Goal: Task Accomplishment & Management: Manage account settings

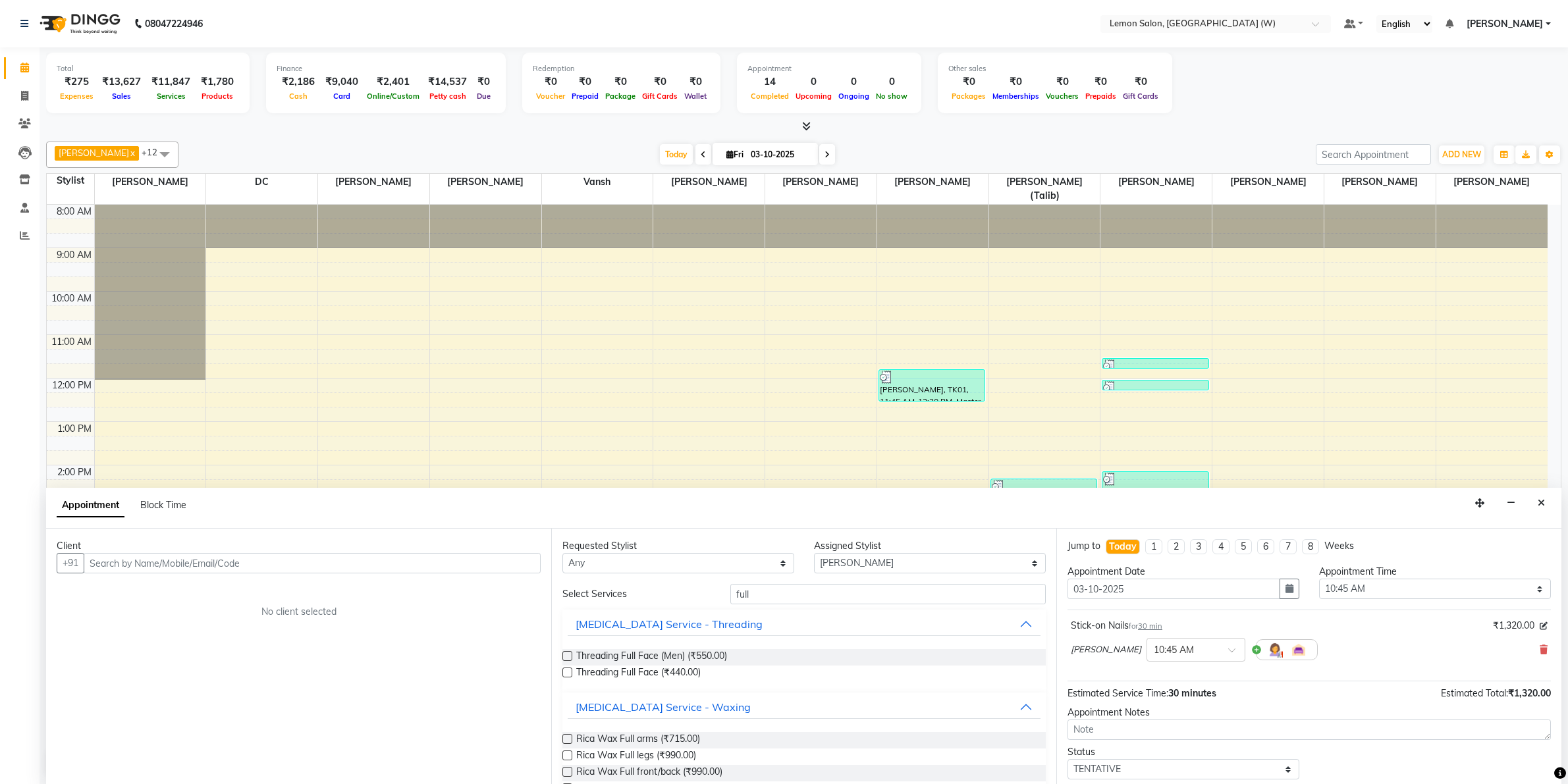
select select "89750"
select select "645"
select select "tentative"
click at [1546, 502] on button "Close" at bounding box center [1542, 503] width 20 height 21
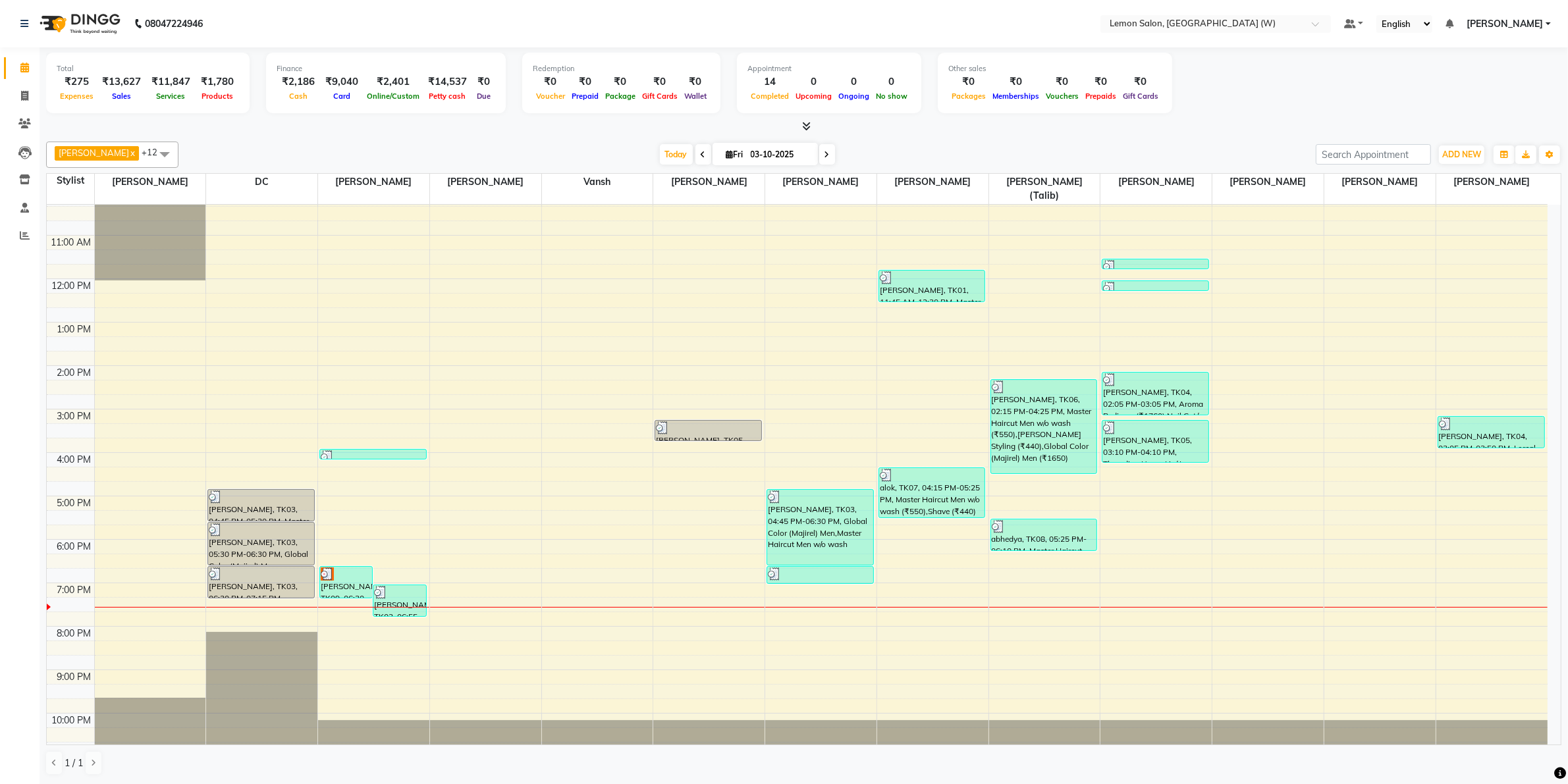
scroll to position [106, 0]
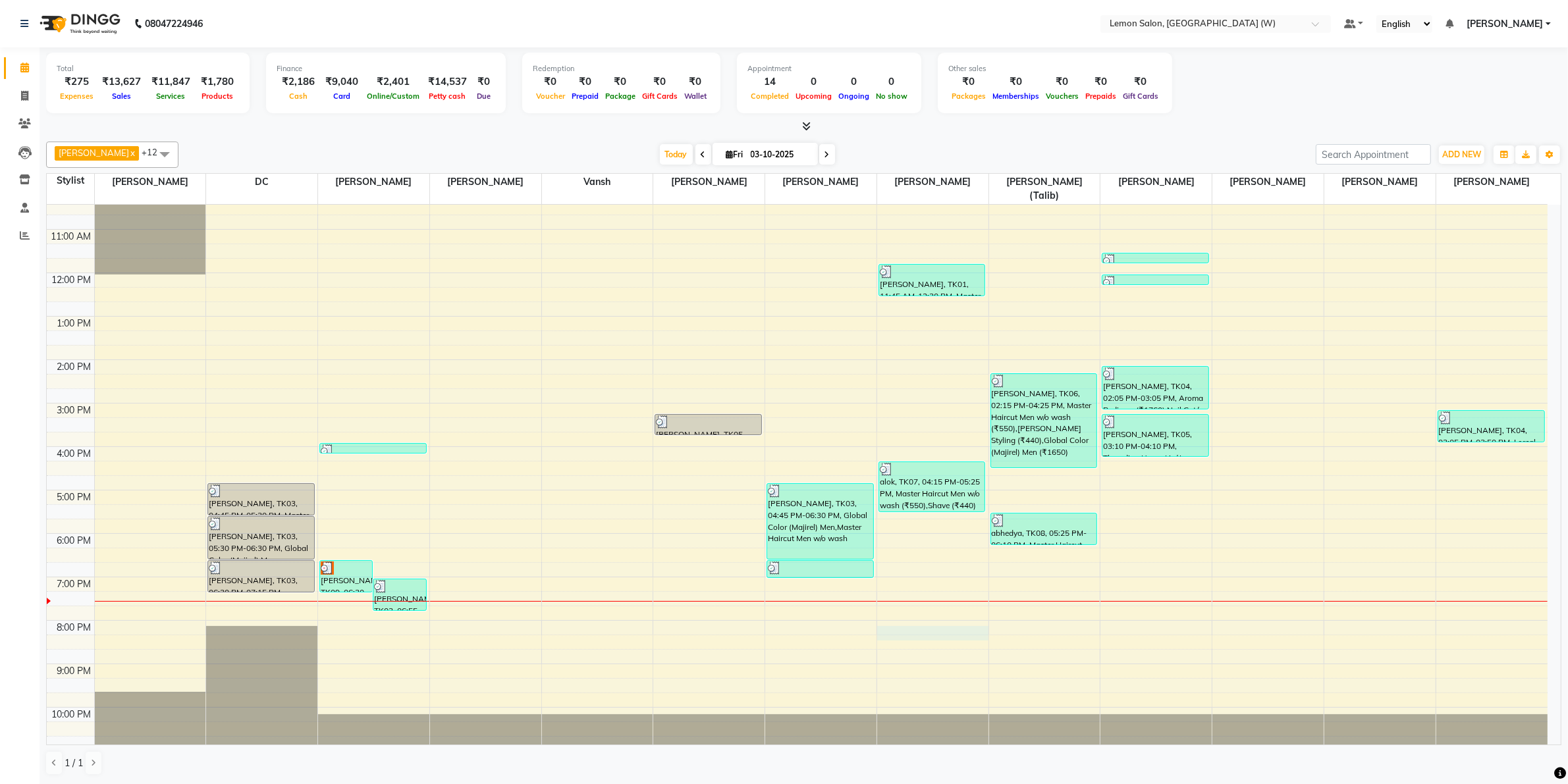
click at [921, 621] on div "8:00 AM 9:00 AM 10:00 AM 11:00 AM 12:00 PM 1:00 PM 2:00 PM 3:00 PM 4:00 PM 5:00…" at bounding box center [797, 425] width 1501 height 651
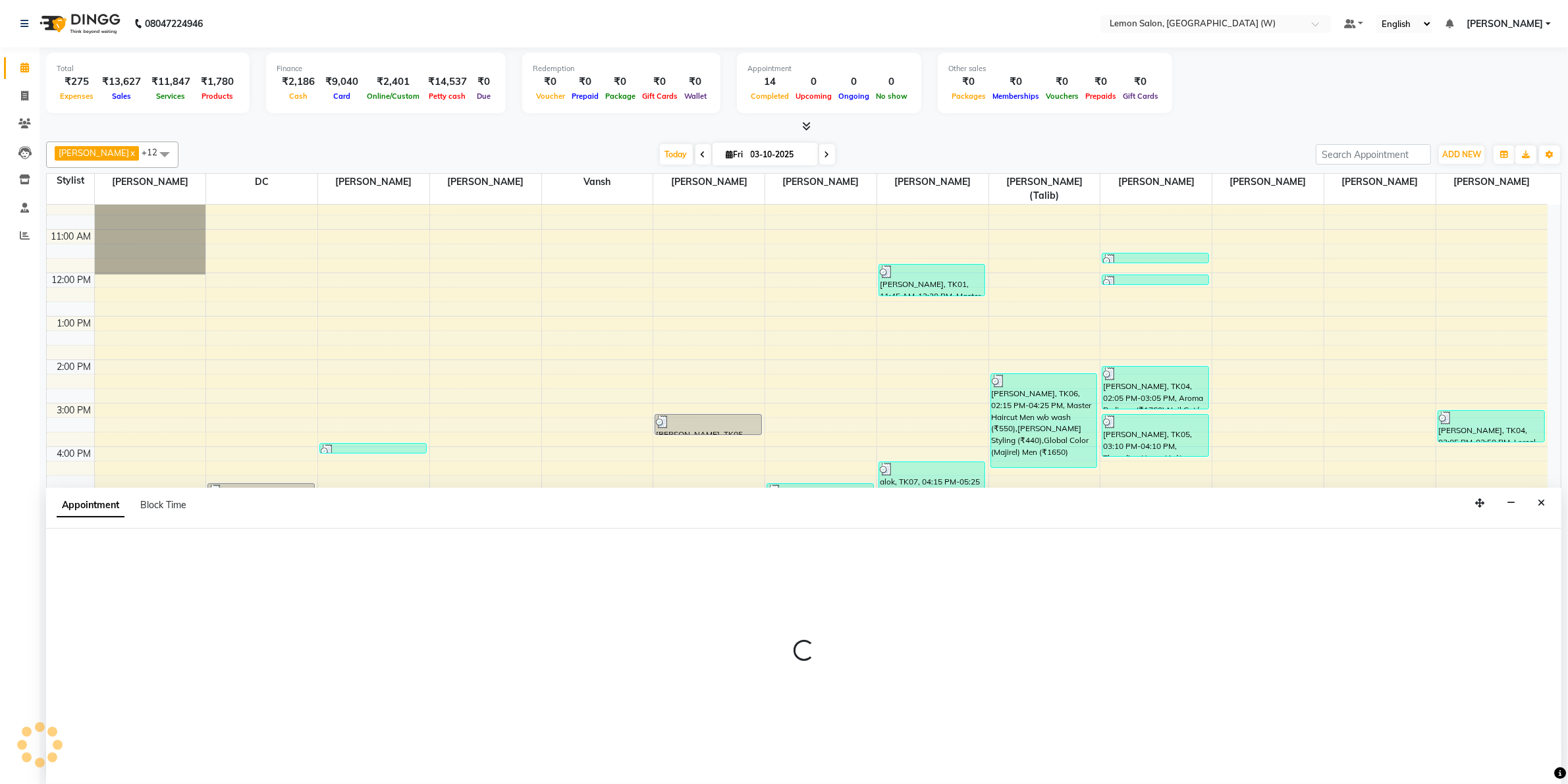
select select "93371"
select select "tentative"
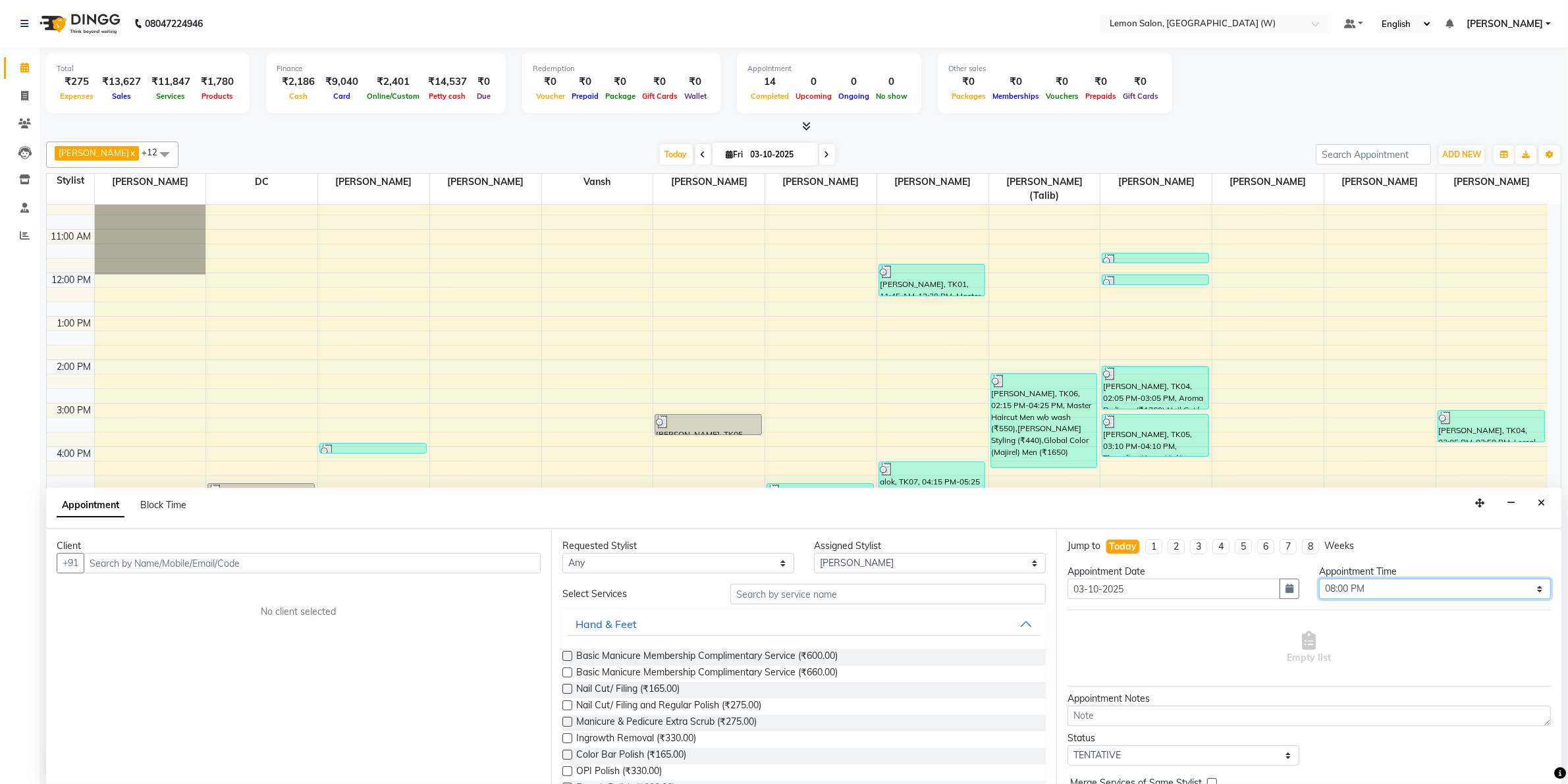
click at [1476, 580] on select "Select 09:00 AM 09:15 AM 09:30 AM 09:45 AM 10:00 AM 10:15 AM 10:30 AM 10:45 AM …" at bounding box center [1435, 588] width 232 height 21
select select "1185"
click at [1319, 578] on select "Select 09:00 AM 09:15 AM 09:30 AM 09:45 AM 10:00 AM 10:15 AM 10:30 AM 10:45 AM …" at bounding box center [1435, 588] width 232 height 21
click at [398, 556] on input "text" at bounding box center [311, 563] width 457 height 21
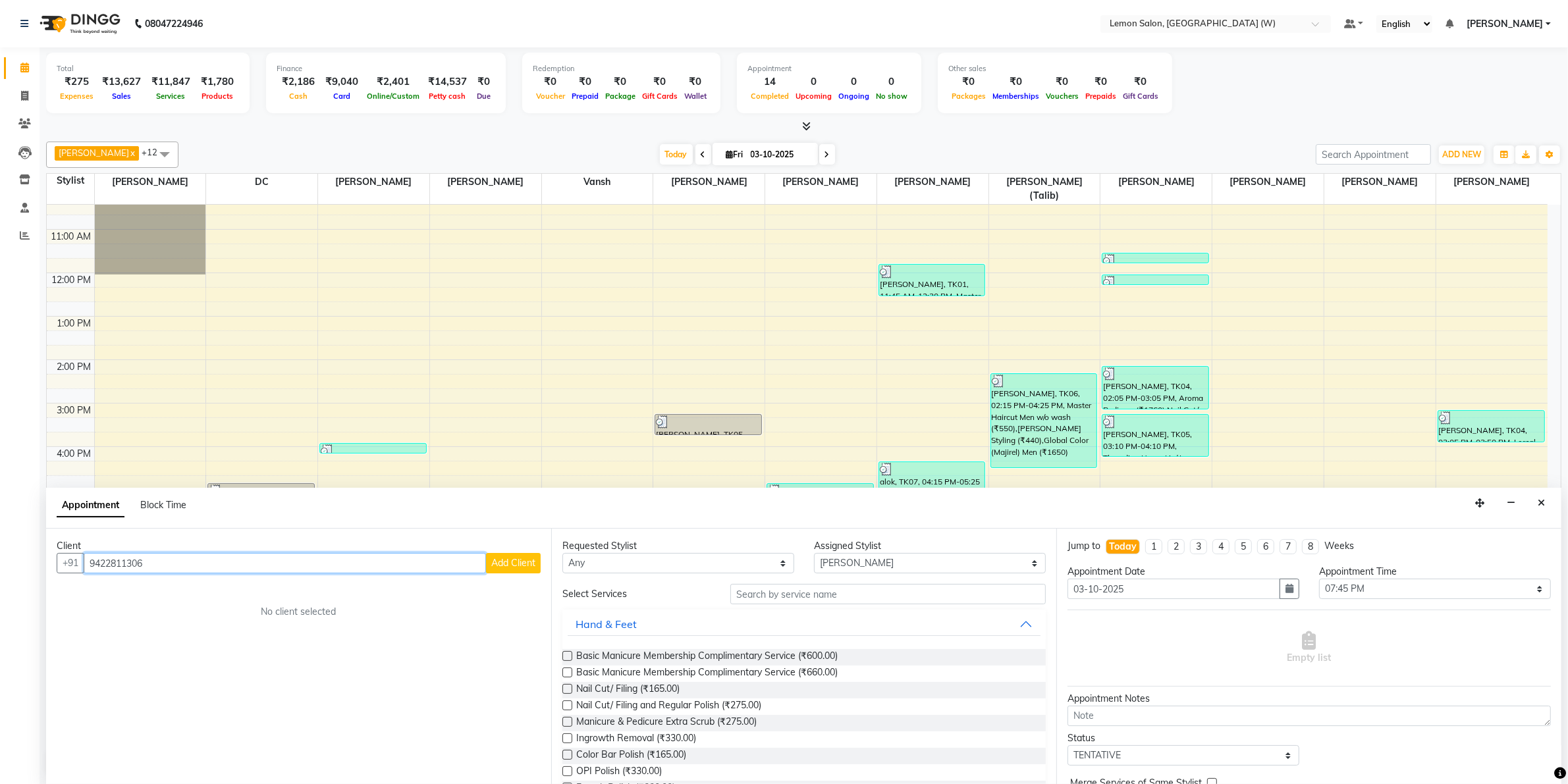
type input "9422811306"
drag, startPoint x: 525, startPoint y: 564, endPoint x: 516, endPoint y: 560, distance: 9.8
click at [516, 560] on span "Add Client" at bounding box center [513, 563] width 44 height 12
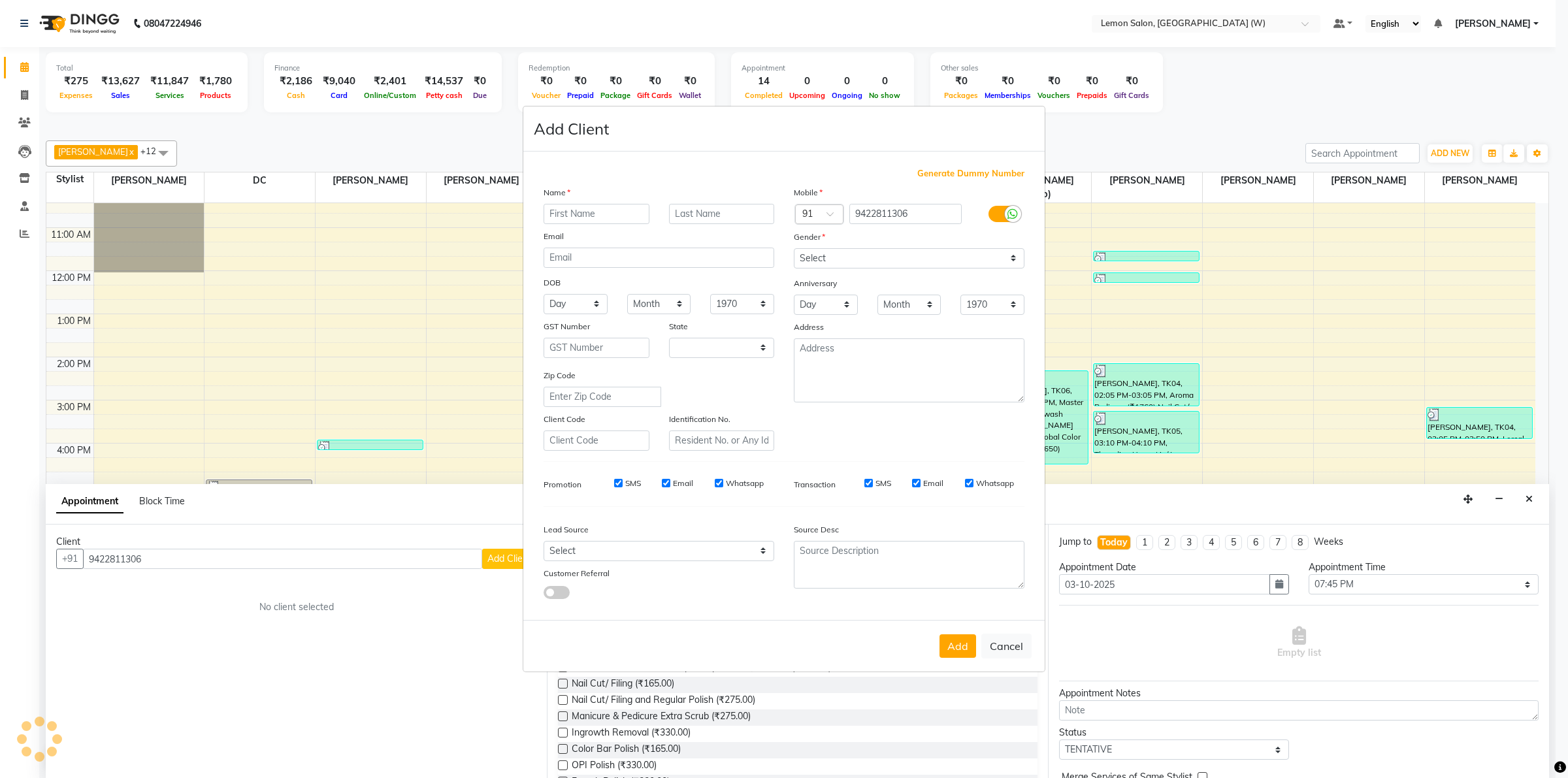
select select "22"
type input "aditi"
click at [938, 254] on select "Select Male Female Other Prefer Not To Say" at bounding box center [908, 258] width 230 height 20
select select "female"
click at [794, 250] on select "Select Male Female Other Prefer Not To Say" at bounding box center [908, 258] width 230 height 20
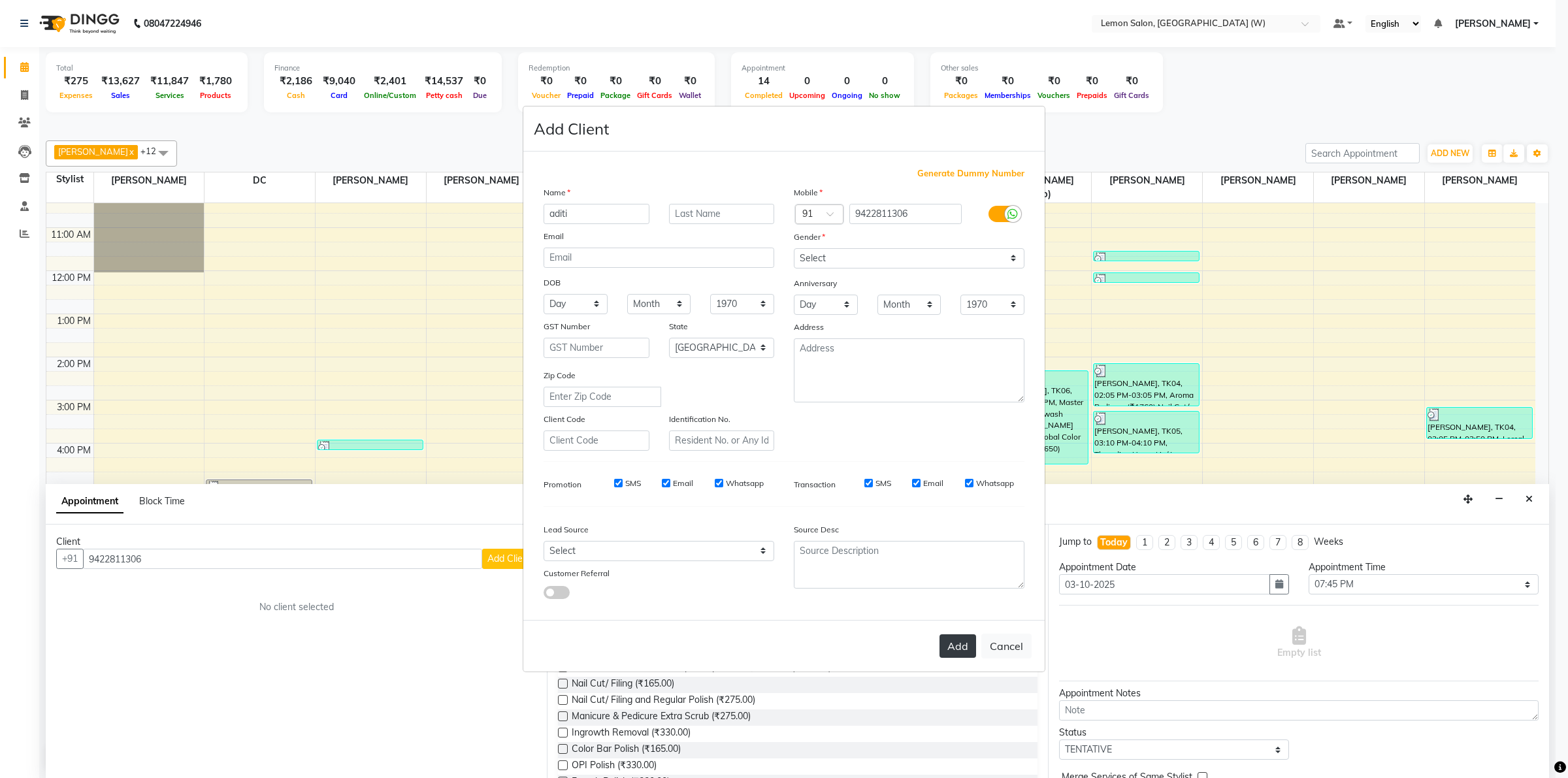
click at [966, 651] on button "Add" at bounding box center [958, 646] width 37 height 23
select select
select select "null"
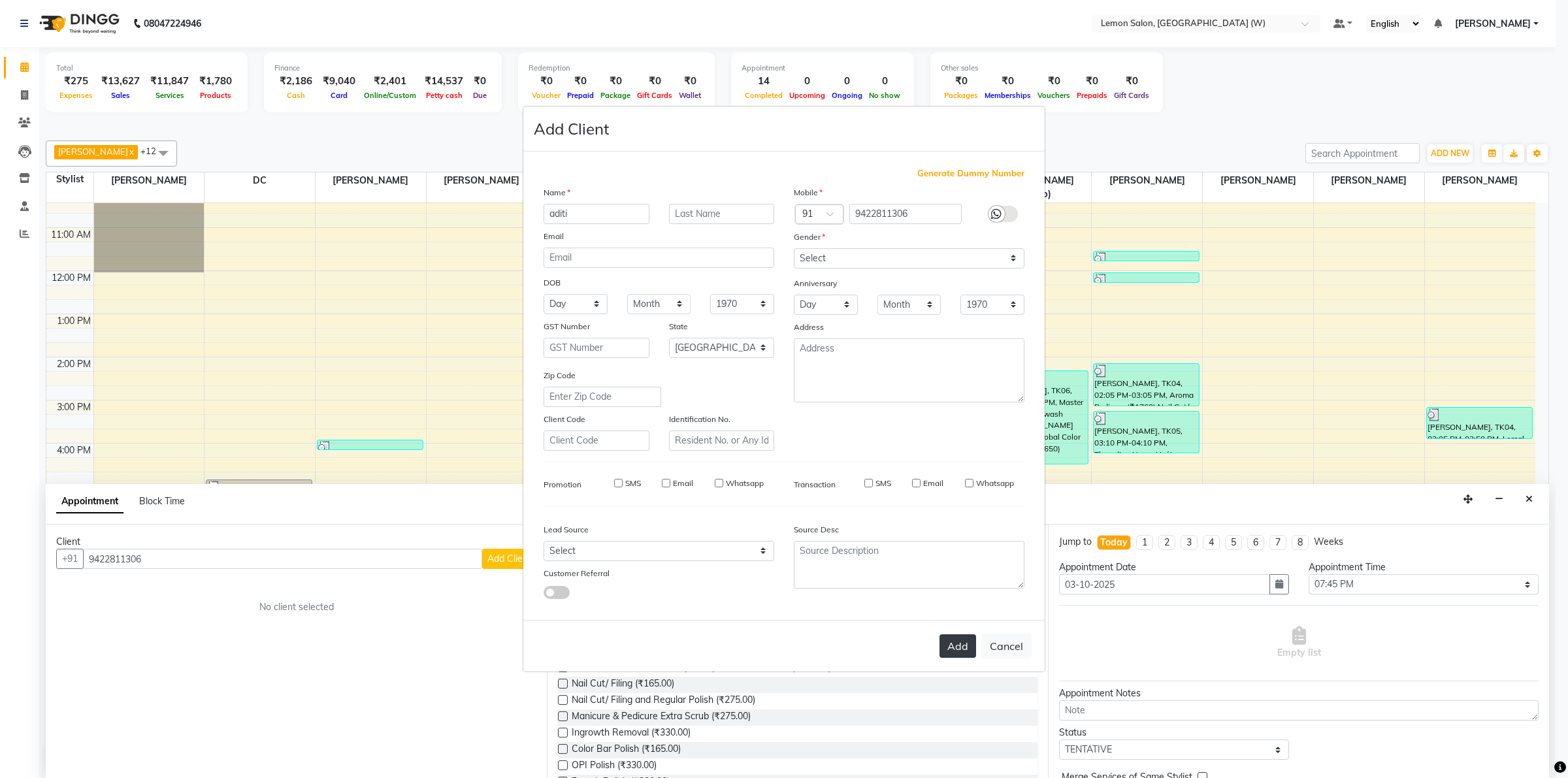
select select
checkbox input "false"
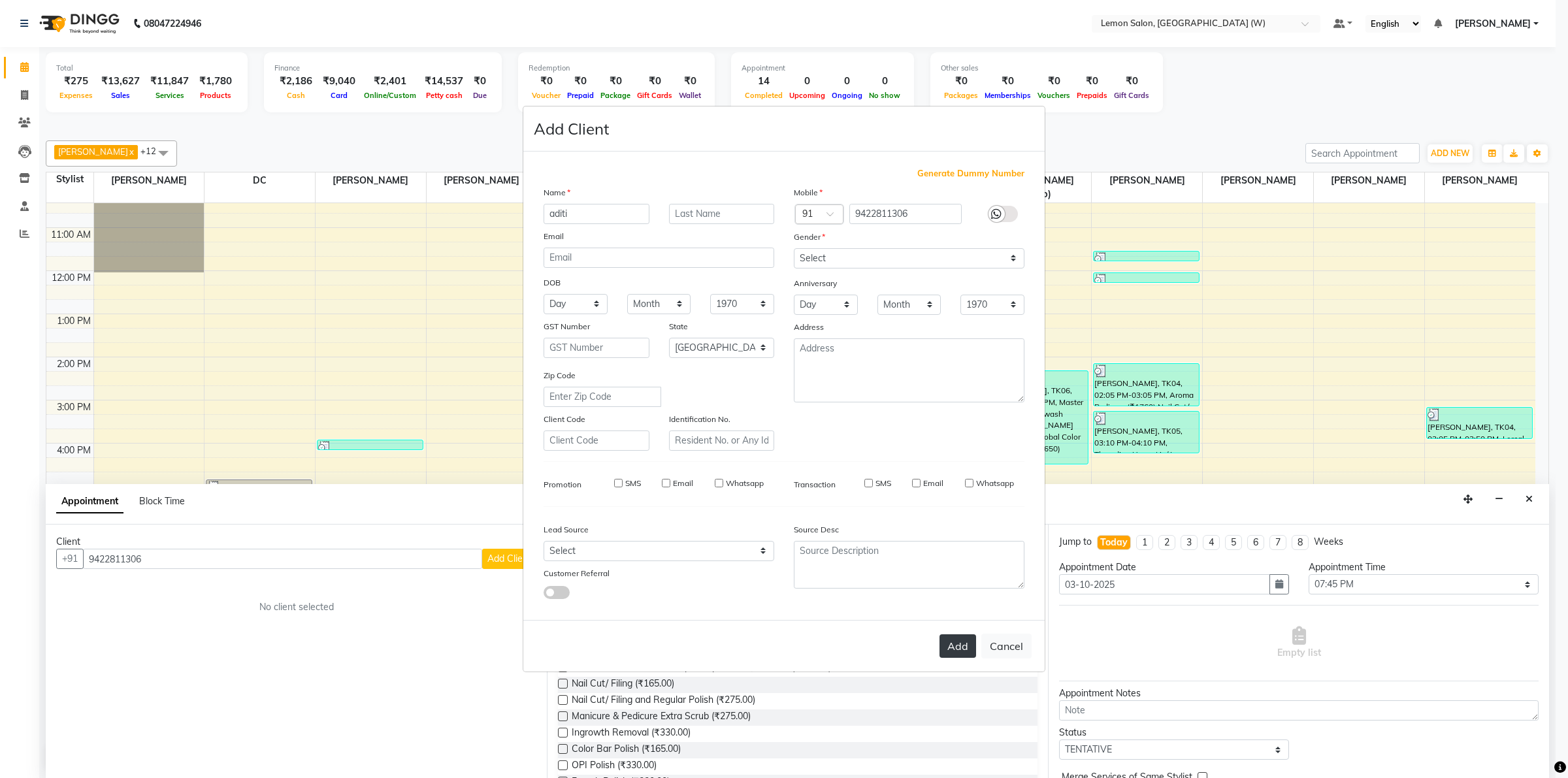
checkbox input "false"
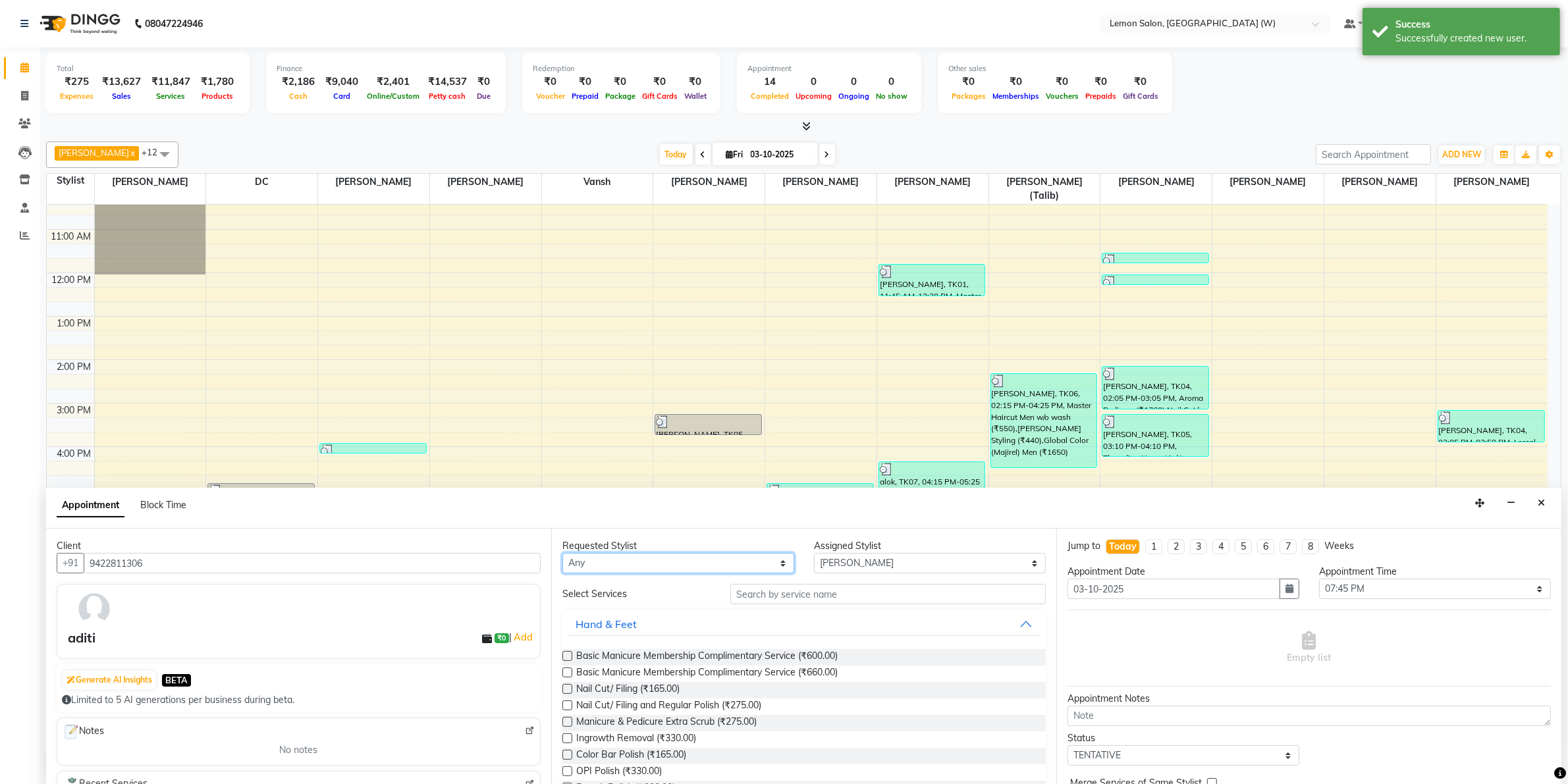
click at [663, 558] on select "Any Akancha Subba Amreen Shaikh DC Faheem Shaikh Ganesh Motewad Kassar Sahil Na…" at bounding box center [678, 563] width 232 height 21
select select "45557"
click at [562, 553] on select "Any Akancha Subba Amreen Shaikh DC Faheem Shaikh Ganesh Motewad Kassar Sahil Na…" at bounding box center [678, 563] width 232 height 21
select select "45557"
click at [634, 560] on select "Any Akancha Subba Amreen Shaikh DC Faheem Shaikh Ganesh Motewad Kassar Sahil Na…" at bounding box center [678, 563] width 232 height 21
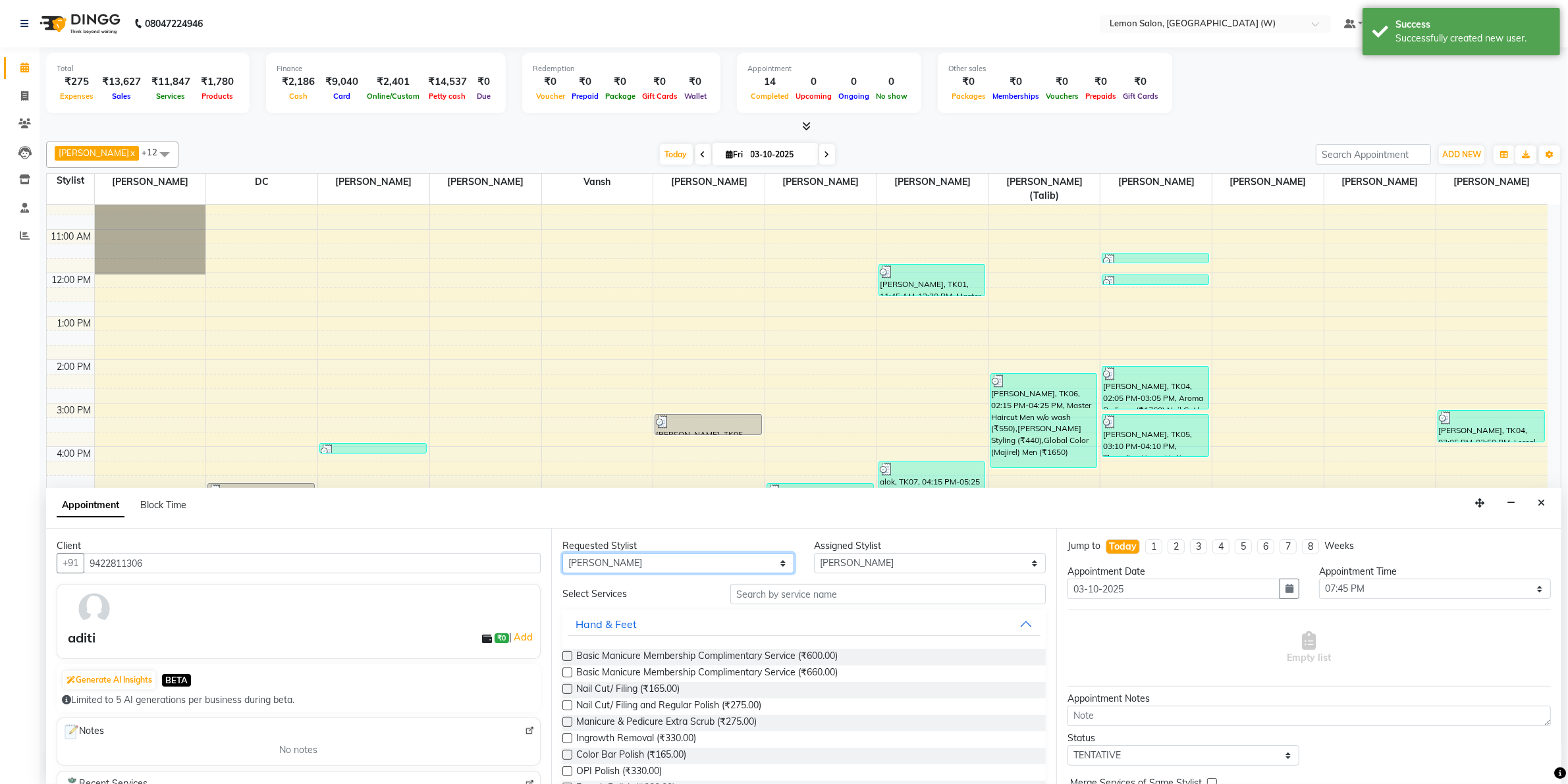
select select "75738"
click at [562, 553] on select "Any Akancha Subba Amreen Shaikh DC Faheem Shaikh Ganesh Motewad Kassar Sahil Na…" at bounding box center [678, 563] width 232 height 21
select select "75738"
drag, startPoint x: 762, startPoint y: 618, endPoint x: 762, endPoint y: 607, distance: 11.0
click at [762, 613] on button "Hand & Feet" at bounding box center [804, 624] width 473 height 23
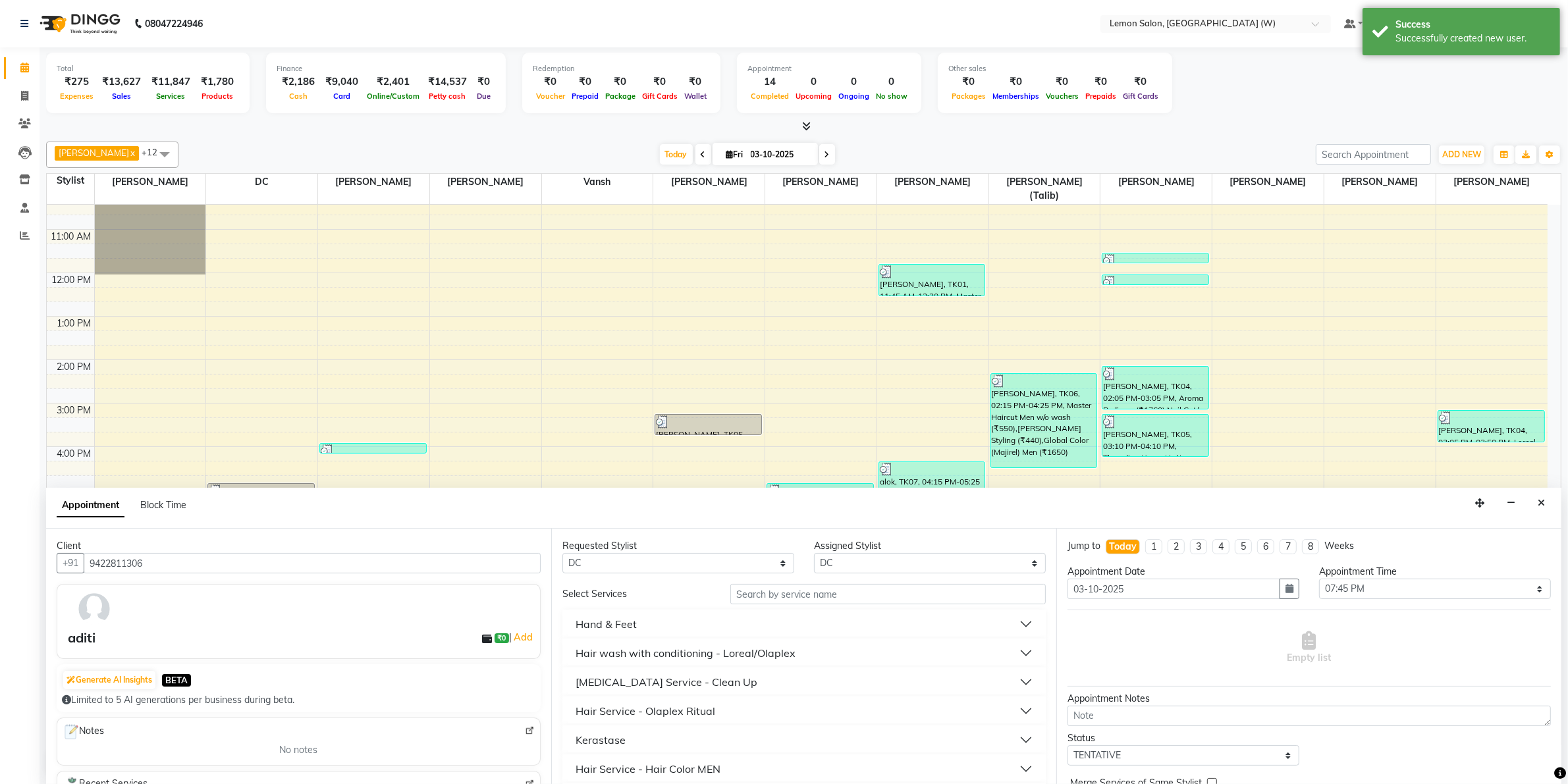
click at [762, 601] on input "text" at bounding box center [888, 594] width 315 height 21
type input "full"
click at [671, 649] on div "Skin Care Service - Waxing" at bounding box center [663, 653] width 175 height 16
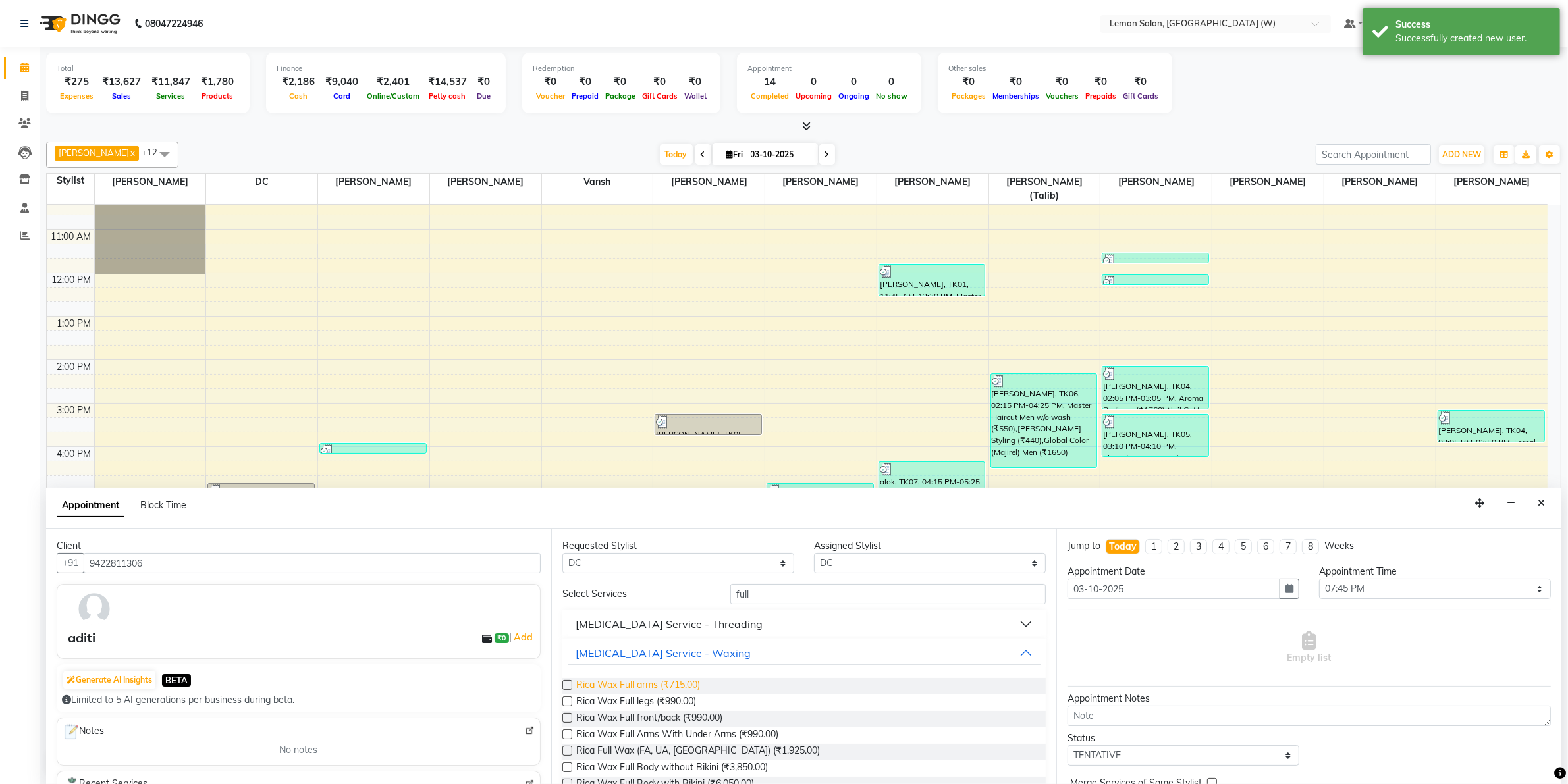
click at [652, 683] on span "Rica Wax Full arms (₹715.00)" at bounding box center [639, 686] width 123 height 17
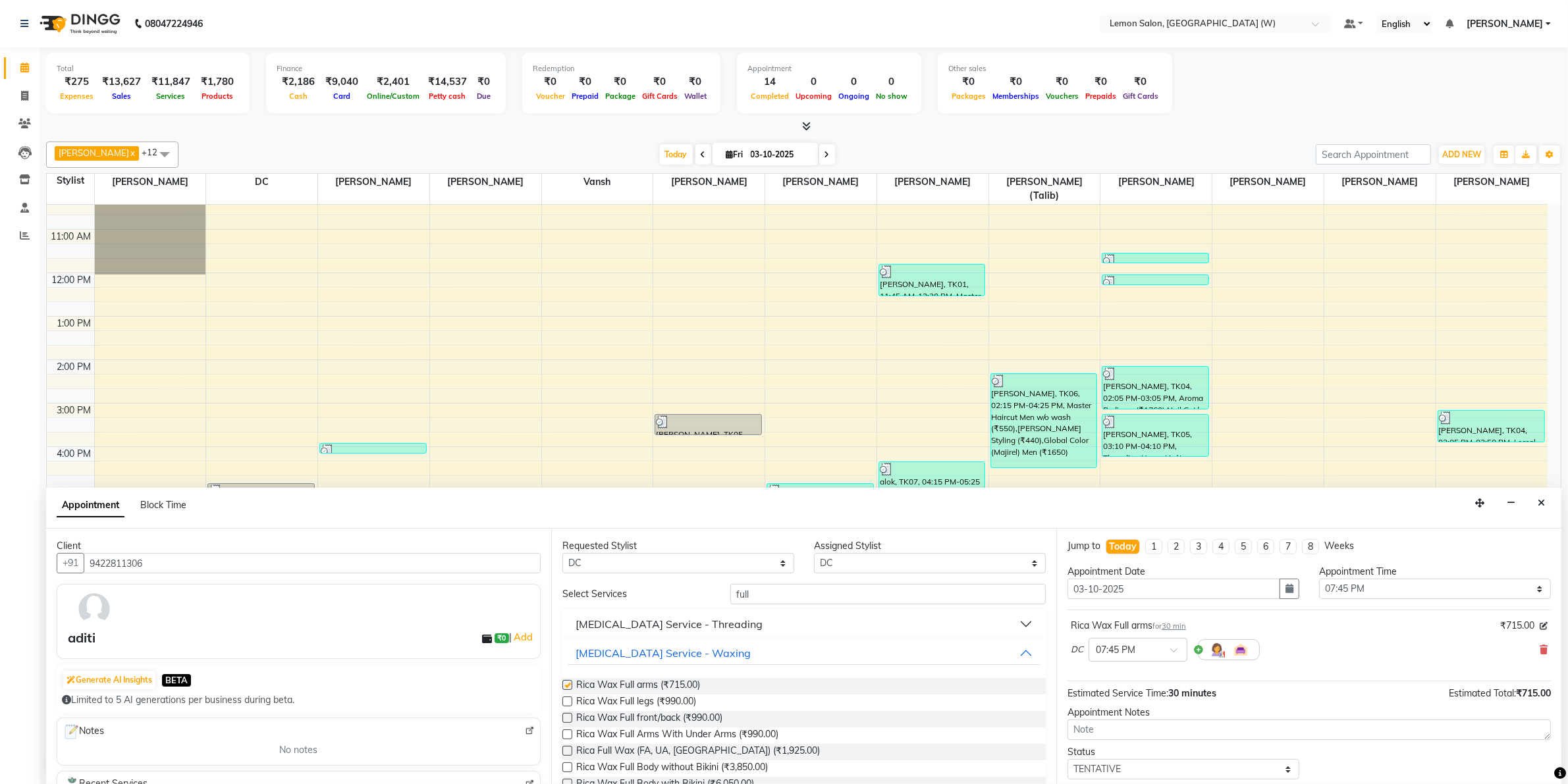
checkbox input "false"
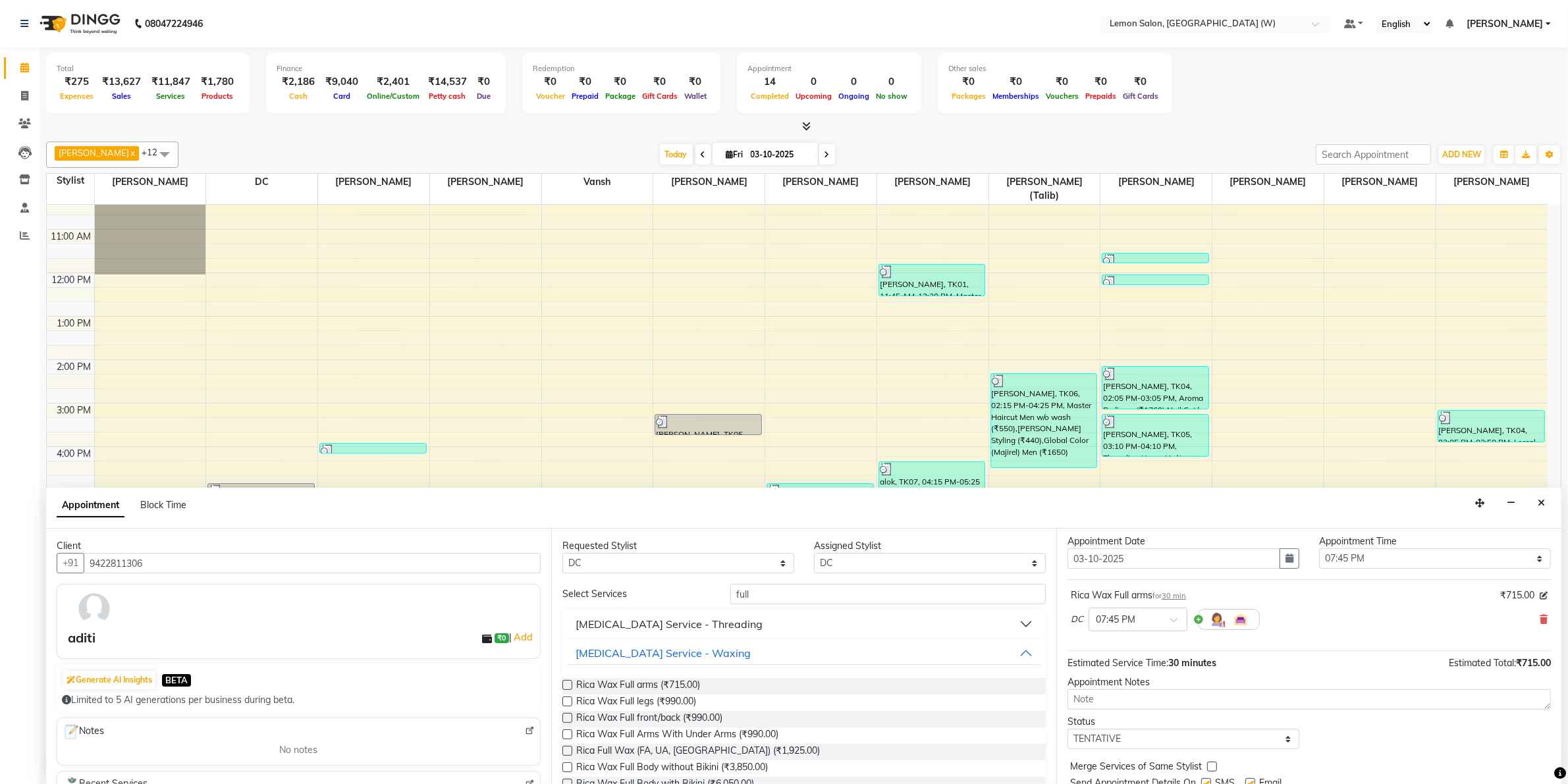
scroll to position [79, 0]
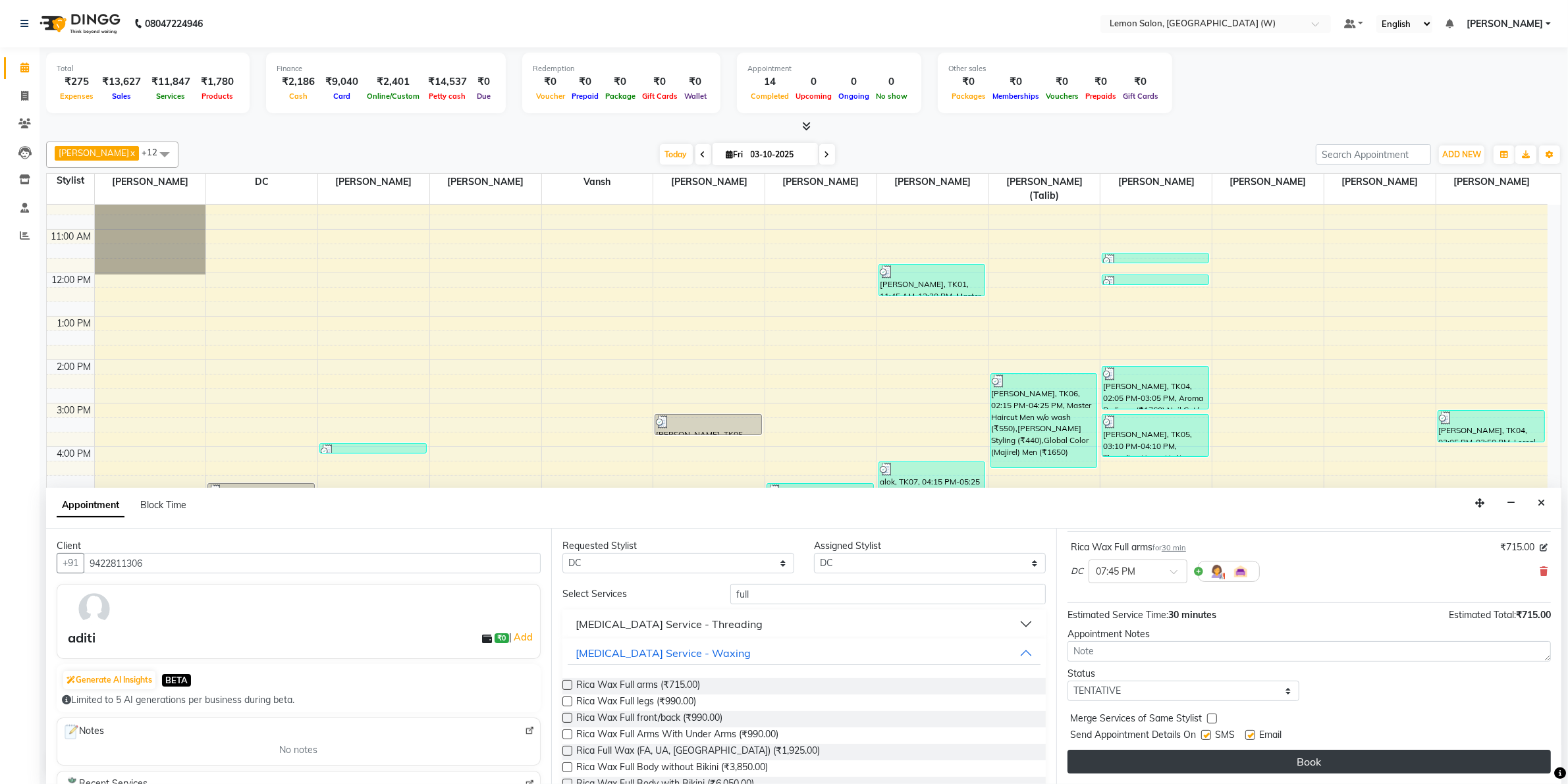
click at [1424, 765] on button "Book" at bounding box center [1309, 761] width 484 height 23
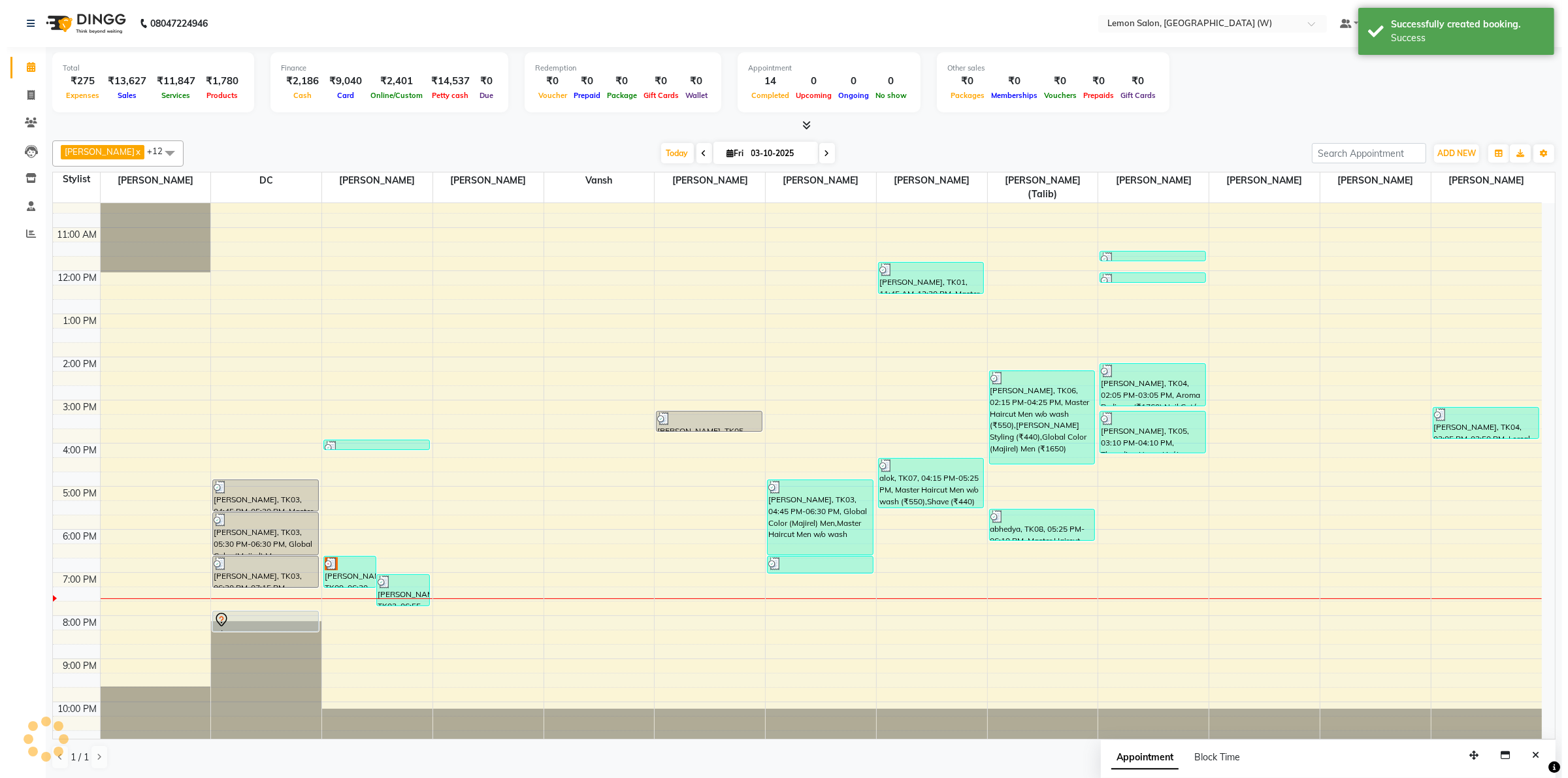
scroll to position [0, 0]
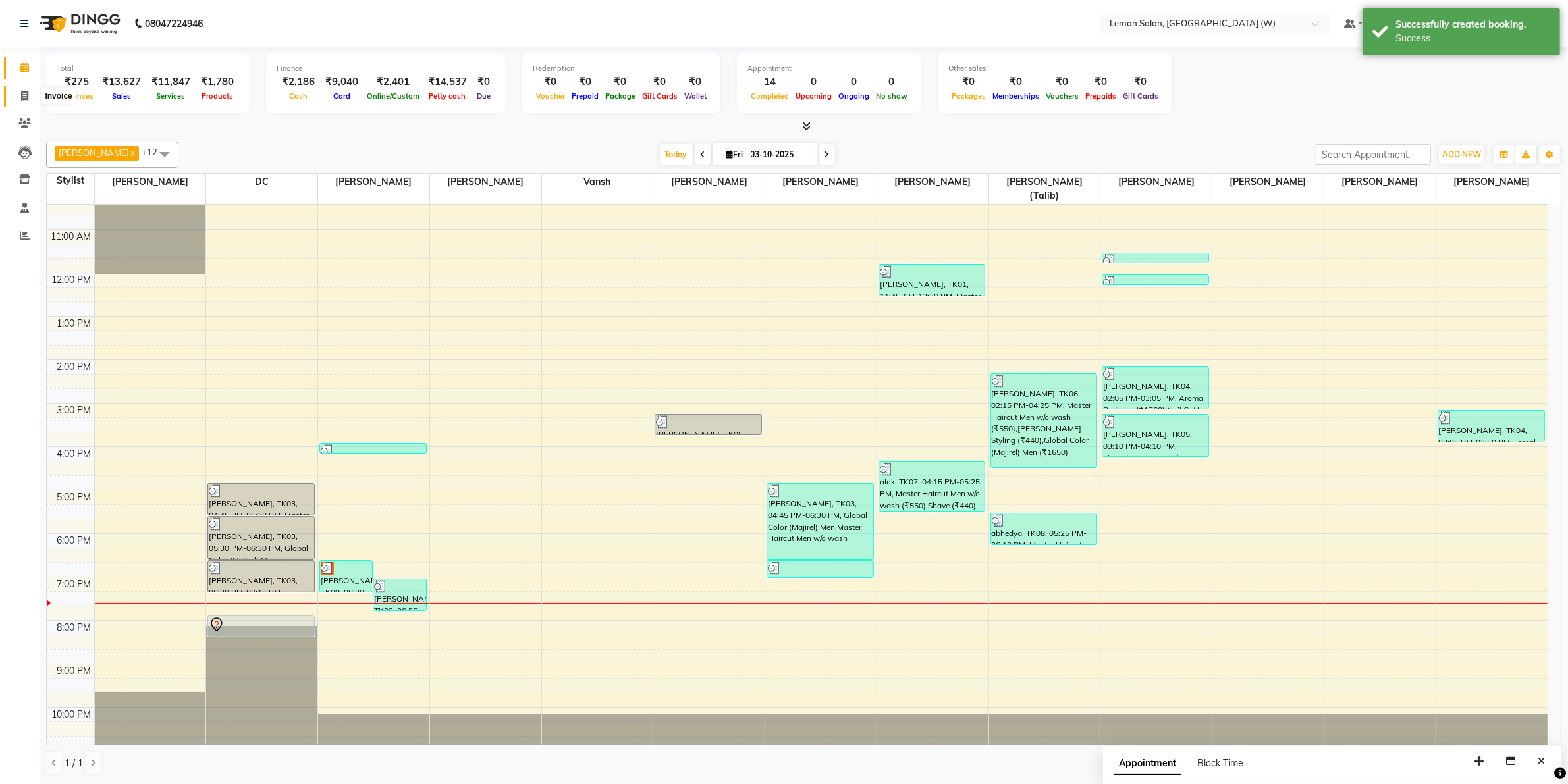
click at [33, 96] on span at bounding box center [24, 96] width 24 height 15
select select "8053"
select select "service"
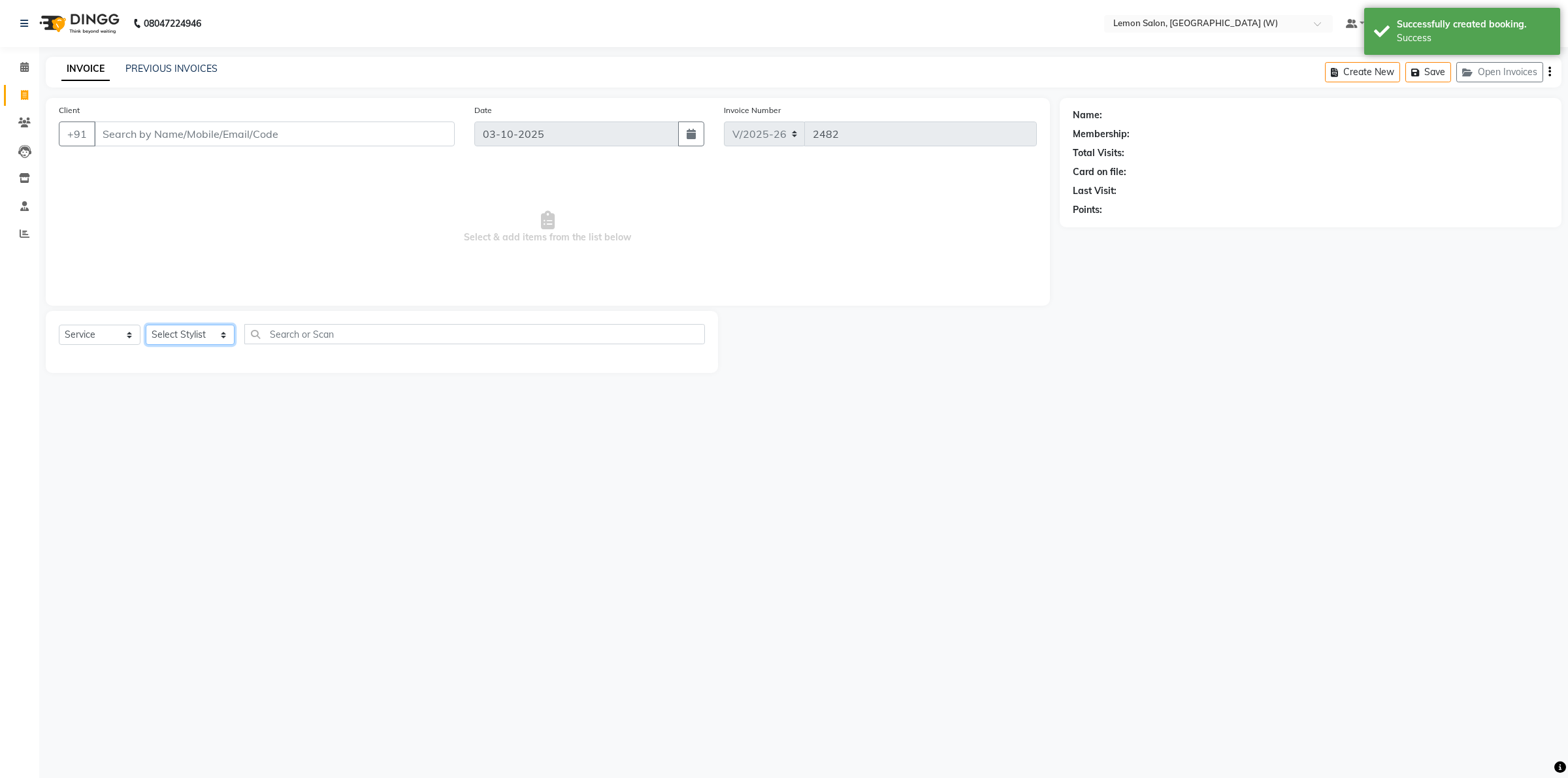
click at [174, 338] on select "Select Stylist [PERSON_NAME] [PERSON_NAME] DC [PERSON_NAME] [PERSON_NAME] [PERS…" at bounding box center [189, 334] width 88 height 20
select select "93377"
click at [146, 324] on select "Select Stylist [PERSON_NAME] [PERSON_NAME] DC [PERSON_NAME] [PERSON_NAME] [PERS…" at bounding box center [189, 334] width 88 height 20
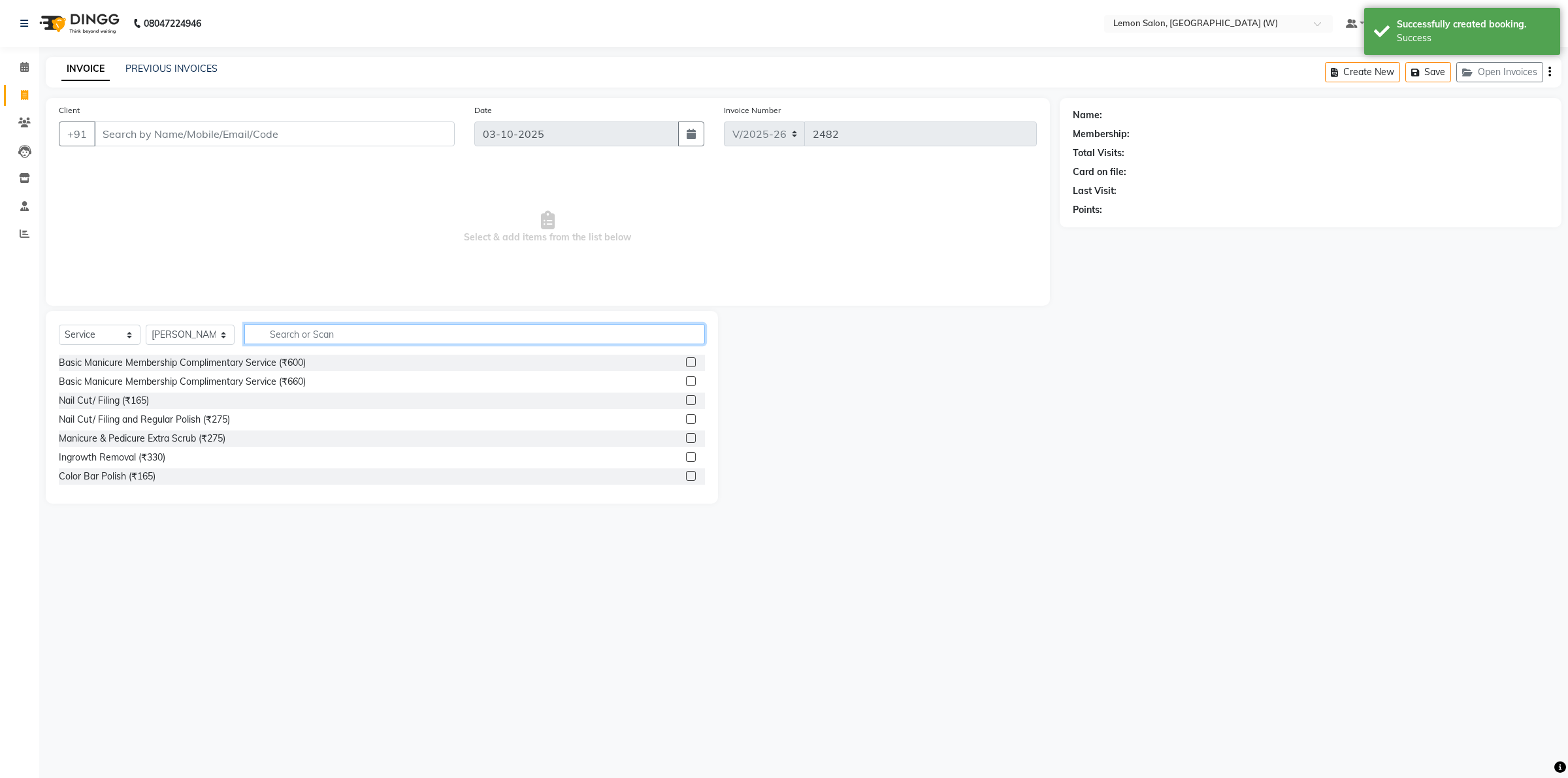
click at [359, 336] on input "text" at bounding box center [475, 334] width 460 height 20
type input "thre"
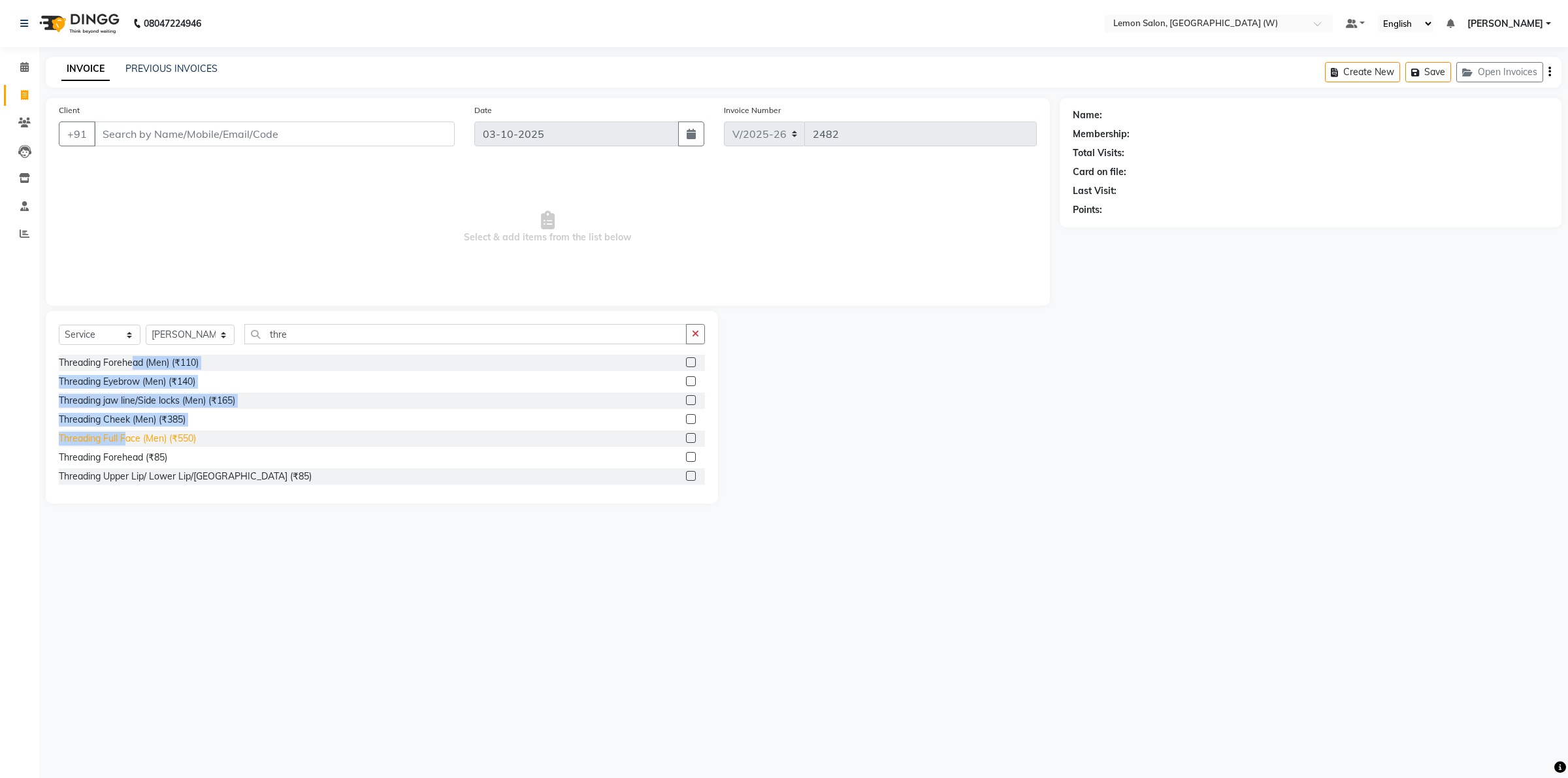
drag, startPoint x: 134, startPoint y: 363, endPoint x: 126, endPoint y: 433, distance: 70.5
click at [126, 433] on div "Threading Forehead (Men) (₹110) Threading Eyebrow (Men) (₹140) Threading jaw li…" at bounding box center [382, 420] width 646 height 131
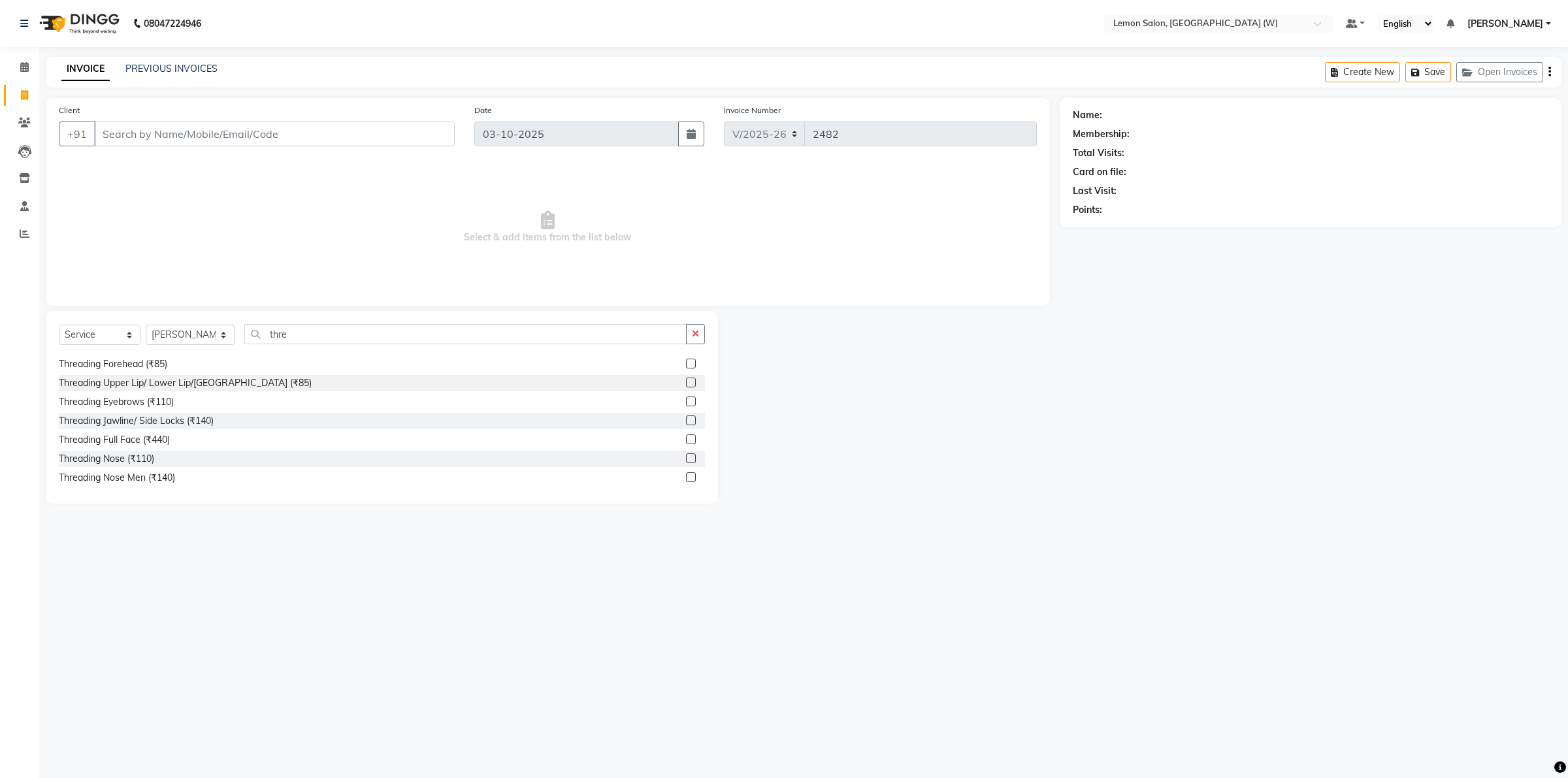
scroll to position [96, 0]
click at [136, 405] on div "Threading Eyebrows (₹110)" at bounding box center [117, 399] width 115 height 14
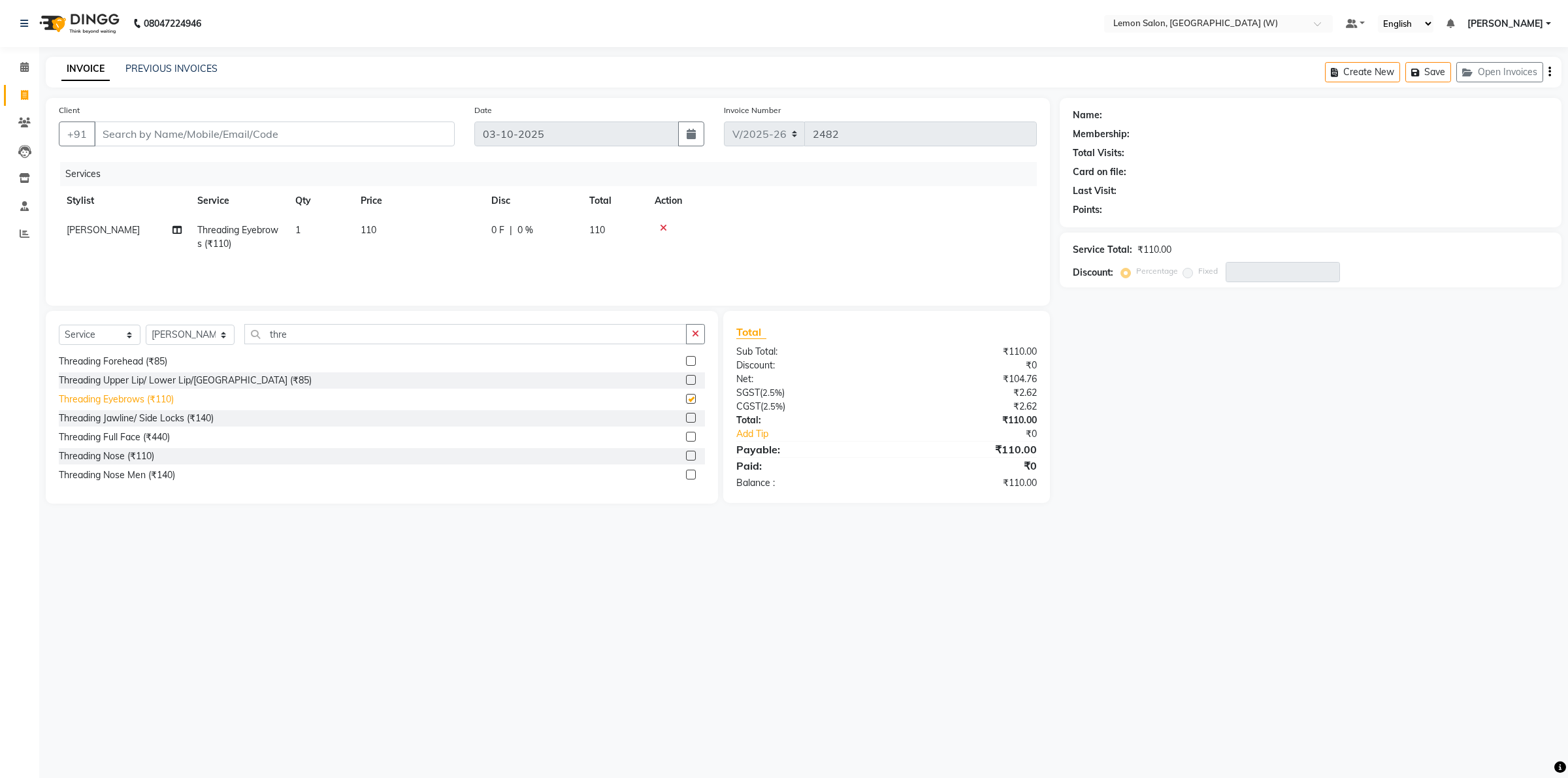
checkbox input "false"
click at [693, 326] on button "button" at bounding box center [696, 334] width 19 height 20
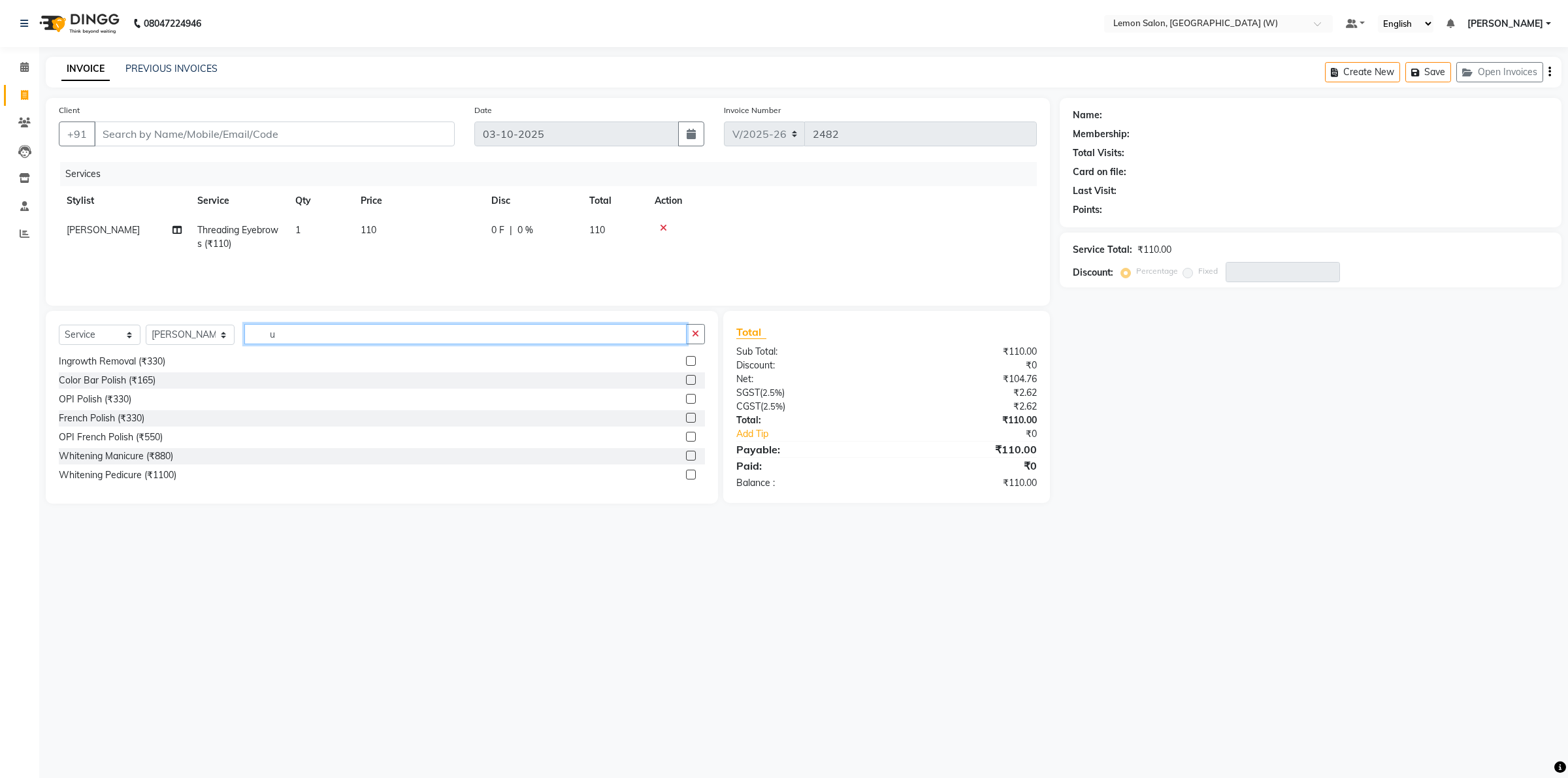
scroll to position [1, 0]
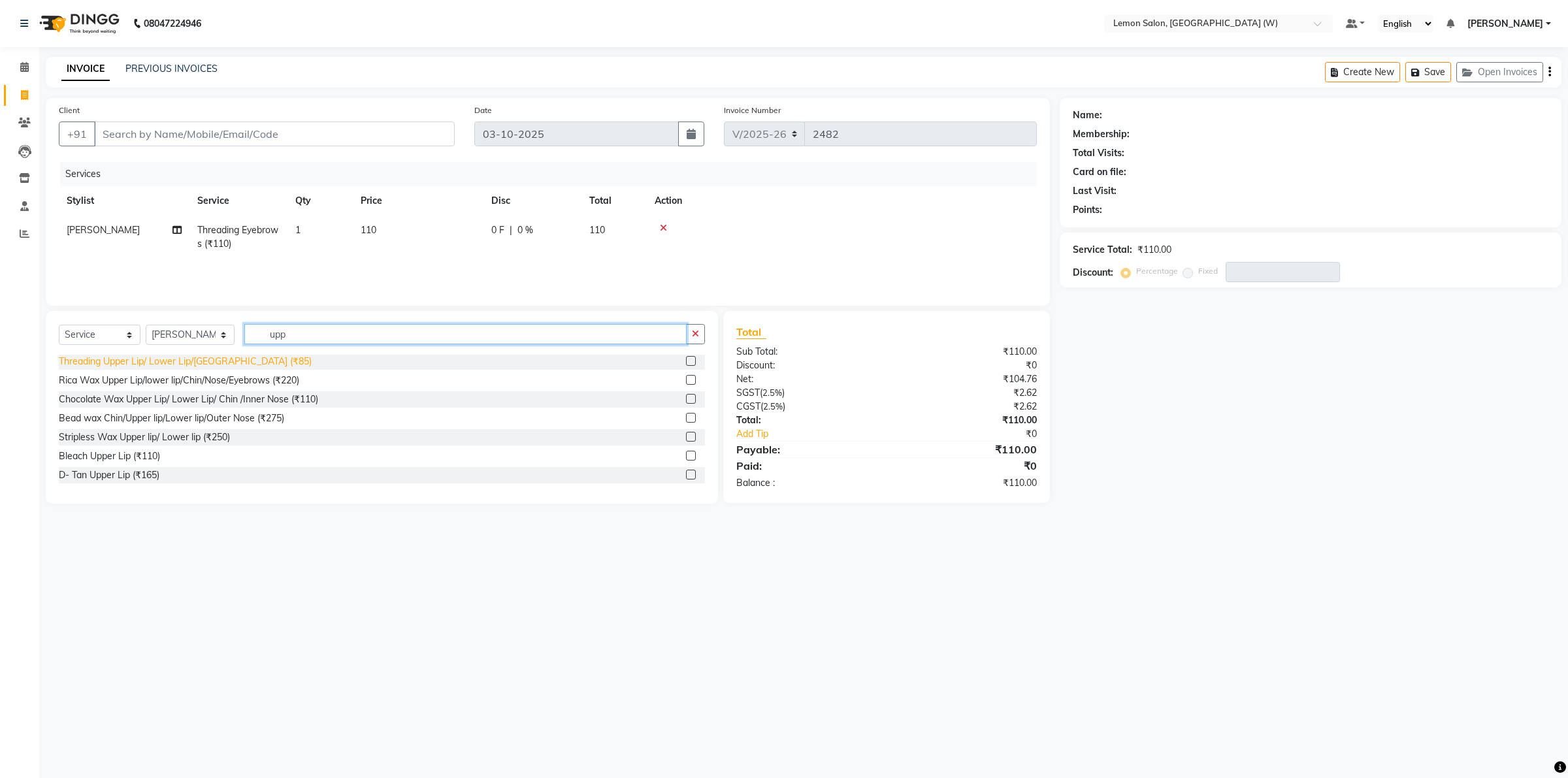
type input "upp"
click at [108, 364] on div "Threading Upper Lip/ Lower Lip/[GEOGRAPHIC_DATA] (₹85)" at bounding box center [186, 361] width 253 height 14
checkbox input "false"
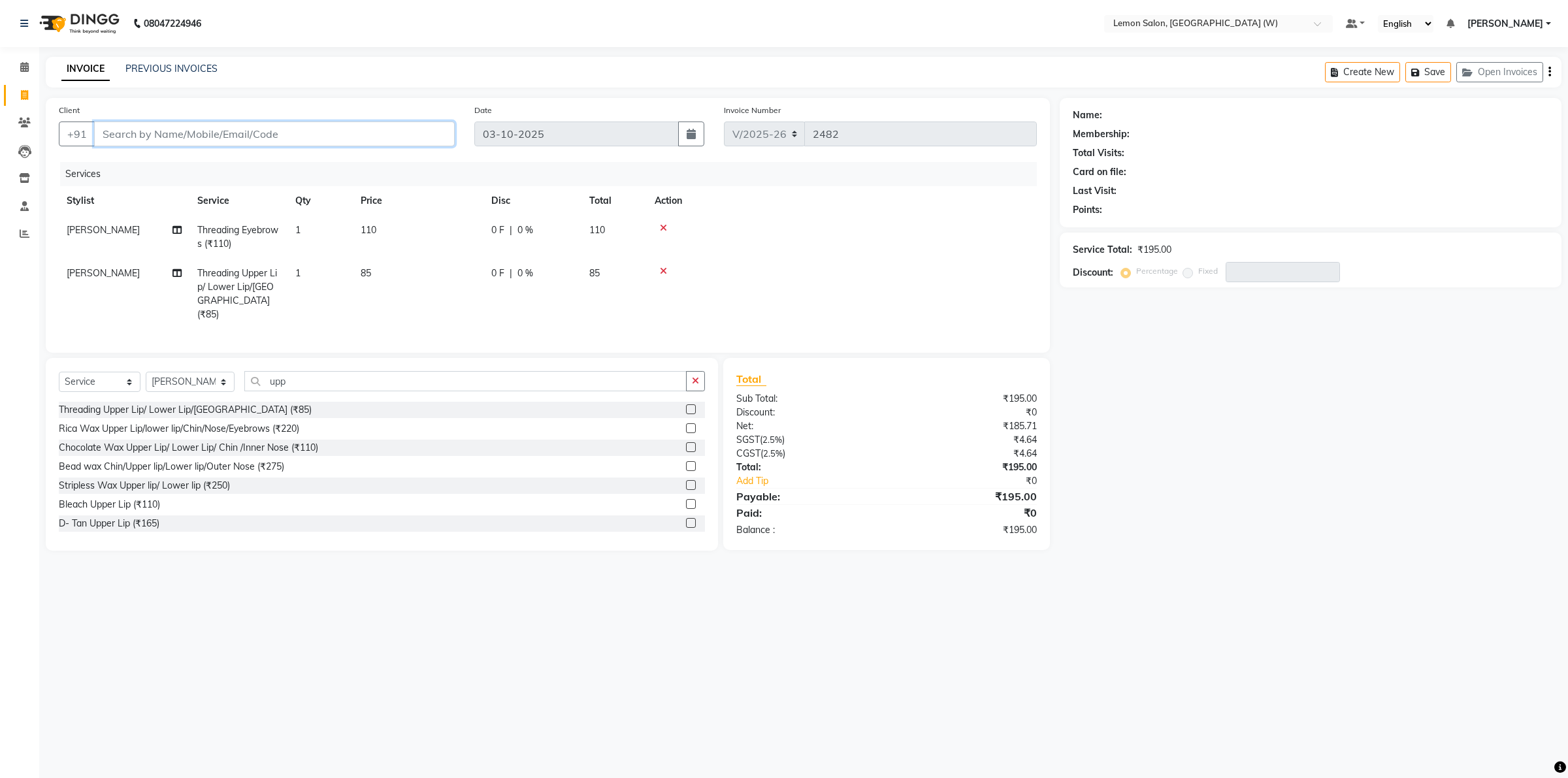
click at [406, 136] on input "Client" at bounding box center [274, 134] width 360 height 25
drag, startPoint x: 149, startPoint y: 138, endPoint x: 432, endPoint y: 132, distance: 283.1
click at [153, 135] on input "Client" at bounding box center [274, 134] width 360 height 25
click at [251, 131] on input "Client" at bounding box center [274, 134] width 360 height 25
click at [181, 138] on input "Client" at bounding box center [274, 134] width 360 height 25
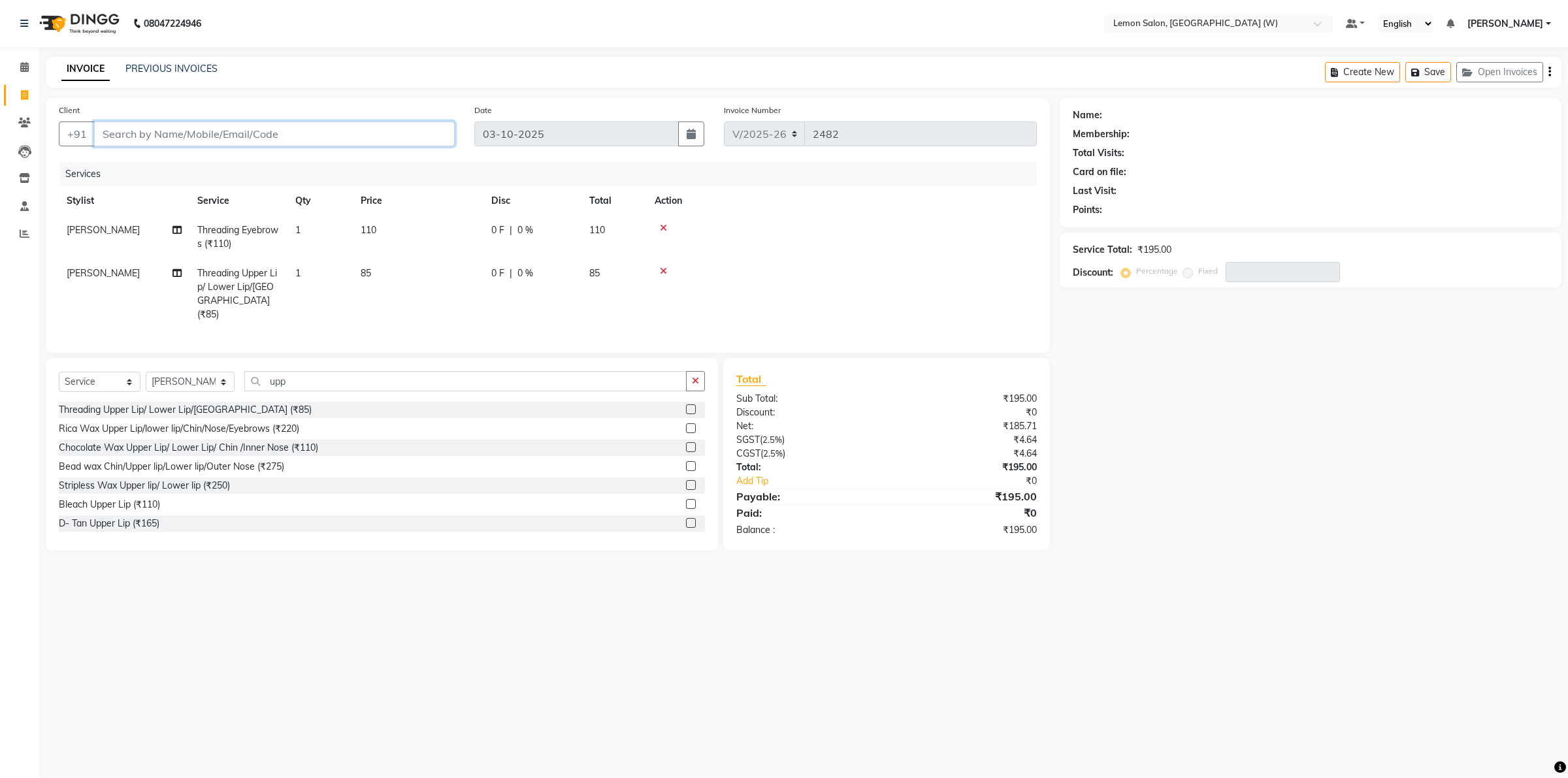
type input "w"
type input "0"
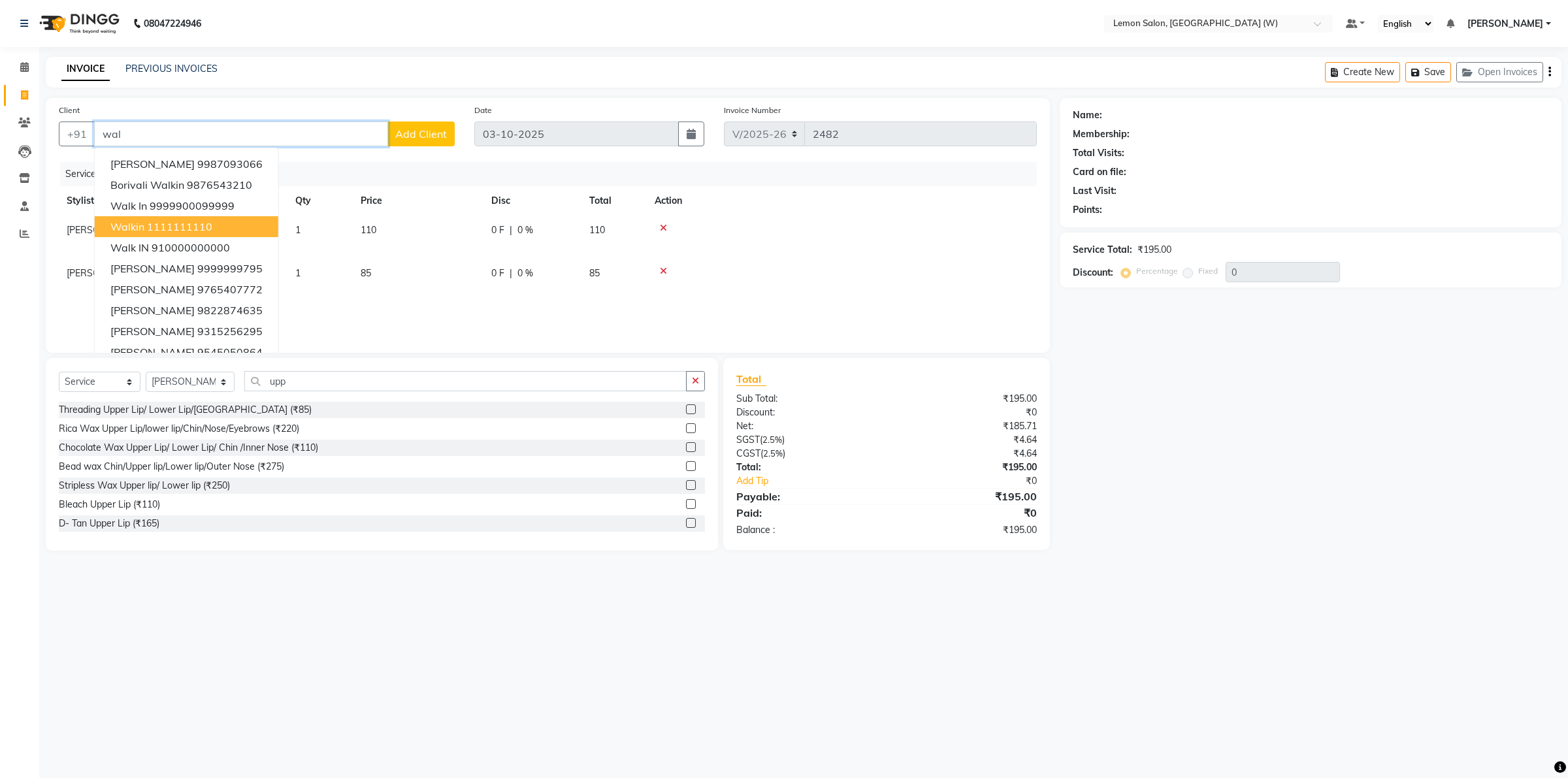
click at [203, 225] on ngb-highlight "1111111110" at bounding box center [179, 226] width 65 height 13
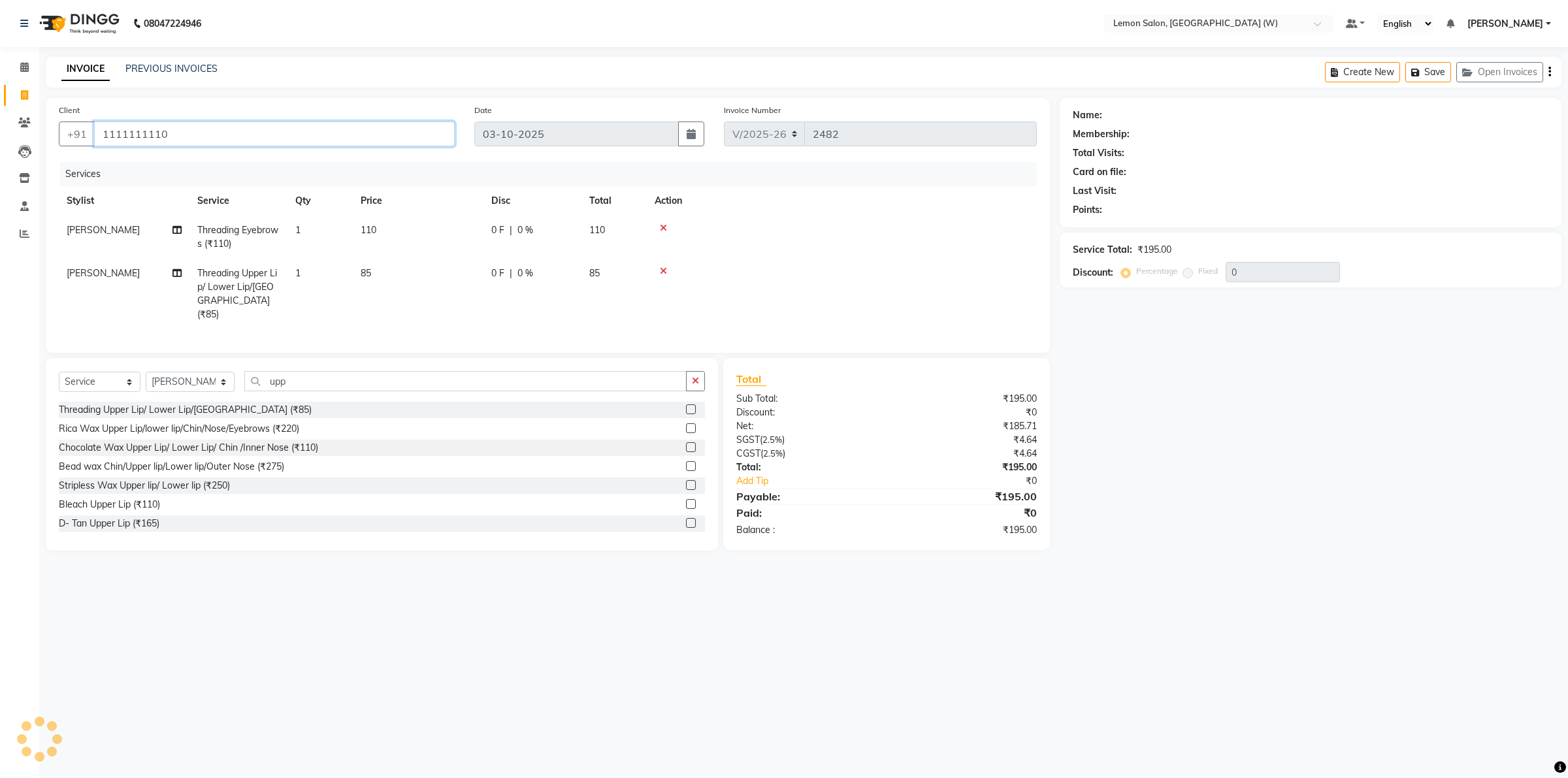
type input "1111111110"
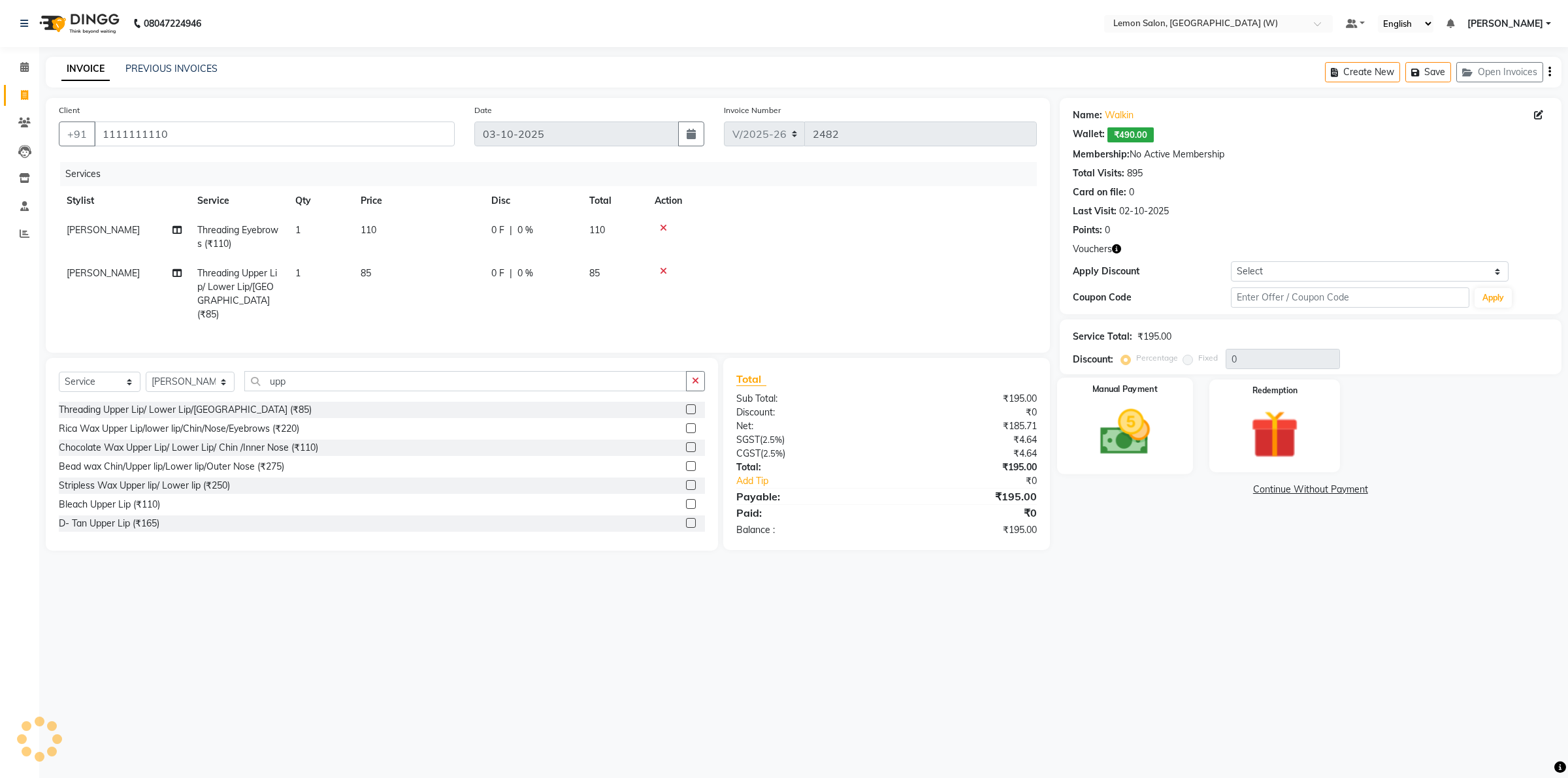
click at [1139, 440] on img at bounding box center [1124, 432] width 81 height 57
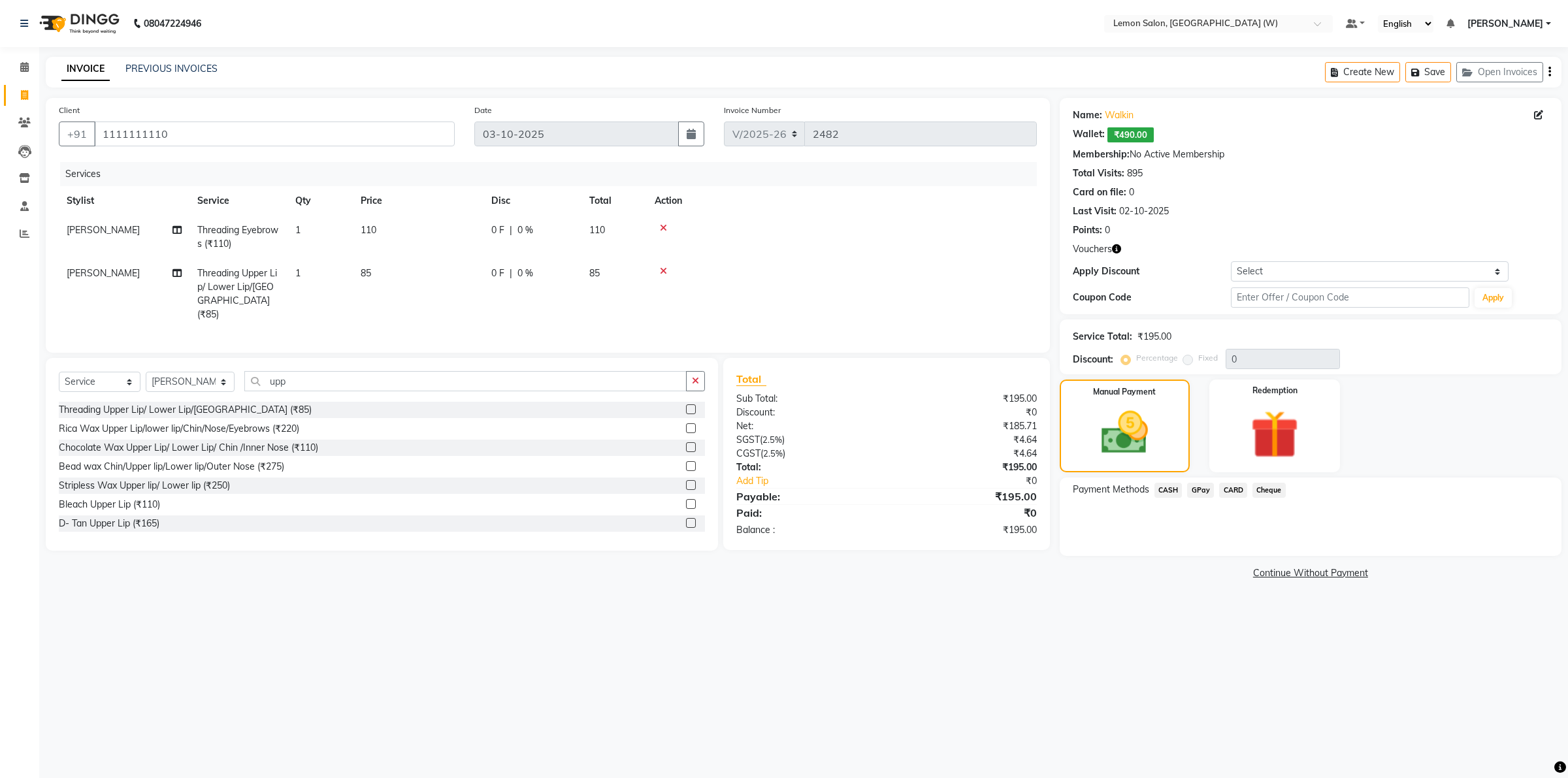
click at [1236, 490] on span "CARD" at bounding box center [1233, 490] width 28 height 15
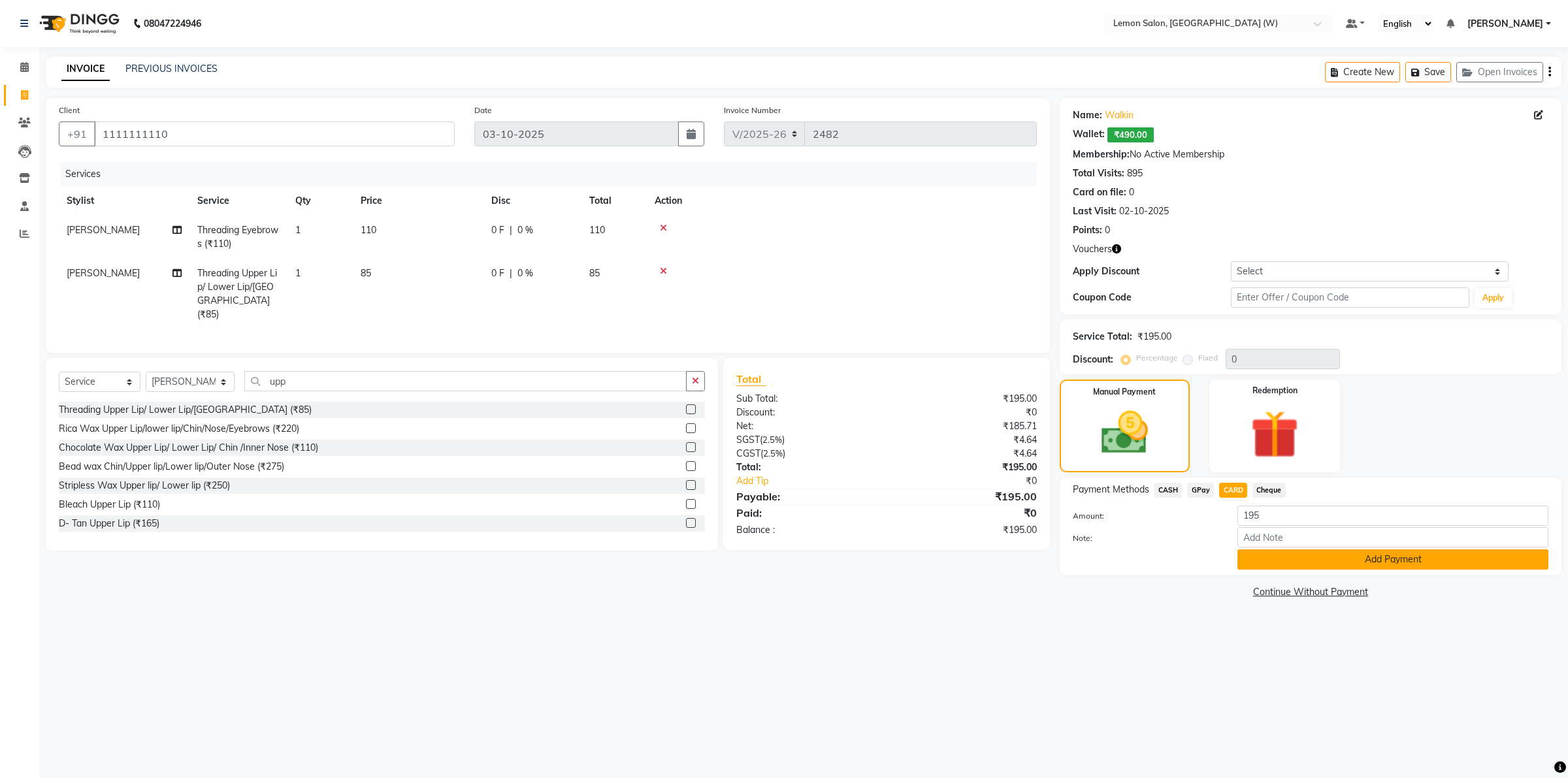
click at [1324, 565] on button "Add Payment" at bounding box center [1393, 559] width 311 height 20
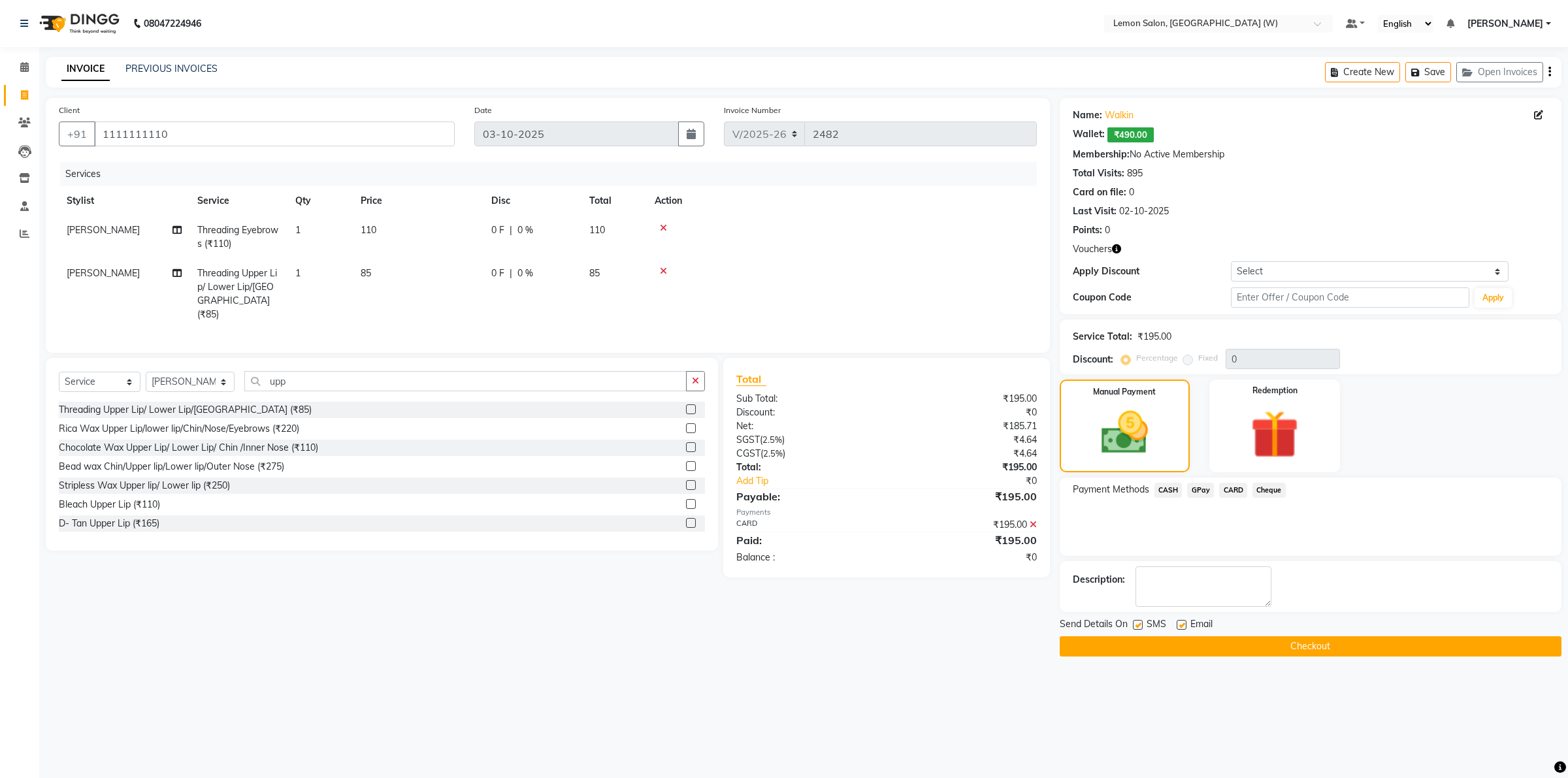
click at [1171, 649] on button "Checkout" at bounding box center [1311, 646] width 502 height 20
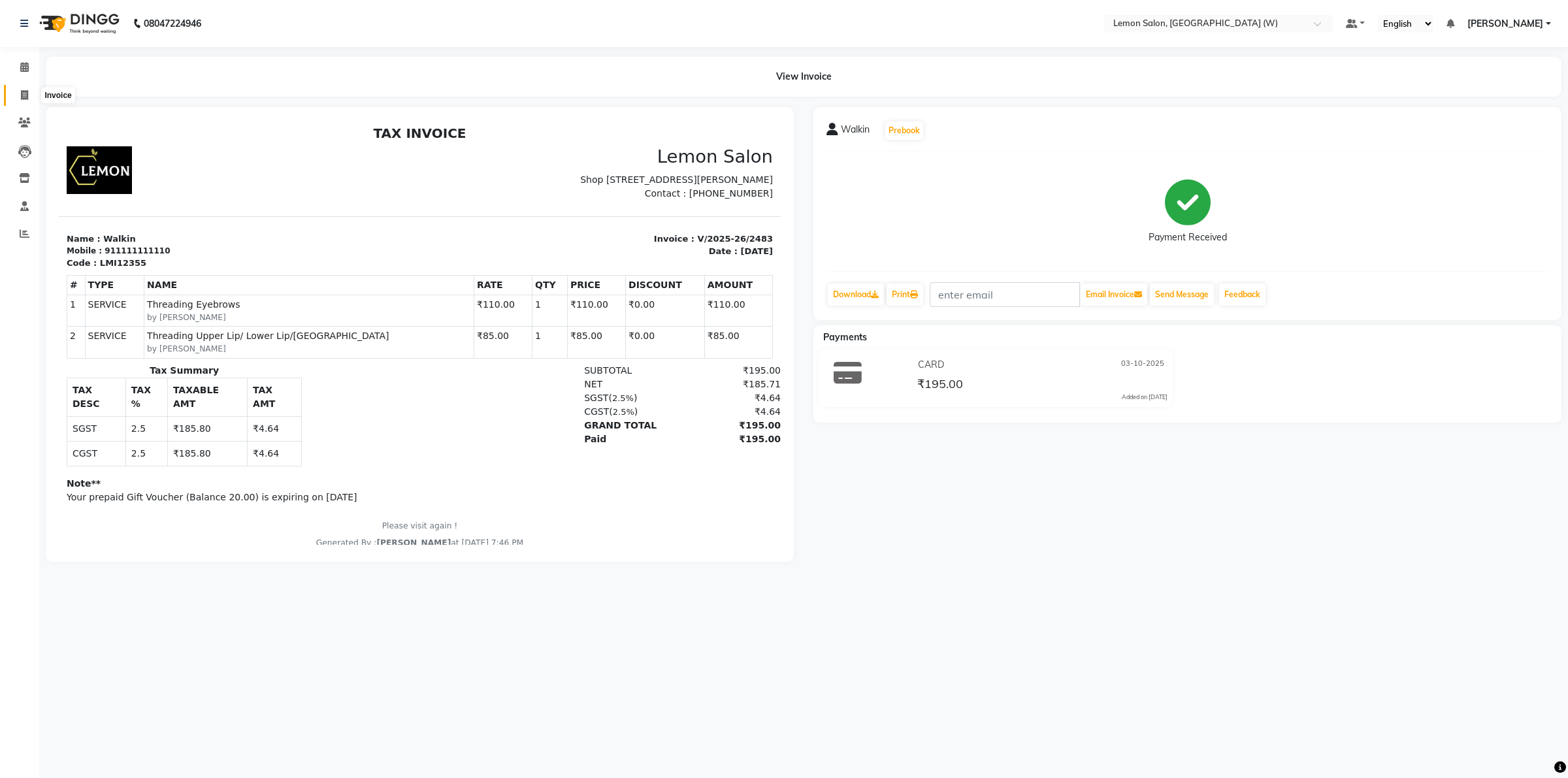
click at [21, 96] on icon at bounding box center [24, 95] width 7 height 10
select select "service"
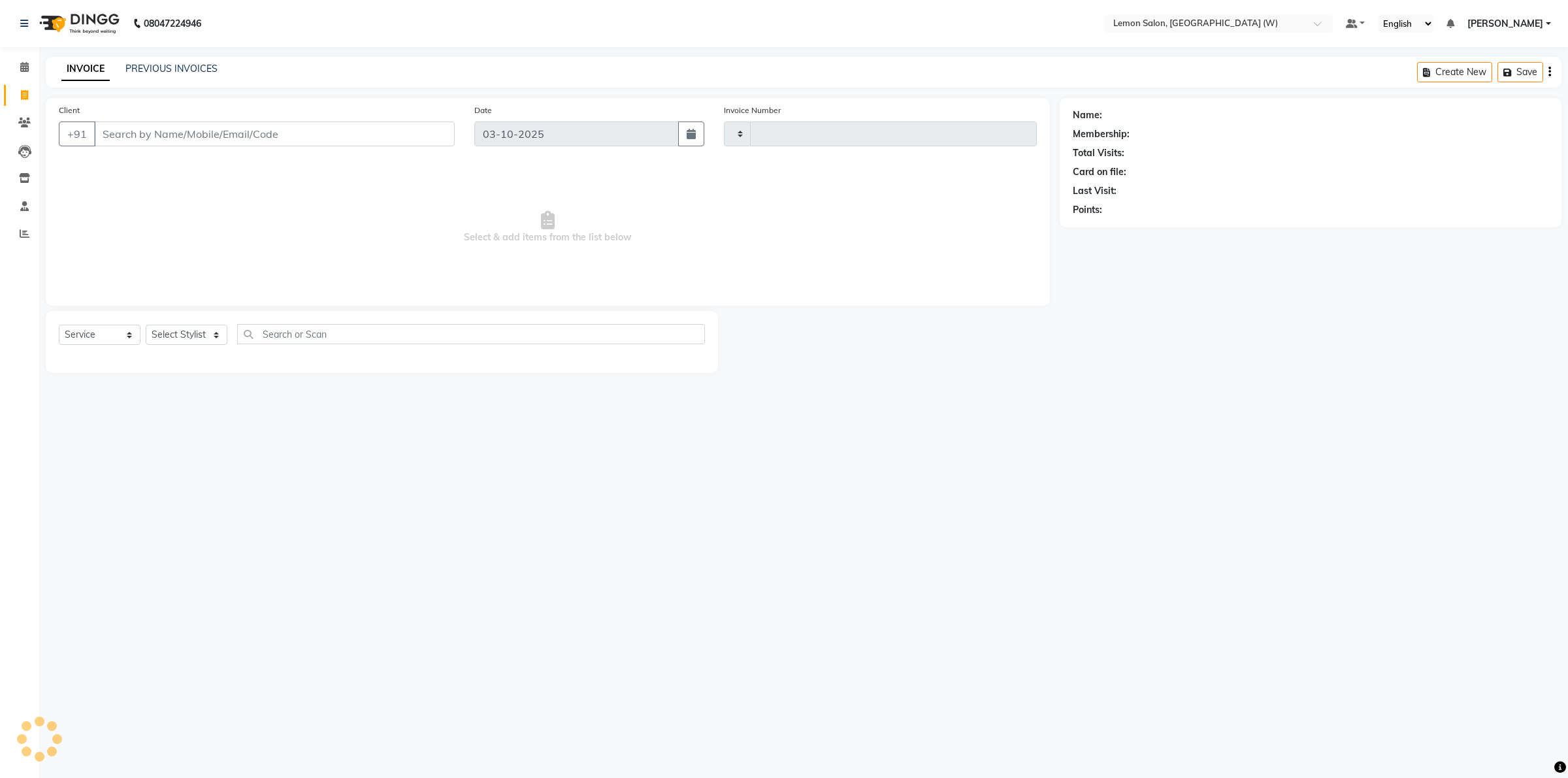
type input "2484"
select select "8053"
click at [177, 138] on input "Client" at bounding box center [274, 134] width 360 height 25
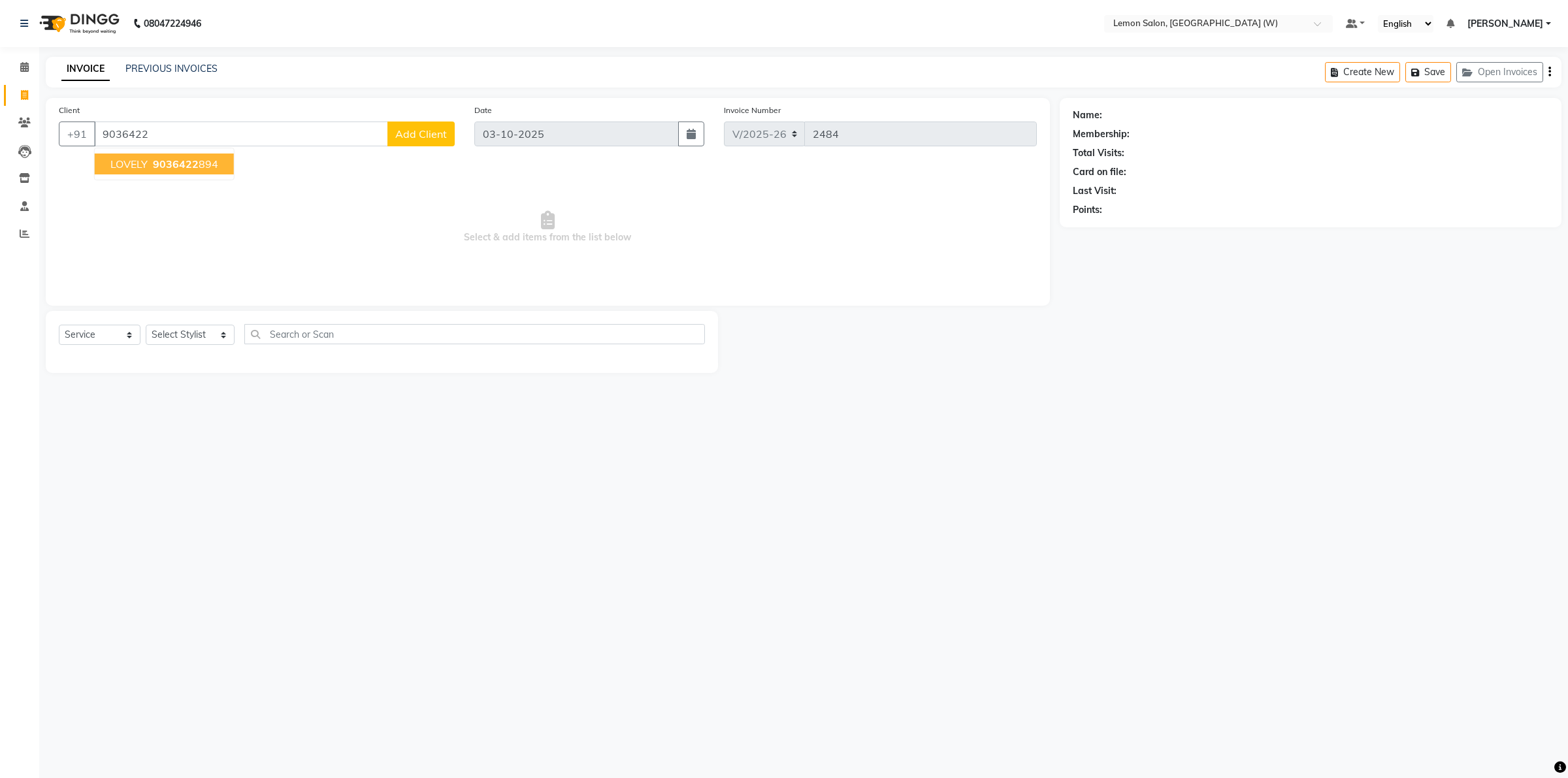
click at [163, 162] on span "9036422" at bounding box center [175, 163] width 46 height 13
type input "9036422894"
select select "1: Object"
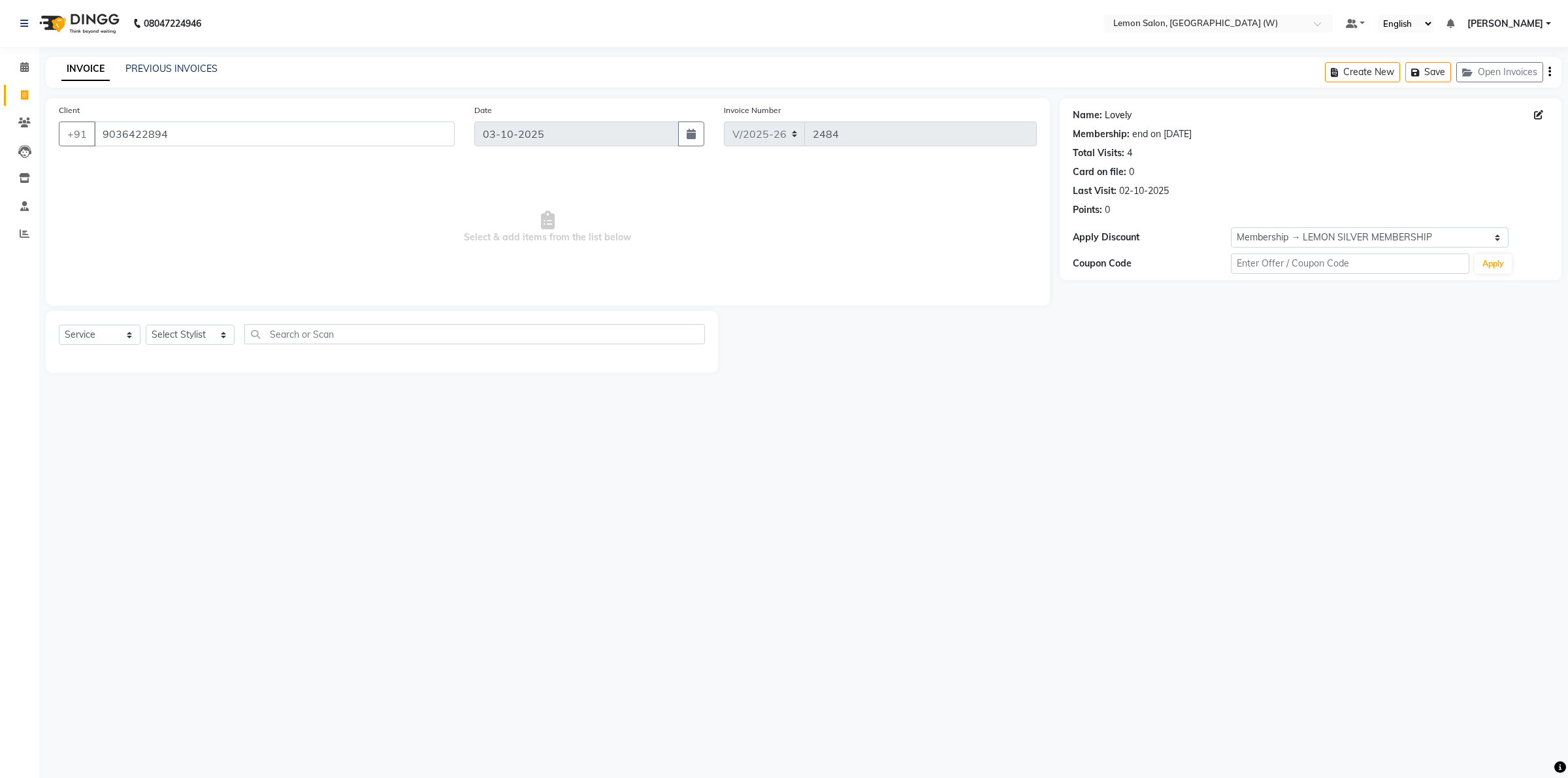
click at [1119, 115] on link "Lovely" at bounding box center [1118, 116] width 27 height 14
click at [24, 67] on icon at bounding box center [24, 67] width 9 height 10
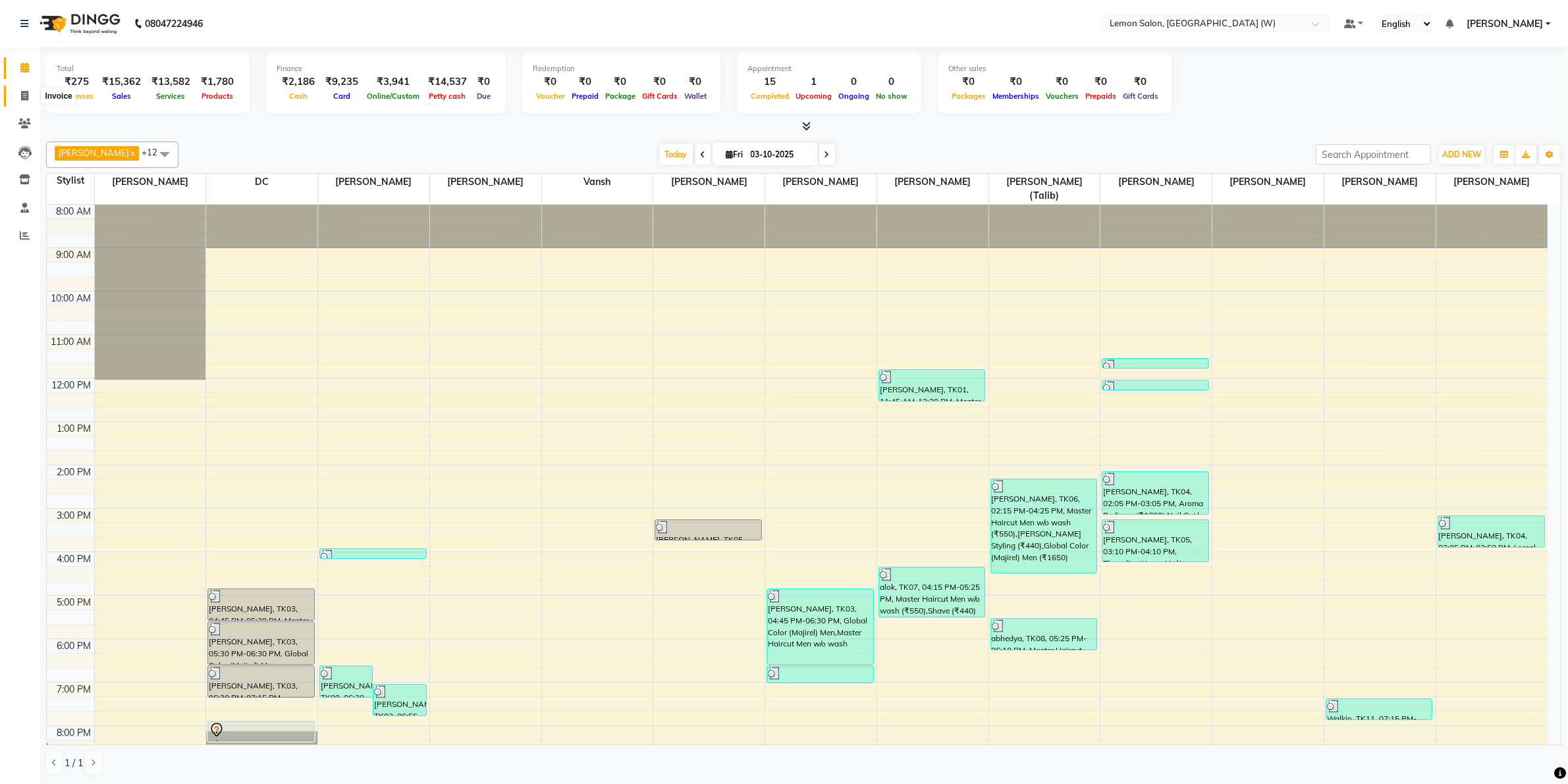
click at [25, 98] on icon at bounding box center [24, 96] width 7 height 10
select select "8053"
select select "service"
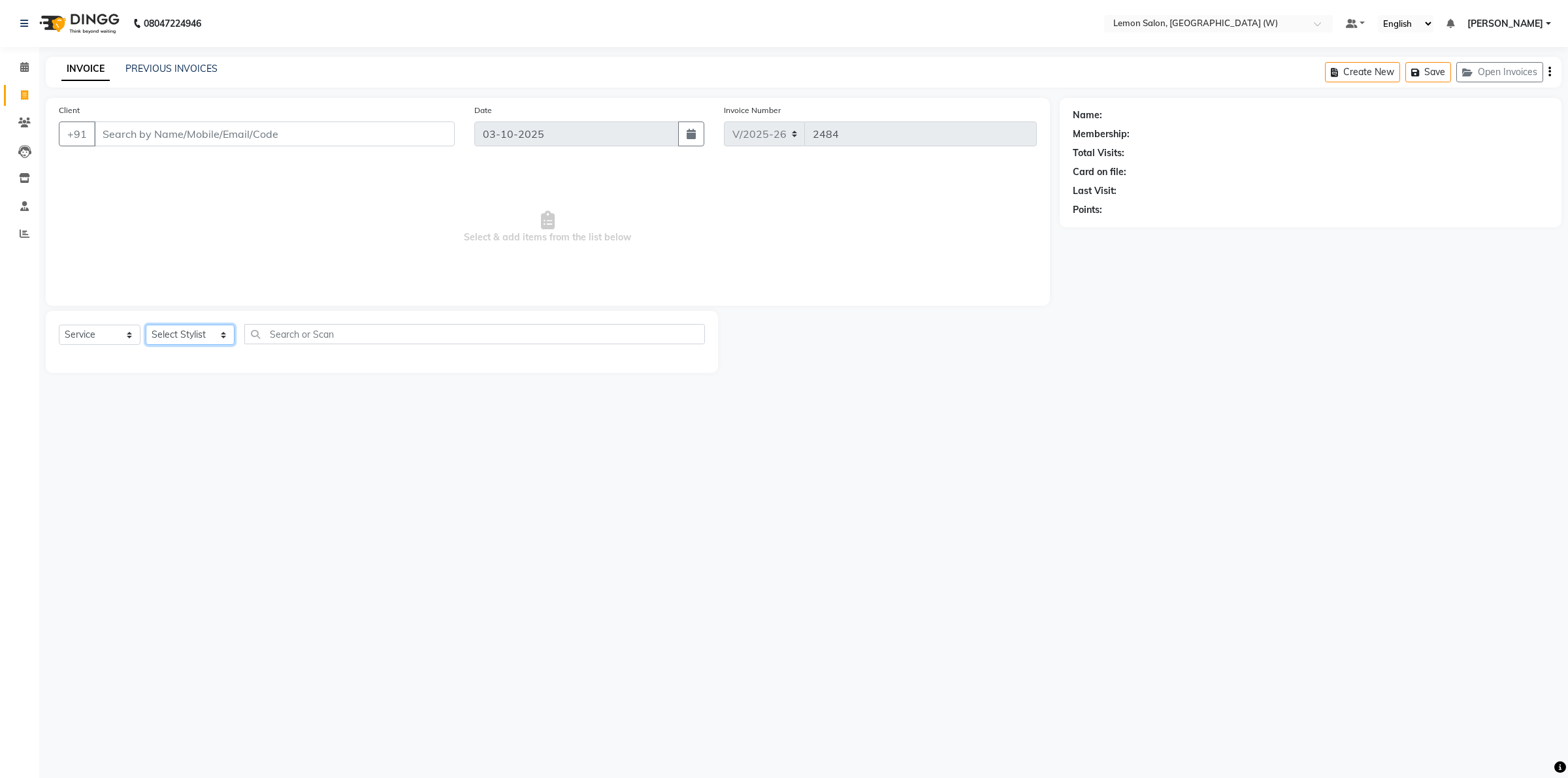
click at [211, 330] on select "Select Stylist [PERSON_NAME] [PERSON_NAME] DC [PERSON_NAME] [PERSON_NAME] [PERS…" at bounding box center [189, 334] width 88 height 20
select select "93377"
click at [146, 324] on select "Select Stylist [PERSON_NAME] [PERSON_NAME] DC [PERSON_NAME] [PERSON_NAME] [PERS…" at bounding box center [189, 334] width 88 height 20
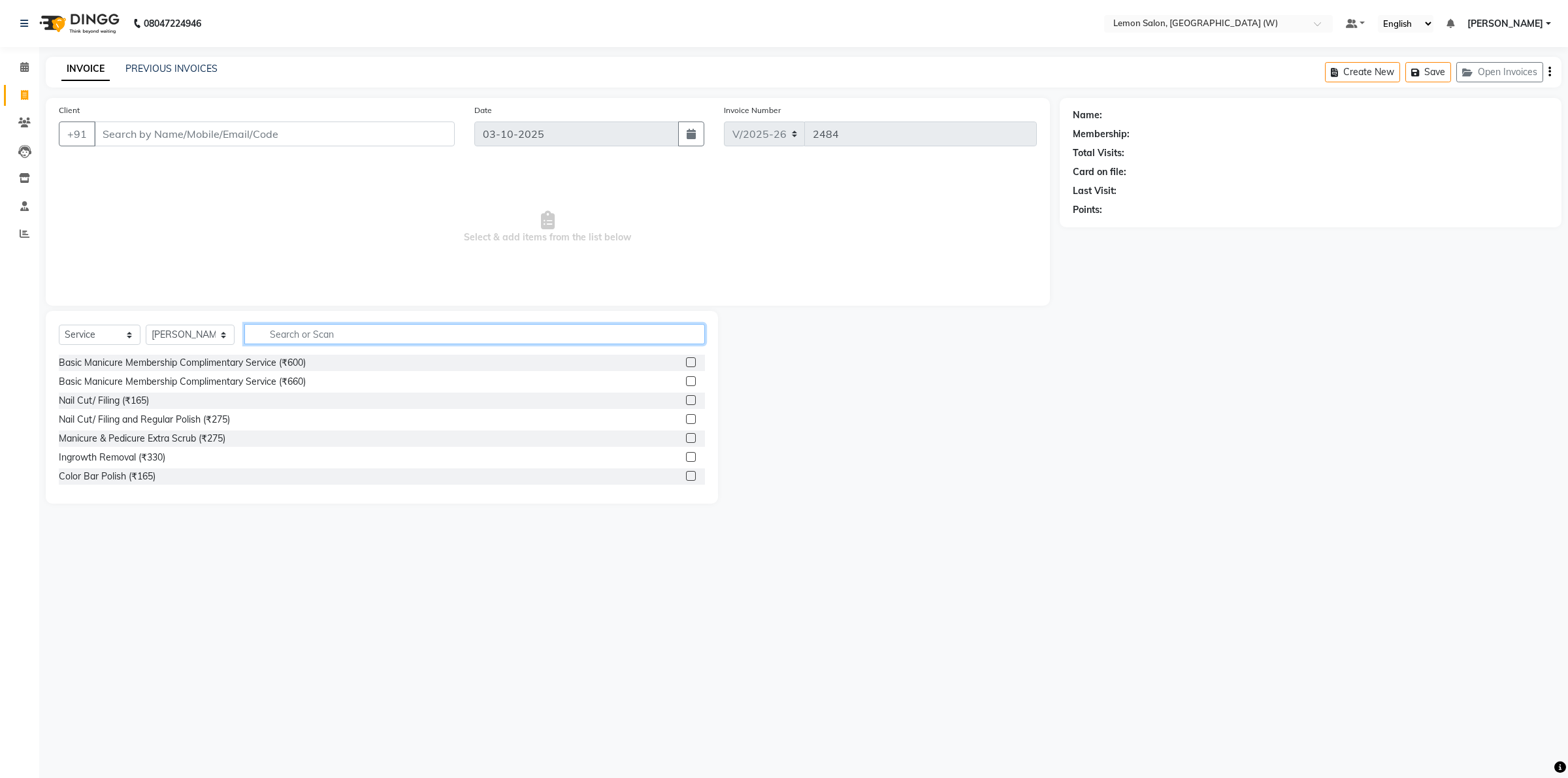
click at [297, 330] on input "text" at bounding box center [475, 334] width 460 height 20
type input "wax fu.l"
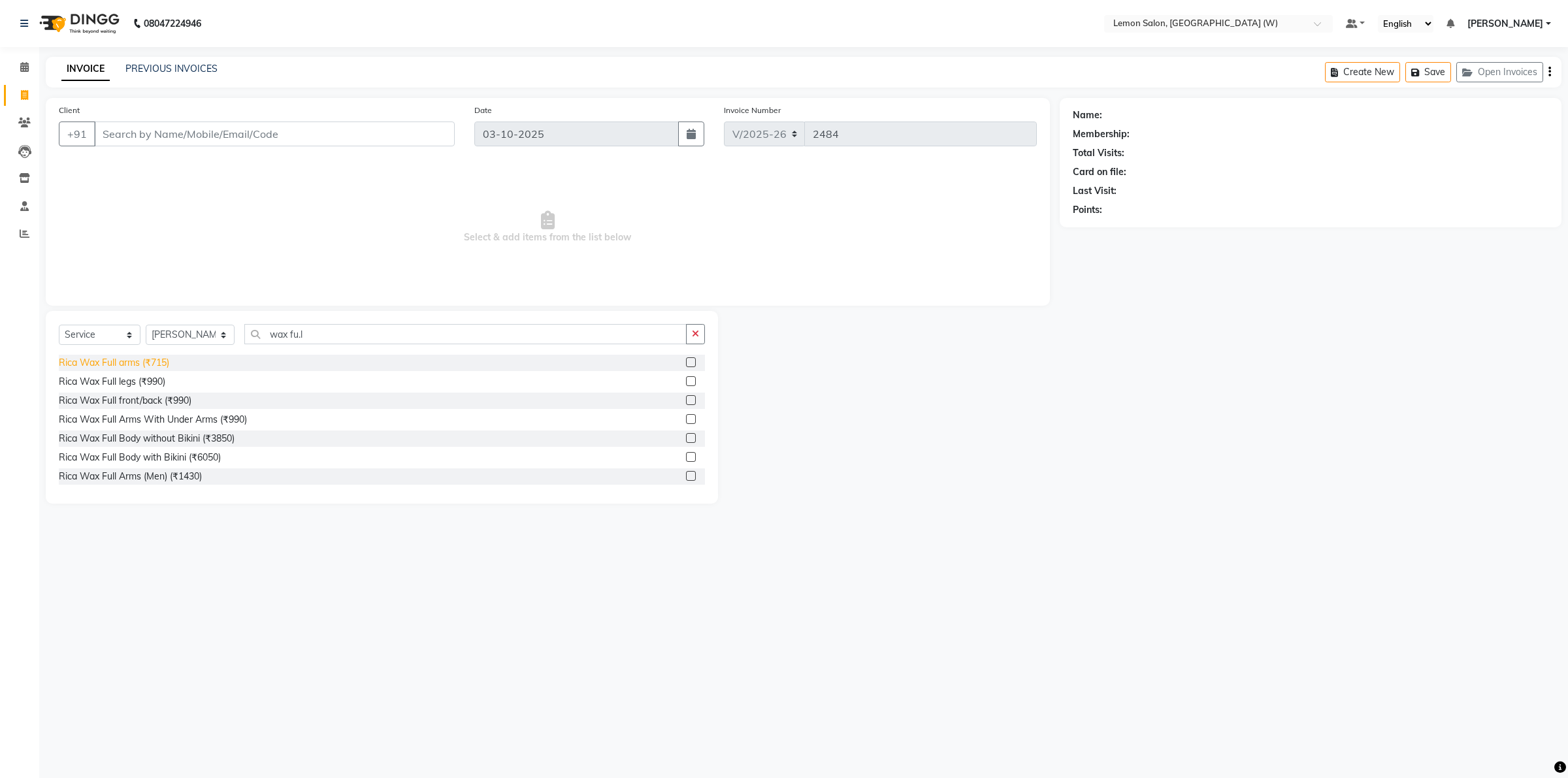
click at [139, 361] on div "Rica Wax Full arms (₹715)" at bounding box center [115, 363] width 111 height 14
checkbox input "false"
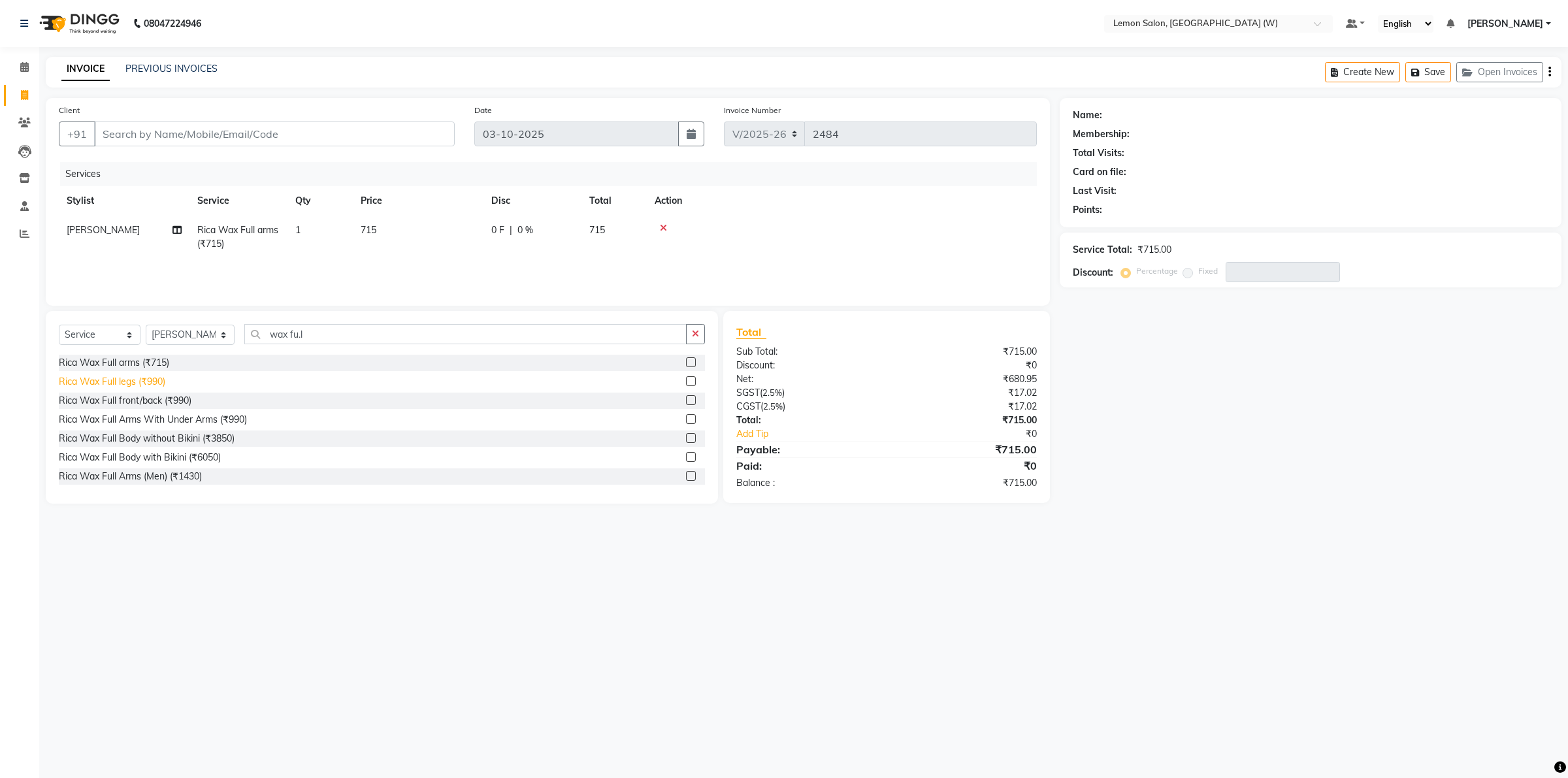
click at [142, 382] on div "Rica Wax Full legs (₹990)" at bounding box center [113, 382] width 107 height 14
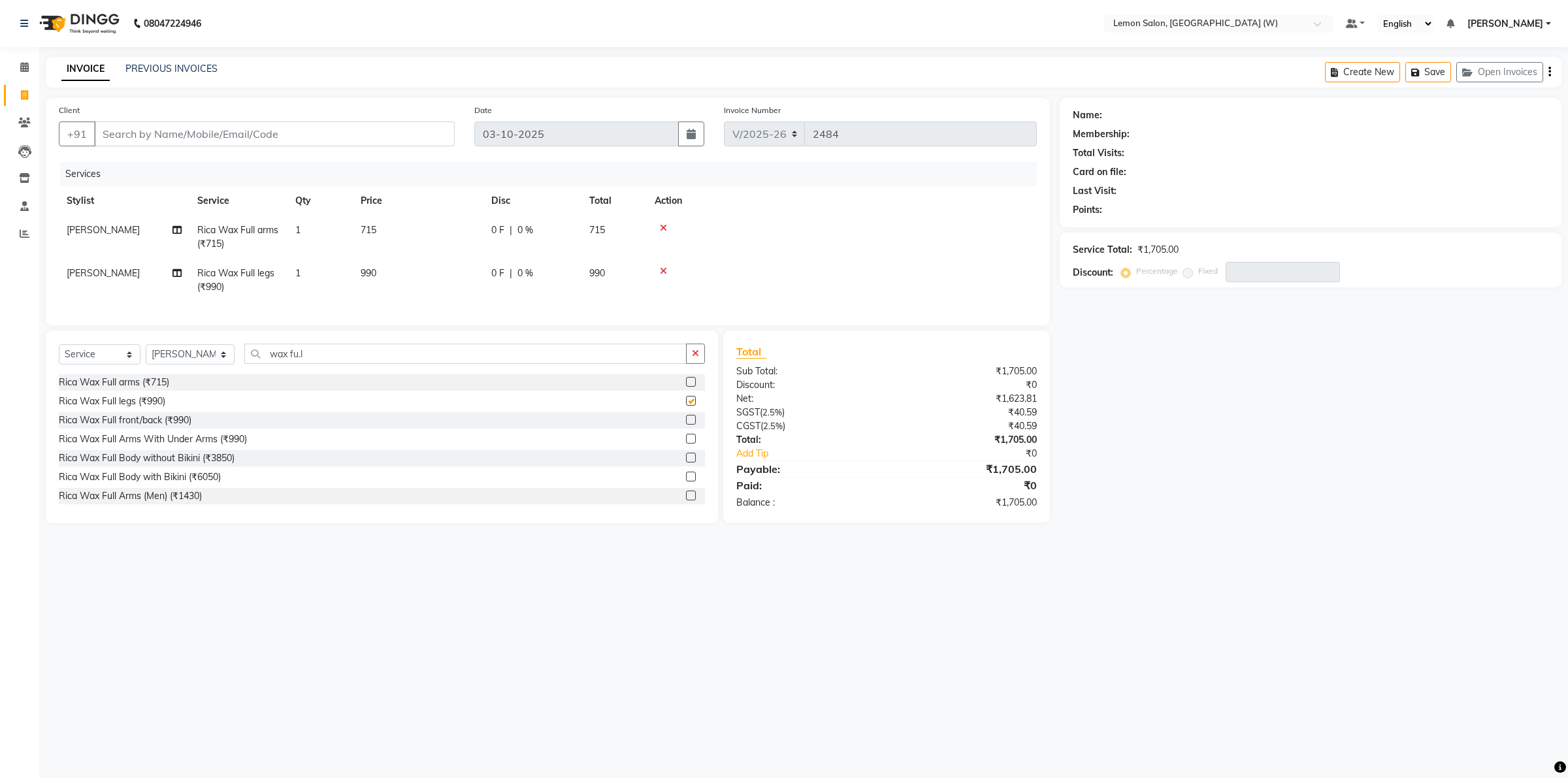
checkbox input "false"
click at [143, 134] on input "Client" at bounding box center [274, 134] width 360 height 25
type input "9"
type input "0"
type input "9766916840"
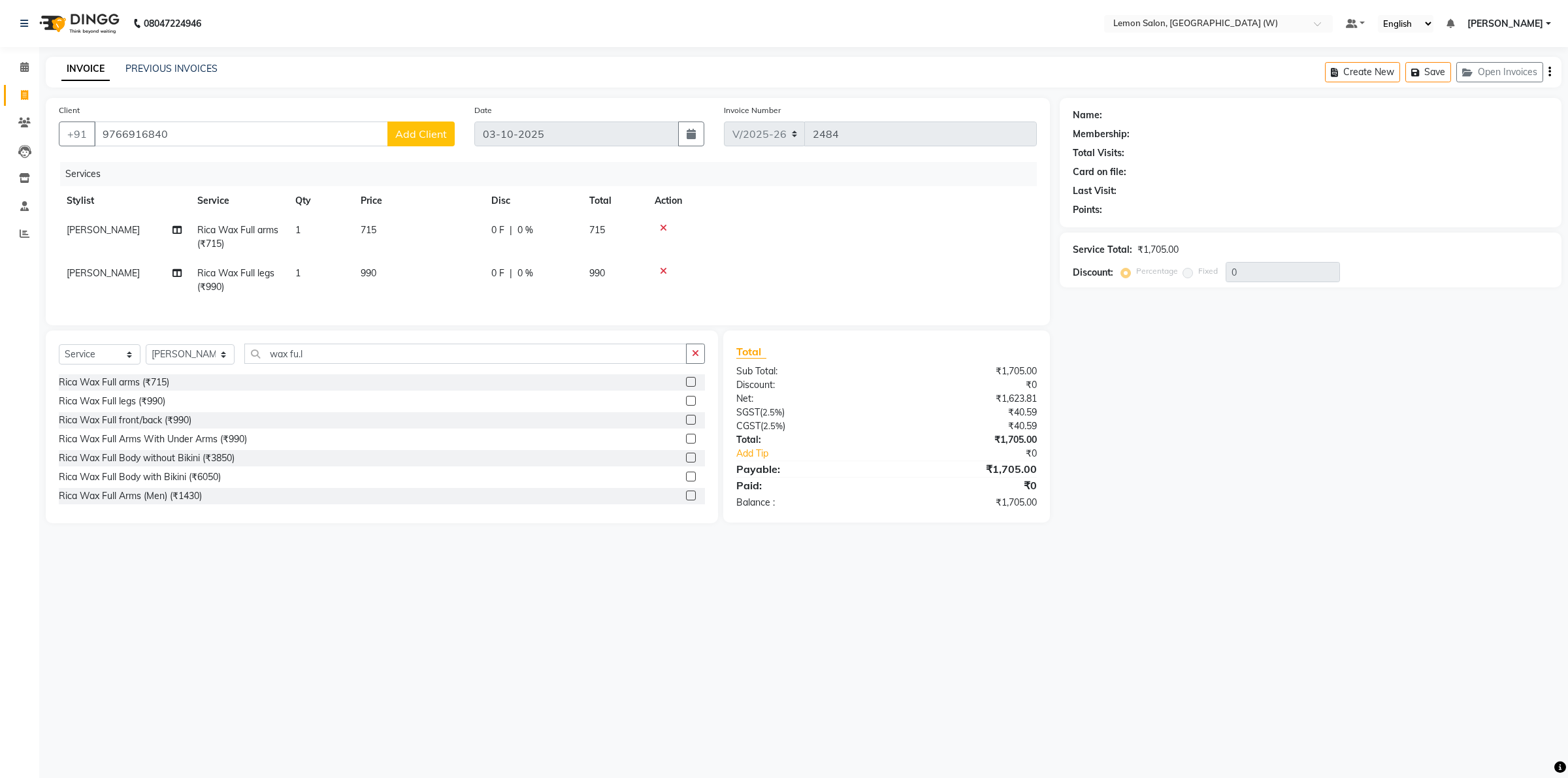
click at [402, 136] on span "Add Client" at bounding box center [421, 133] width 51 height 13
select select "22"
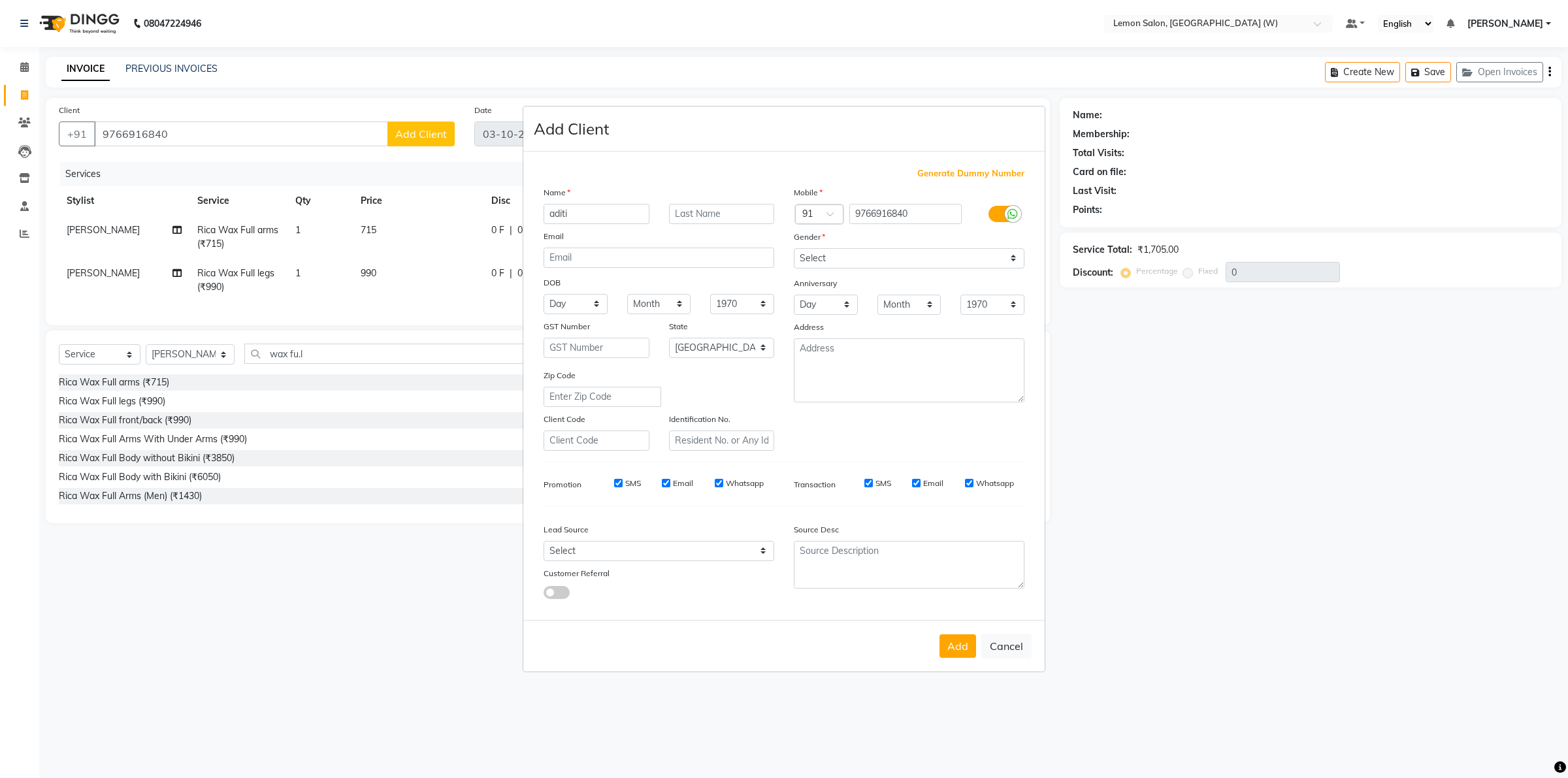
type input "aditi"
drag, startPoint x: 995, startPoint y: 256, endPoint x: 975, endPoint y: 266, distance: 22.4
click at [995, 256] on select "Select Male Female Other Prefer Not To Say" at bounding box center [908, 258] width 230 height 20
select select "female"
click at [794, 250] on select "Select Male Female Other Prefer Not To Say" at bounding box center [908, 258] width 230 height 20
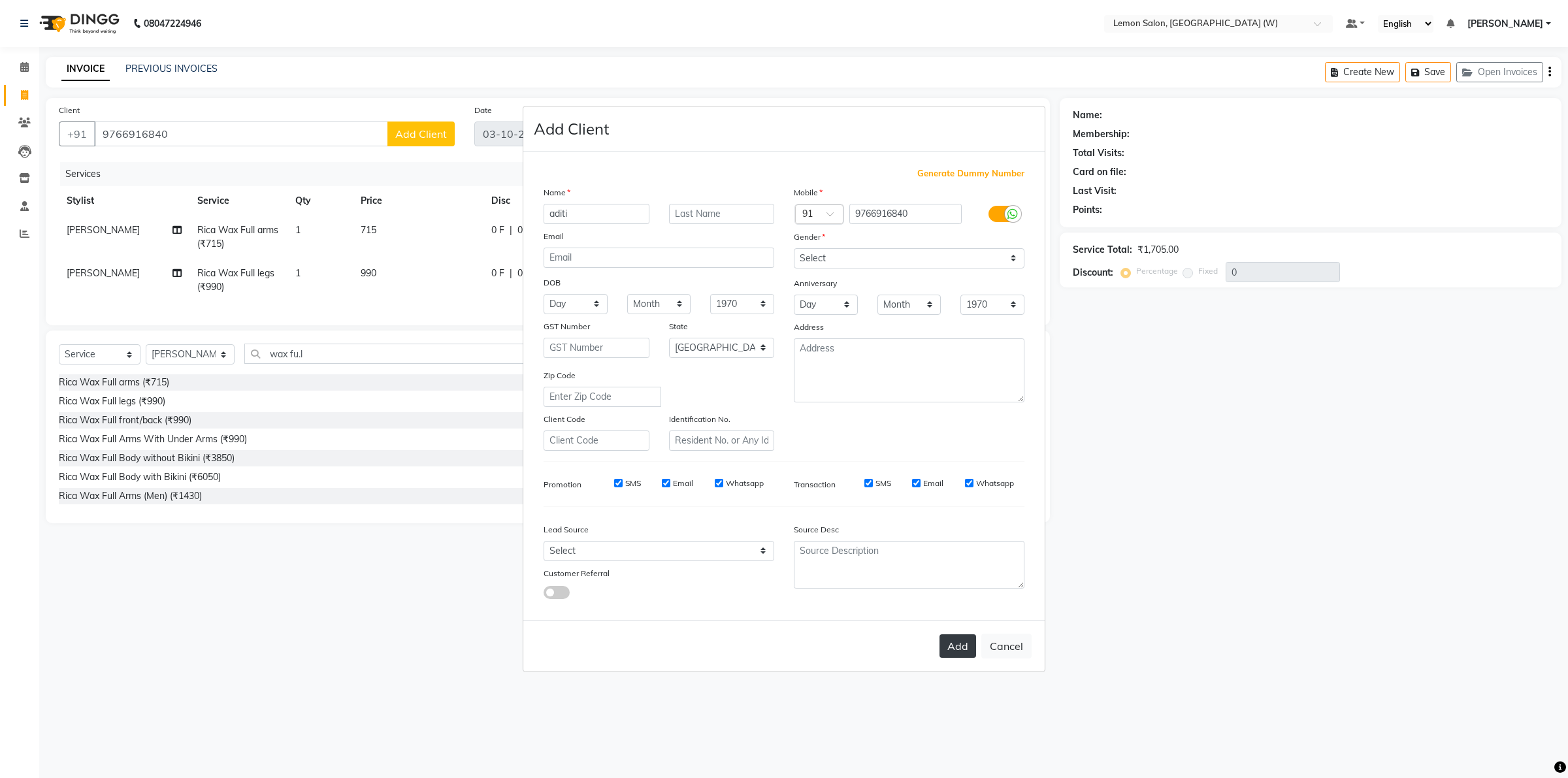
click at [959, 648] on button "Add" at bounding box center [958, 646] width 37 height 23
select select
select select "null"
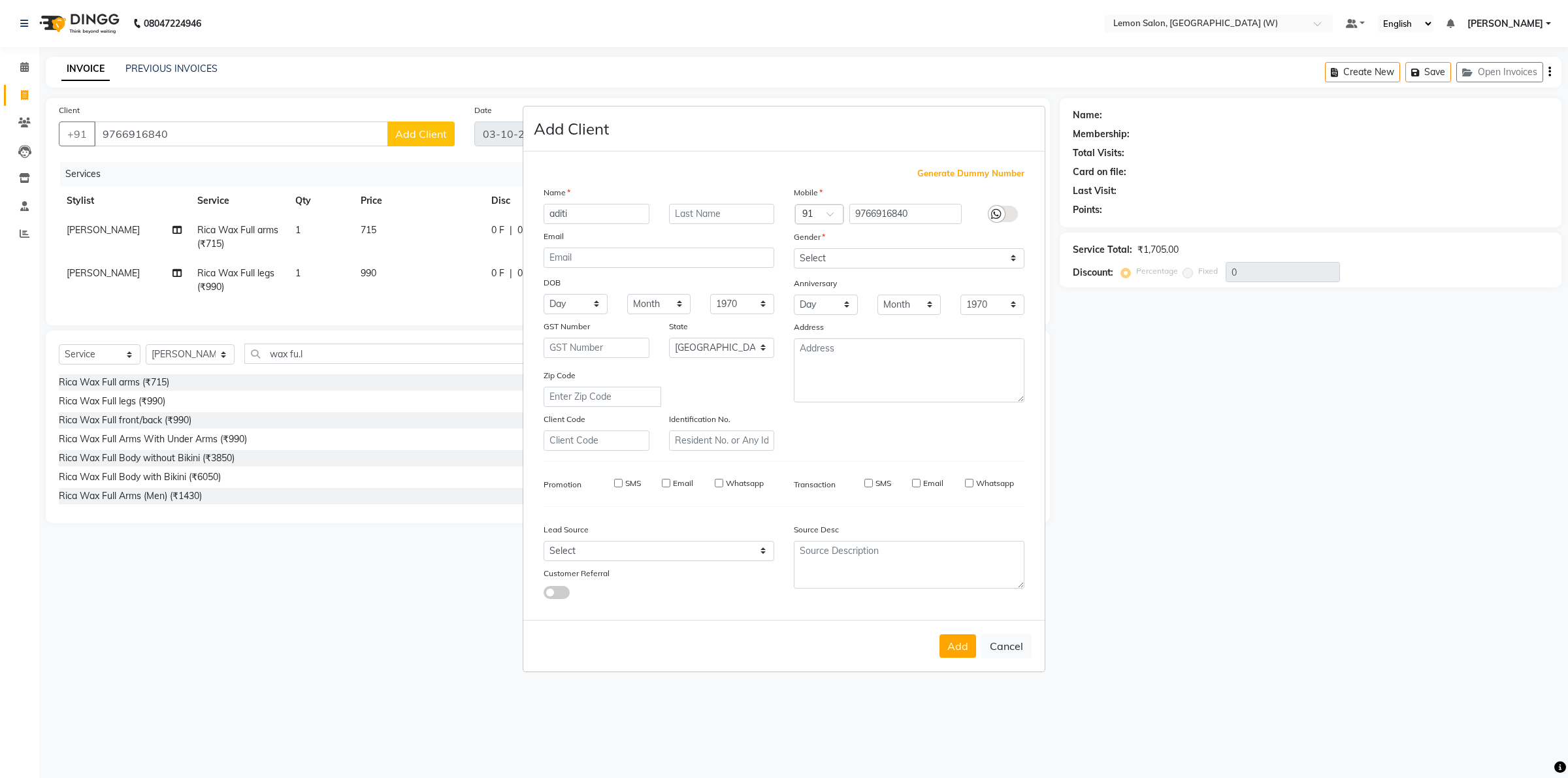
select select
checkbox input "false"
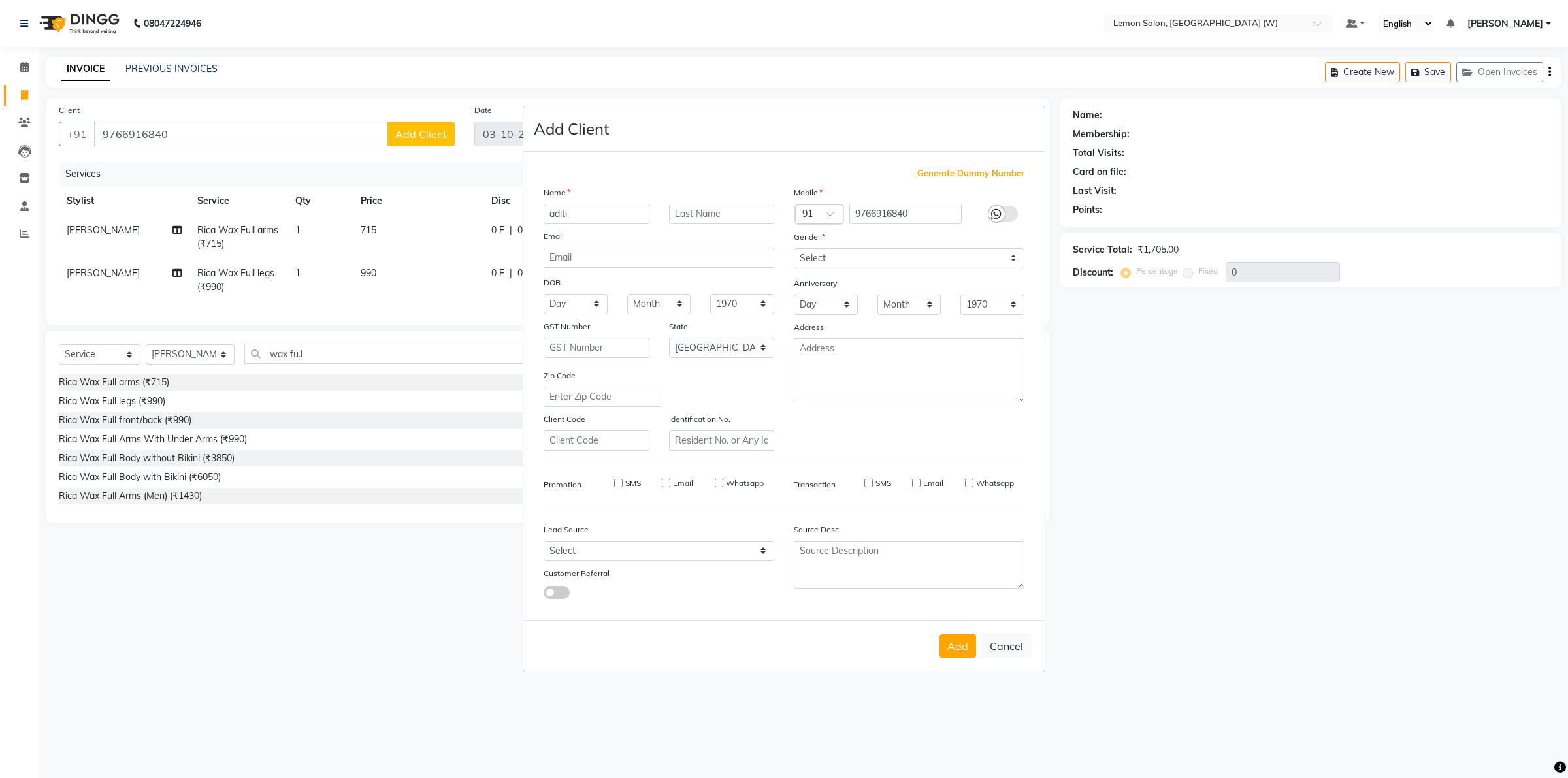
checkbox input "false"
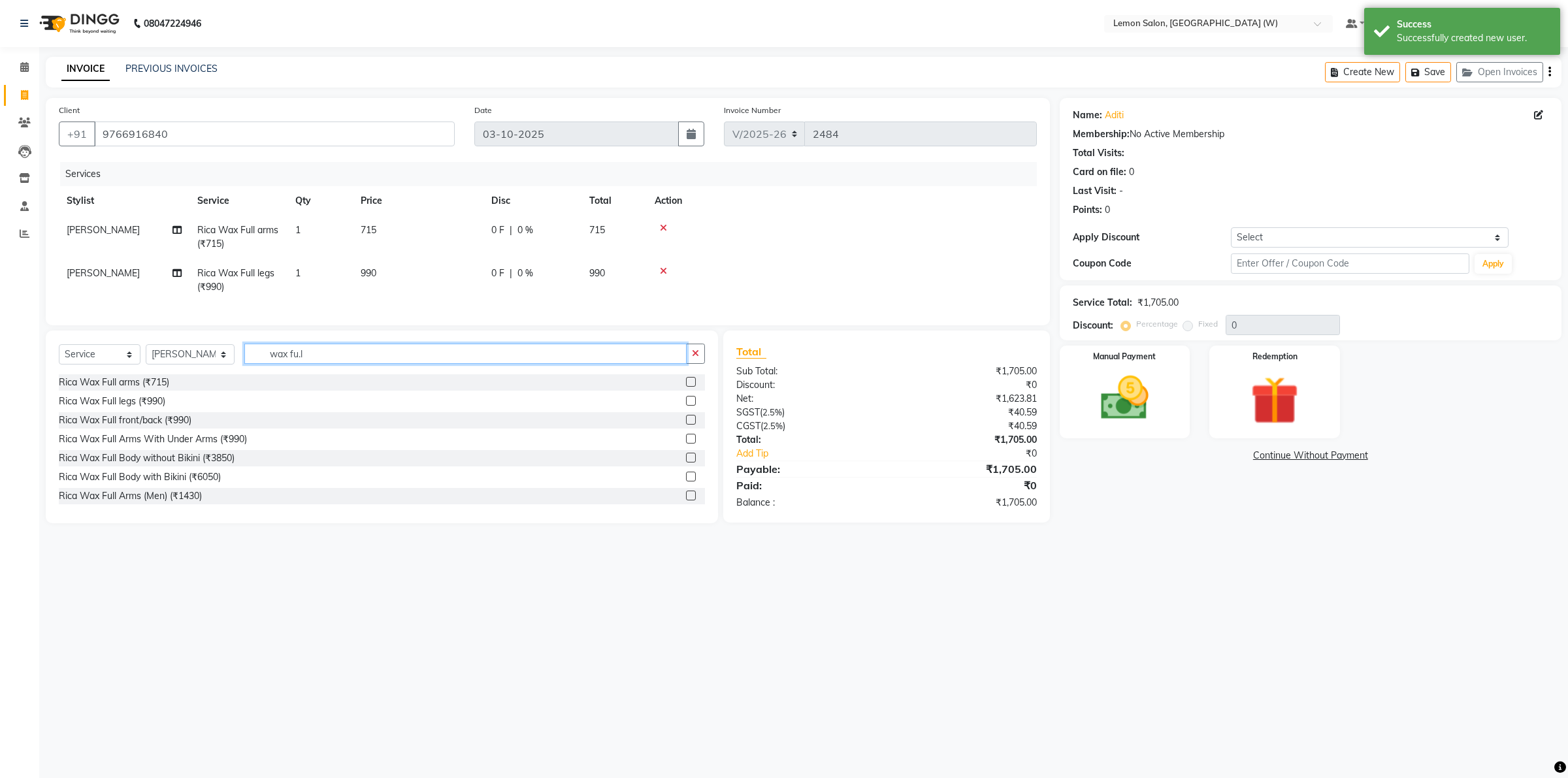
drag, startPoint x: 321, startPoint y: 366, endPoint x: 234, endPoint y: 366, distance: 87.0
click at [234, 366] on div "Select Service Product Membership Package Voucher Prepaid Gift Card Select Styl…" at bounding box center [382, 359] width 646 height 31
type input "thread"
click at [108, 440] on div "Threading Eyebrows (₹110)" at bounding box center [117, 433] width 115 height 14
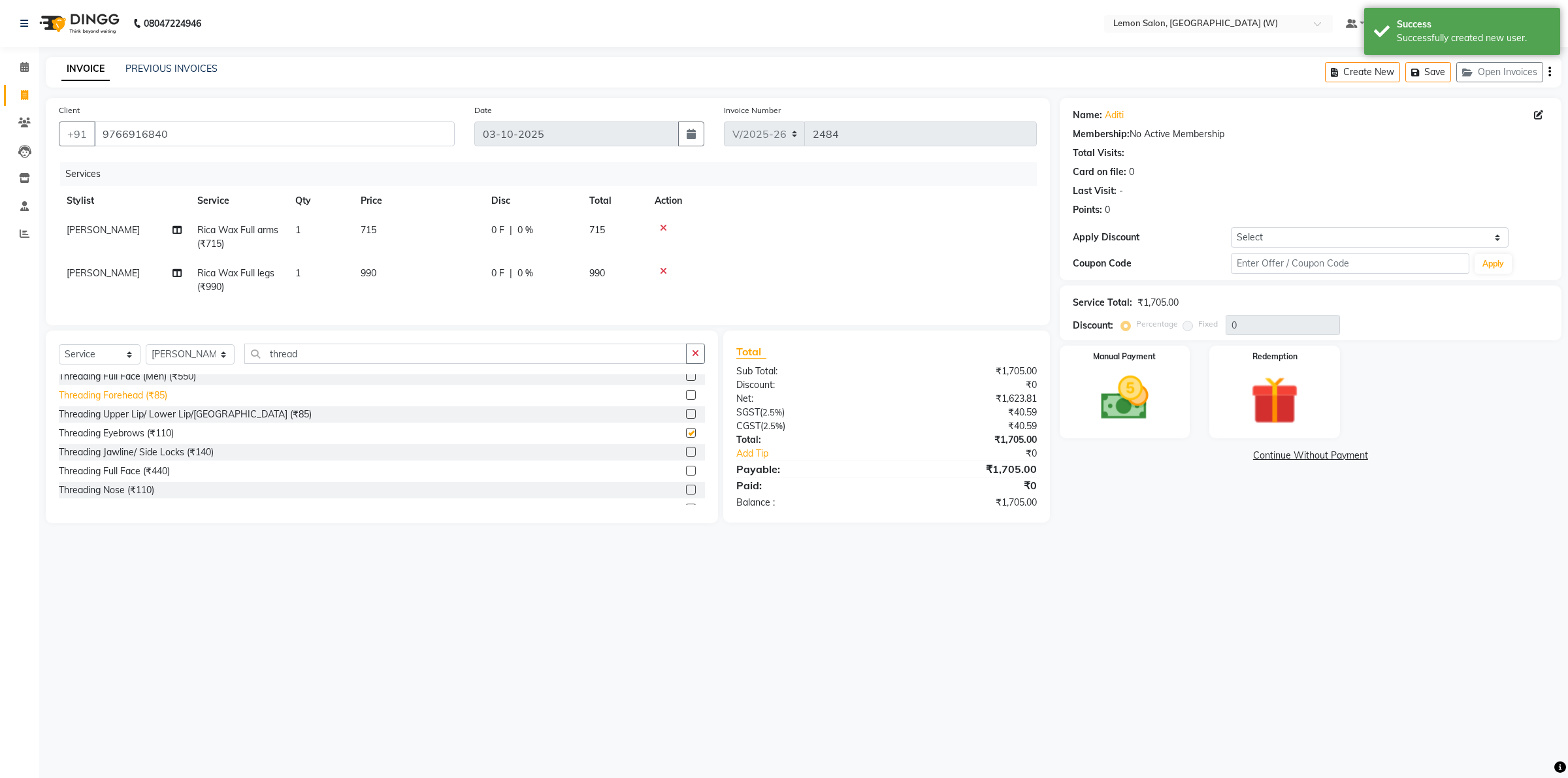
checkbox input "false"
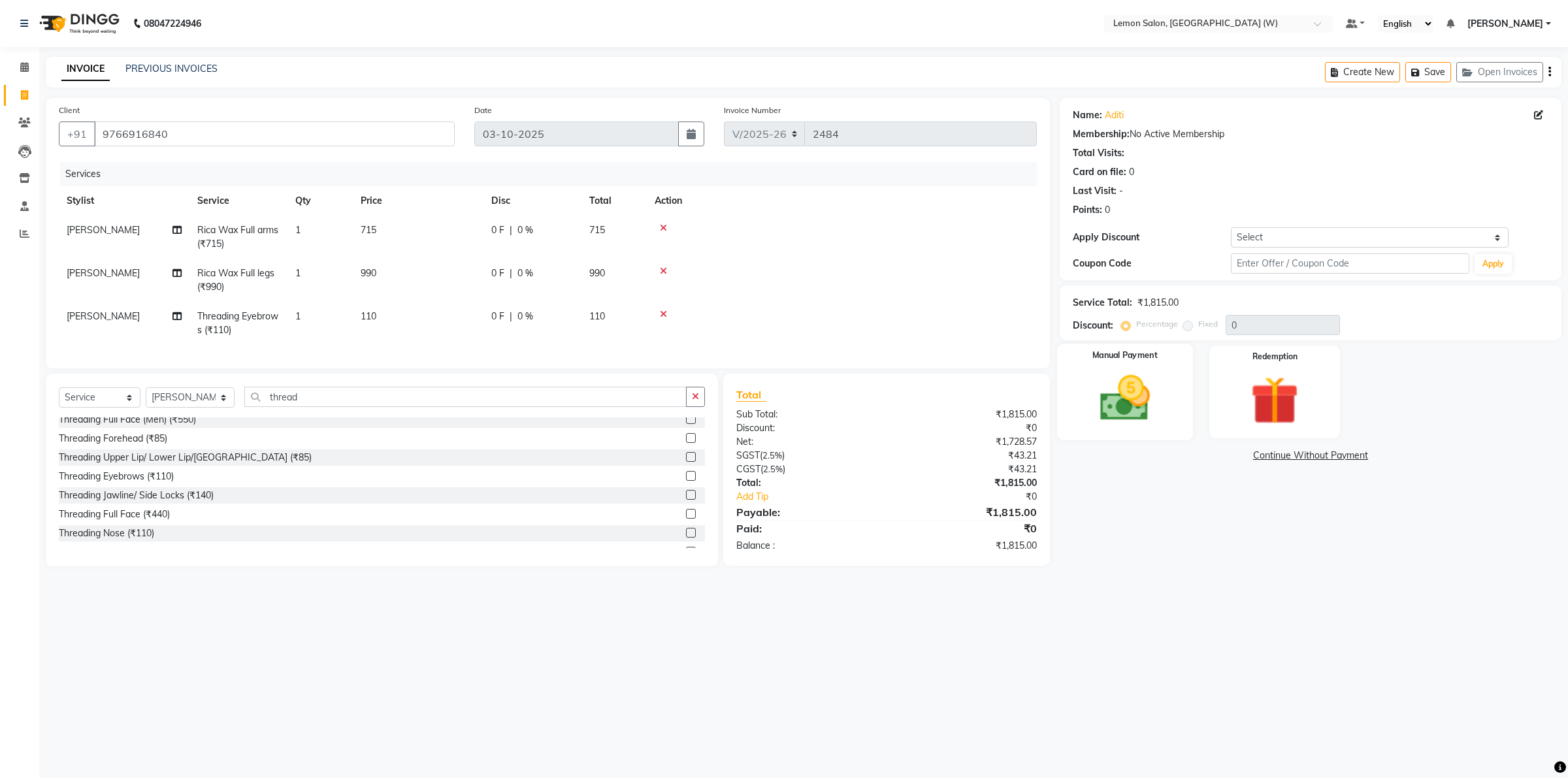
click at [1136, 396] on img at bounding box center [1124, 398] width 81 height 57
click at [1203, 456] on span "GPay" at bounding box center [1201, 456] width 27 height 15
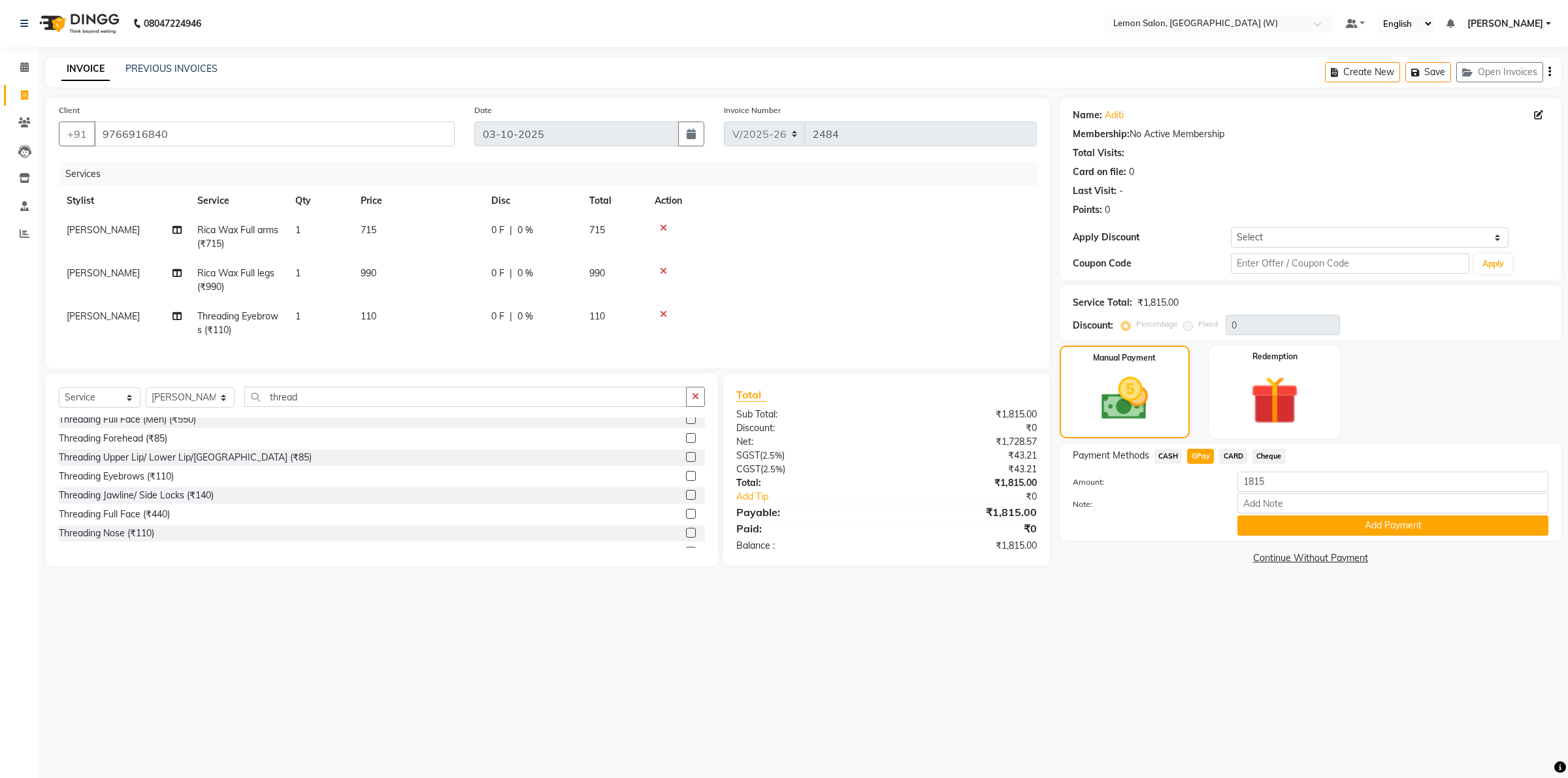
click at [1304, 525] on button "Add Payment" at bounding box center [1393, 525] width 311 height 20
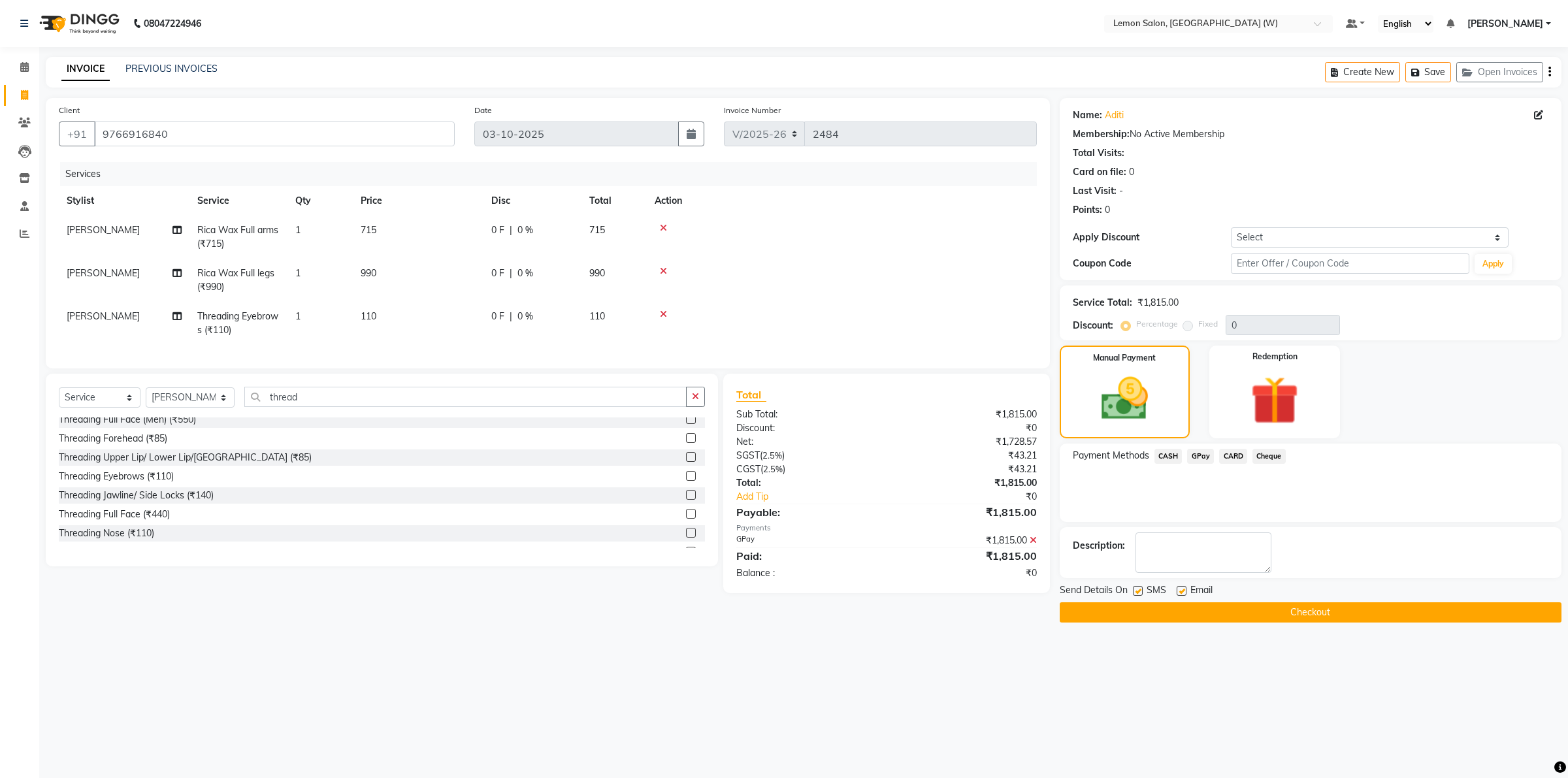
click at [1212, 614] on button "Checkout" at bounding box center [1311, 612] width 502 height 20
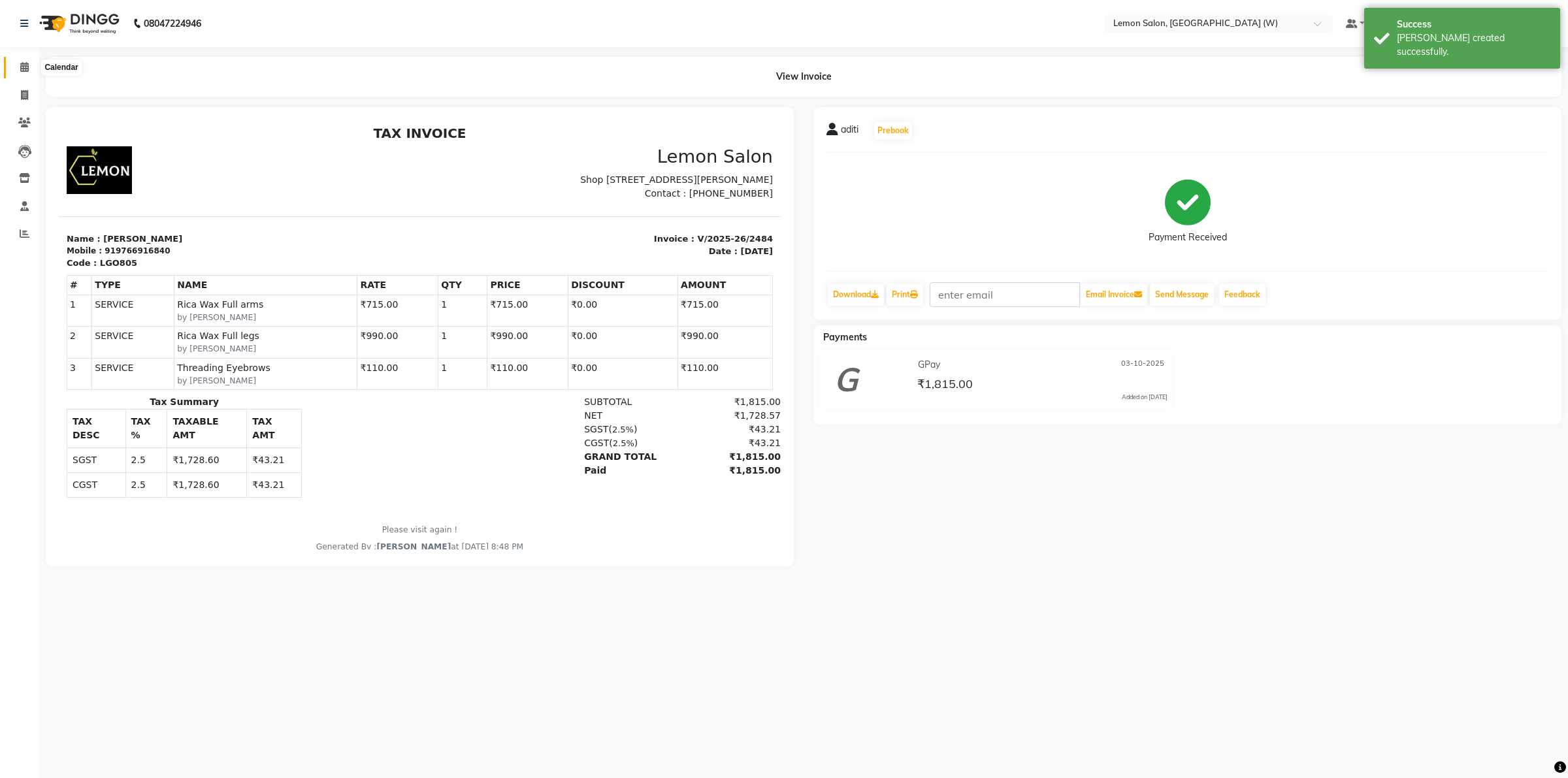
click at [20, 60] on span at bounding box center [24, 67] width 23 height 15
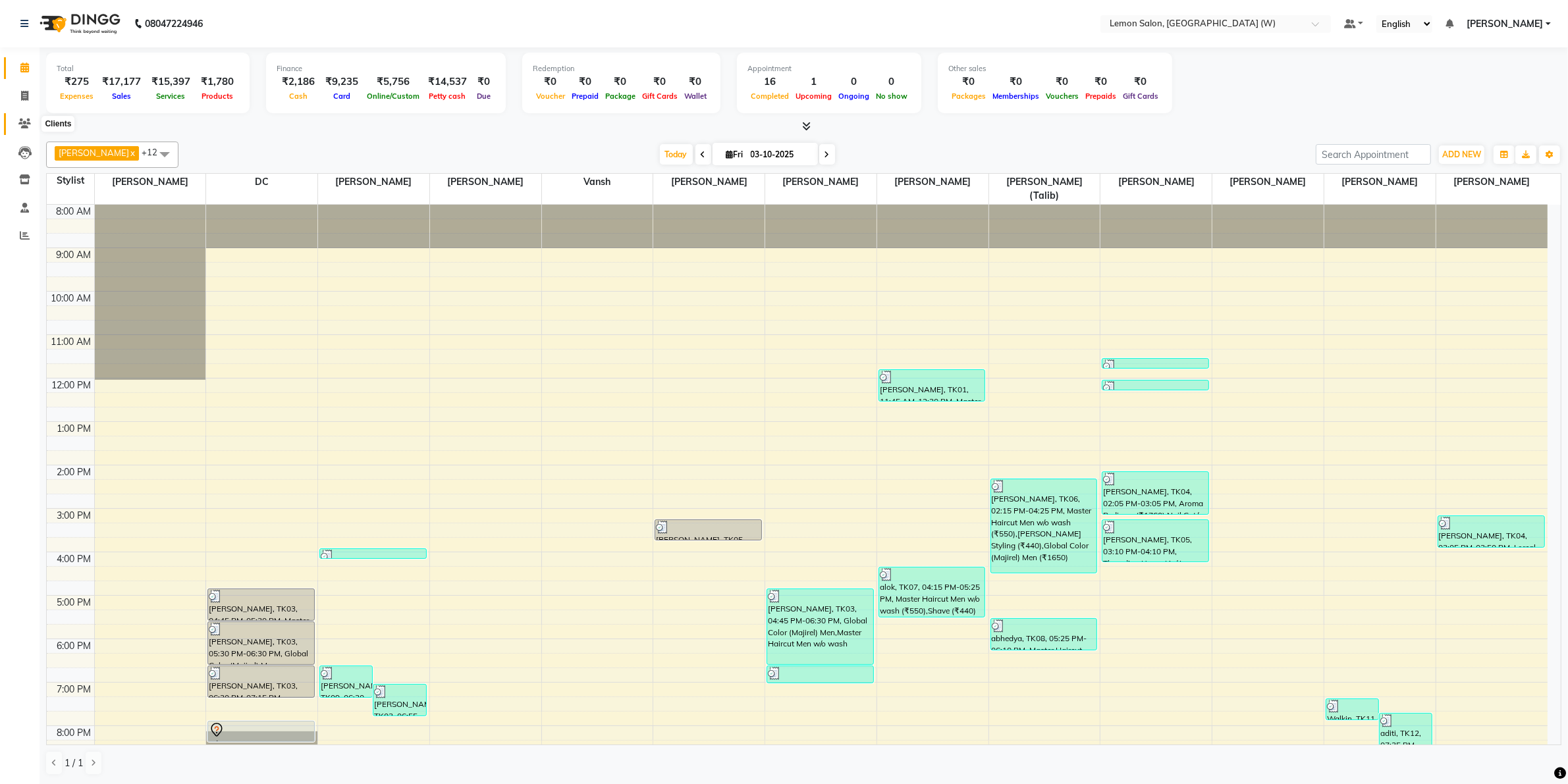
click at [19, 123] on icon at bounding box center [24, 123] width 13 height 10
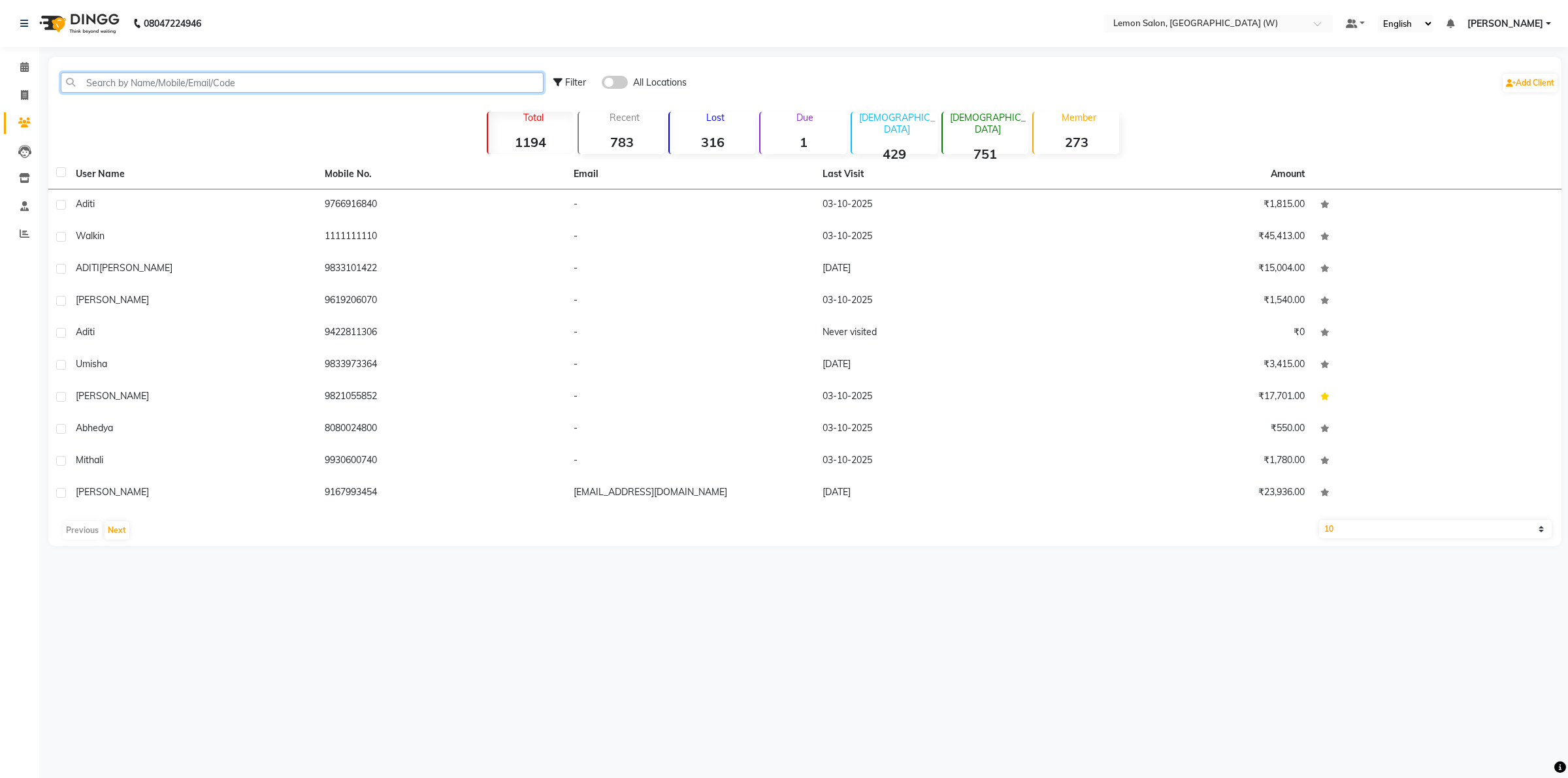
click at [175, 83] on input "text" at bounding box center [302, 83] width 483 height 20
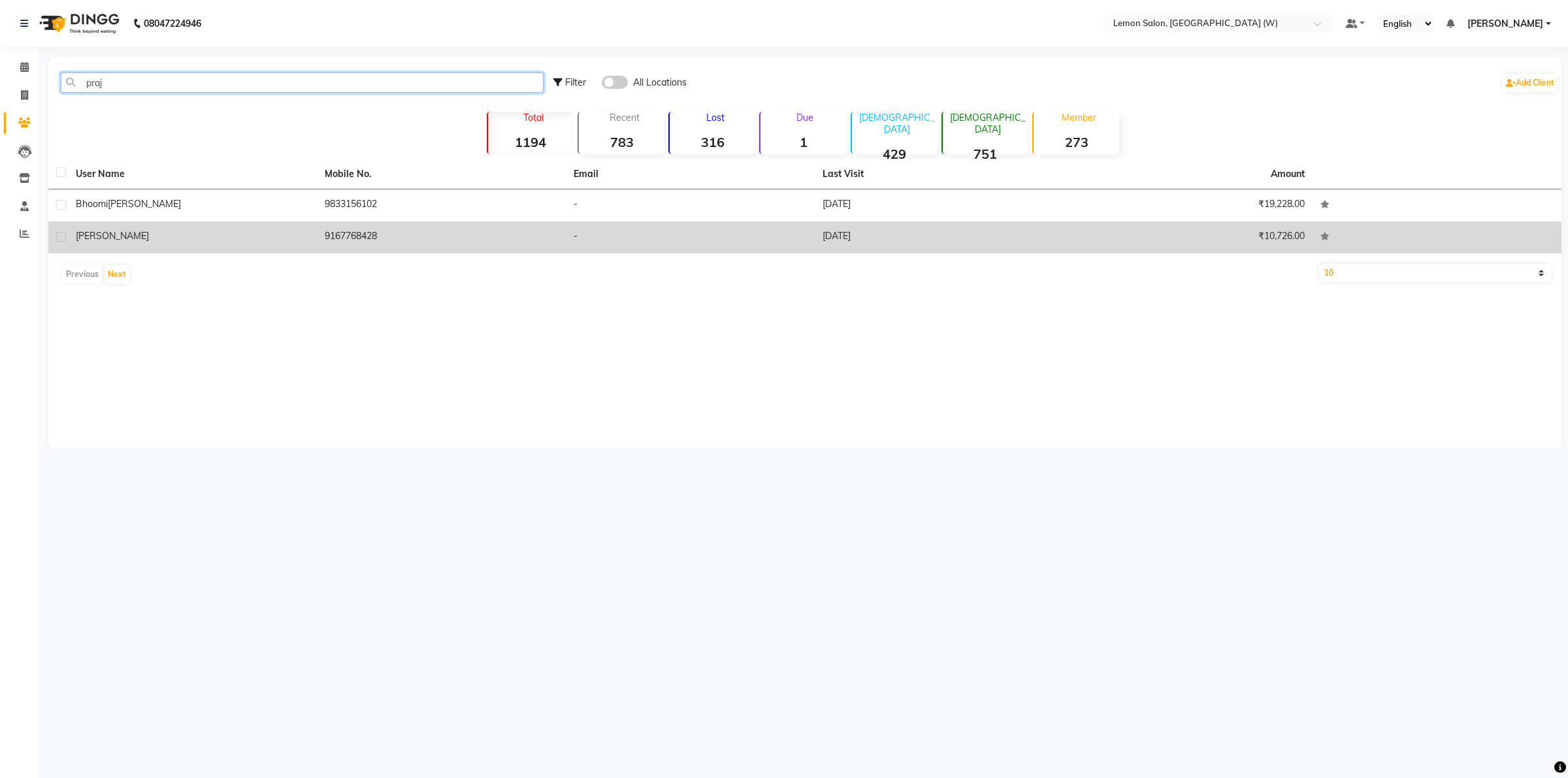
type input "praj"
click at [97, 239] on span "Prajkta" at bounding box center [112, 236] width 73 height 12
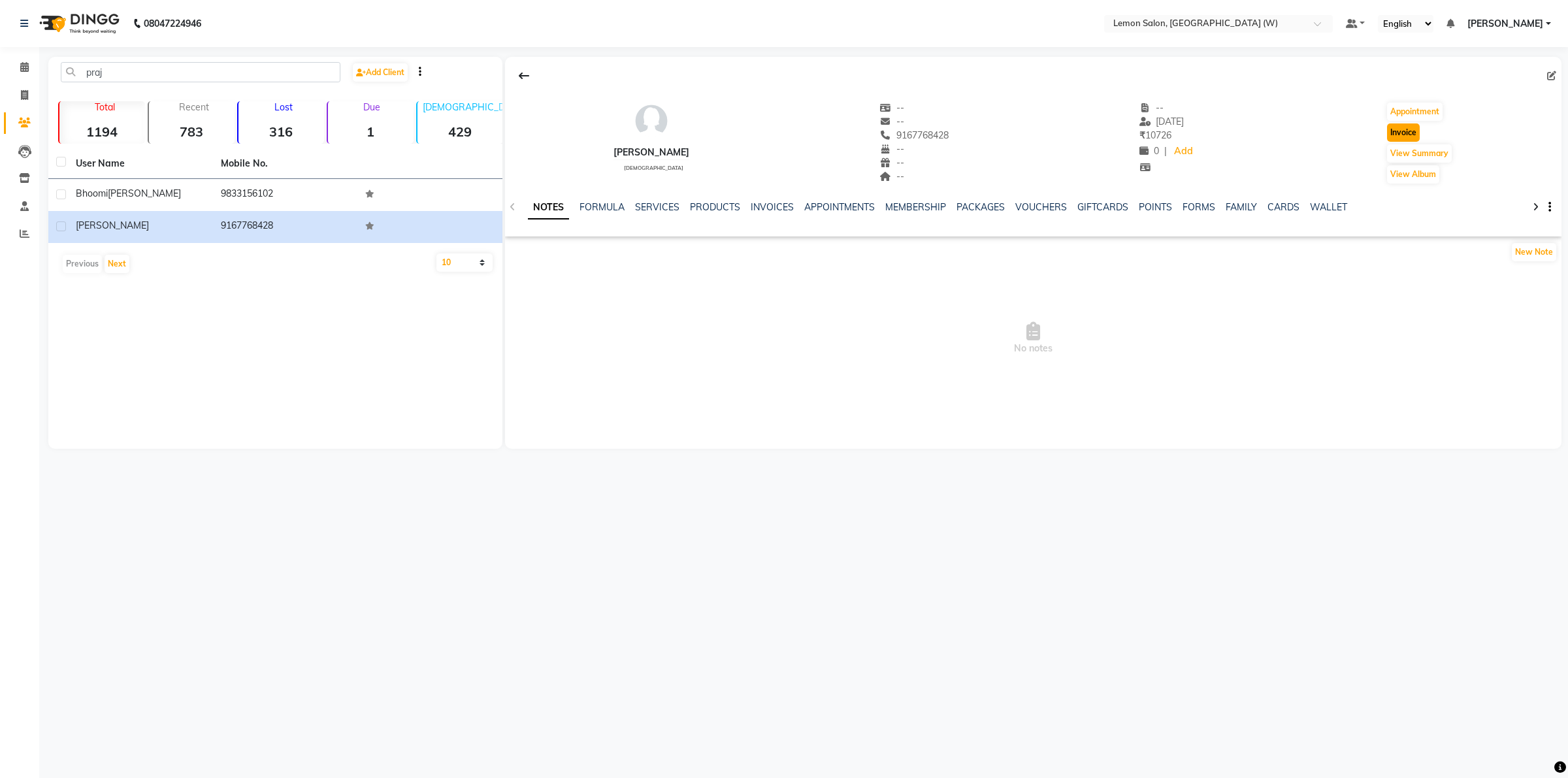
click at [1415, 131] on button "Invoice" at bounding box center [1404, 132] width 33 height 18
select select "8053"
select select "service"
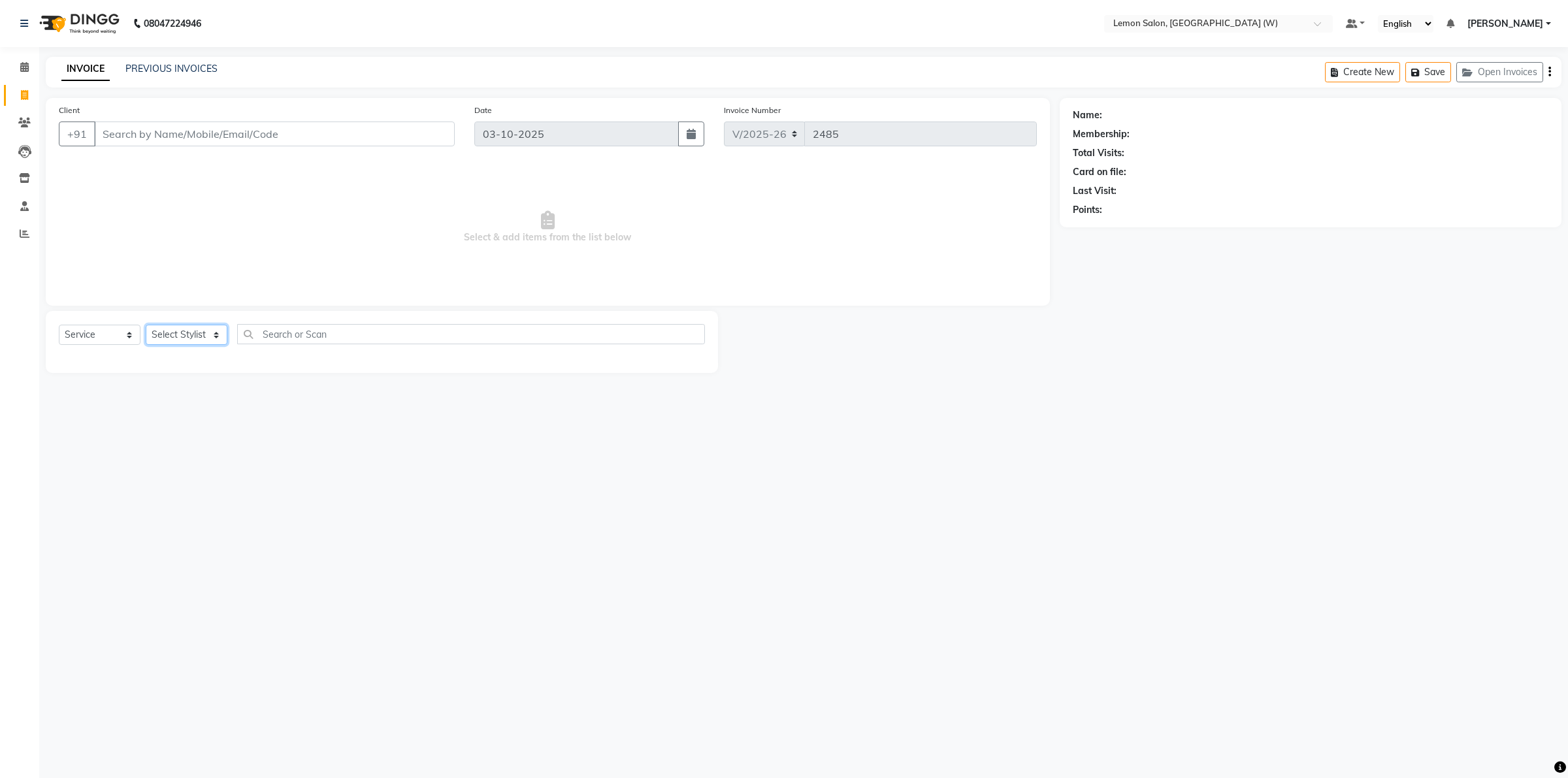
click at [214, 334] on select "Select Stylist" at bounding box center [187, 334] width 82 height 20
type input "9167768428"
select select "1: Object"
select select "88392"
click at [146, 324] on select "Select Stylist [PERSON_NAME] [PERSON_NAME] DC [PERSON_NAME] [PERSON_NAME] [PERS…" at bounding box center [189, 334] width 88 height 20
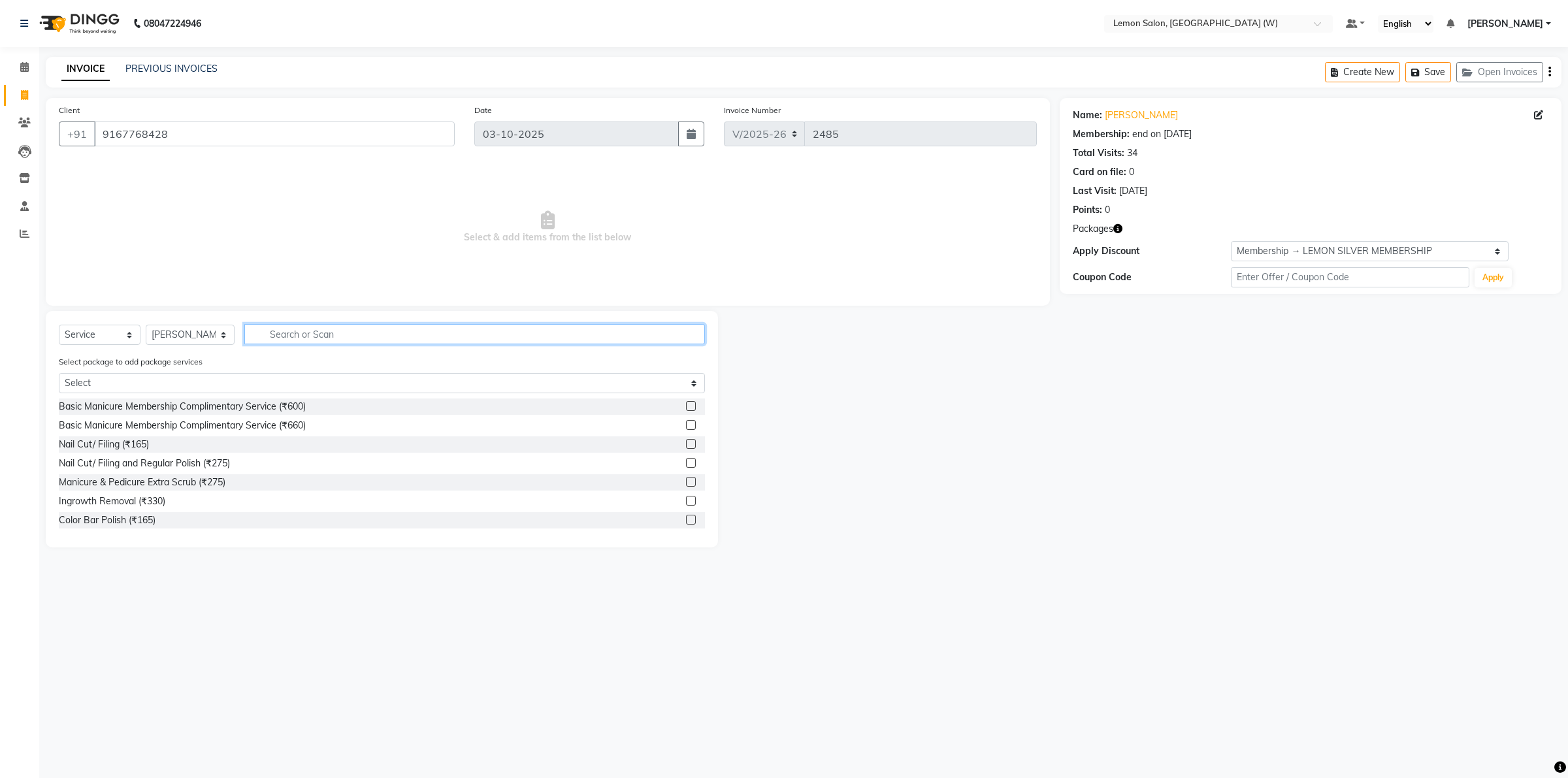
click at [326, 337] on input "text" at bounding box center [475, 334] width 460 height 20
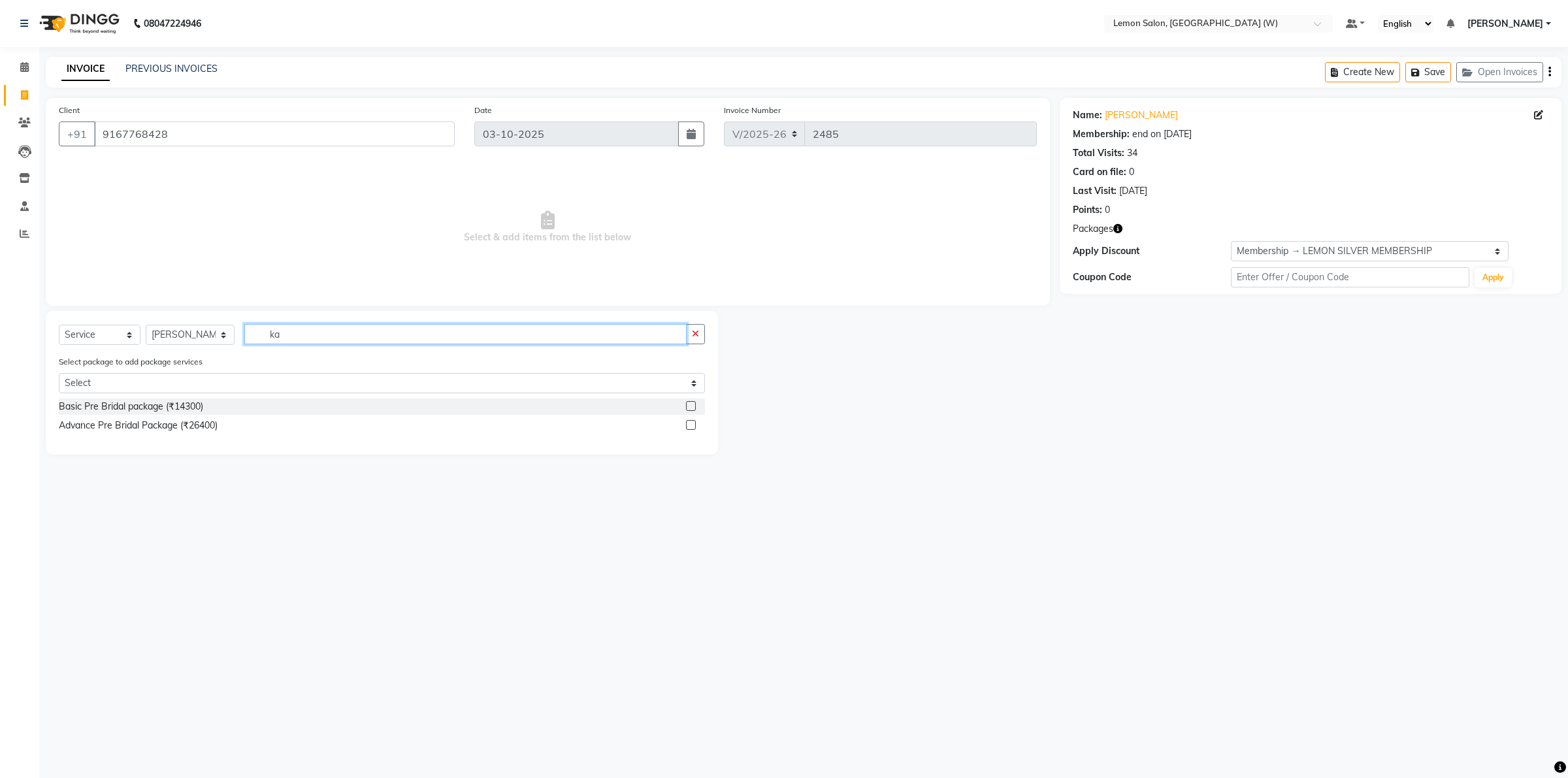
type input "k"
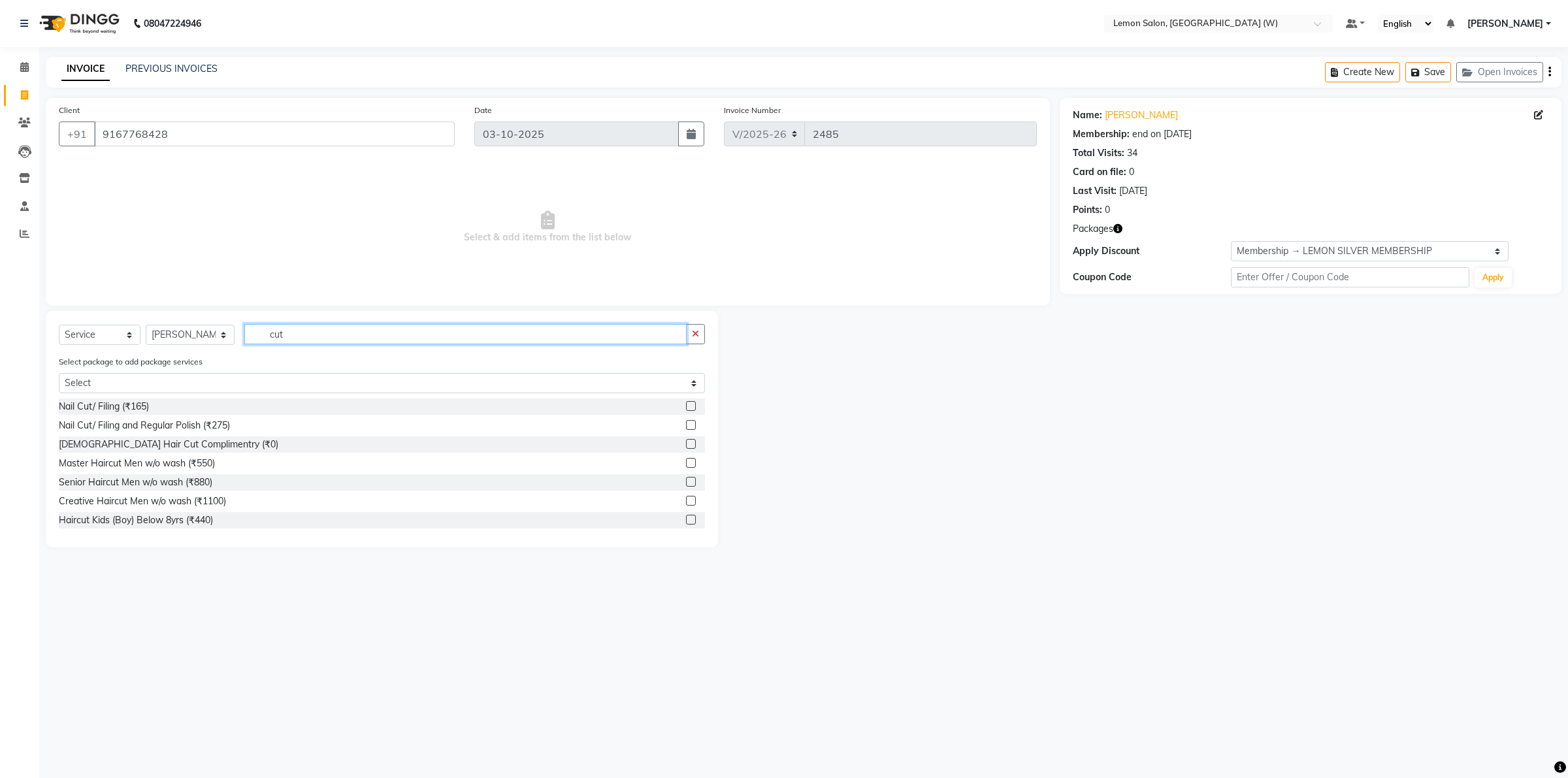
type input "cut"
click at [216, 466] on div "Master Haircut Men w/o wash (₹550)" at bounding box center [382, 463] width 646 height 17
click at [207, 464] on div "Master Haircut Men w/o wash (₹550)" at bounding box center [137, 463] width 156 height 14
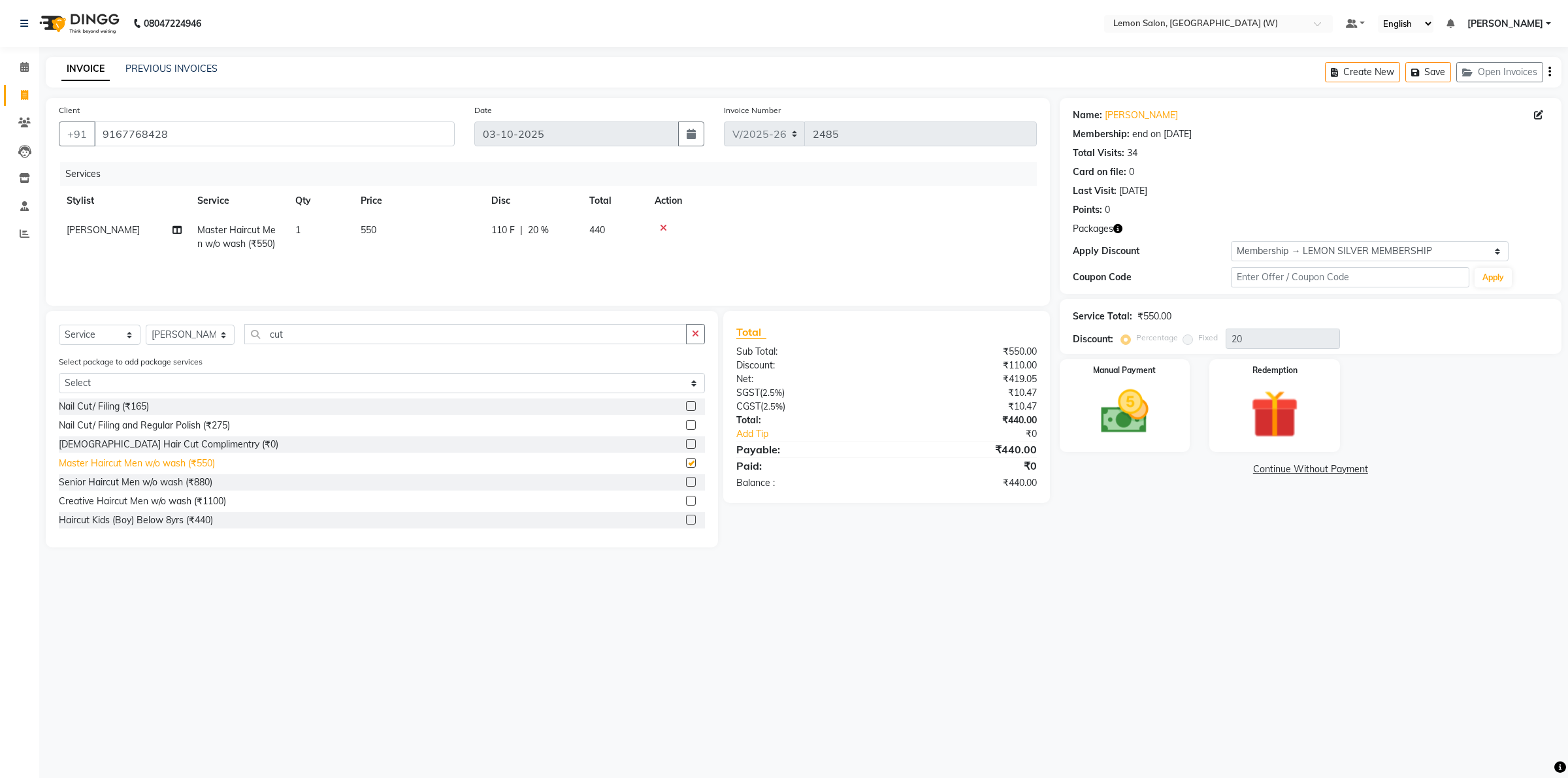
checkbox input "false"
click at [1484, 247] on select "Select Membership → LEMON SILVER MEMBERSHIP Coupon → Abc" at bounding box center [1370, 251] width 278 height 20
click at [1119, 229] on icon "button" at bounding box center [1117, 228] width 9 height 9
click at [1498, 253] on select "Select Membership → LEMON SILVER MEMBERSHIP Coupon → Abc" at bounding box center [1370, 251] width 278 height 20
click at [19, 57] on link "Calendar" at bounding box center [19, 68] width 31 height 21
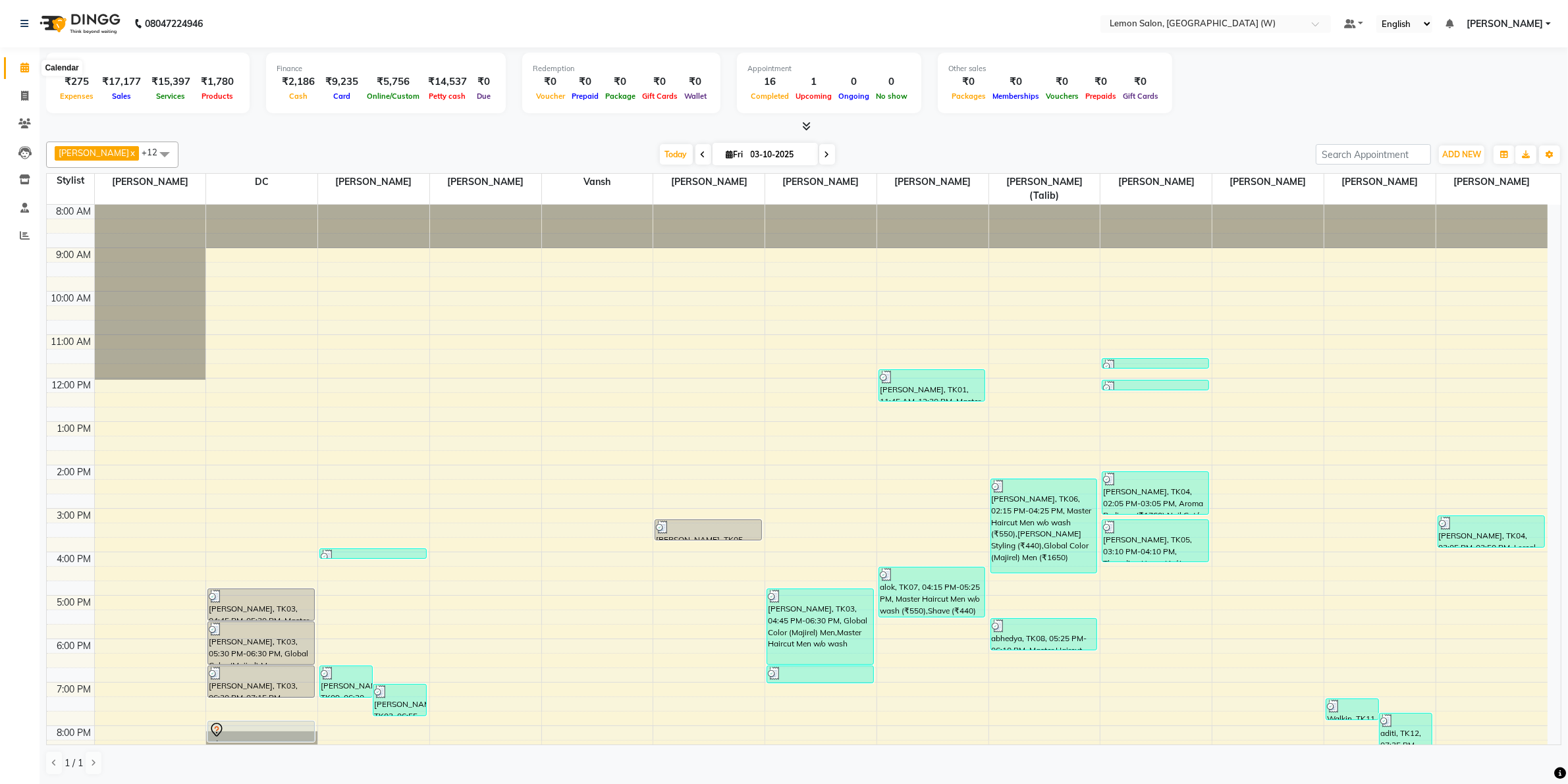
click at [21, 69] on icon at bounding box center [24, 68] width 9 height 10
drag, startPoint x: 24, startPoint y: 99, endPoint x: 73, endPoint y: 104, distance: 49.3
click at [24, 98] on icon at bounding box center [24, 96] width 7 height 10
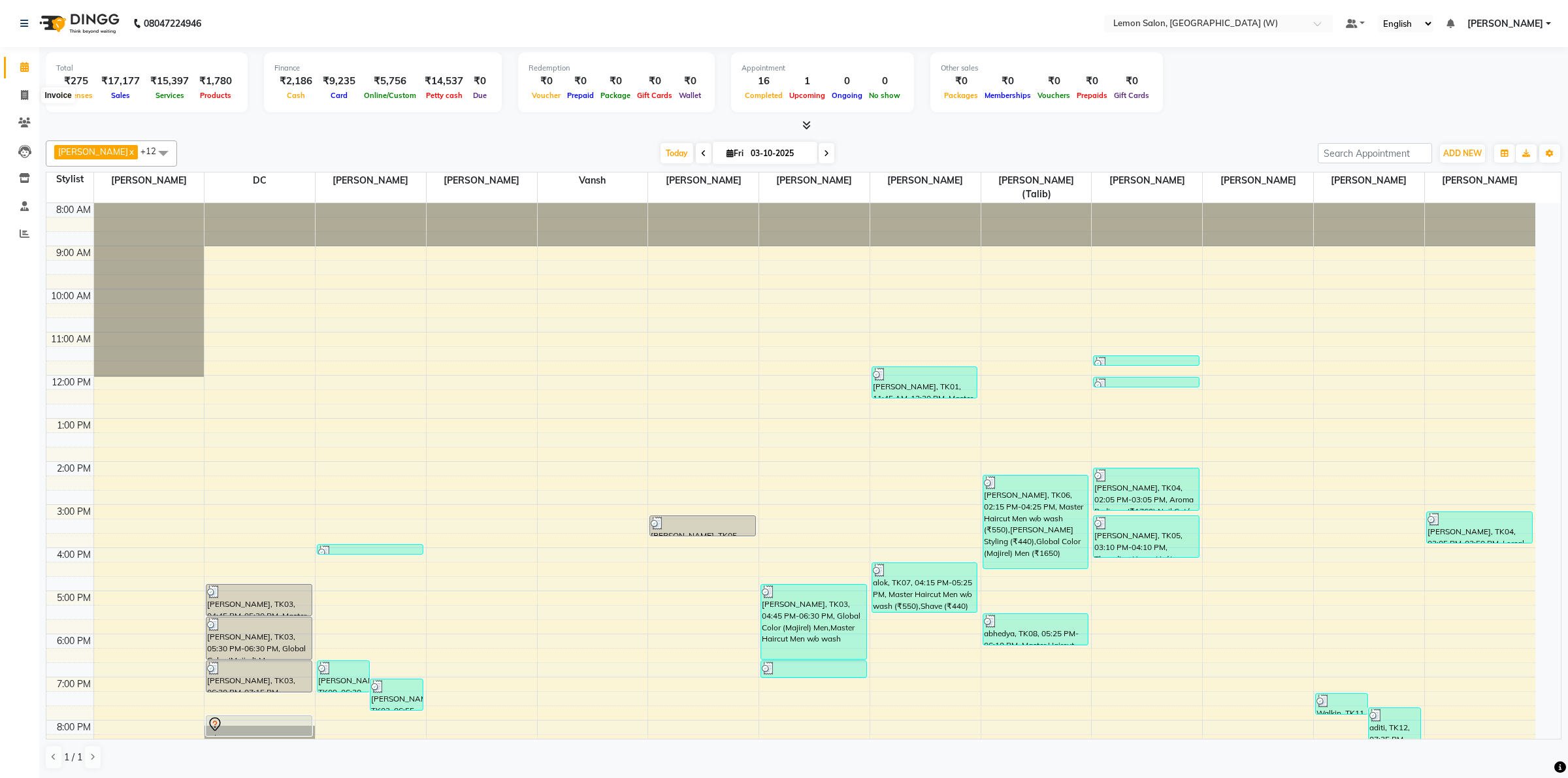
select select "8053"
select select "service"
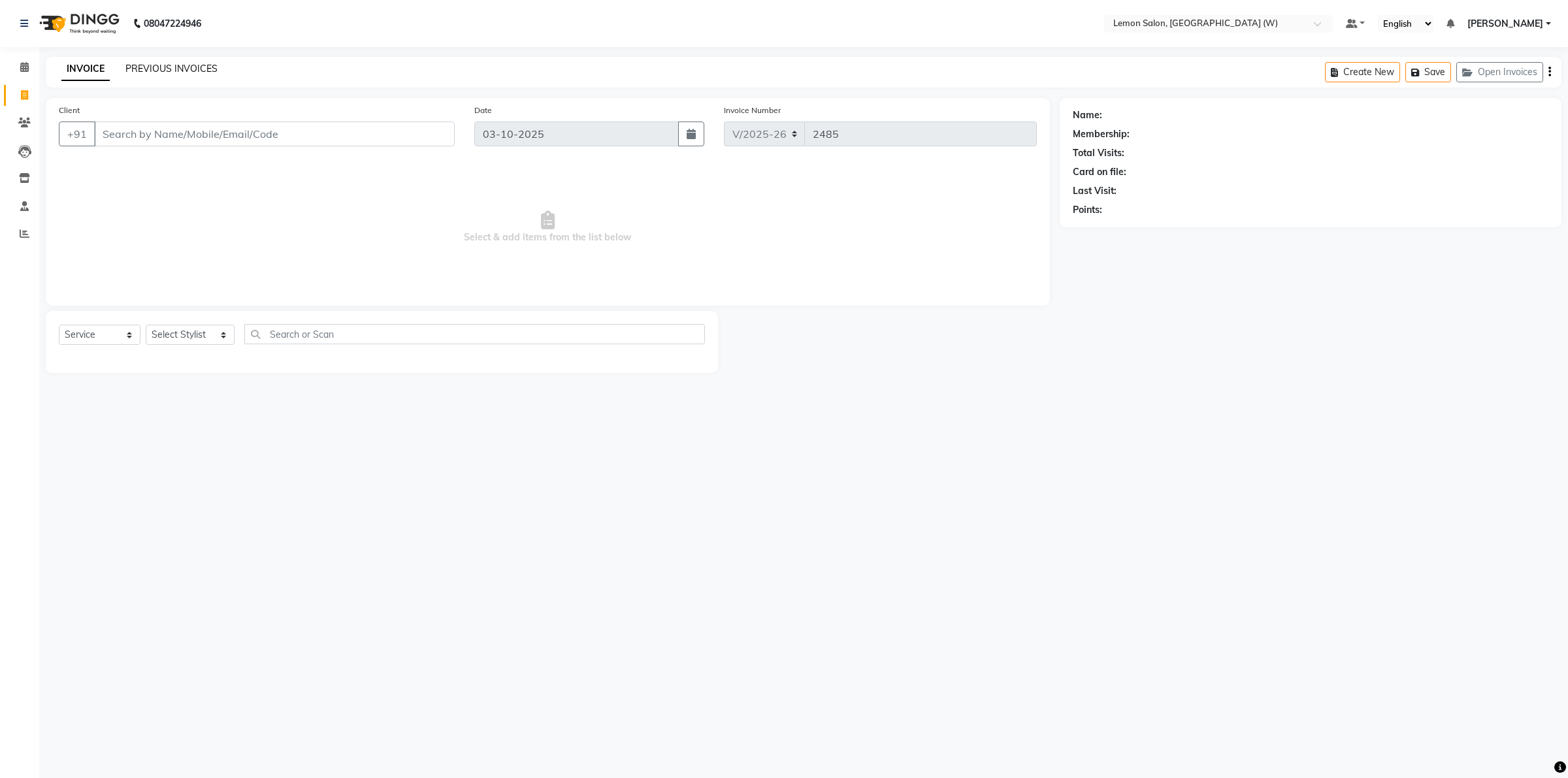
click at [158, 71] on link "PREVIOUS INVOICES" at bounding box center [171, 69] width 92 height 12
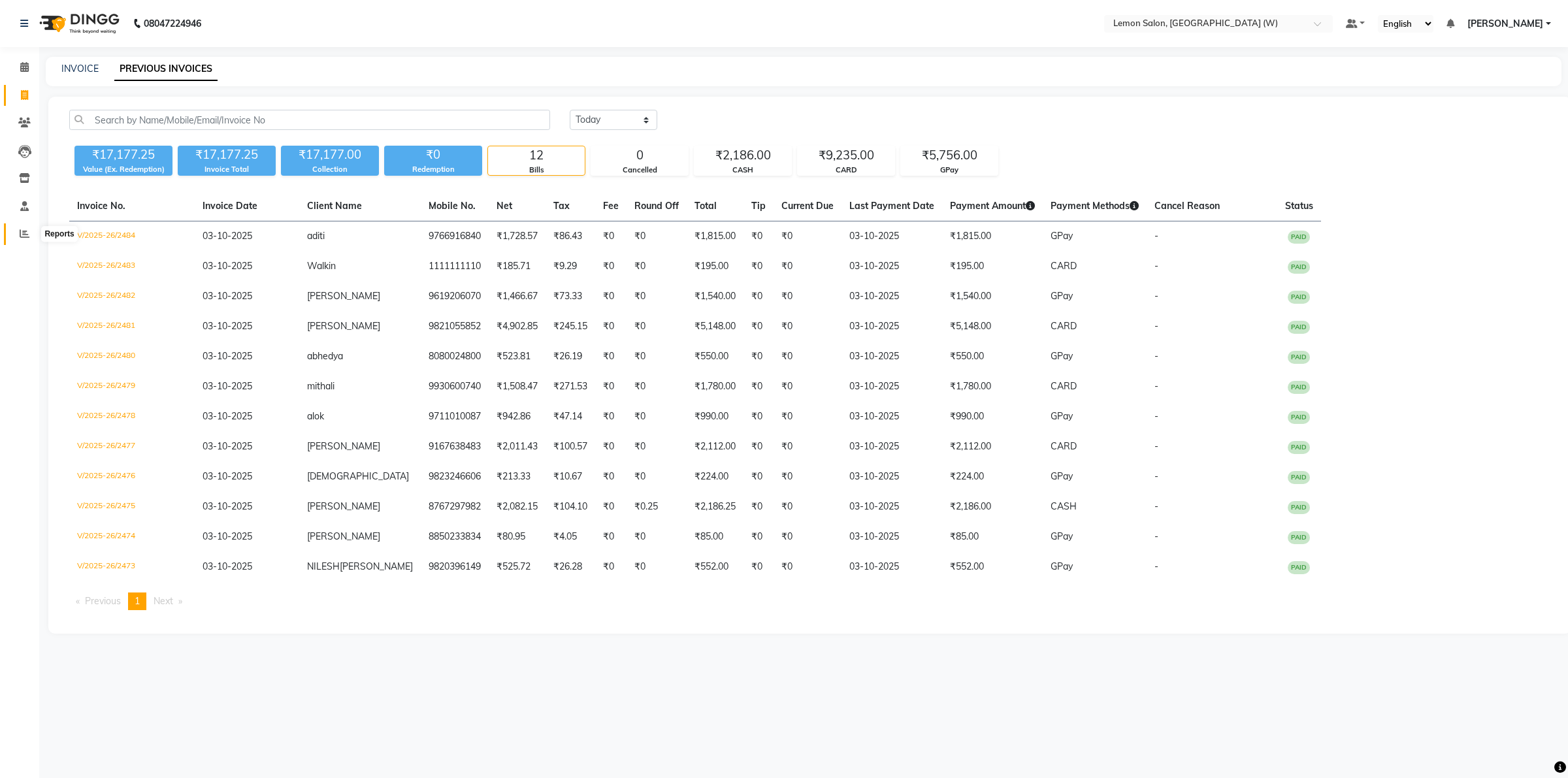
click at [24, 236] on icon at bounding box center [24, 233] width 10 height 10
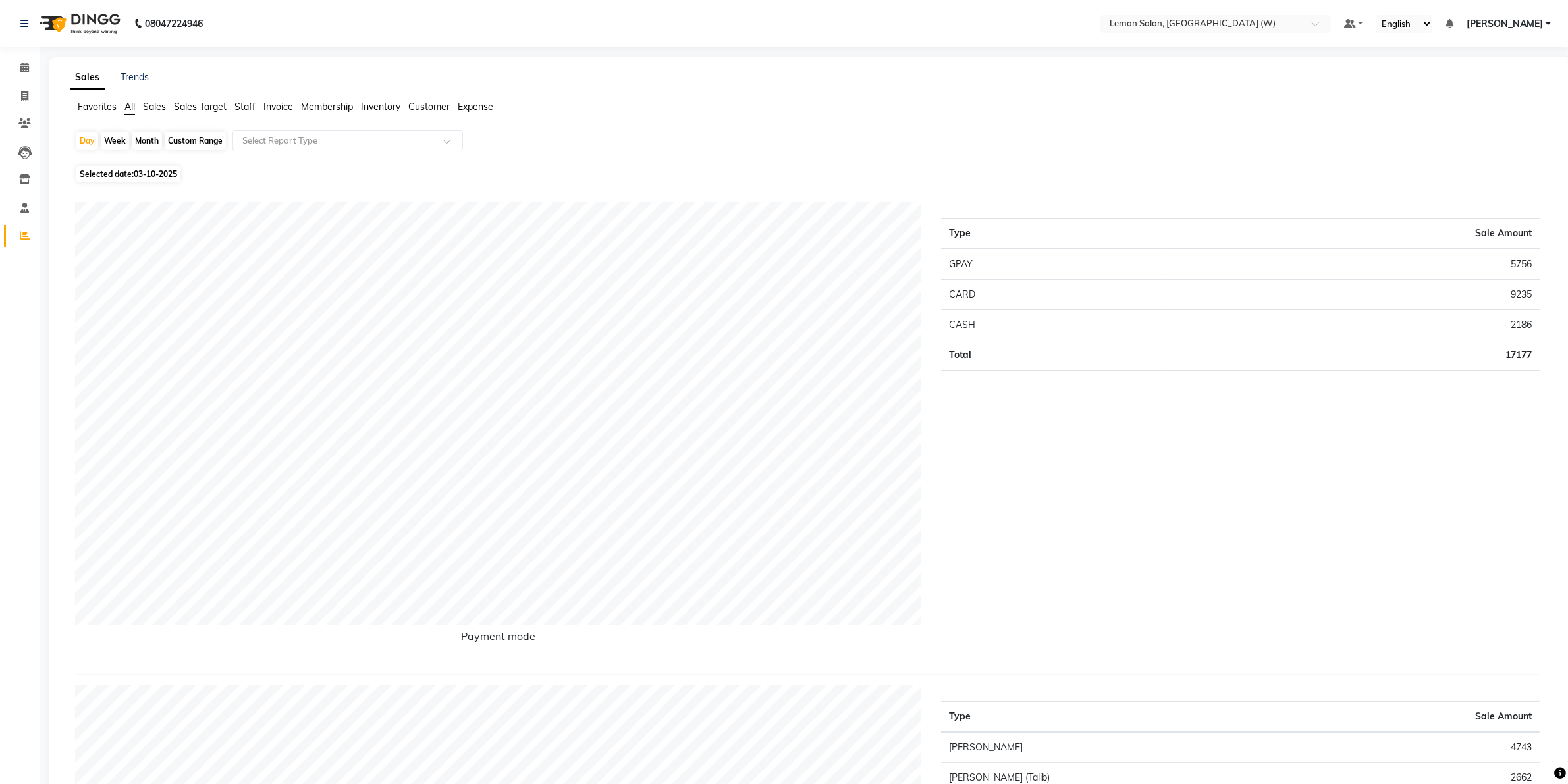
click at [1518, 357] on td "17177" at bounding box center [1351, 355] width 379 height 30
drag, startPoint x: 1518, startPoint y: 357, endPoint x: 1500, endPoint y: 352, distance: 18.7
click at [1516, 357] on td "17177" at bounding box center [1351, 355] width 379 height 30
copy td "17177"
click at [1523, 260] on td "5756" at bounding box center [1351, 264] width 379 height 31
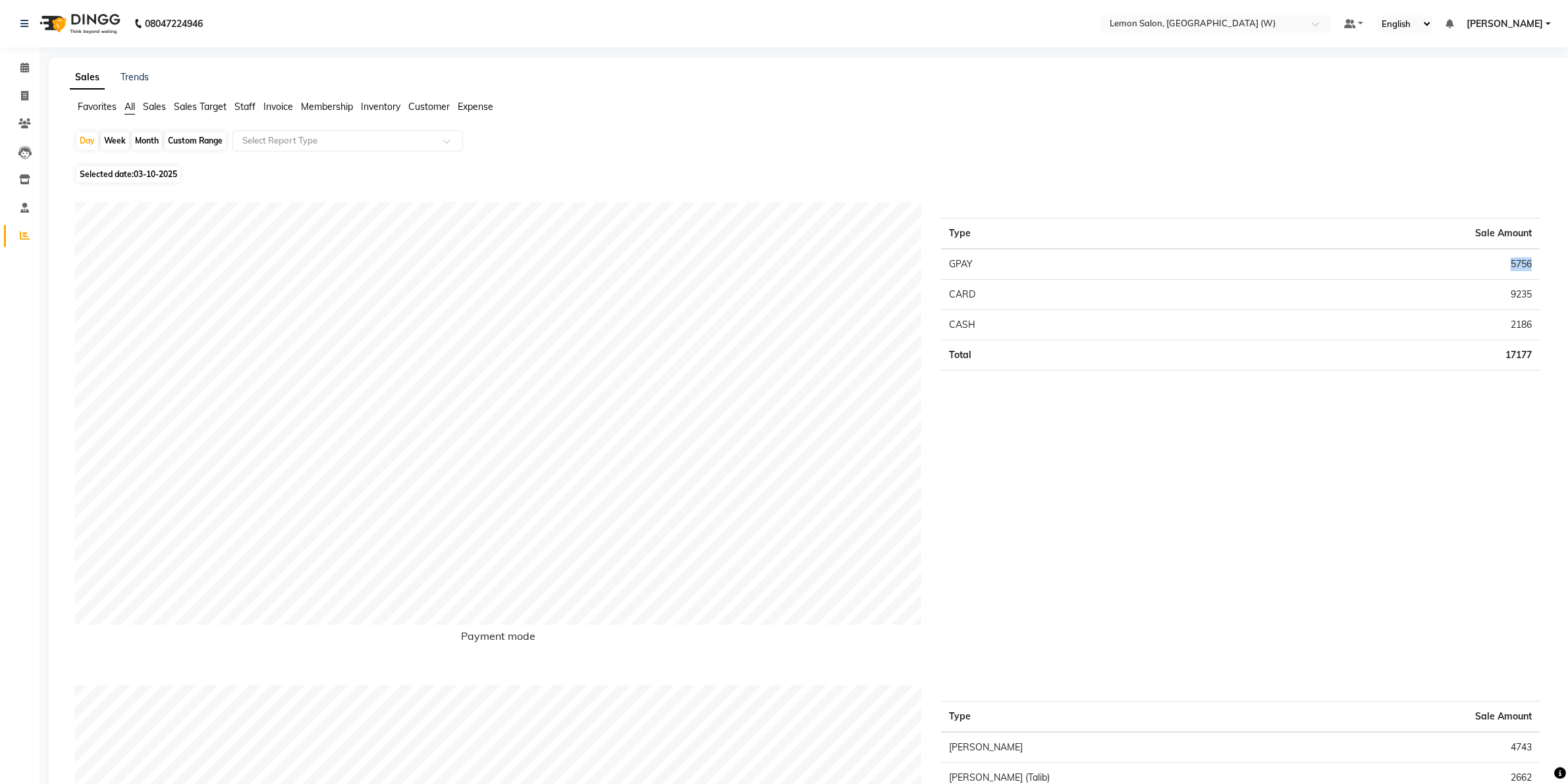
click at [1523, 260] on td "5756" at bounding box center [1351, 264] width 379 height 31
copy td "5756"
click at [1518, 297] on td "9235" at bounding box center [1351, 295] width 379 height 30
copy td "9235"
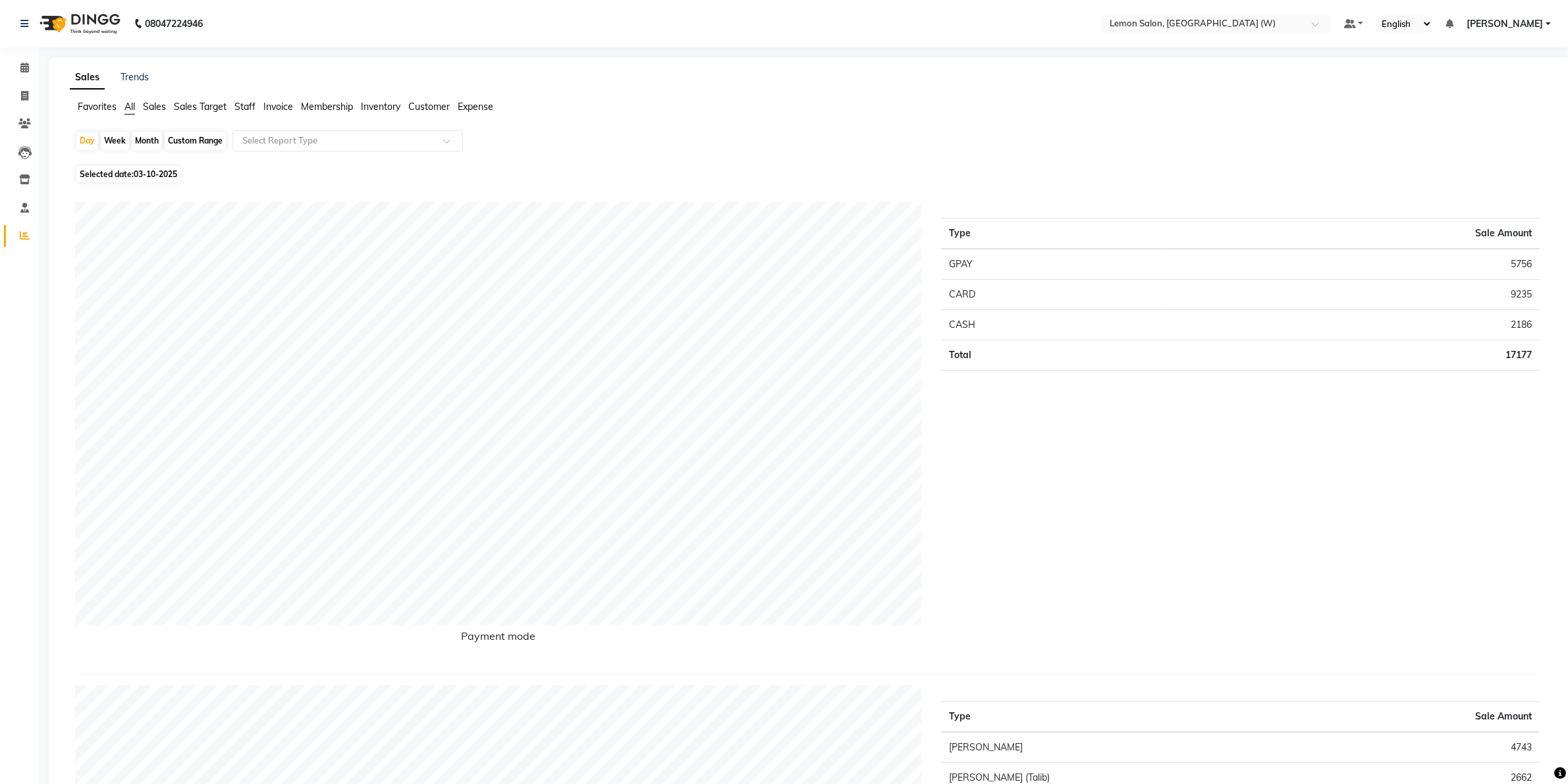
click at [1519, 327] on td "2186" at bounding box center [1351, 325] width 379 height 30
copy td "2186"
click at [1513, 260] on td "5756" at bounding box center [1351, 264] width 379 height 31
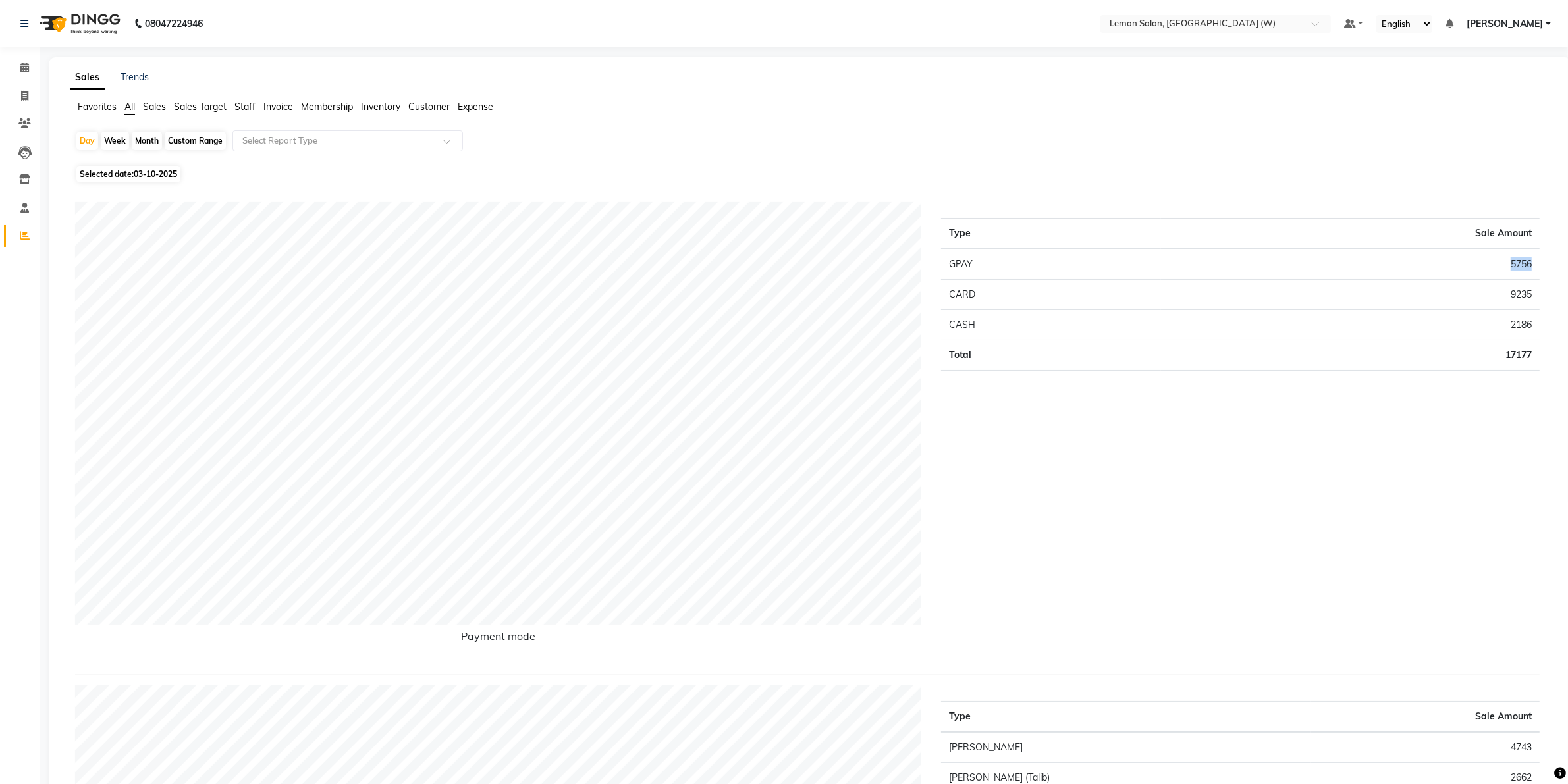
copy td "5756"
click at [485, 104] on span "Expense" at bounding box center [475, 107] width 35 height 12
drag, startPoint x: 450, startPoint y: 142, endPoint x: 427, endPoint y: 148, distance: 23.8
click at [449, 142] on span at bounding box center [451, 144] width 17 height 13
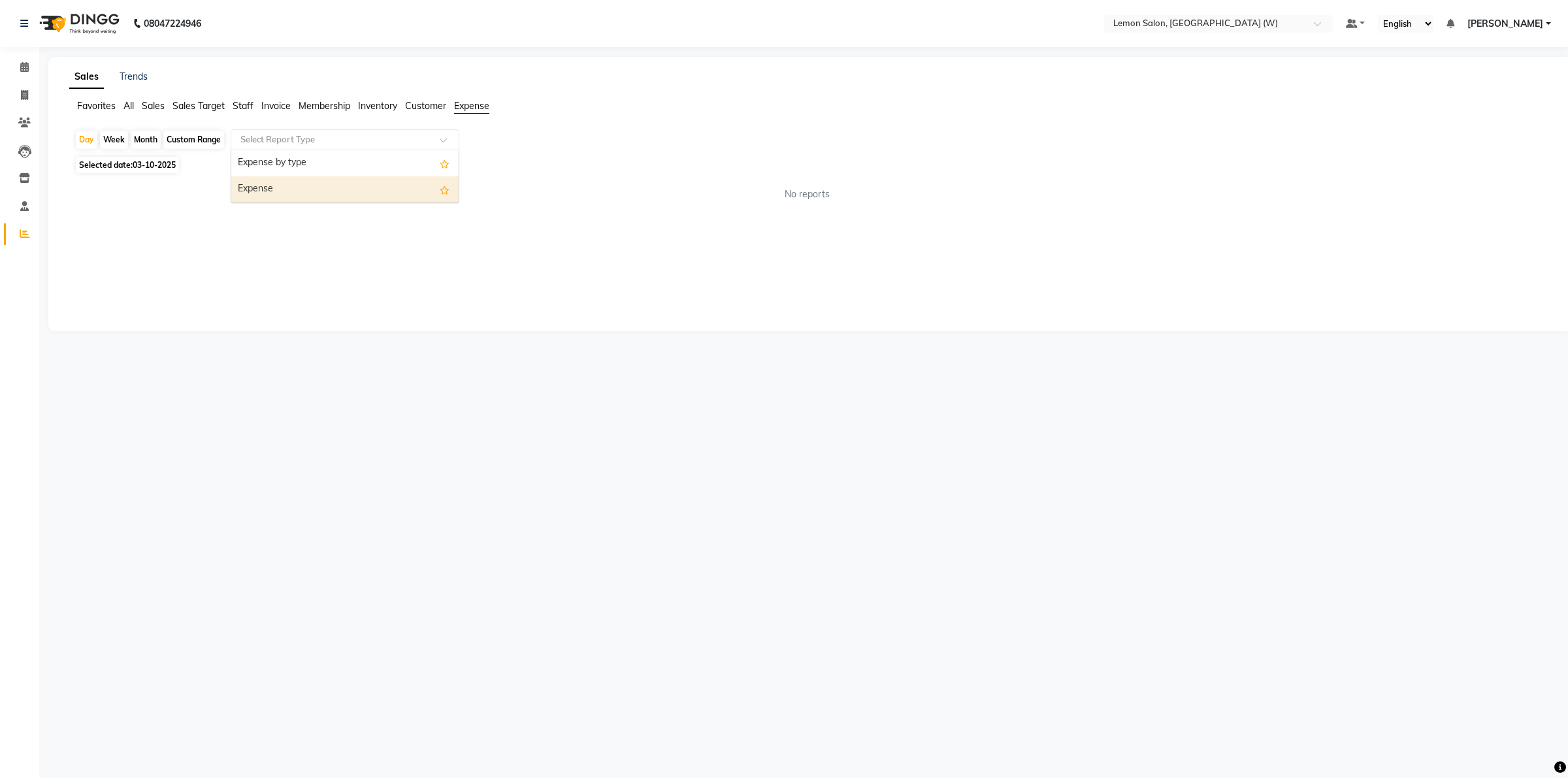
click at [376, 190] on div "Expense" at bounding box center [345, 189] width 227 height 26
select select "csv"
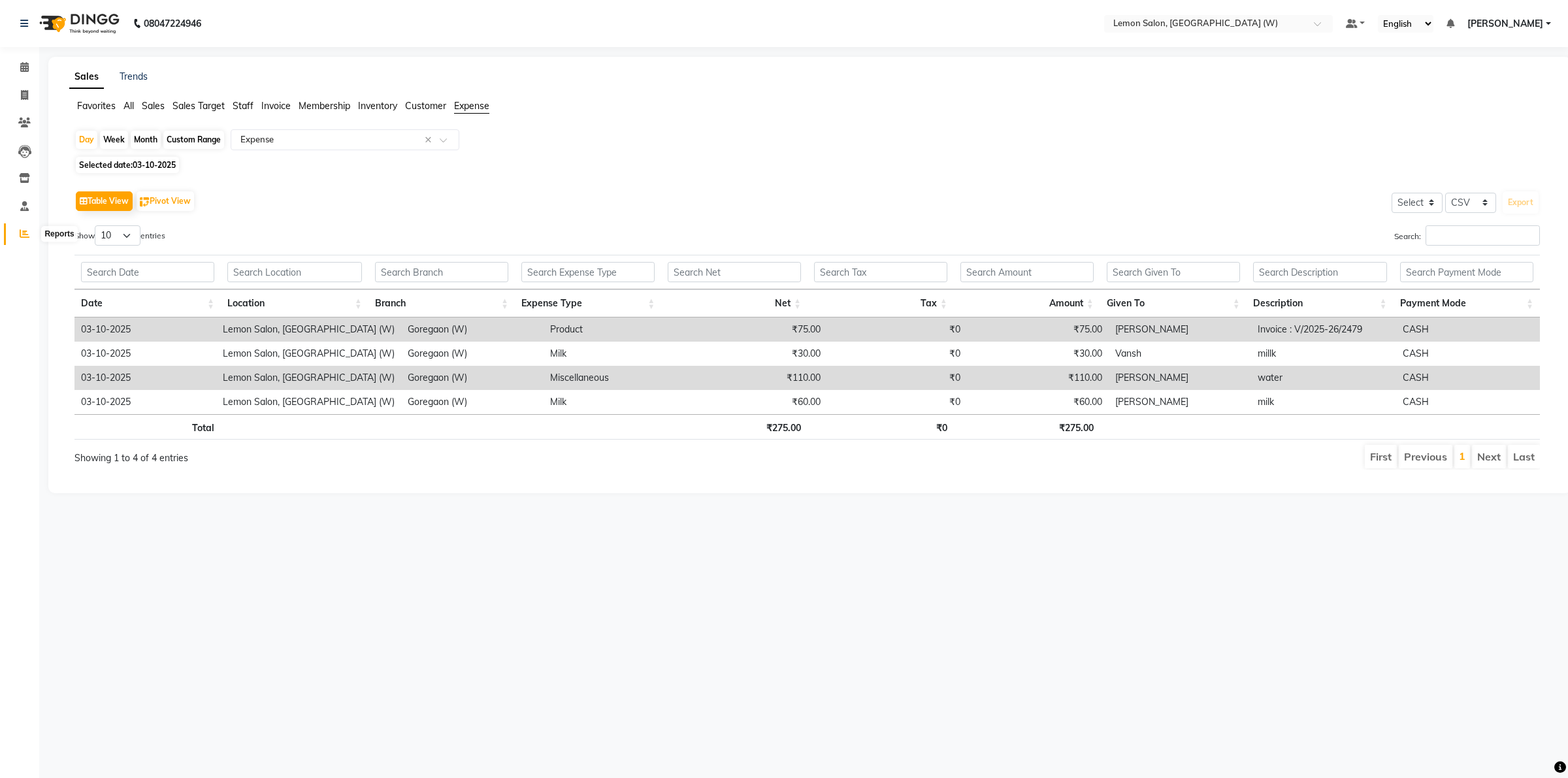
click at [21, 230] on icon at bounding box center [24, 233] width 10 height 10
click at [129, 106] on span "All" at bounding box center [128, 106] width 11 height 12
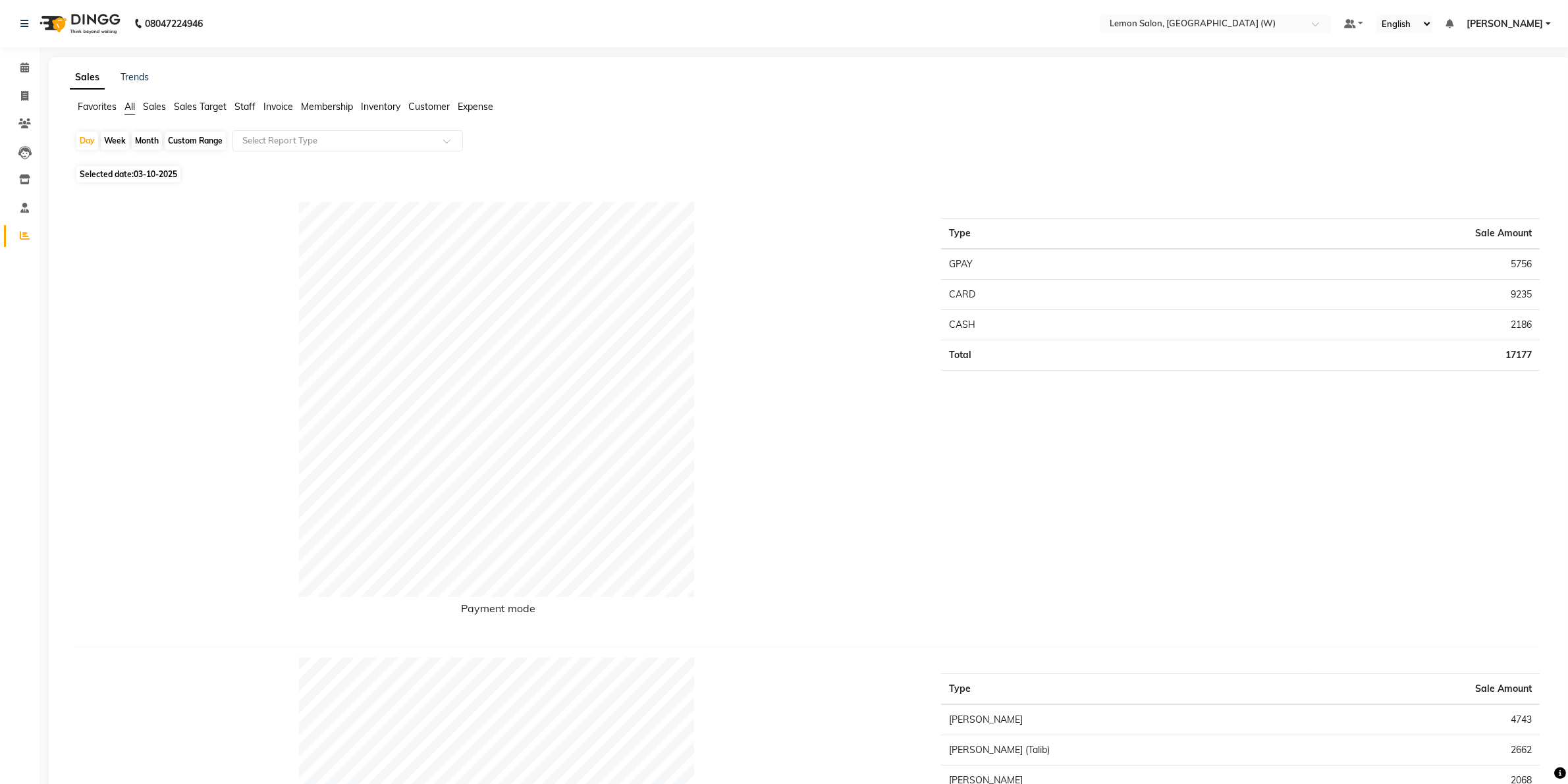
click at [133, 136] on div "Month" at bounding box center [147, 141] width 30 height 19
select select "10"
select select "2025"
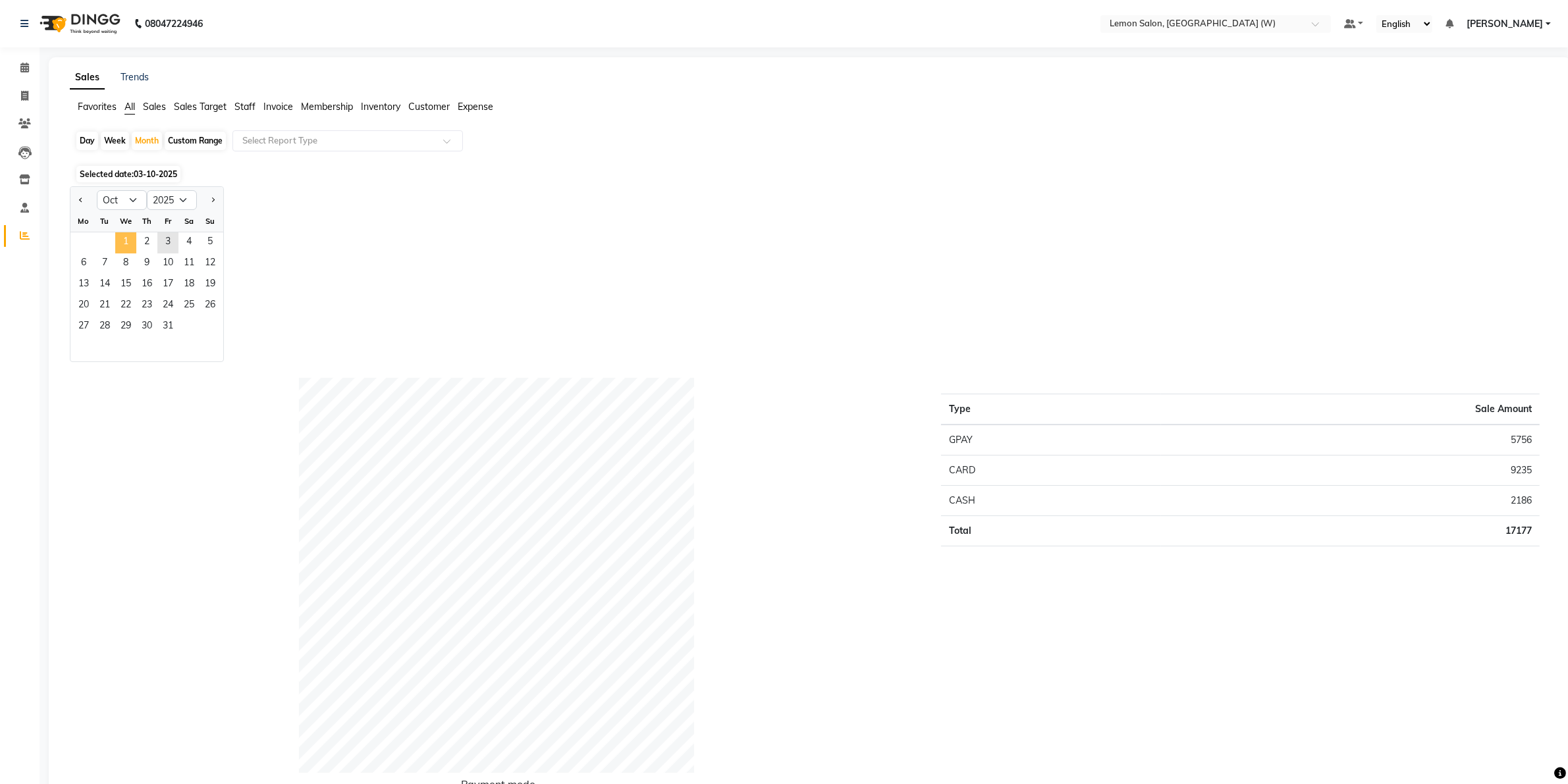
click at [125, 245] on span "1" at bounding box center [126, 243] width 22 height 22
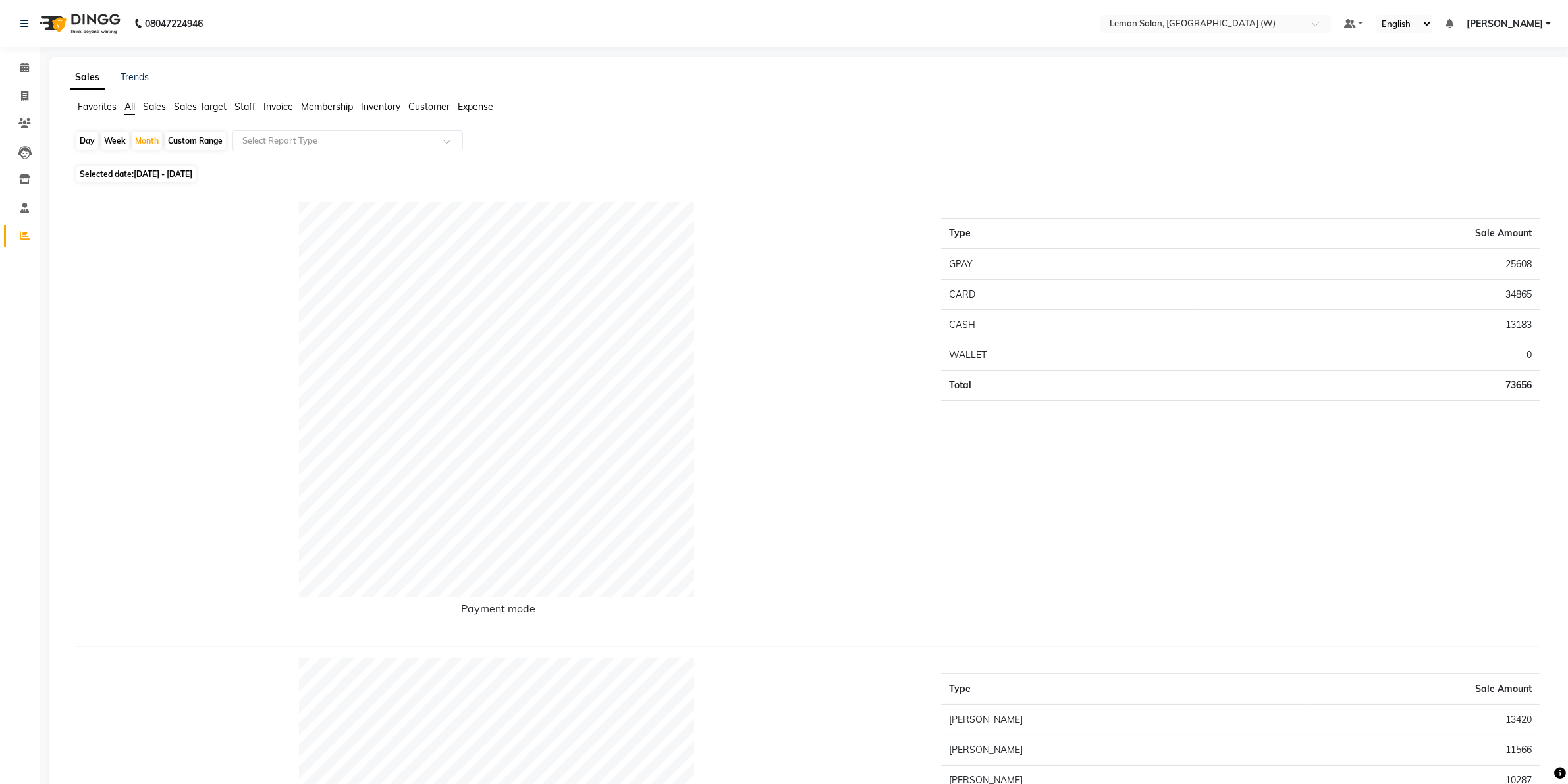
click at [1509, 383] on td "73656" at bounding box center [1367, 386] width 345 height 30
copy td "73656"
click at [18, 64] on span at bounding box center [24, 68] width 24 height 15
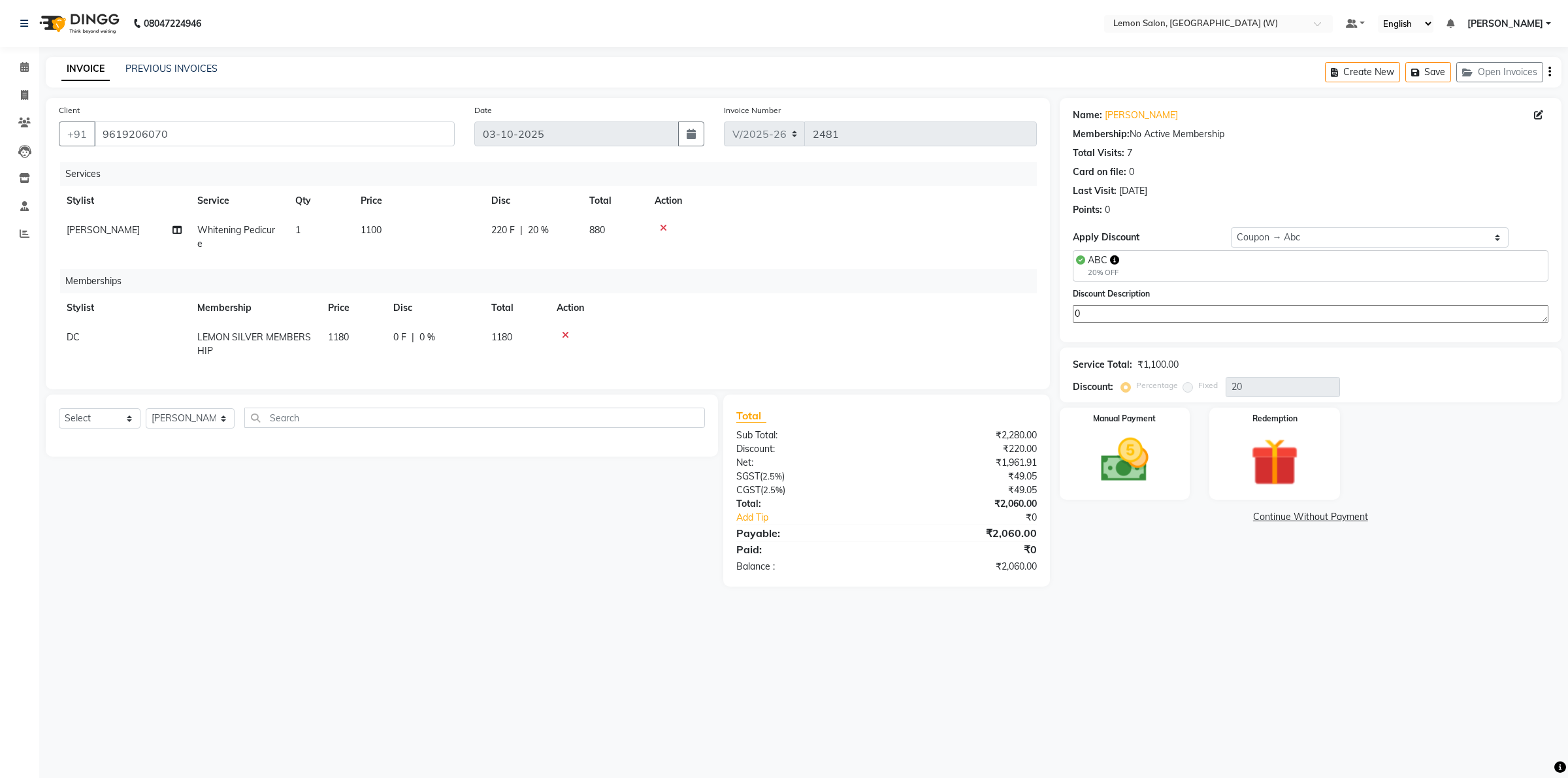
select select "8053"
select select "83362"
select select "1: Object"
click at [662, 223] on icon at bounding box center [663, 227] width 7 height 9
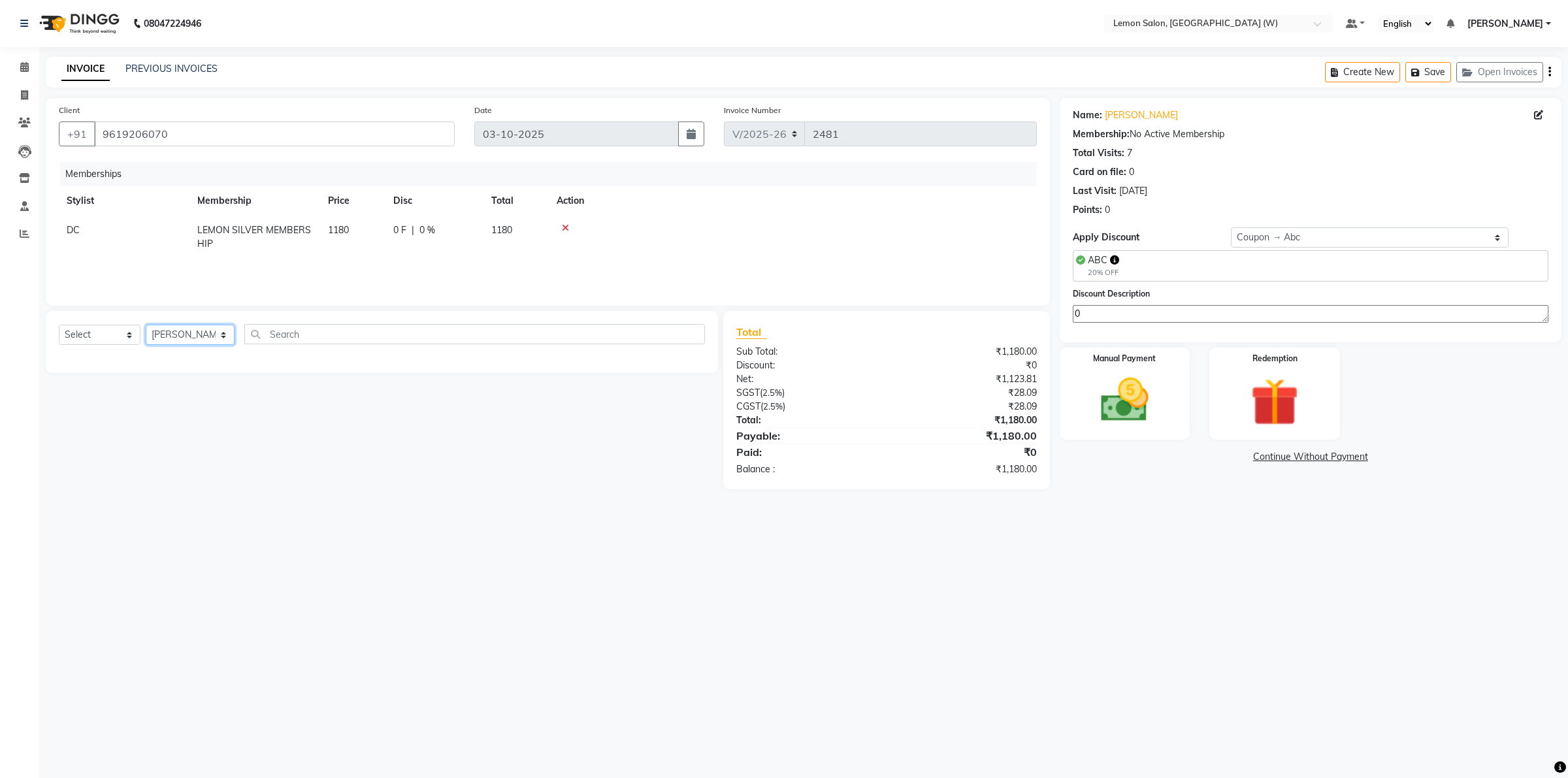
click at [199, 336] on select "Select Stylist Akancha Subba DC Faheem Shaikh Faizan Ganesh Motewad Kassar Sahi…" at bounding box center [189, 334] width 88 height 20
click at [116, 338] on select "Select Service Product Package Voucher Prepaid Gift Card" at bounding box center [100, 334] width 82 height 20
select select "service"
click at [59, 324] on select "Select Service Product Package Voucher Prepaid Gift Card" at bounding box center [100, 334] width 82 height 20
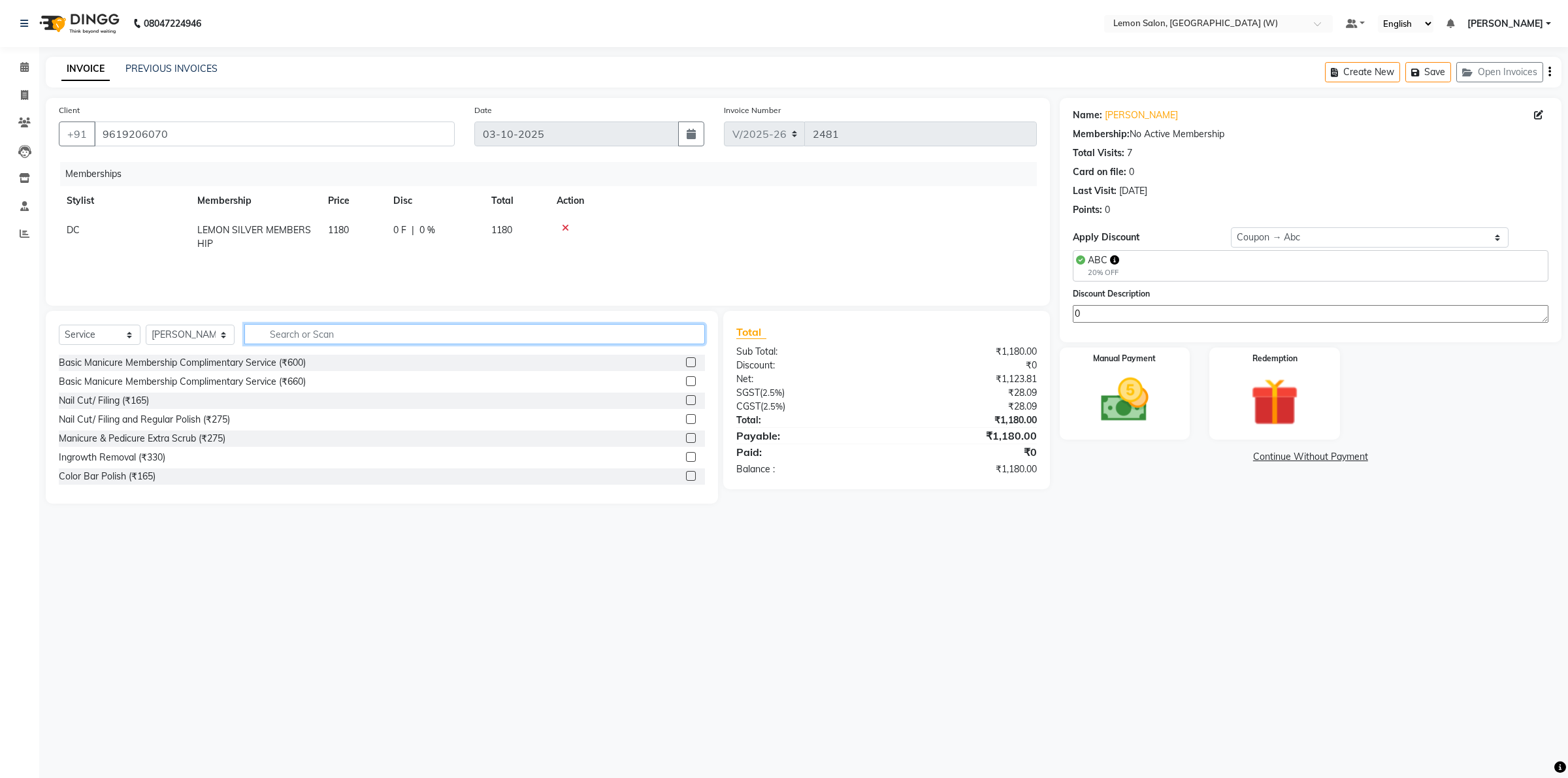
click at [319, 328] on input "text" at bounding box center [475, 334] width 460 height 20
type input "a"
type input "spa"
click at [119, 379] on div "Spa Pedicure (₹1540)" at bounding box center [104, 382] width 90 height 14
checkbox input "false"
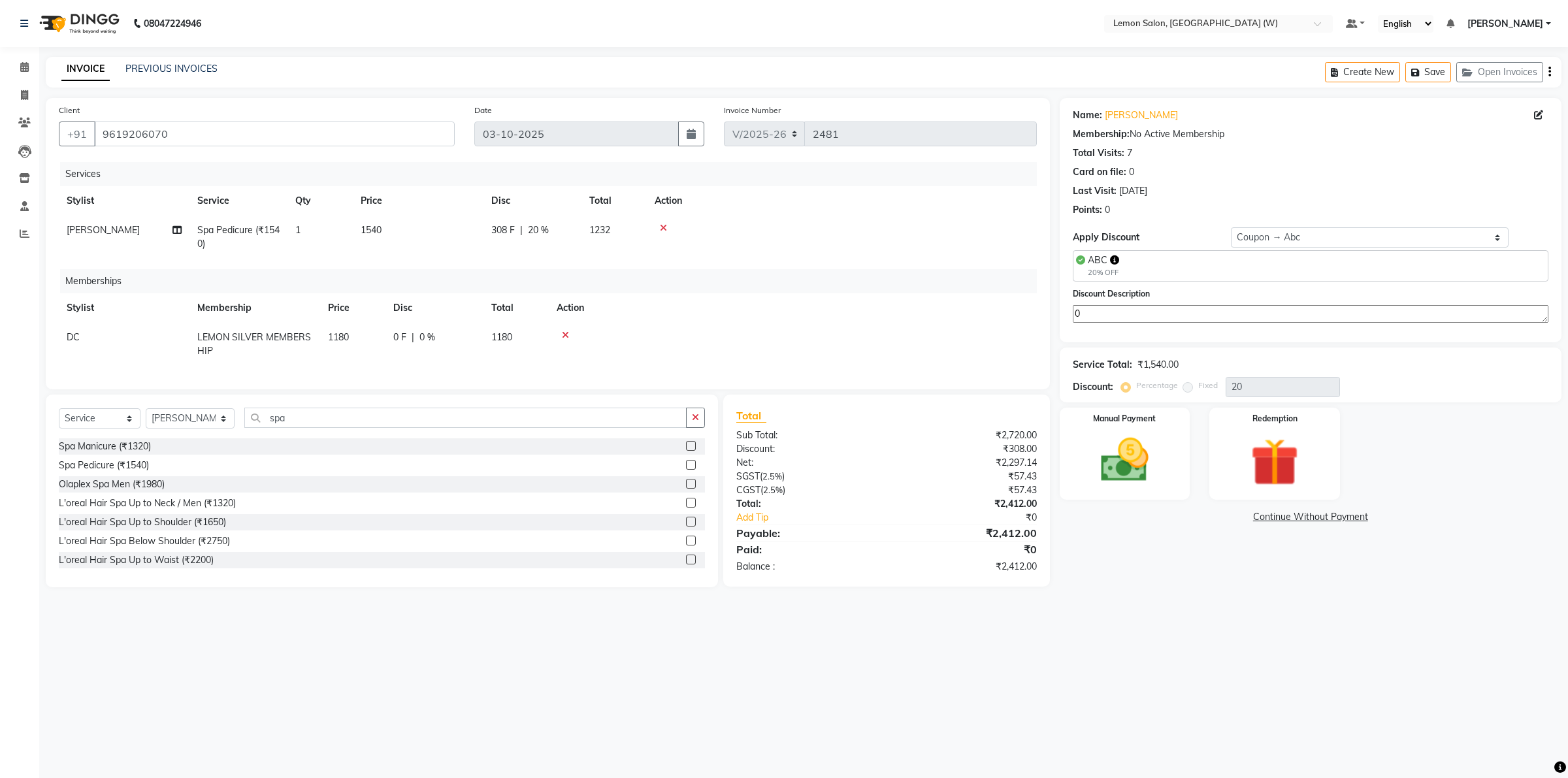
click at [563, 328] on td at bounding box center [793, 344] width 488 height 43
click at [563, 336] on icon at bounding box center [564, 334] width 7 height 9
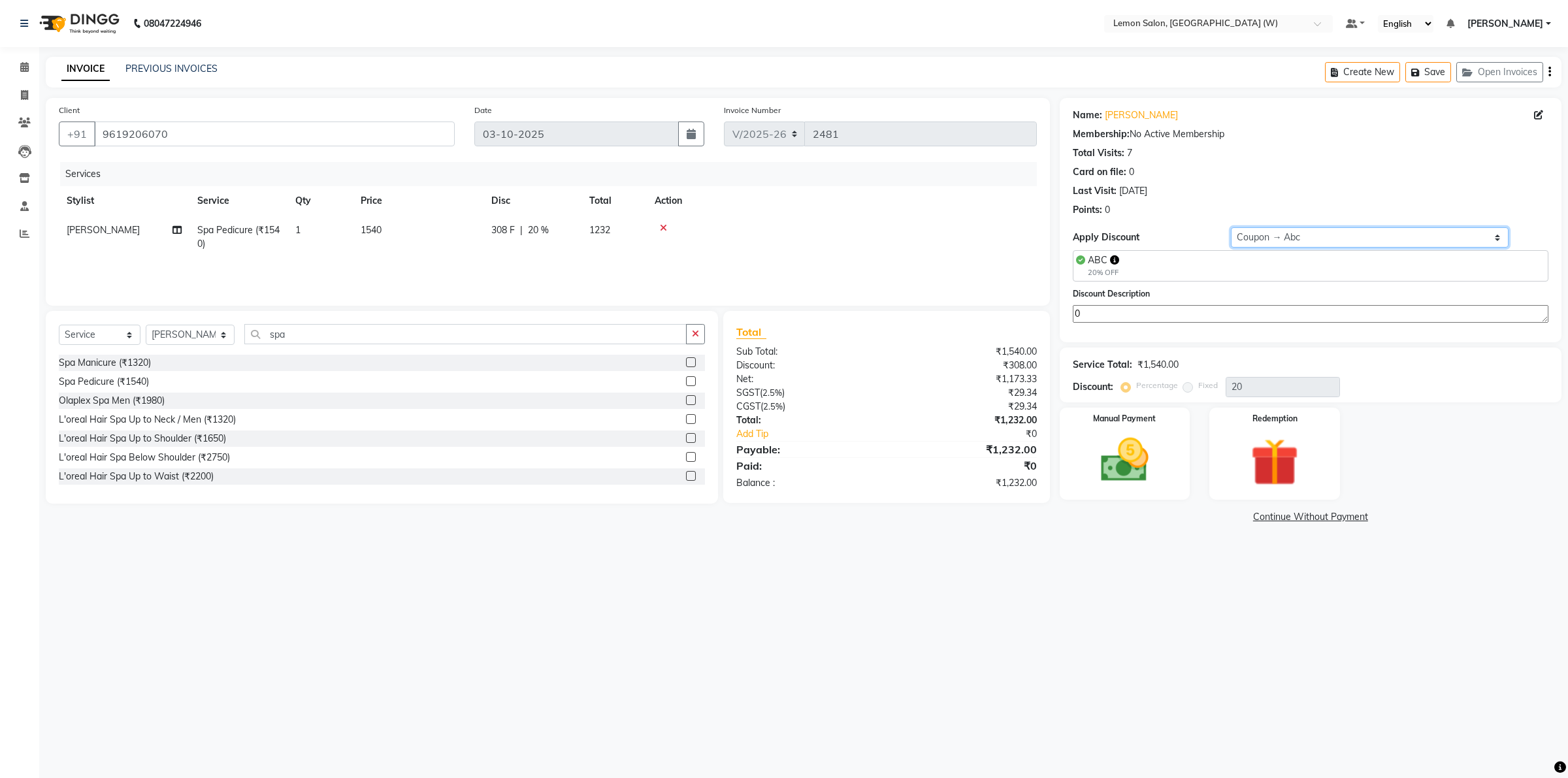
drag, startPoint x: 1271, startPoint y: 236, endPoint x: 1271, endPoint y: 245, distance: 9.0
click at [1271, 237] on select "Select Coupon → Abc" at bounding box center [1370, 237] width 278 height 20
click at [1229, 275] on div "ABC 20% OFF" at bounding box center [1311, 266] width 476 height 31
click at [1184, 324] on div "Discount Description 0" at bounding box center [1311, 312] width 495 height 51
click at [1278, 240] on select "Select Coupon → Abc" at bounding box center [1370, 237] width 278 height 20
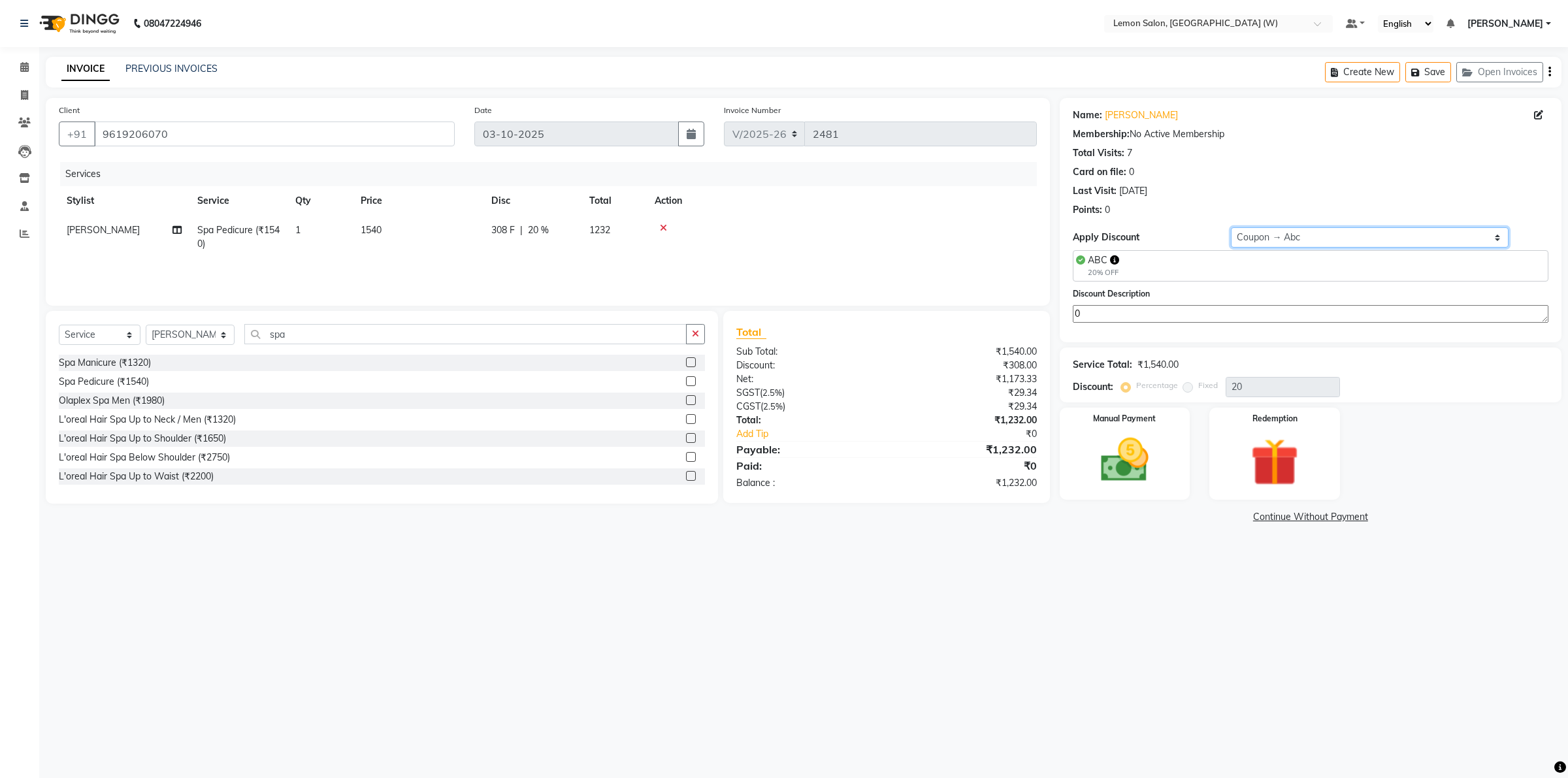
select select "0:"
click at [1231, 227] on select "Select Coupon → Abc" at bounding box center [1370, 237] width 278 height 20
type input "0"
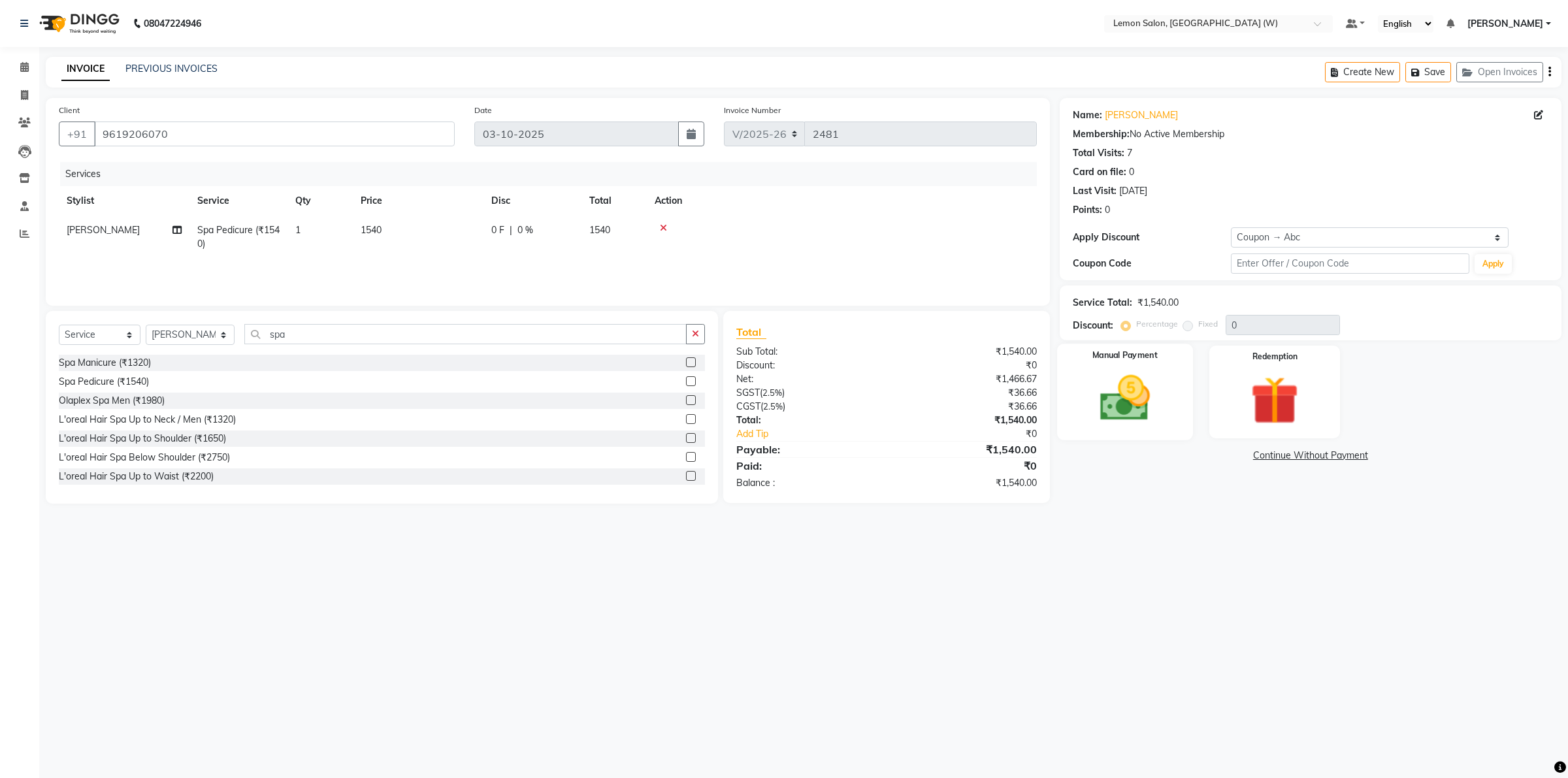
click at [1119, 352] on label "Manual Payment" at bounding box center [1125, 355] width 65 height 13
click at [1197, 464] on div "GPay" at bounding box center [1198, 457] width 32 height 17
click at [1200, 448] on div "Payment Methods CASH GPay CARD Cheque" at bounding box center [1311, 483] width 502 height 79
click at [1197, 458] on span "GPay" at bounding box center [1201, 456] width 27 height 15
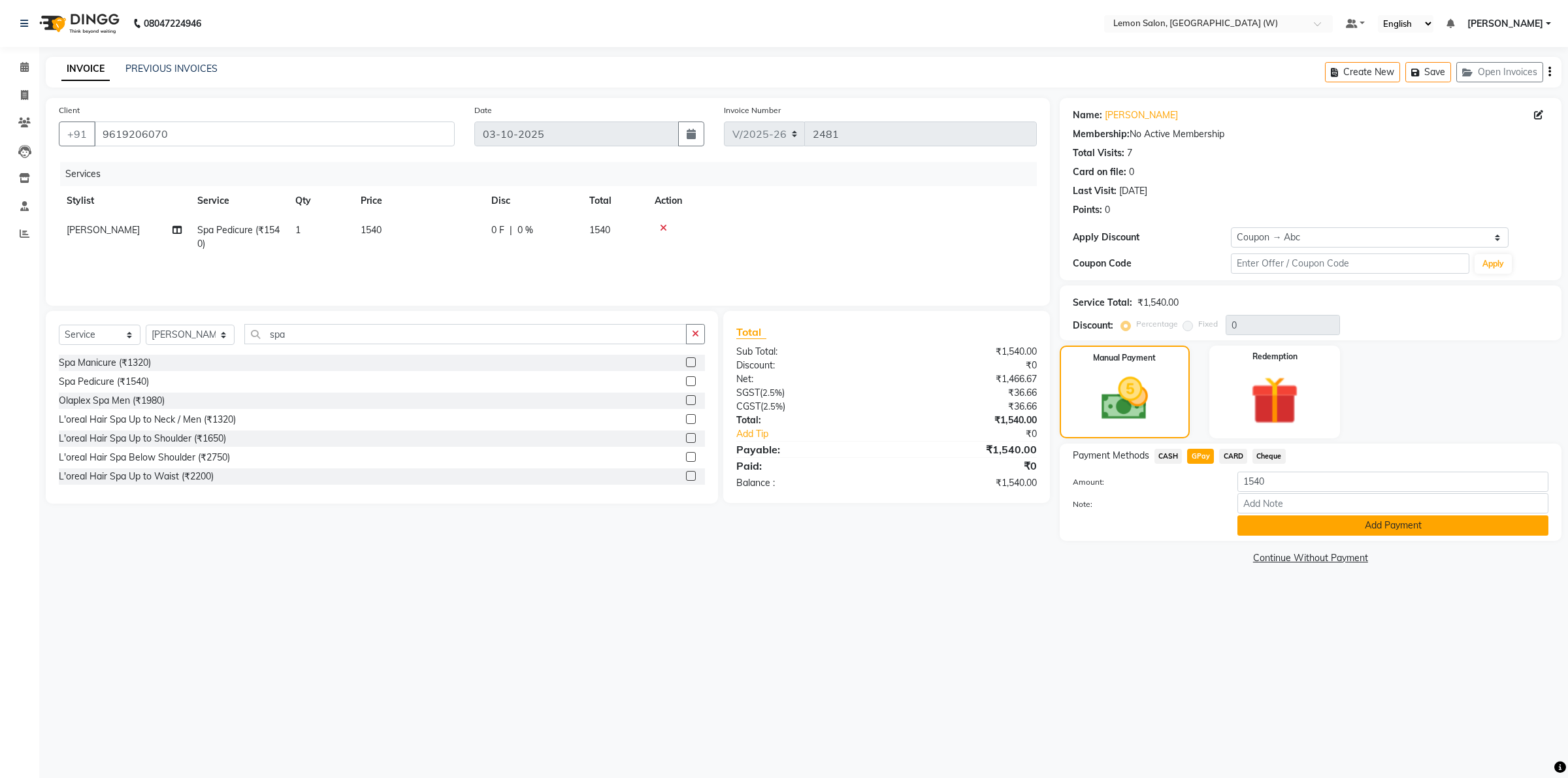
click at [1258, 522] on button "Add Payment" at bounding box center [1393, 525] width 311 height 20
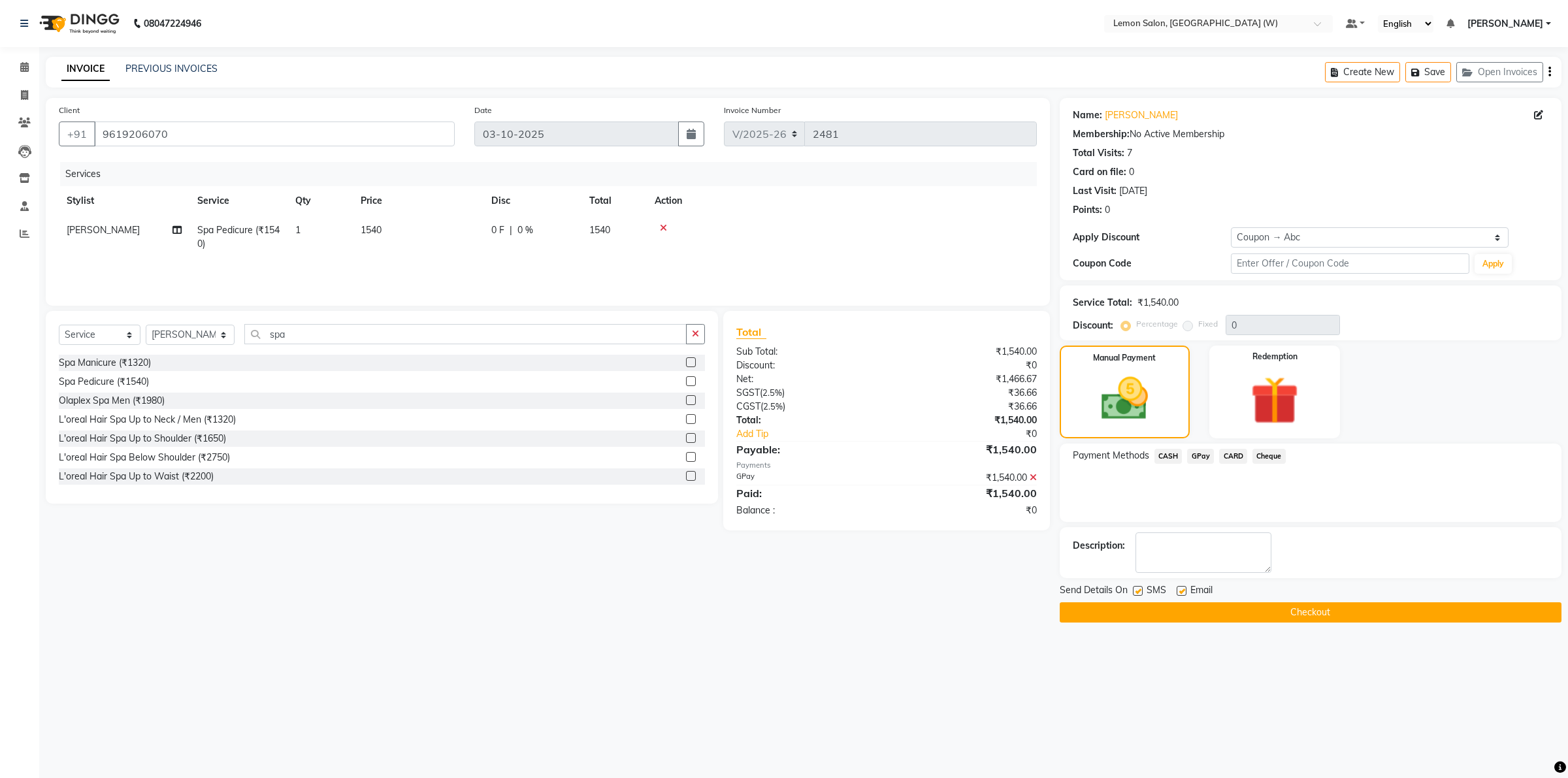
click at [1139, 594] on label at bounding box center [1138, 591] width 10 height 10
click at [1139, 594] on input "checkbox" at bounding box center [1137, 592] width 9 height 9
click at [1136, 588] on label at bounding box center [1138, 591] width 10 height 10
click at [1136, 588] on input "checkbox" at bounding box center [1137, 592] width 9 height 9
checkbox input "true"
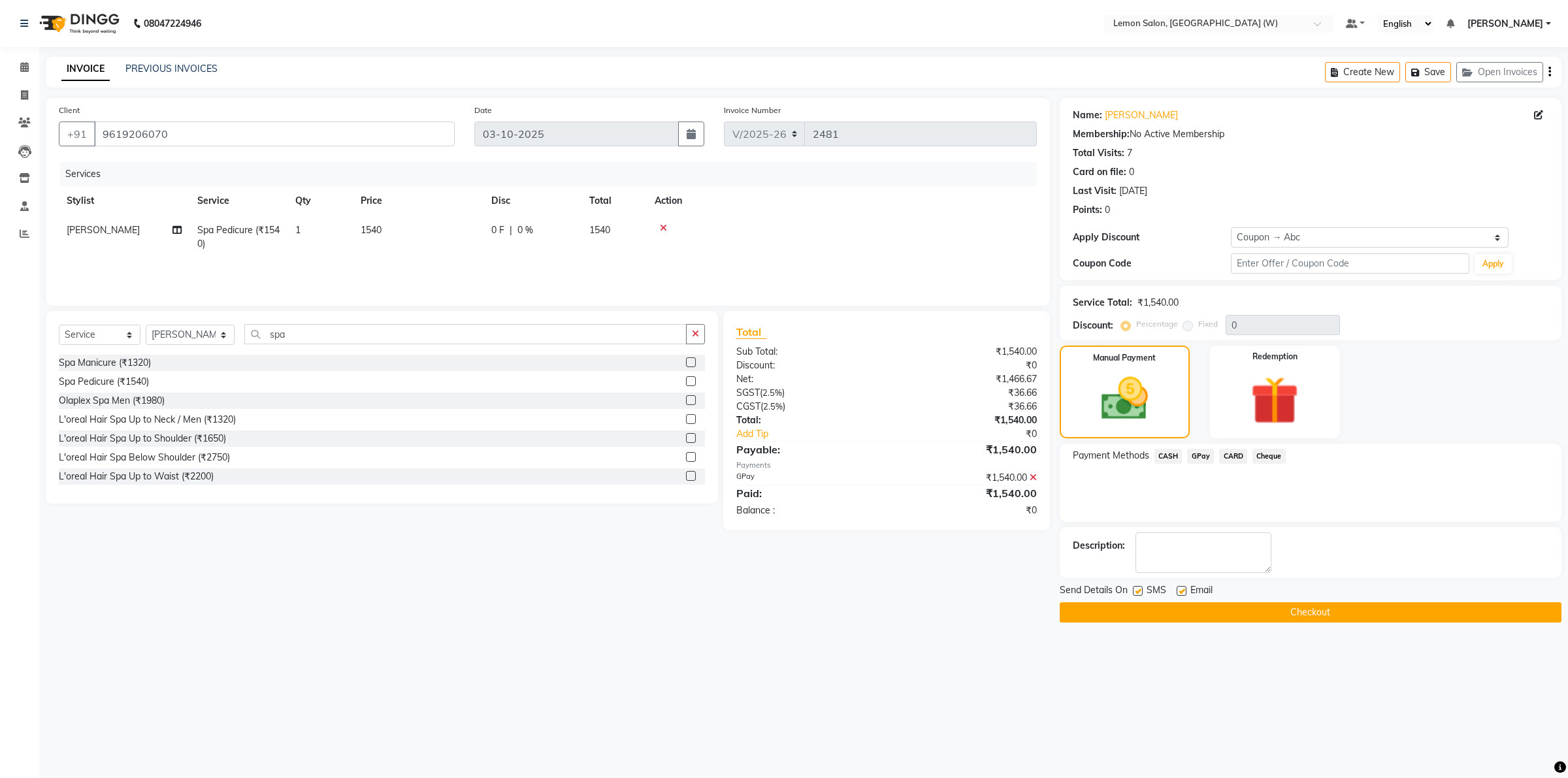
click at [1133, 610] on button "Checkout" at bounding box center [1311, 612] width 502 height 20
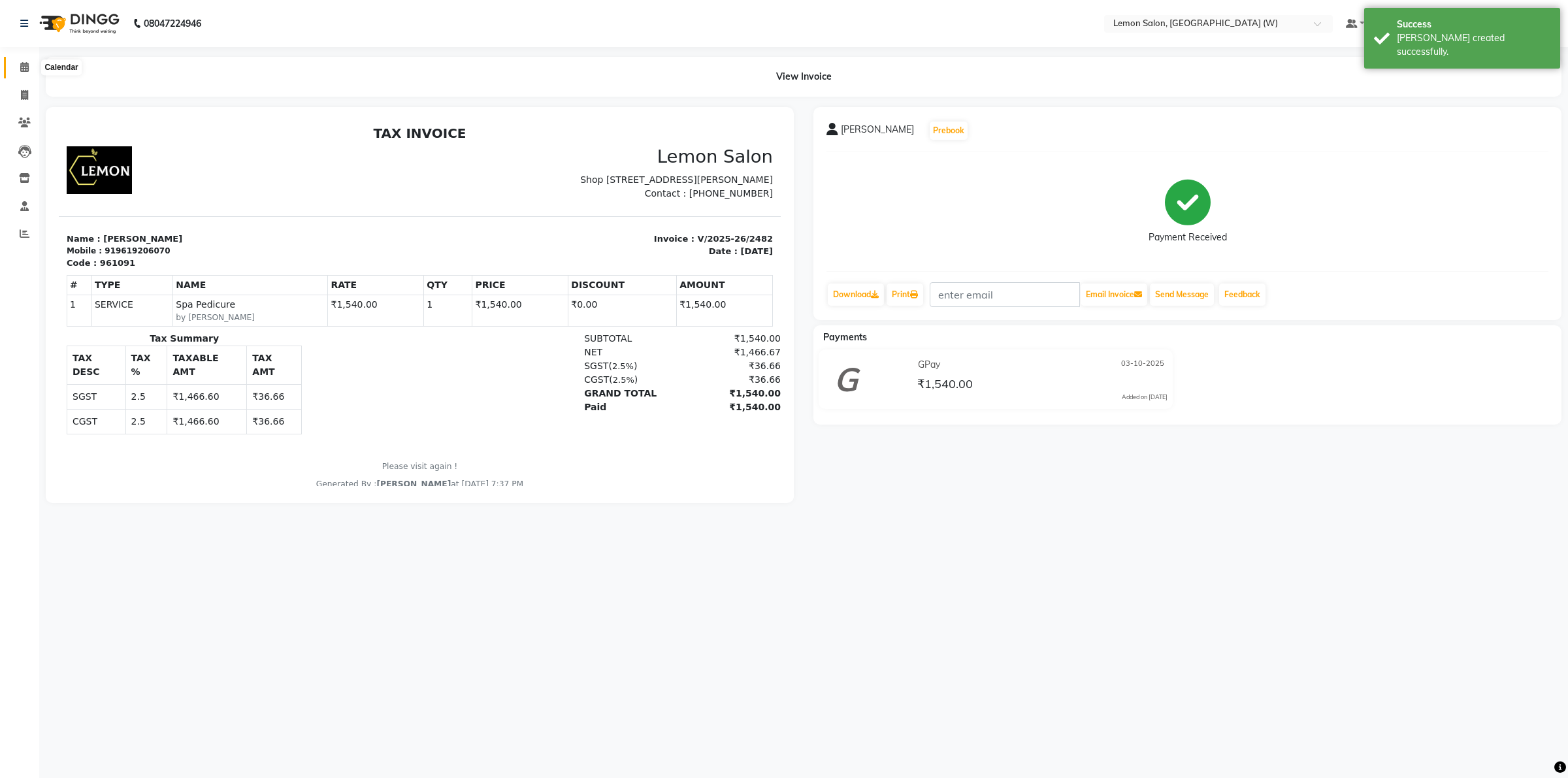
click at [23, 60] on span at bounding box center [24, 67] width 23 height 15
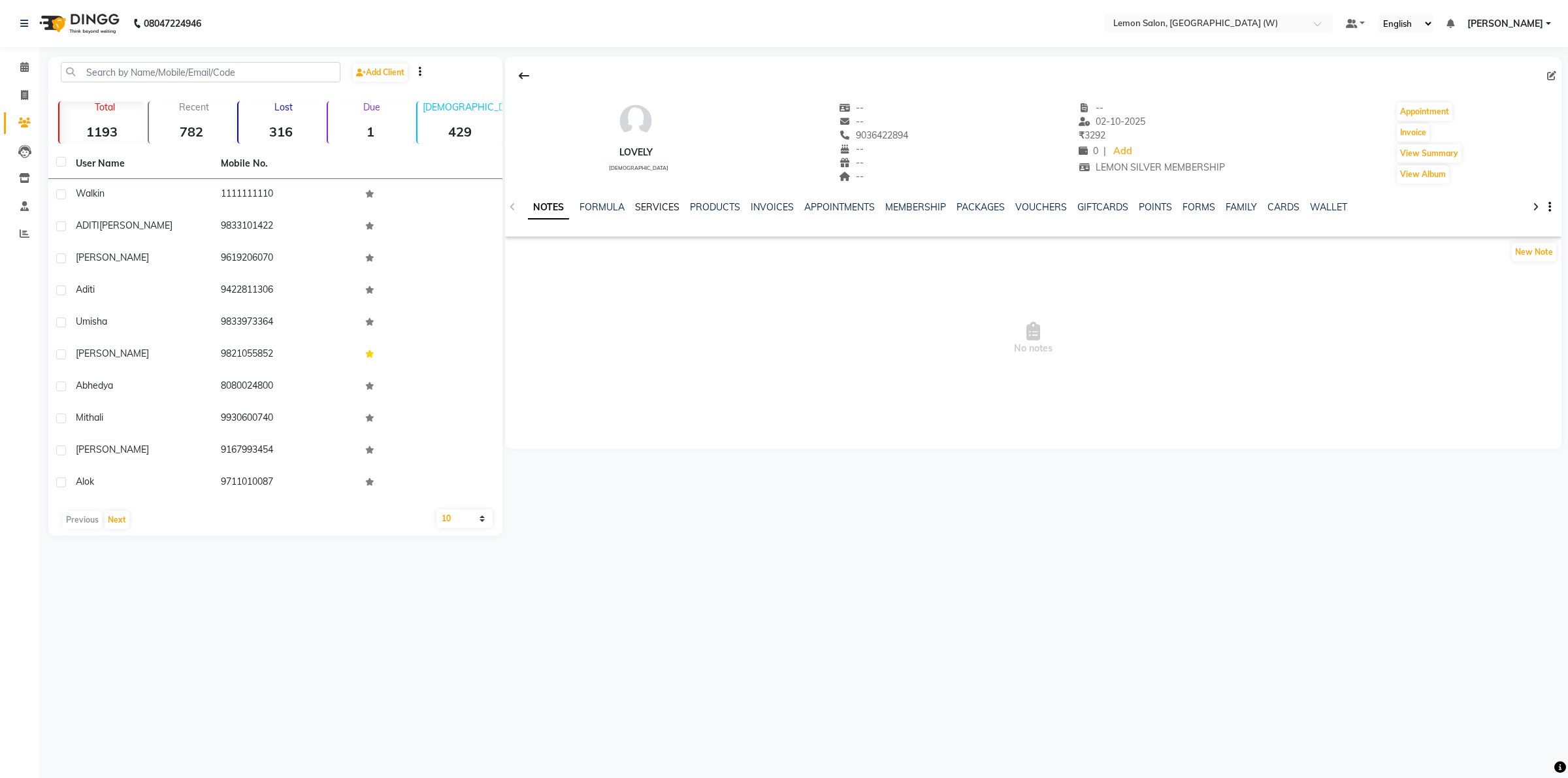
click at [660, 210] on link "SERVICES" at bounding box center [658, 207] width 45 height 12
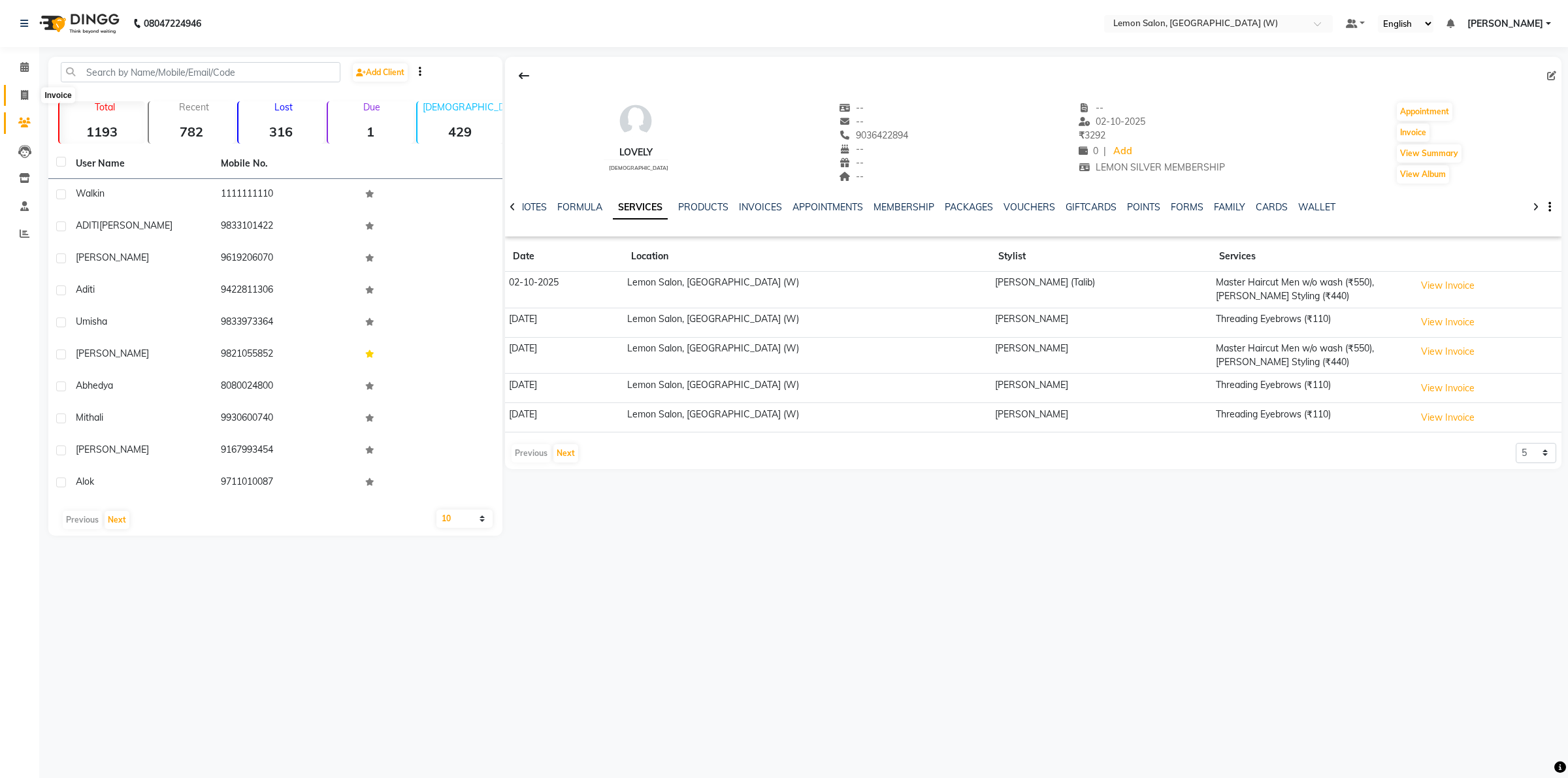
click at [29, 95] on span at bounding box center [24, 95] width 23 height 15
select select "8053"
select select "service"
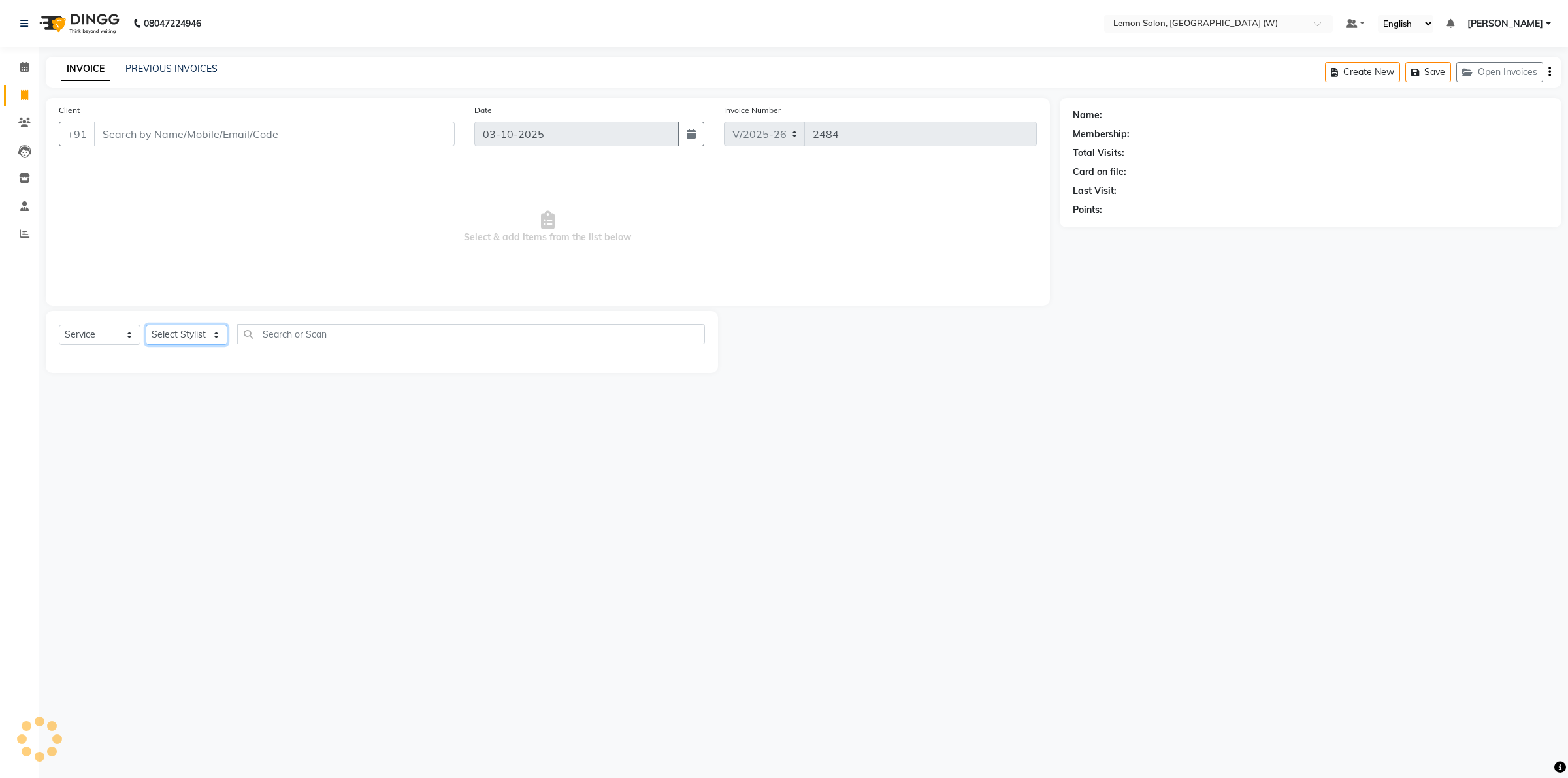
click at [215, 334] on select "Select Stylist" at bounding box center [187, 334] width 82 height 20
select select "45557"
click at [146, 324] on select "Select Stylist Akancha Subba Amreen Shaikh DC Faheem Shaikh Faizan Ganesh Motew…" at bounding box center [189, 334] width 88 height 20
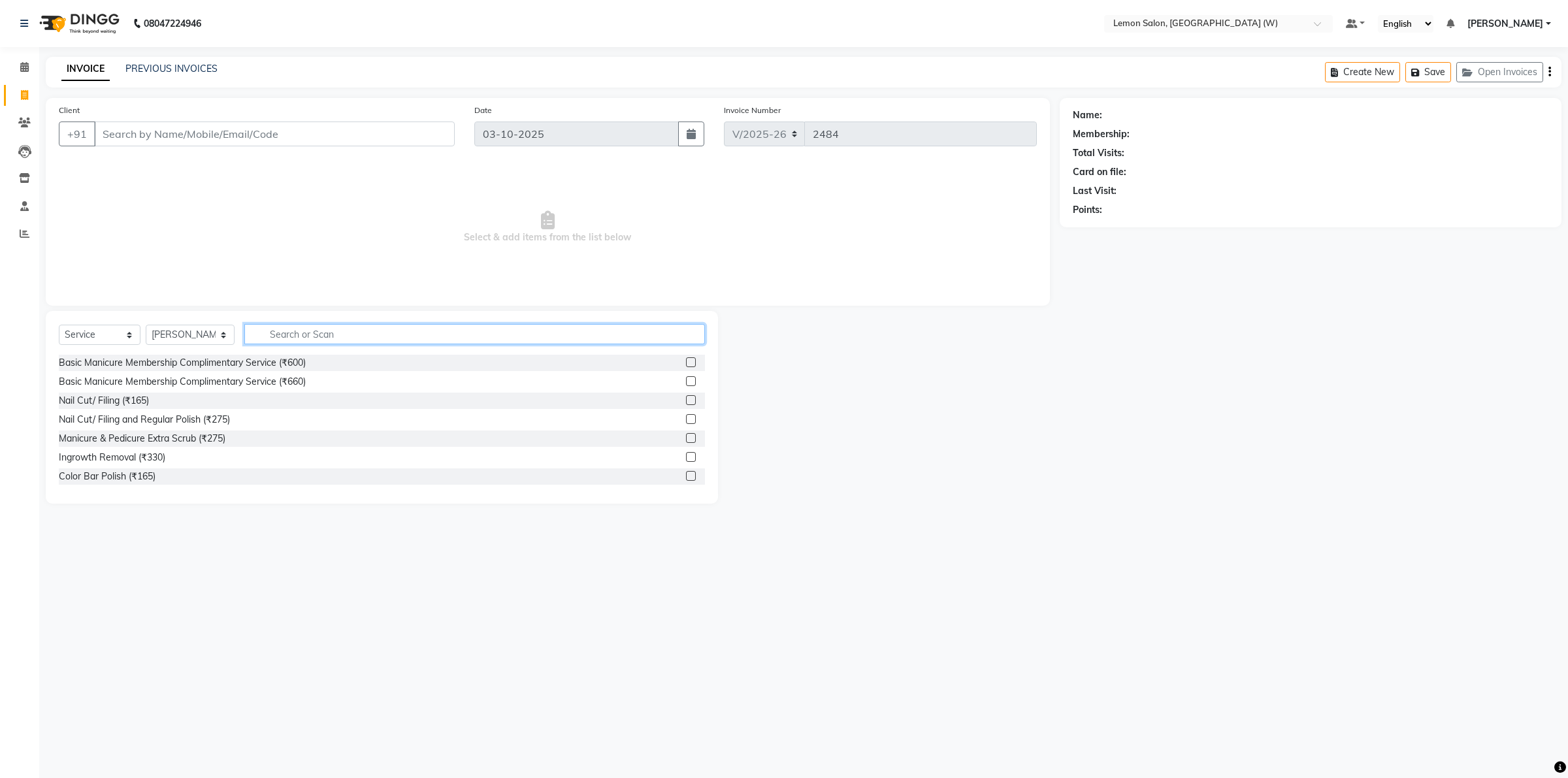
click at [327, 335] on input "text" at bounding box center [475, 334] width 460 height 20
type input "spa"
click at [21, 66] on icon at bounding box center [24, 67] width 9 height 10
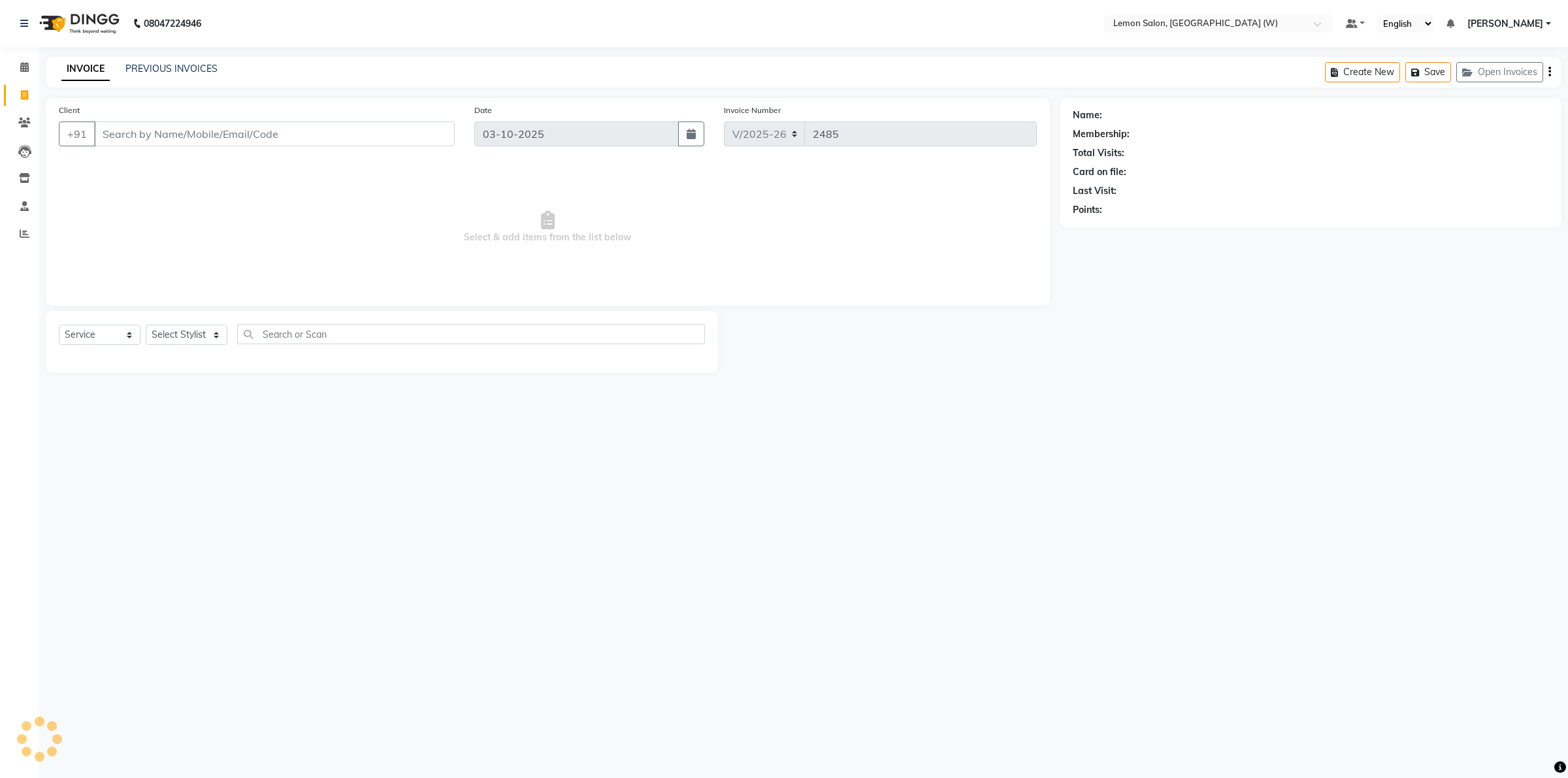
select select "8053"
select select "service"
drag, startPoint x: 0, startPoint y: 0, endPoint x: 175, endPoint y: 129, distance: 217.4
click at [172, 134] on input "Client" at bounding box center [274, 134] width 360 height 25
type input "9930749348"
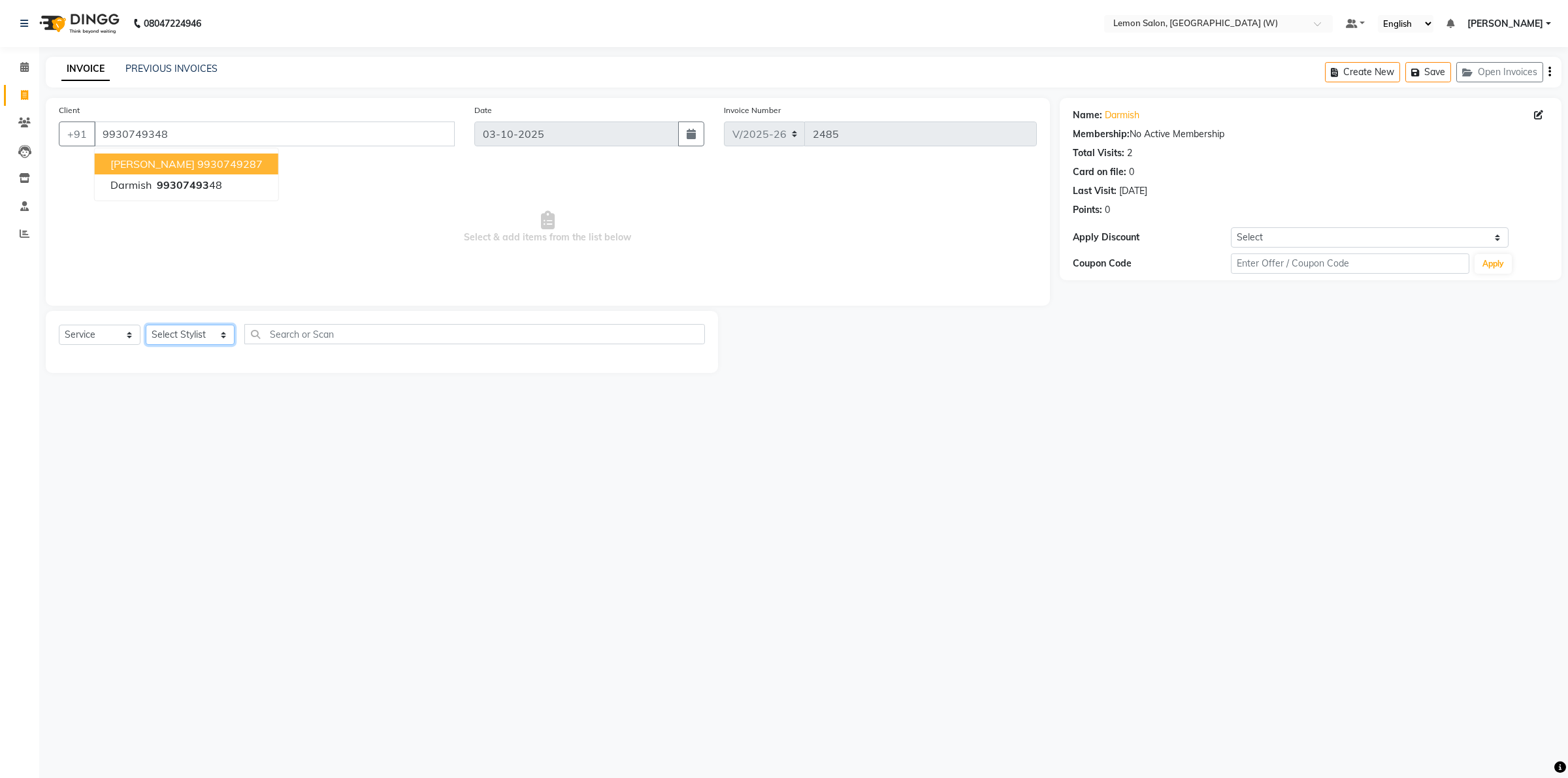
click at [217, 337] on select "Select Stylist [PERSON_NAME] [PERSON_NAME] DC [PERSON_NAME] [PERSON_NAME] [PERS…" at bounding box center [189, 334] width 88 height 20
select select "93366"
click at [146, 324] on select "Select Stylist [PERSON_NAME] [PERSON_NAME] DC [PERSON_NAME] [PERSON_NAME] [PERS…" at bounding box center [189, 334] width 88 height 20
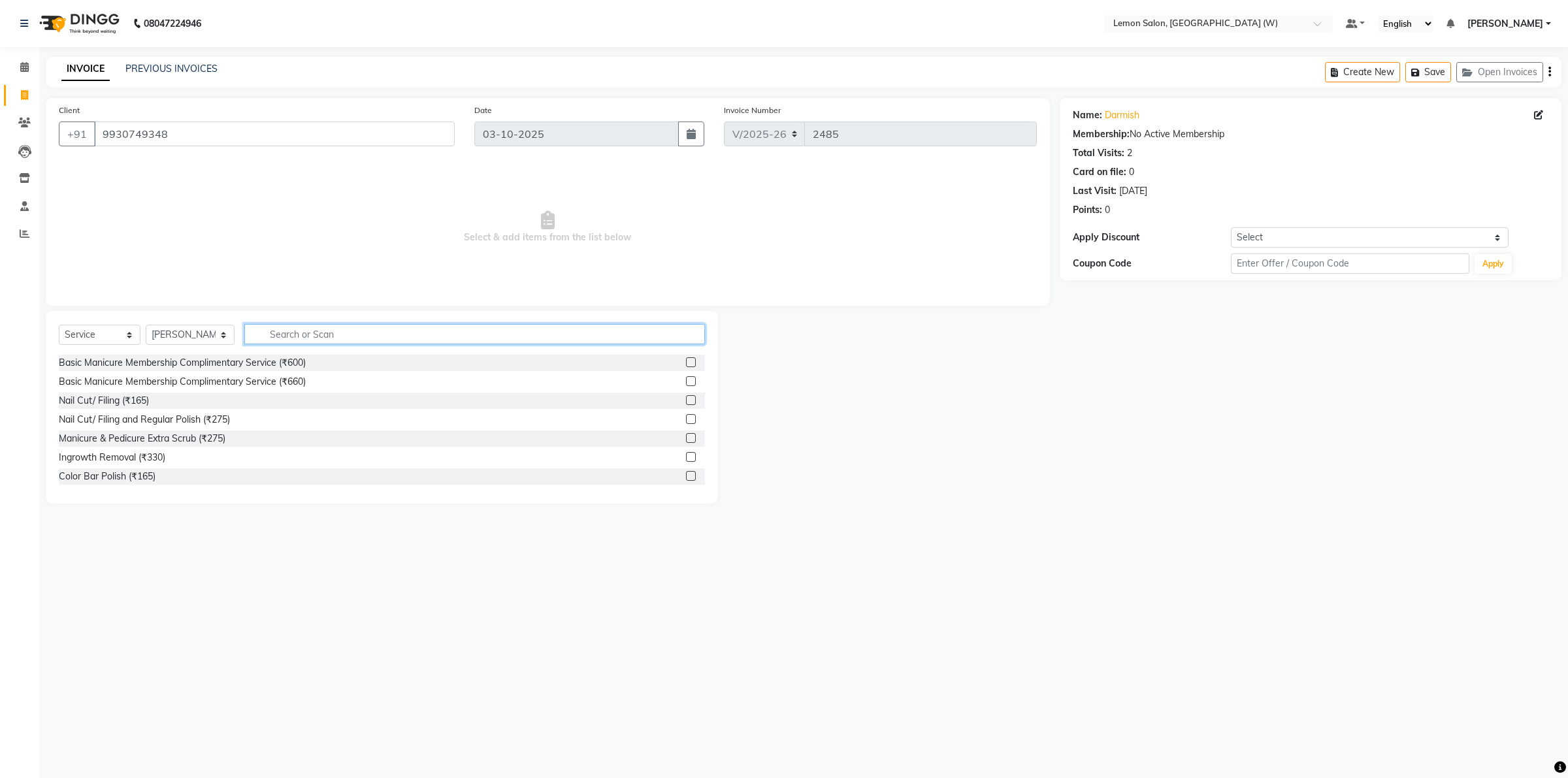
click at [294, 331] on input "text" at bounding box center [475, 334] width 460 height 20
type input "cut"
drag, startPoint x: 167, startPoint y: 416, endPoint x: 227, endPoint y: 398, distance: 62.6
click at [175, 413] on div "Master Haircut Men w/o wash (₹550)" at bounding box center [137, 420] width 156 height 14
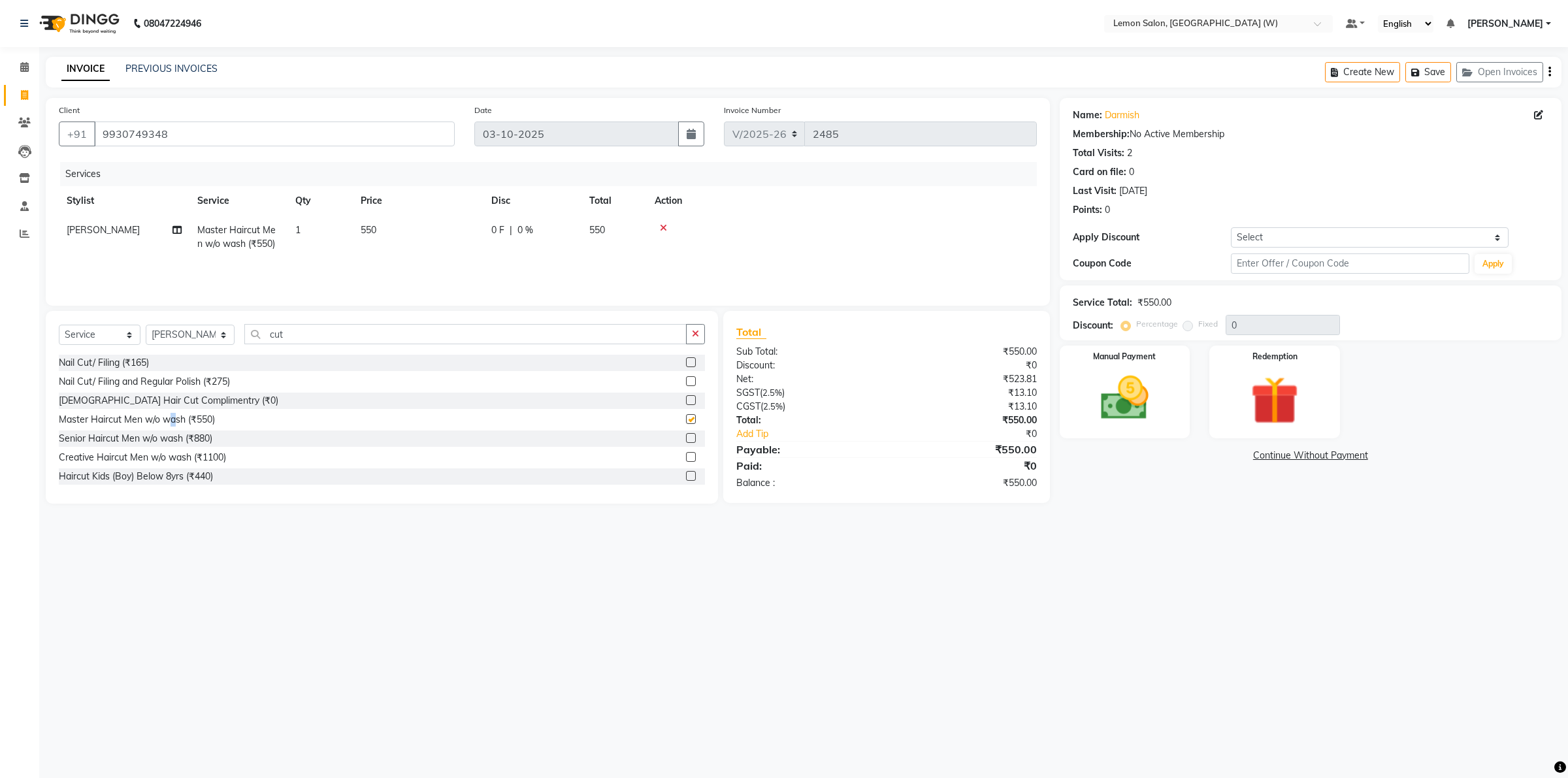
checkbox input "false"
click at [310, 331] on input "cut" at bounding box center [465, 334] width 442 height 20
type input "c"
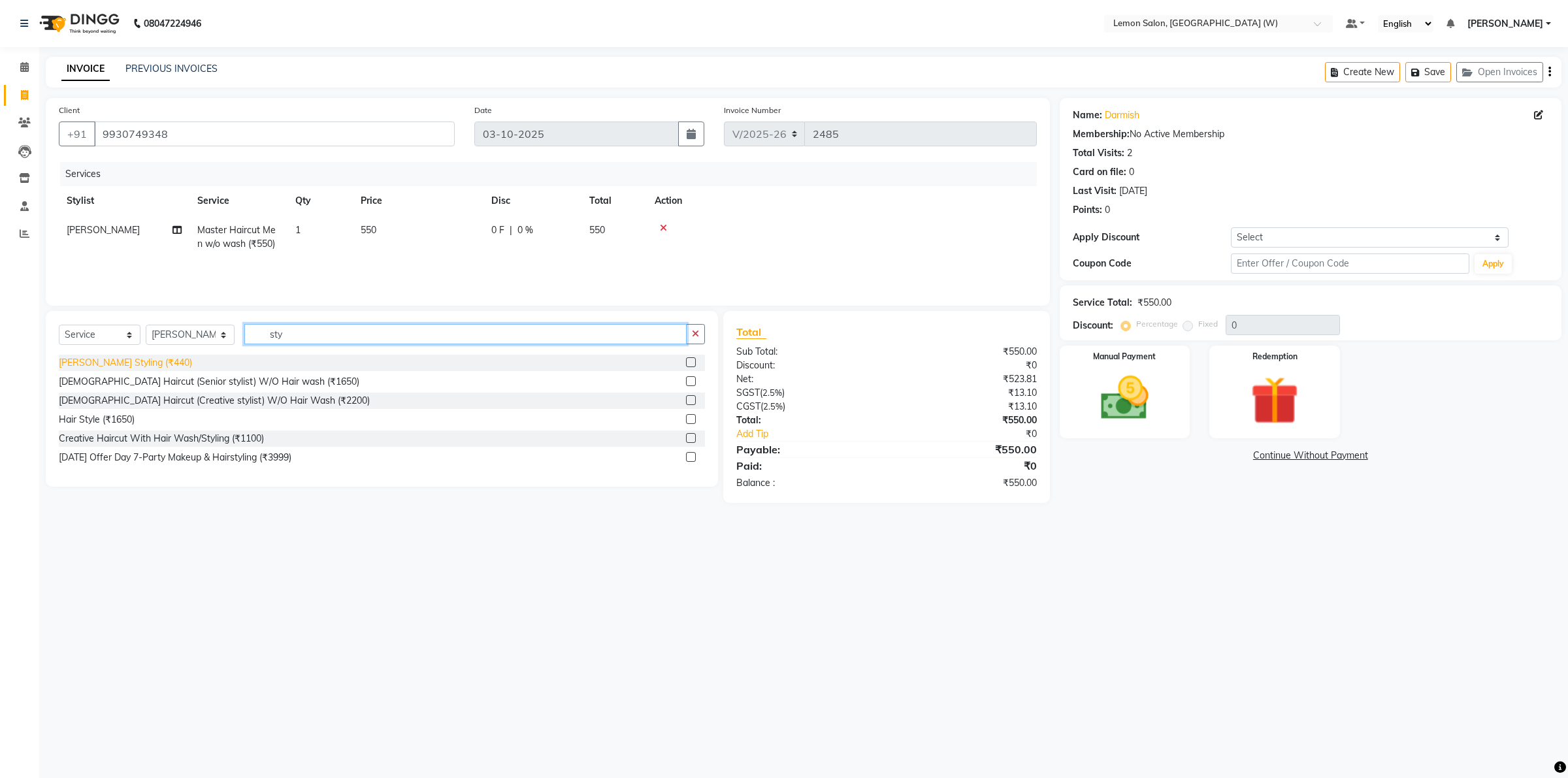
type input "sty"
click at [117, 357] on div "[PERSON_NAME] Styling (₹440)" at bounding box center [125, 363] width 133 height 14
checkbox input "false"
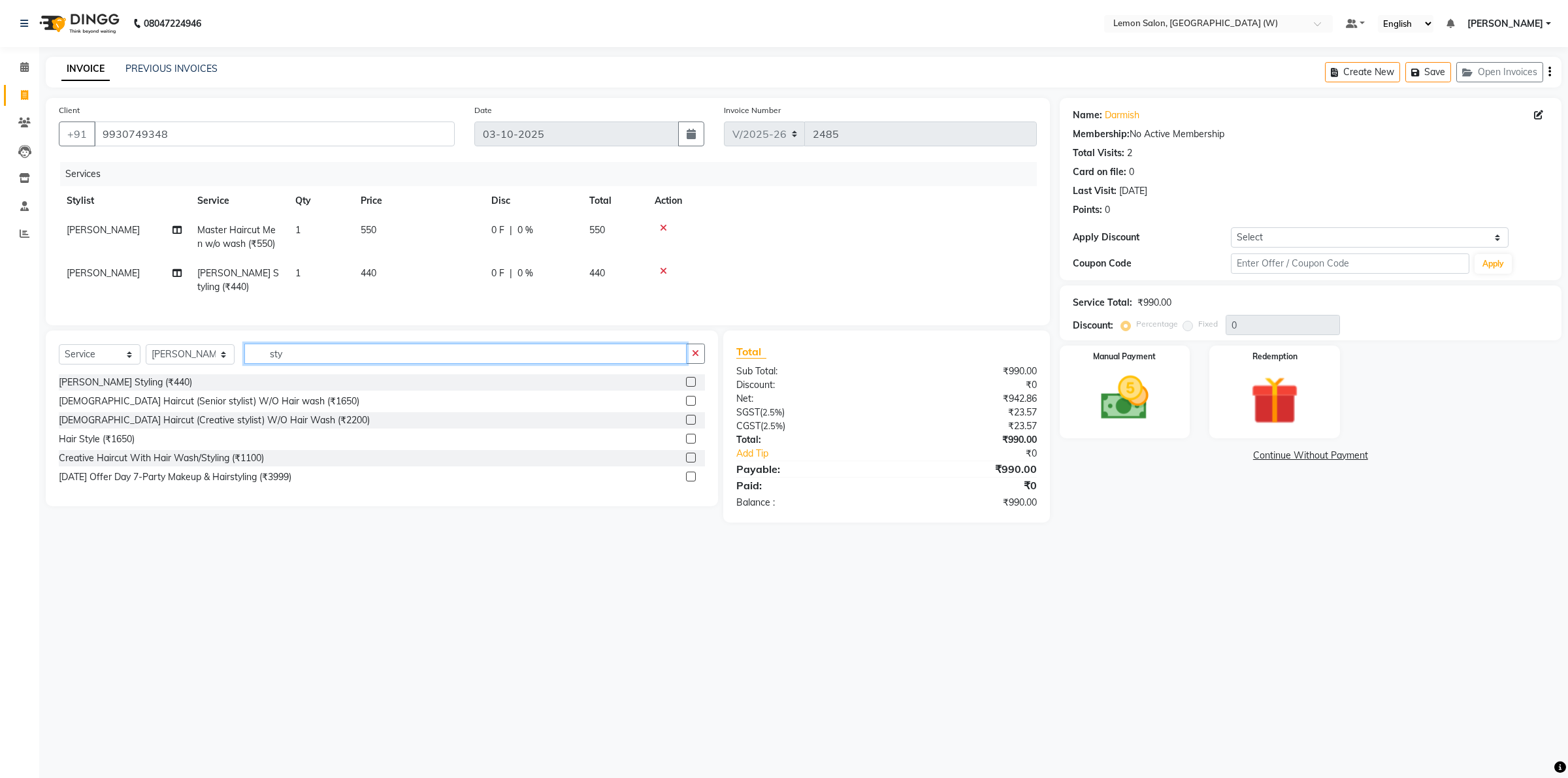
drag, startPoint x: 308, startPoint y: 360, endPoint x: 258, endPoint y: 364, distance: 50.2
click at [258, 364] on input "sty" at bounding box center [465, 354] width 442 height 20
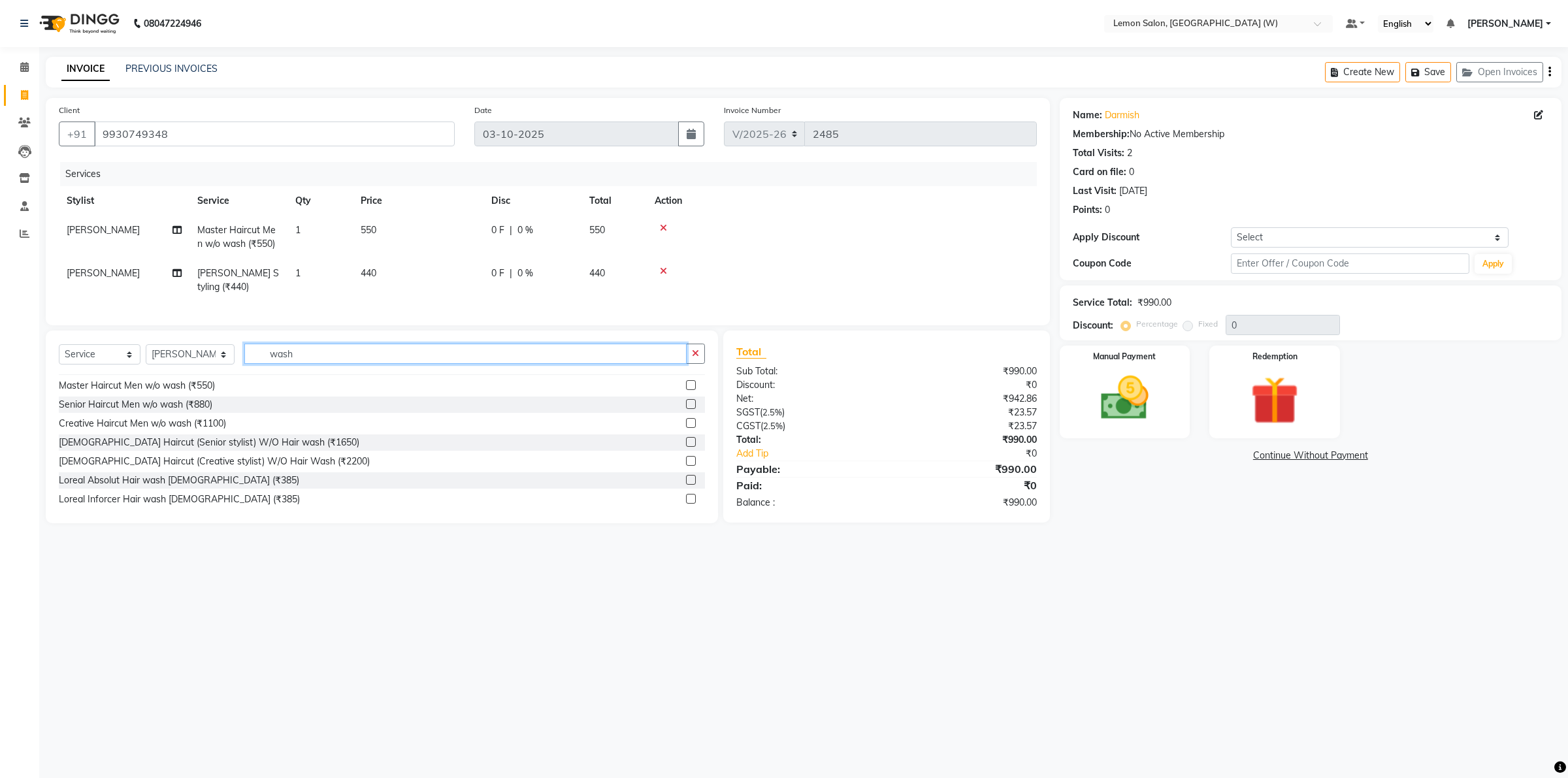
scroll to position [245, 0]
type input "wash"
click at [194, 504] on div "Loreal Inforcer Hair wash [DEMOGRAPHIC_DATA] (₹385)" at bounding box center [180, 497] width 241 height 14
checkbox input "false"
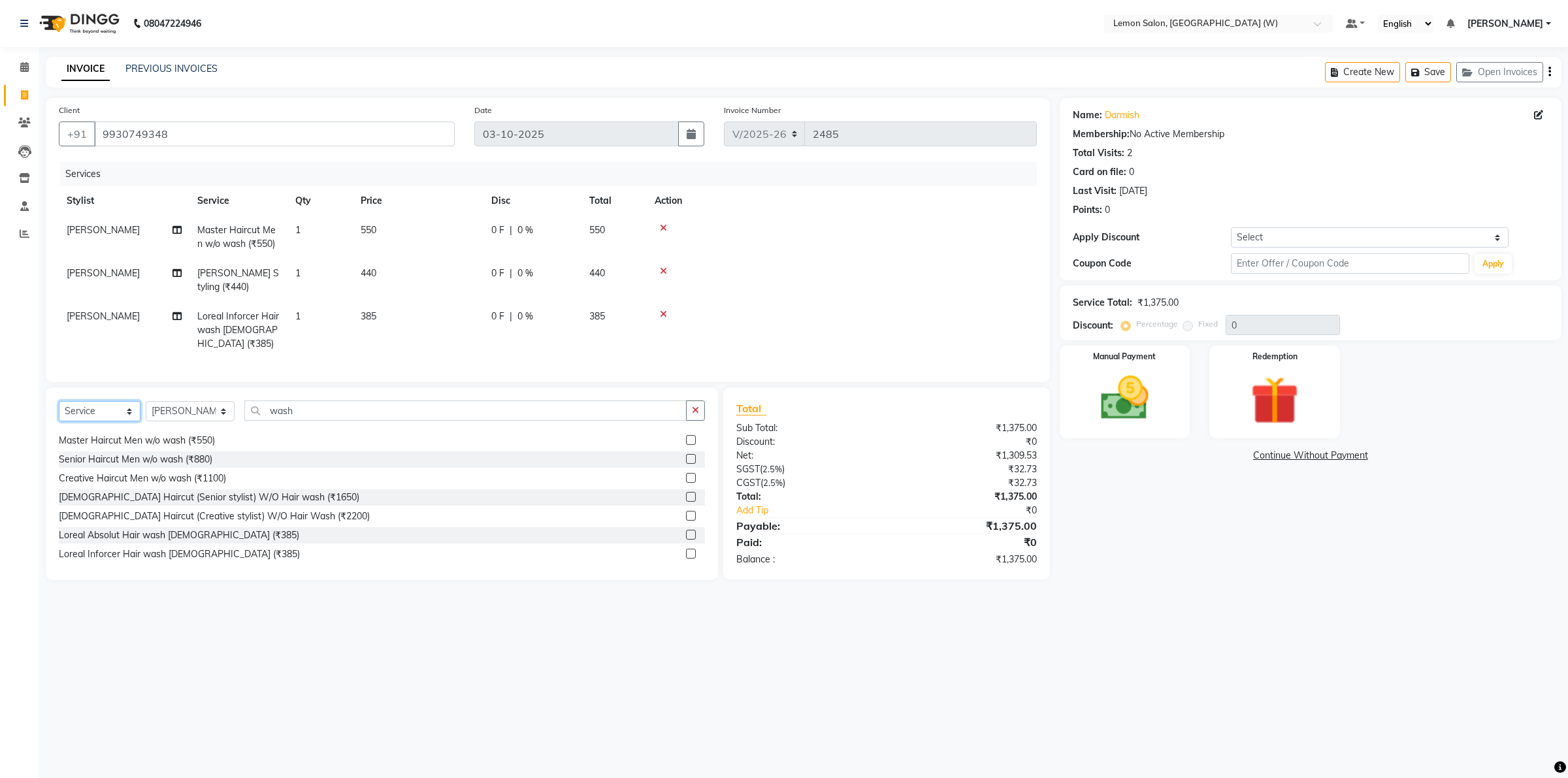
drag, startPoint x: 134, startPoint y: 402, endPoint x: 122, endPoint y: 416, distance: 18.4
click at [129, 406] on select "Select Service Product Membership Package Voucher Prepaid Gift Card" at bounding box center [100, 411] width 82 height 20
select select "membership"
click at [59, 401] on select "Select Service Product Membership Package Voucher Prepaid Gift Card" at bounding box center [100, 411] width 82 height 20
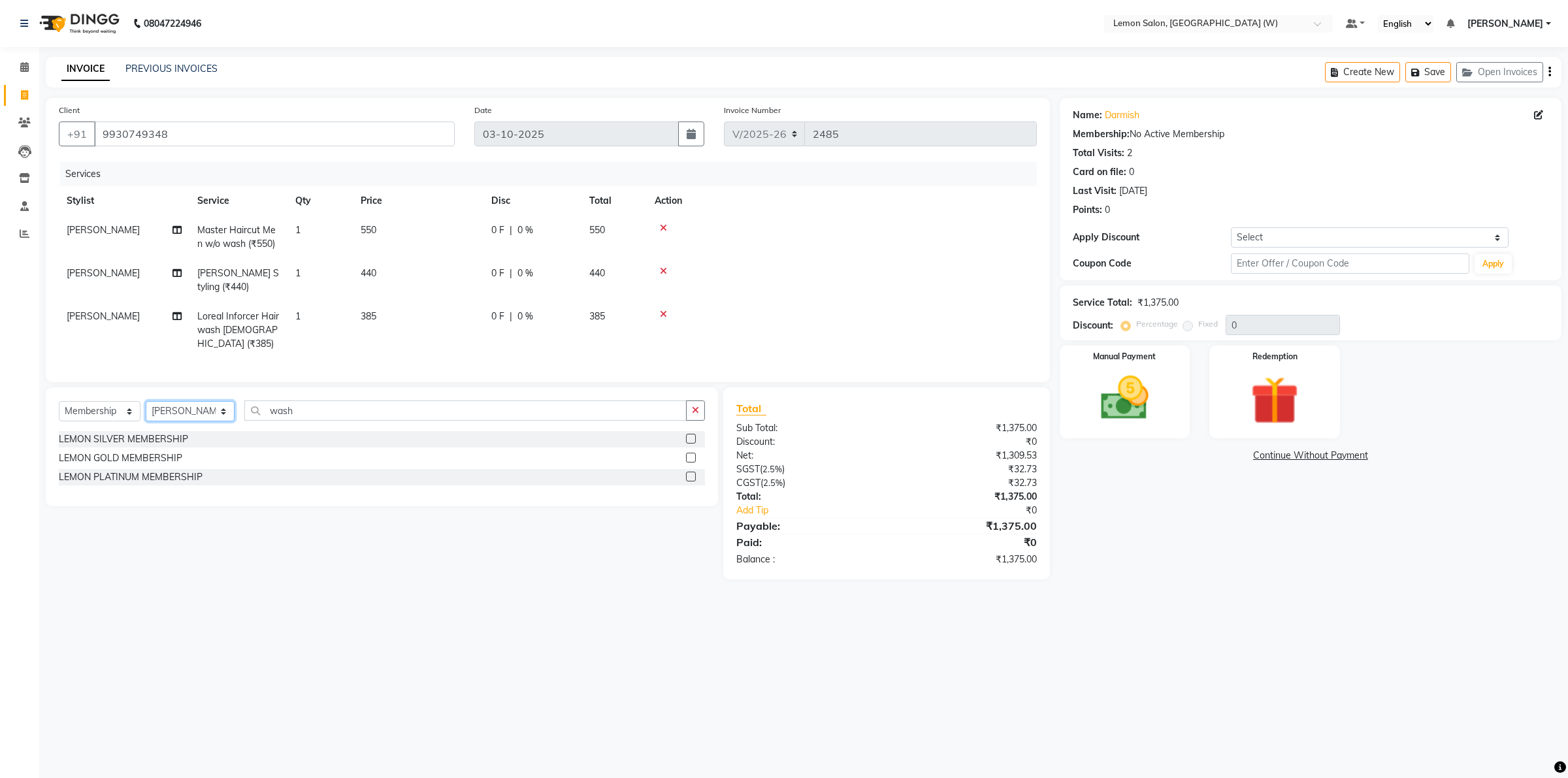
click at [215, 412] on select "Select Stylist [PERSON_NAME] [PERSON_NAME] DC [PERSON_NAME] [PERSON_NAME] [PERS…" at bounding box center [189, 411] width 88 height 20
select select "45557"
click at [146, 401] on select "Select Stylist [PERSON_NAME] [PERSON_NAME] DC [PERSON_NAME] [PERSON_NAME] [PERS…" at bounding box center [189, 411] width 88 height 20
click at [160, 441] on div "LEMON SILVER MEMBERSHIP" at bounding box center [123, 439] width 129 height 14
select select "select"
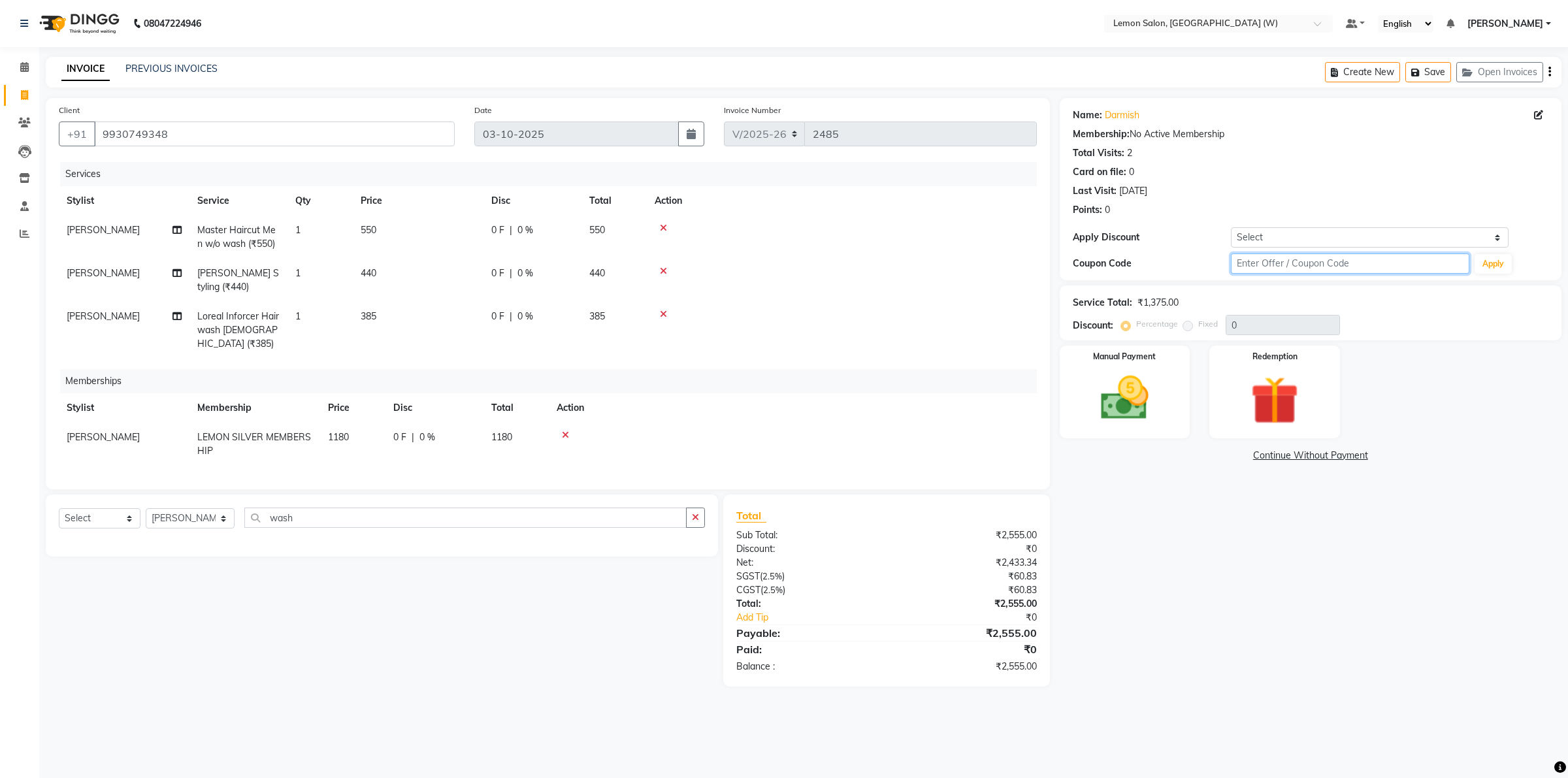
drag, startPoint x: 1269, startPoint y: 260, endPoint x: 1204, endPoint y: 271, distance: 65.9
click at [1260, 259] on input "text" at bounding box center [1349, 263] width 238 height 20
type input "fst20"
click at [1493, 262] on button "Apply" at bounding box center [1493, 264] width 37 height 19
type input "20"
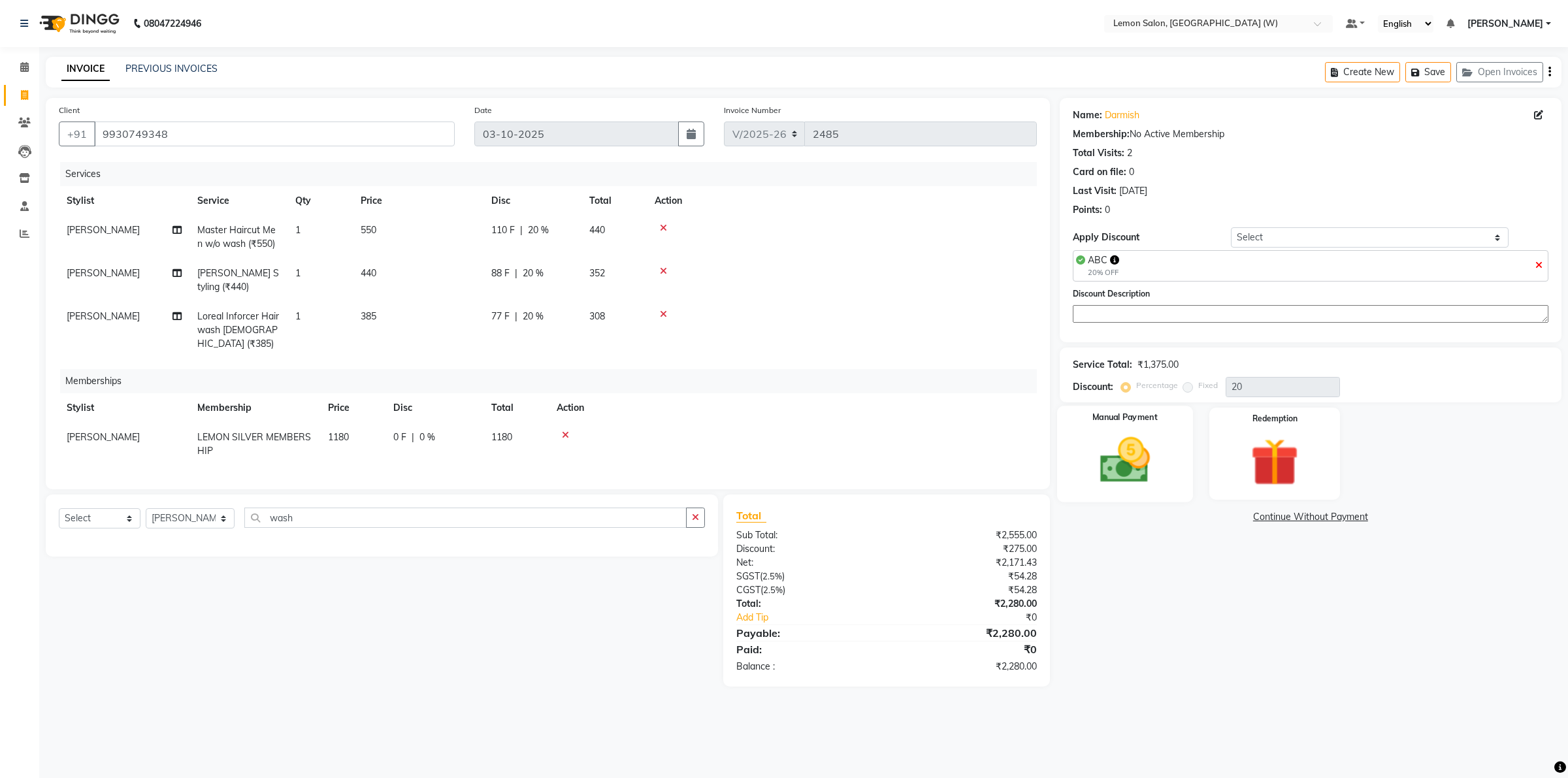
drag, startPoint x: 1141, startPoint y: 475, endPoint x: 1147, endPoint y: 487, distance: 13.4
click at [1141, 475] on img at bounding box center [1124, 459] width 81 height 57
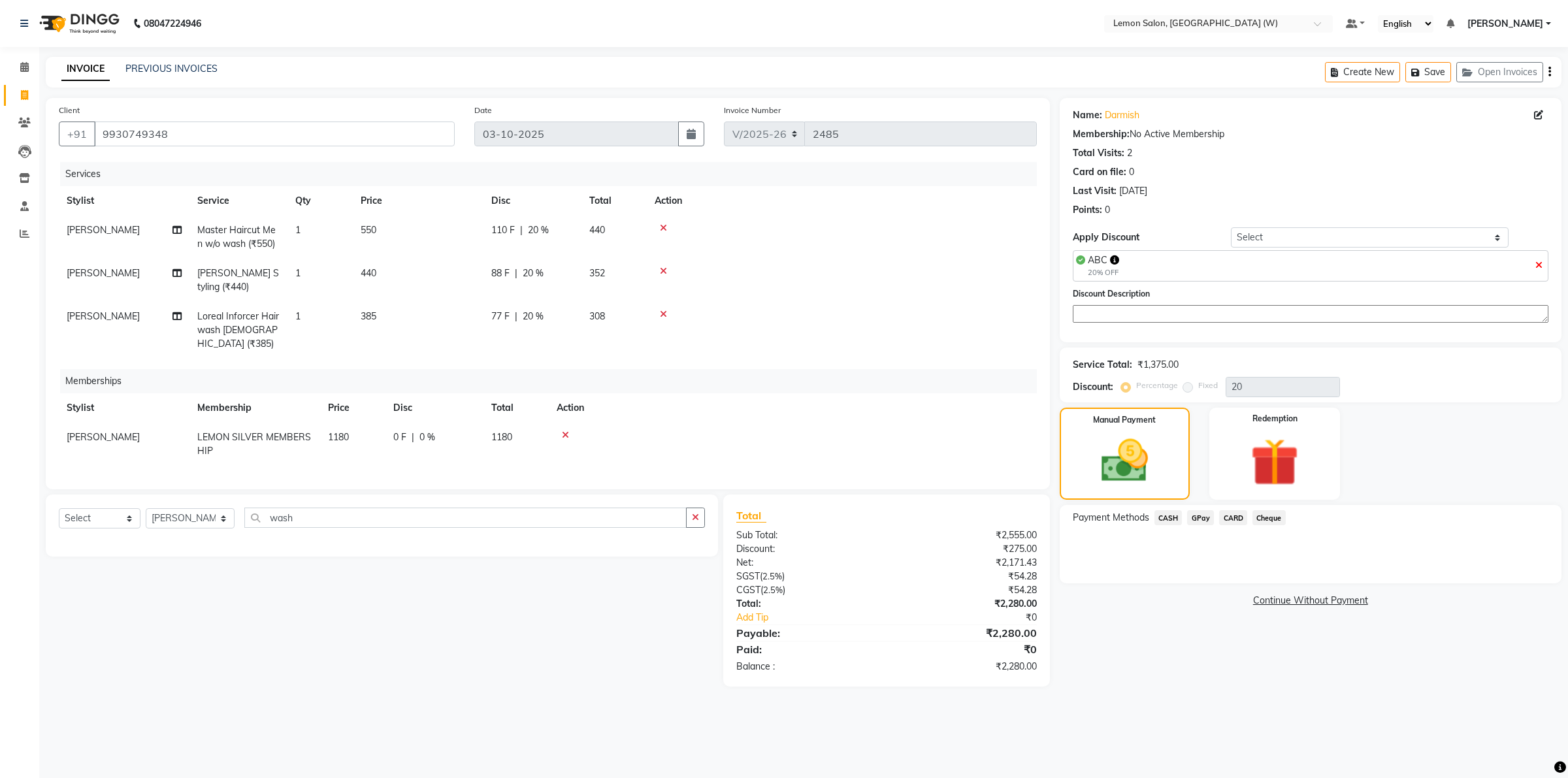
click at [1205, 520] on span "GPay" at bounding box center [1201, 517] width 27 height 15
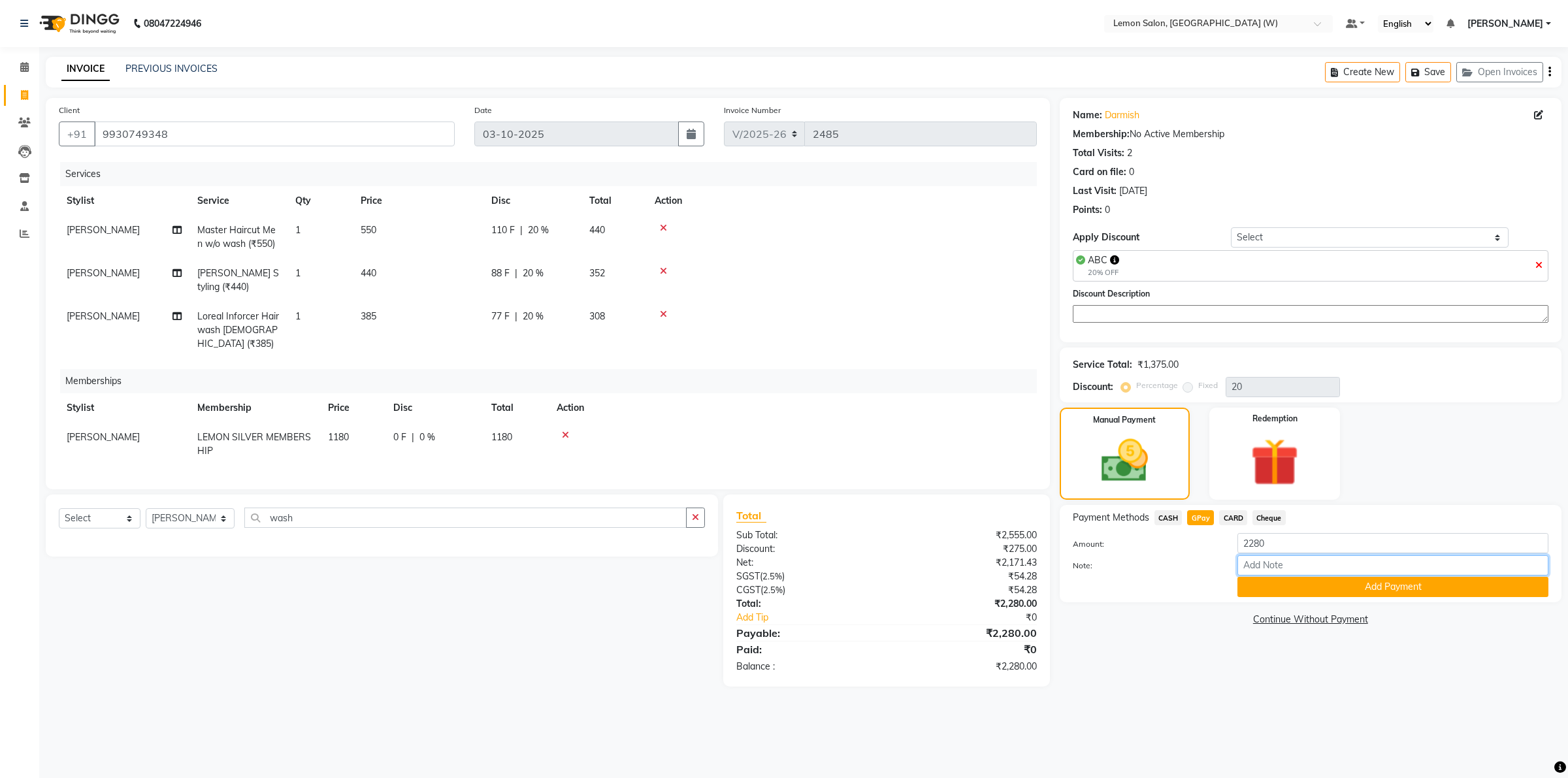
click at [1288, 574] on input "Note:" at bounding box center [1393, 565] width 311 height 20
click at [1290, 584] on button "Add Payment" at bounding box center [1393, 587] width 311 height 20
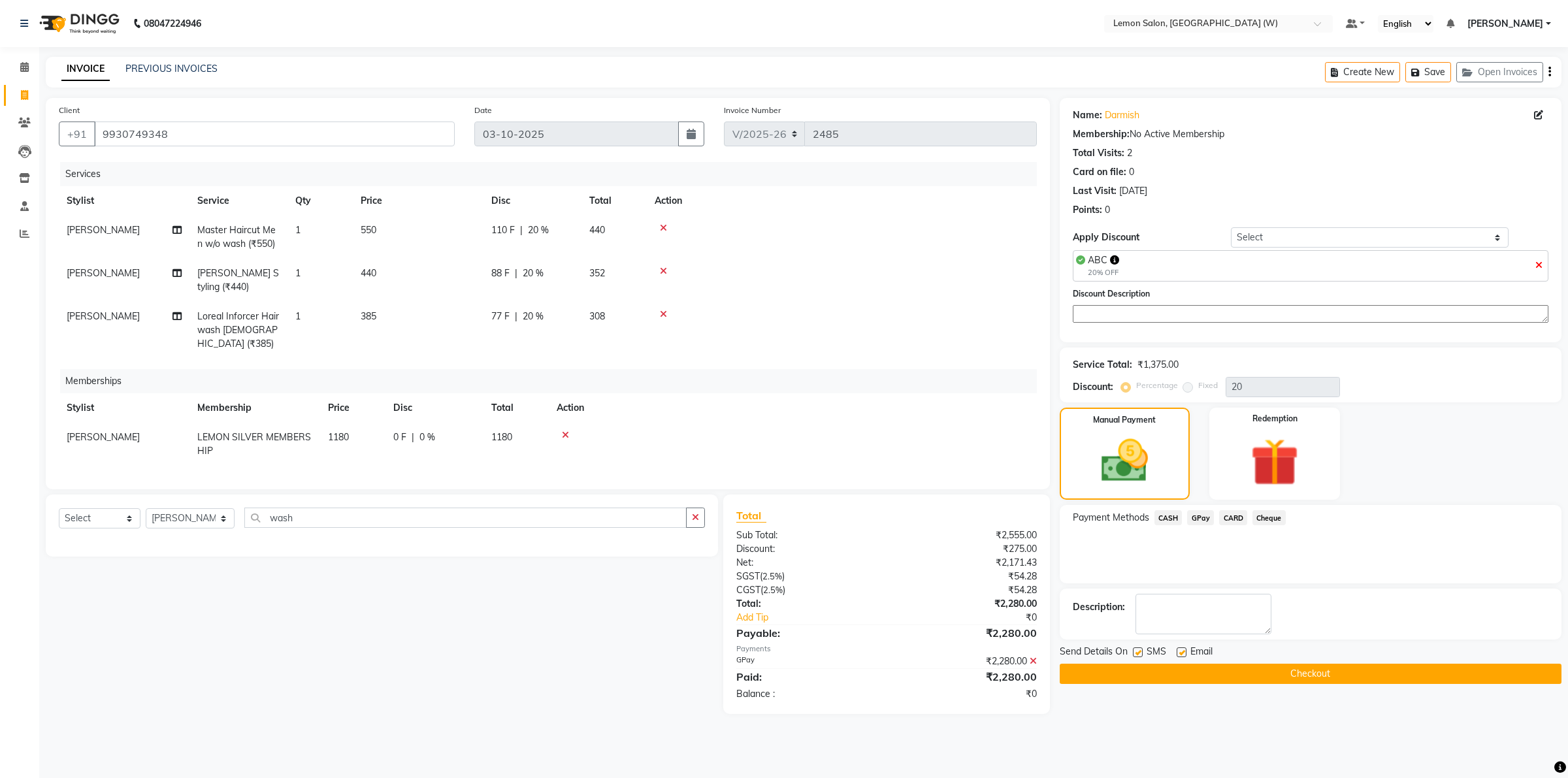
click at [1195, 667] on button "Checkout" at bounding box center [1311, 673] width 502 height 20
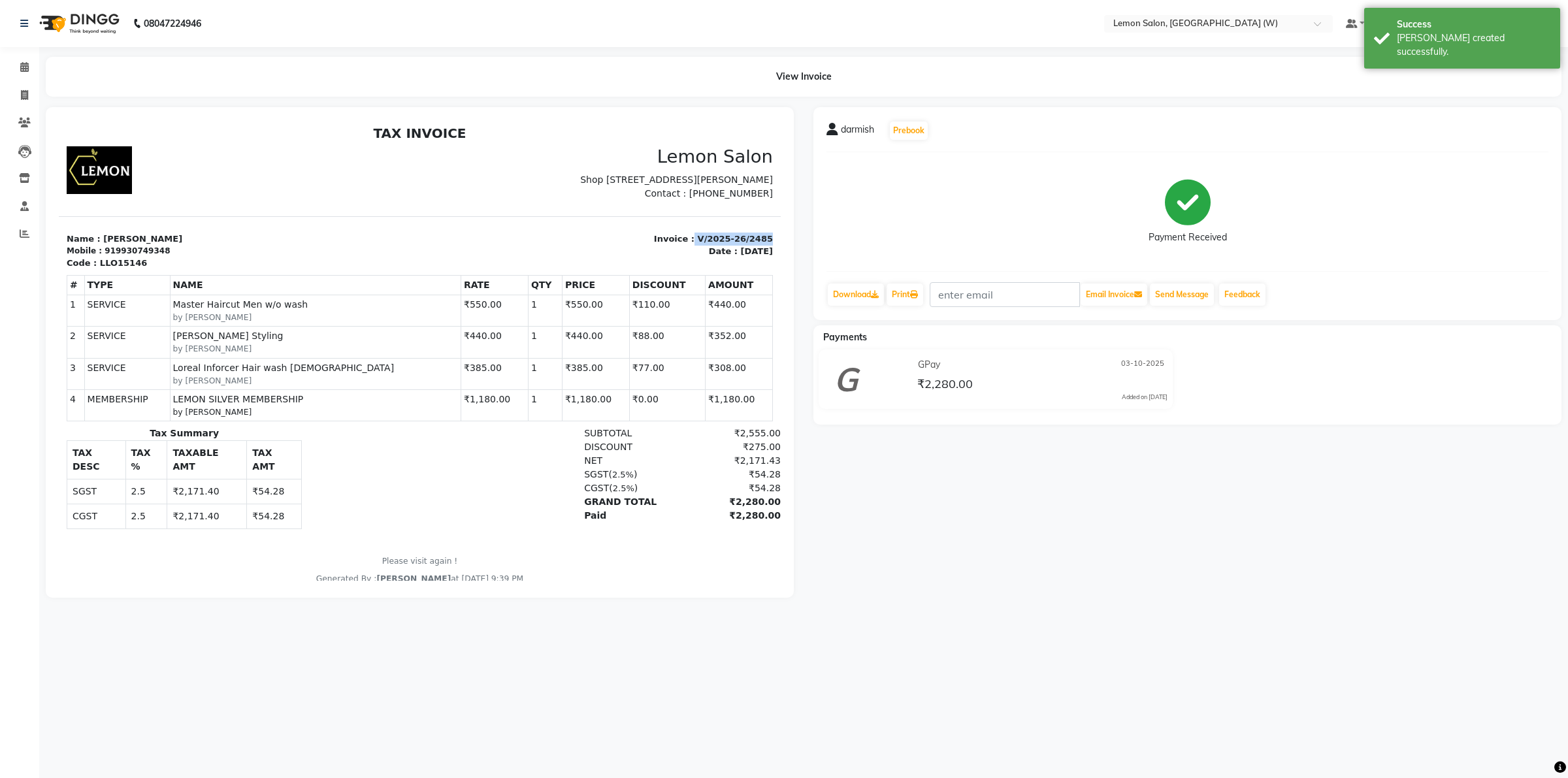
drag, startPoint x: 680, startPoint y: 243, endPoint x: 764, endPoint y: 249, distance: 84.2
click at [764, 249] on html "TAX INVOICE Lemon Salon [STREET_ADDRESS][PERSON_NAME] Contact : [PHONE_NUMBER] #" at bounding box center [420, 355] width 722 height 470
drag, startPoint x: 24, startPoint y: 62, endPoint x: 0, endPoint y: 124, distance: 66.5
click at [23, 61] on span at bounding box center [24, 67] width 23 height 15
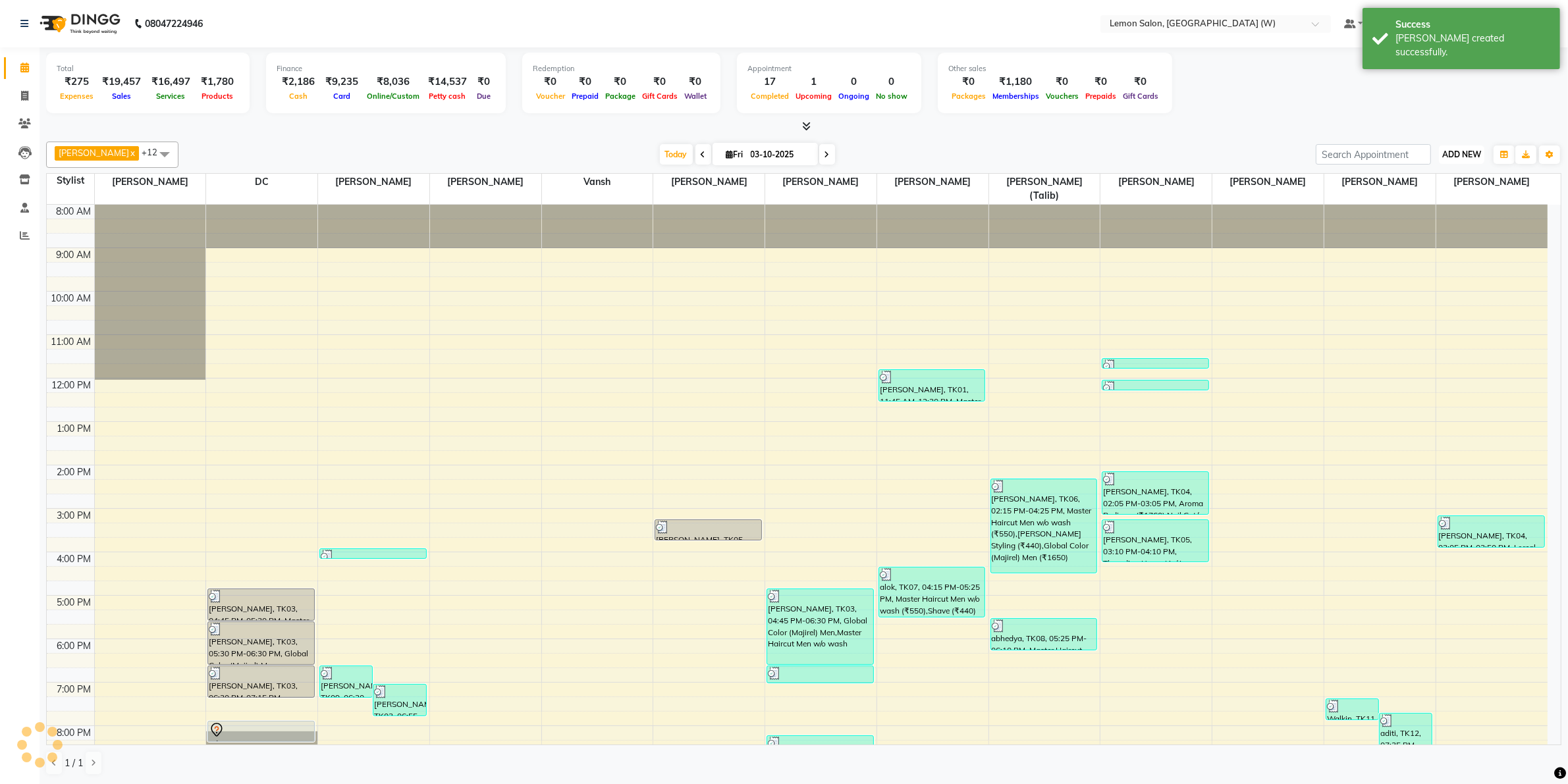
click at [1457, 158] on span "ADD NEW" at bounding box center [1462, 155] width 39 height 10
click at [1415, 210] on link "Add Expense" at bounding box center [1432, 213] width 104 height 17
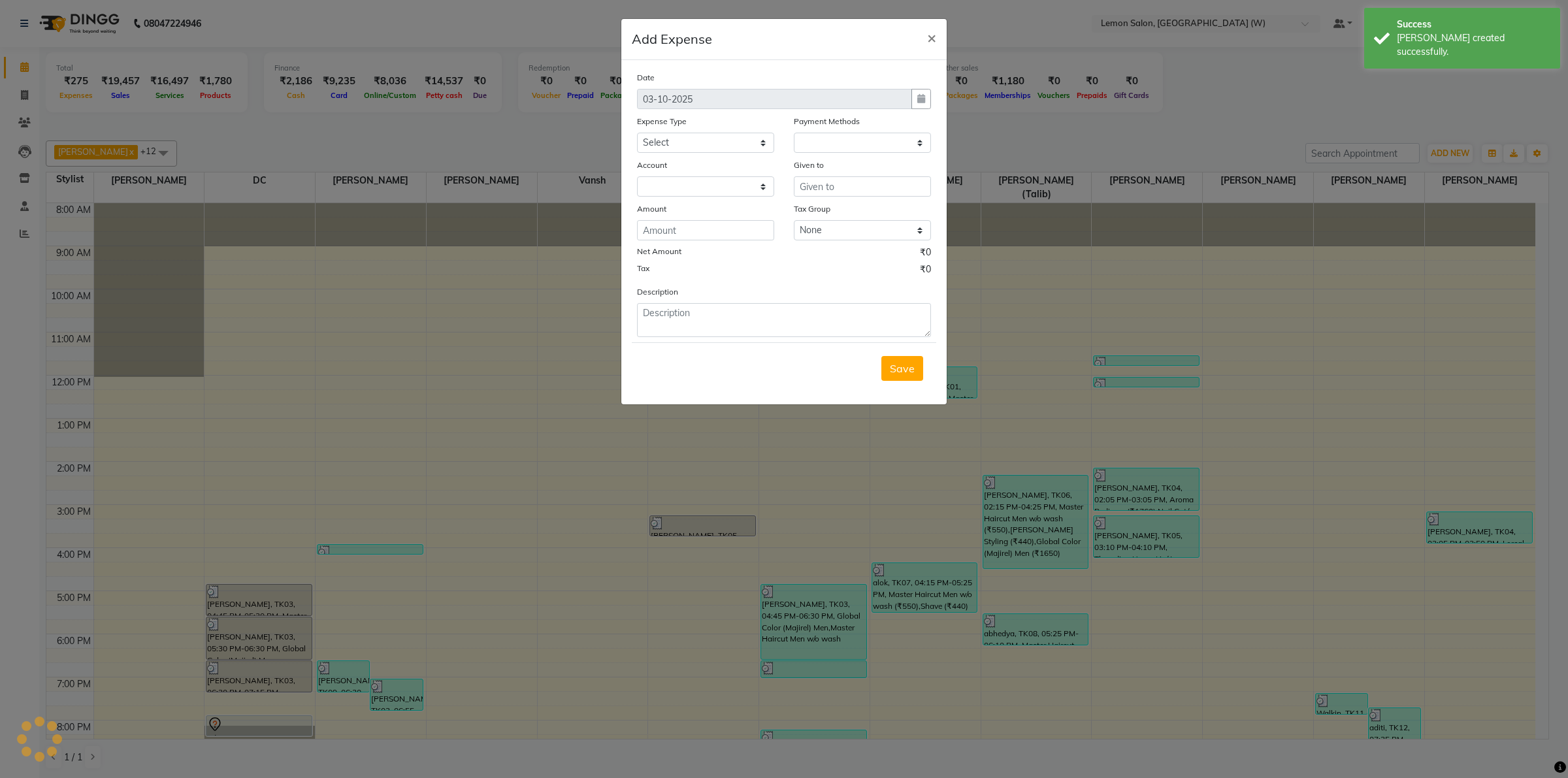
select select "1"
select select "7179"
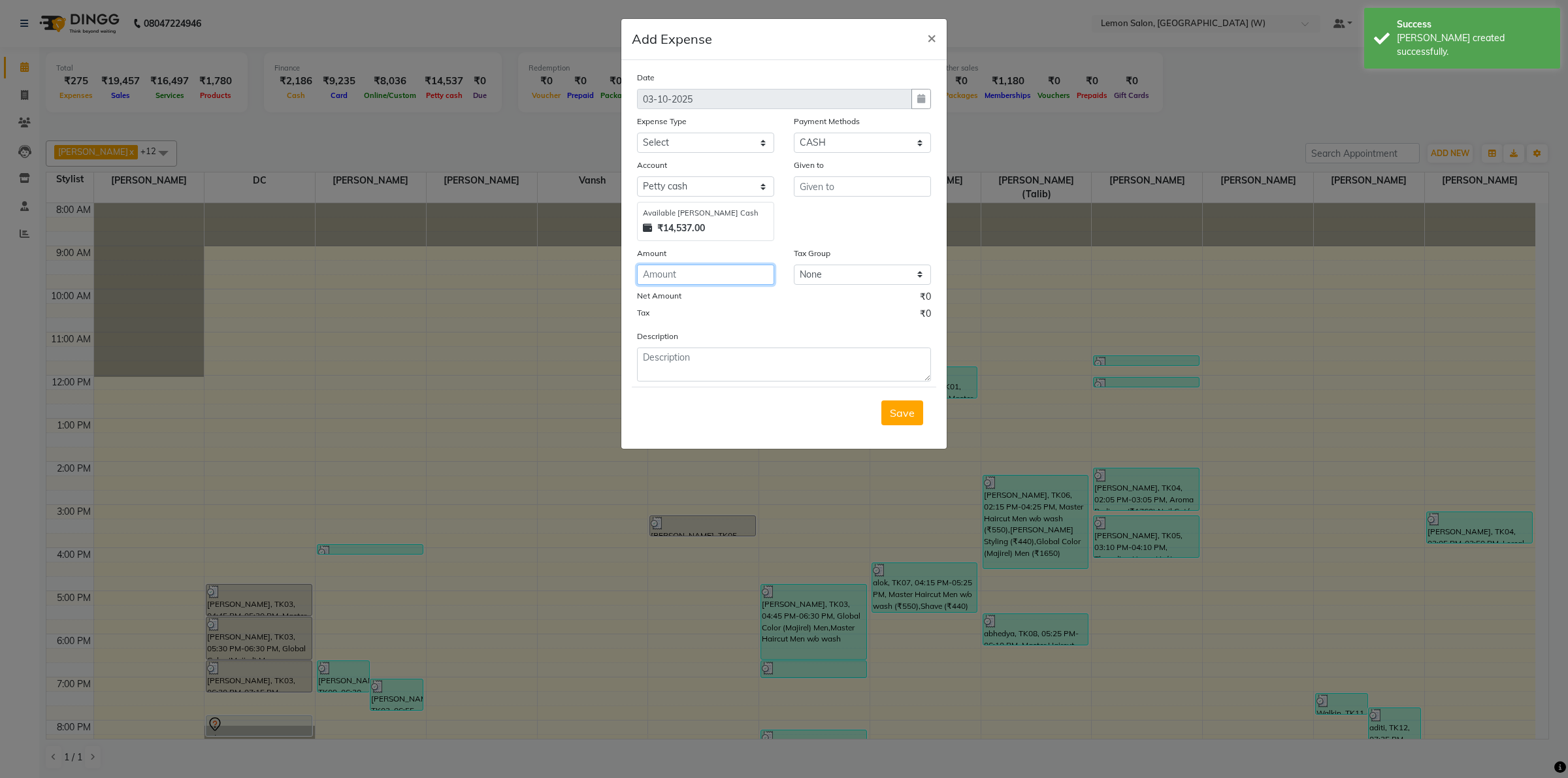
click at [745, 271] on input "number" at bounding box center [705, 274] width 137 height 20
type input "100"
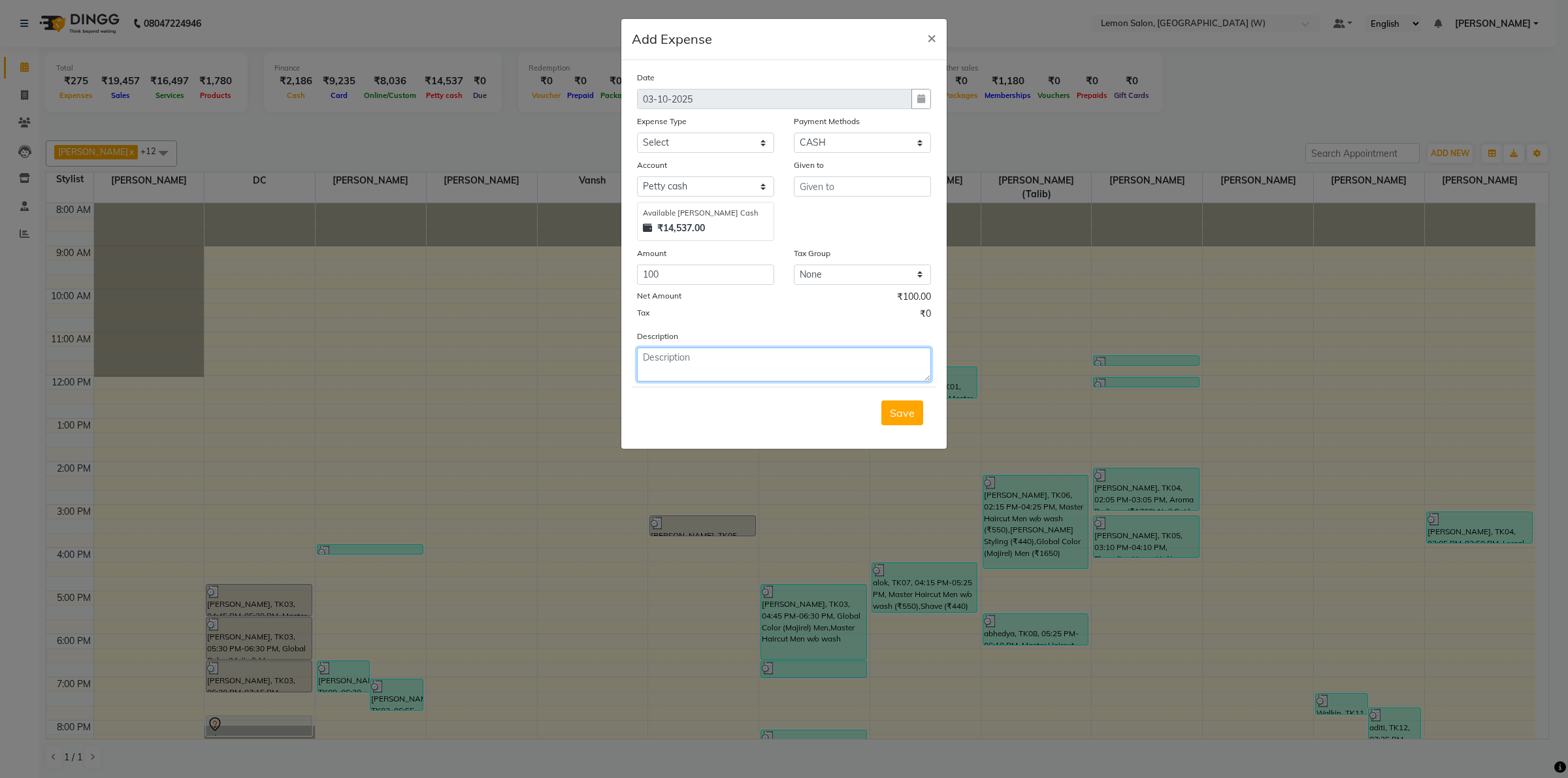
click at [690, 364] on textarea at bounding box center [784, 364] width 294 height 34
paste textarea "V/2025-26/2485"
type textarea "V/2025-26/2485"
click at [757, 141] on select "Select Advance Cash transfer to hub Laundry Loan Membership Milk Miscellaneous …" at bounding box center [705, 143] width 137 height 20
select select "2706"
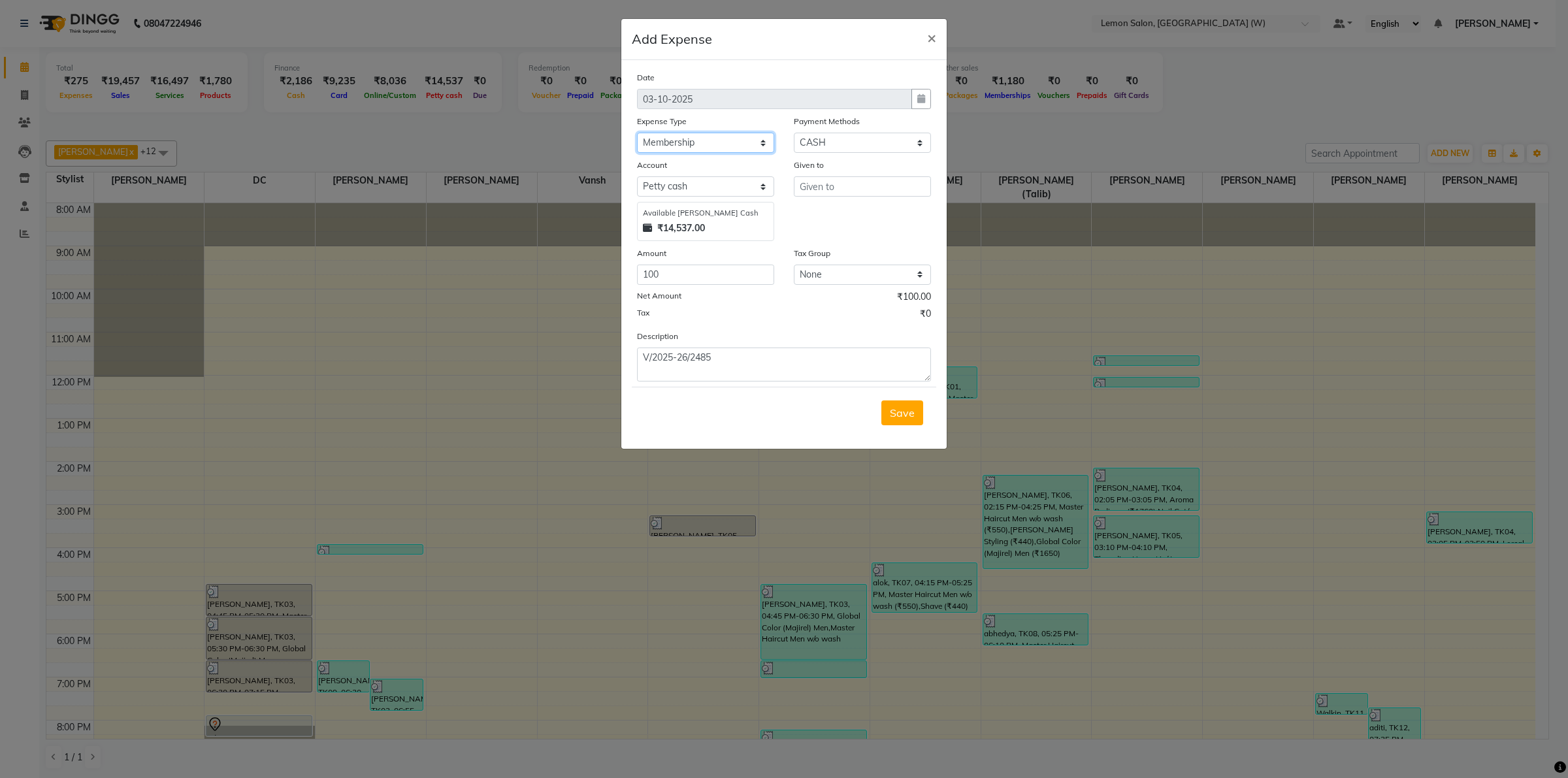
click at [637, 133] on select "Select Advance Cash transfer to hub Laundry Loan Membership Milk Miscellaneous …" at bounding box center [705, 143] width 137 height 20
click at [844, 192] on input "text" at bounding box center [862, 186] width 137 height 20
click at [839, 219] on ngb-highlight "Amr een Shaikh" at bounding box center [890, 213] width 159 height 13
type input "[PERSON_NAME]"
click at [909, 410] on span "Save" at bounding box center [903, 412] width 25 height 13
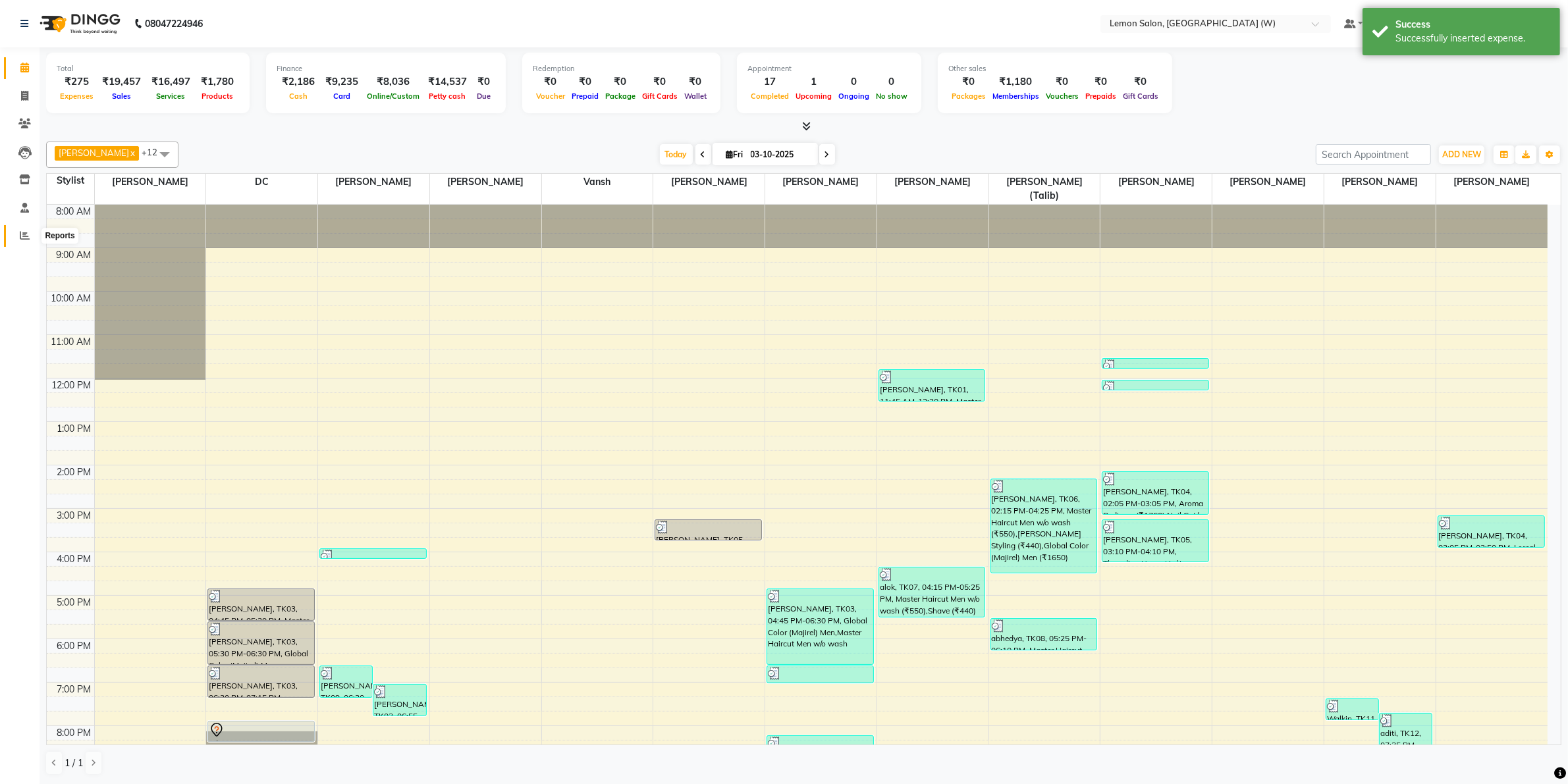
click at [27, 232] on icon at bounding box center [24, 235] width 10 height 10
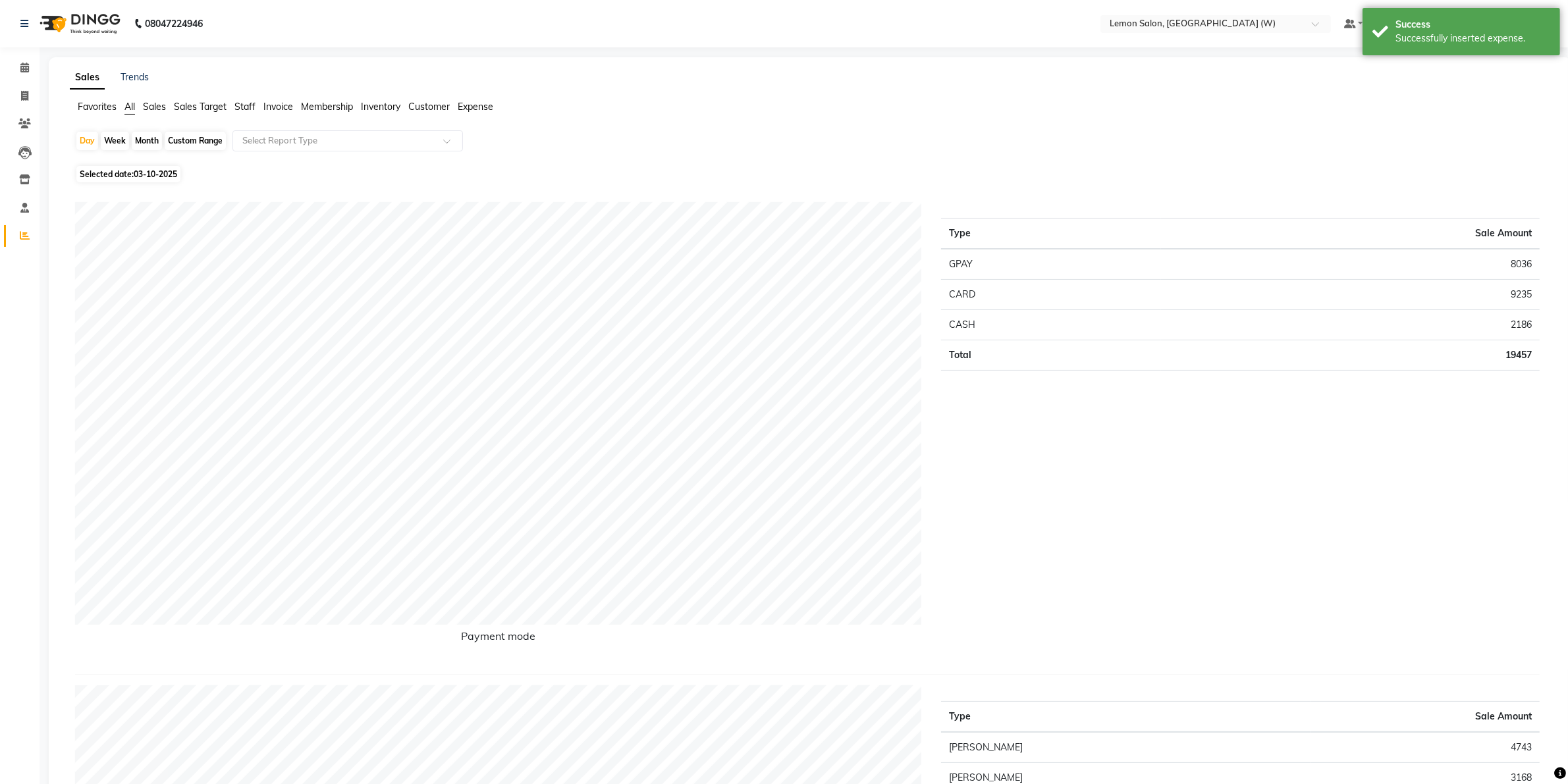
click at [1520, 359] on td "19457" at bounding box center [1351, 355] width 379 height 30
copy td "19457"
click at [1522, 260] on td "8036" at bounding box center [1351, 264] width 379 height 31
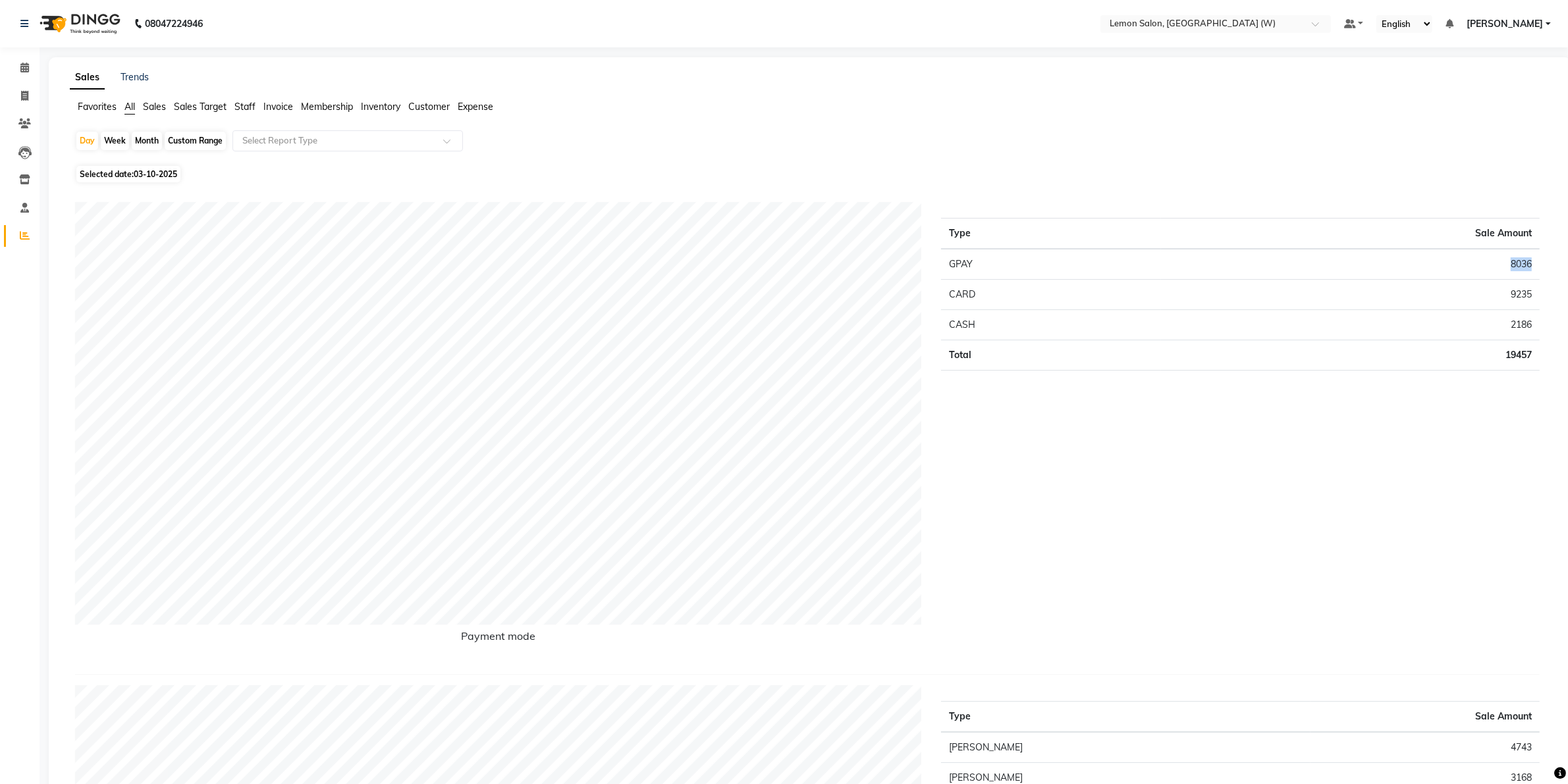
copy td "8036"
click at [1486, 18] on span "[PERSON_NAME]" at bounding box center [1505, 23] width 76 height 14
click at [1484, 91] on link "Sign out" at bounding box center [1484, 90] width 120 height 21
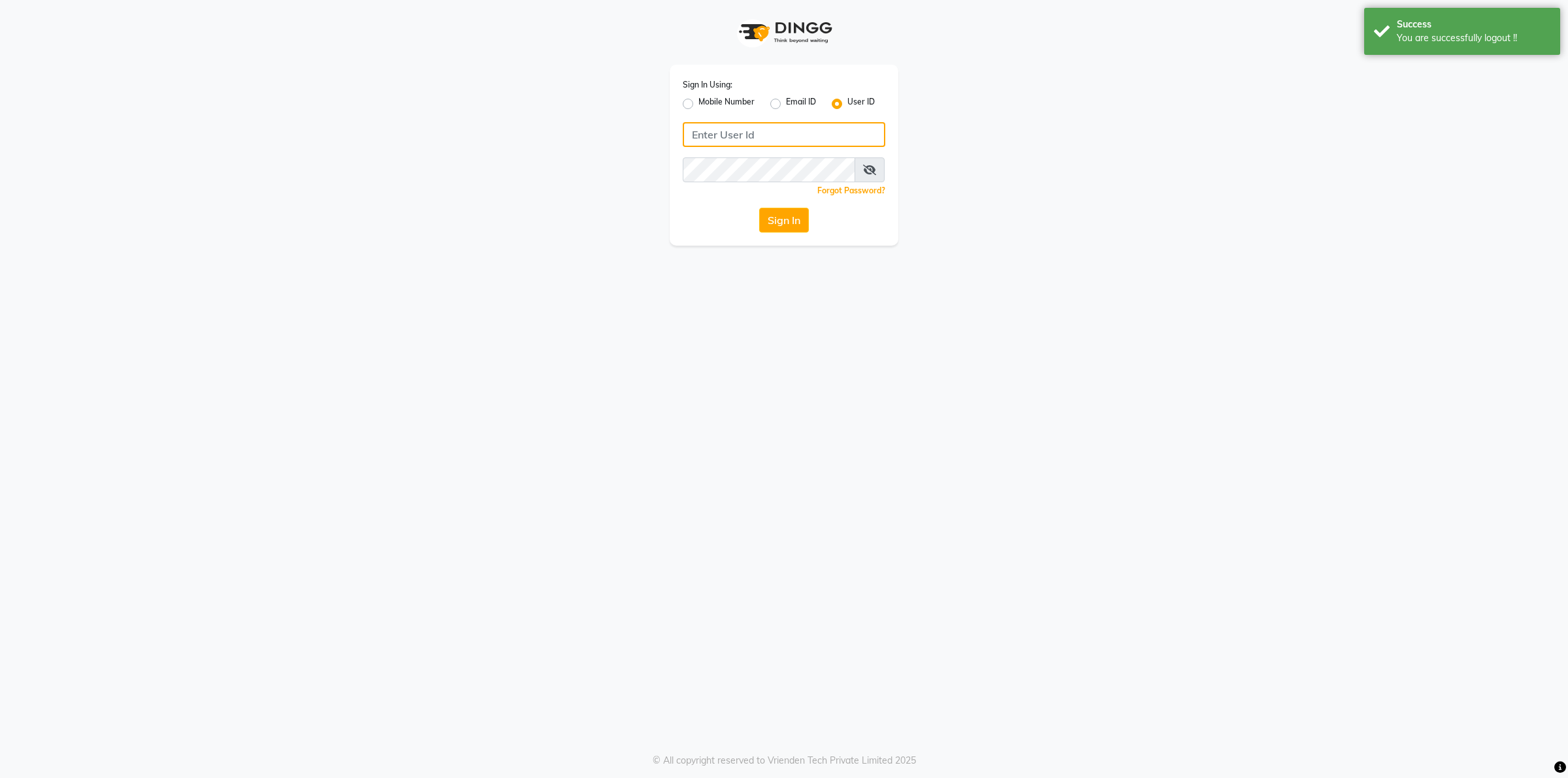
type input "9136087767"
